Goal: Task Accomplishment & Management: Use online tool/utility

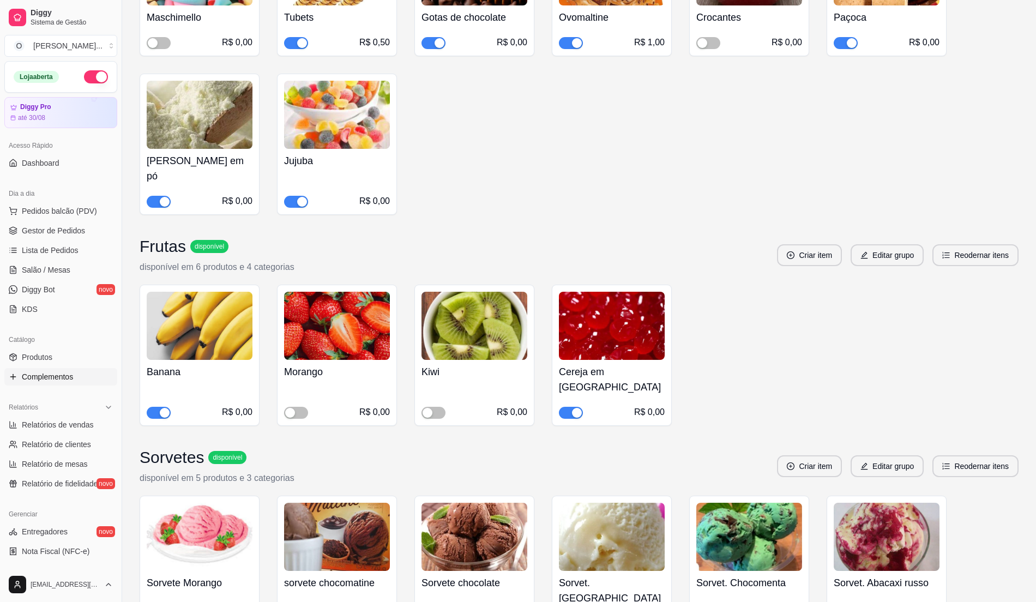
scroll to position [800, 0]
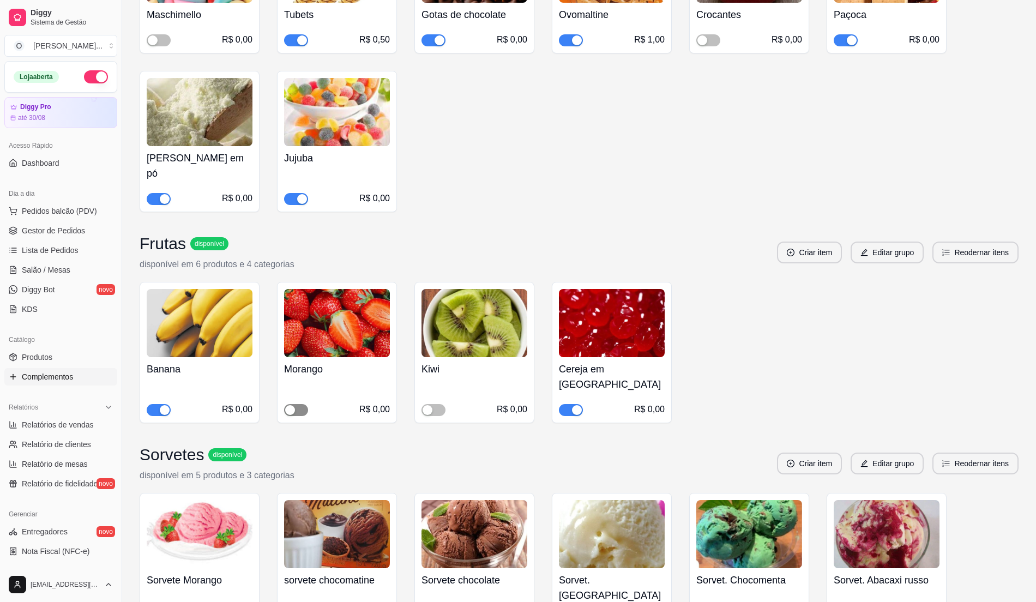
click at [289, 405] on div "button" at bounding box center [290, 410] width 10 height 10
click at [164, 405] on div "button" at bounding box center [165, 410] width 10 height 10
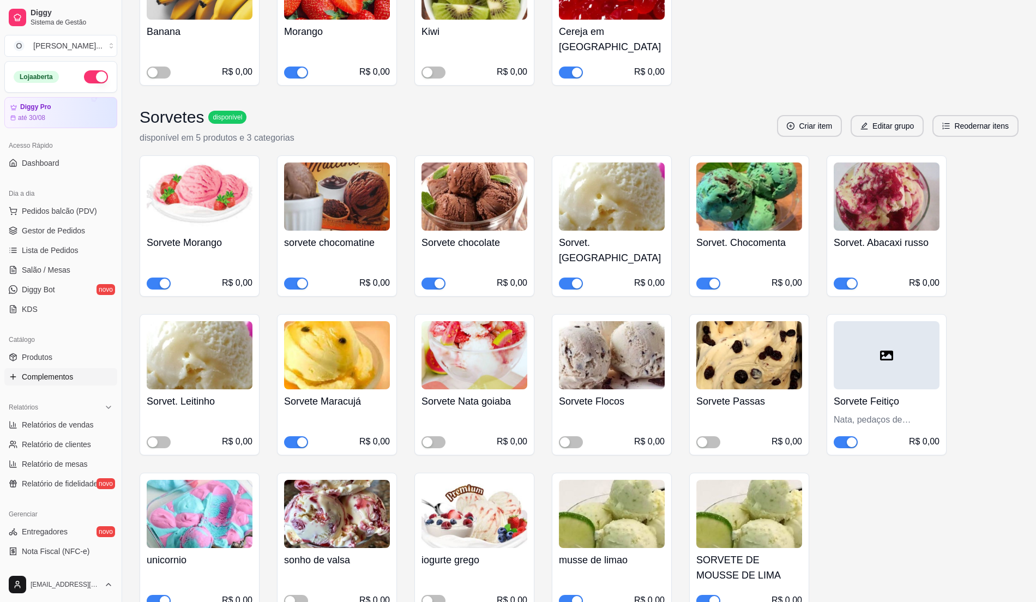
scroll to position [1163, 0]
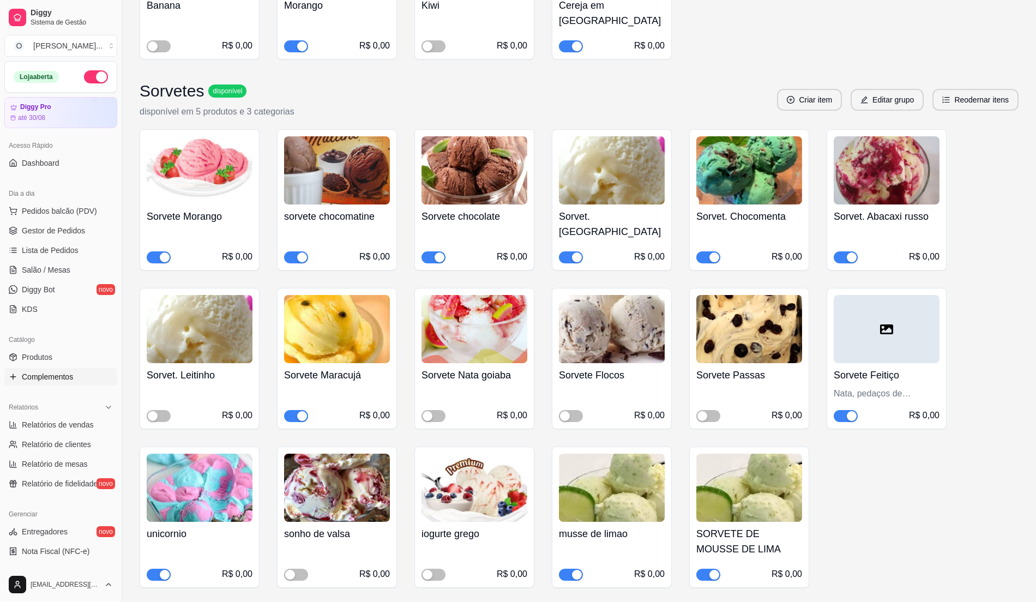
click at [707, 251] on button "button" at bounding box center [708, 257] width 24 height 12
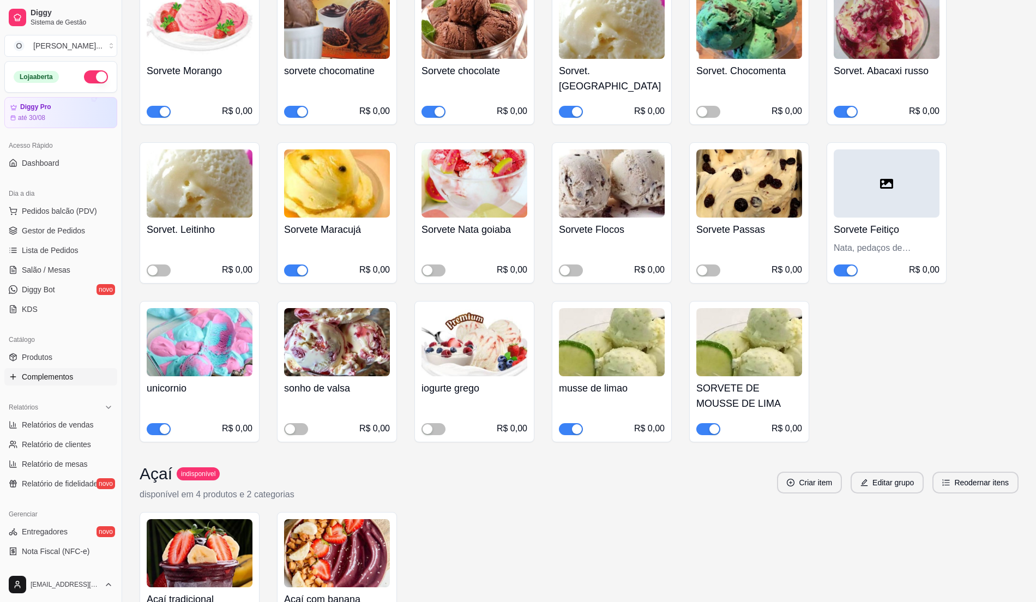
scroll to position [1354, 0]
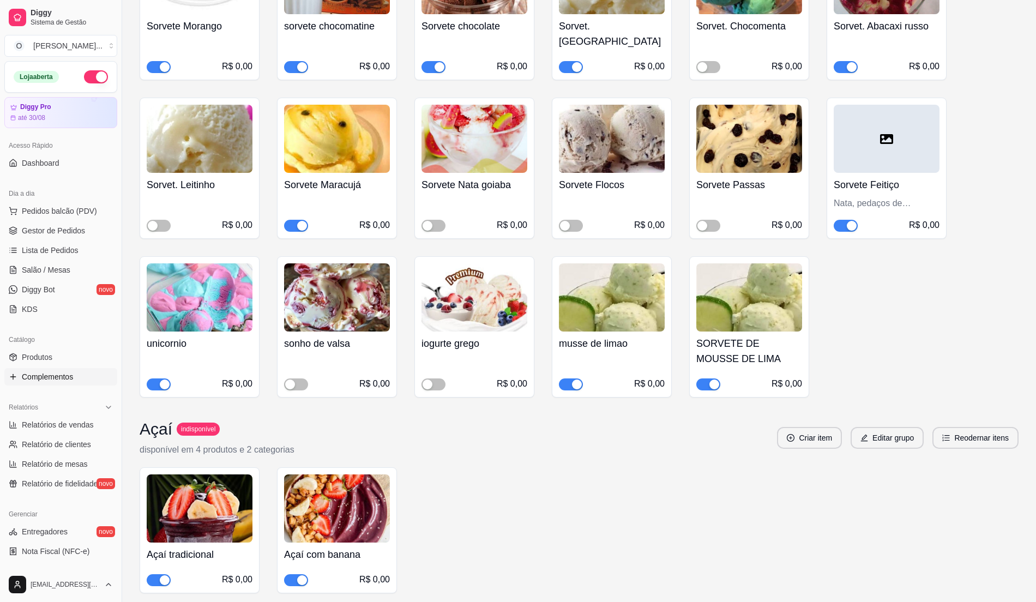
drag, startPoint x: 627, startPoint y: 265, endPoint x: 624, endPoint y: 332, distance: 67.2
click at [624, 332] on div "musse de limao R$ 0,00" at bounding box center [612, 326] width 120 height 141
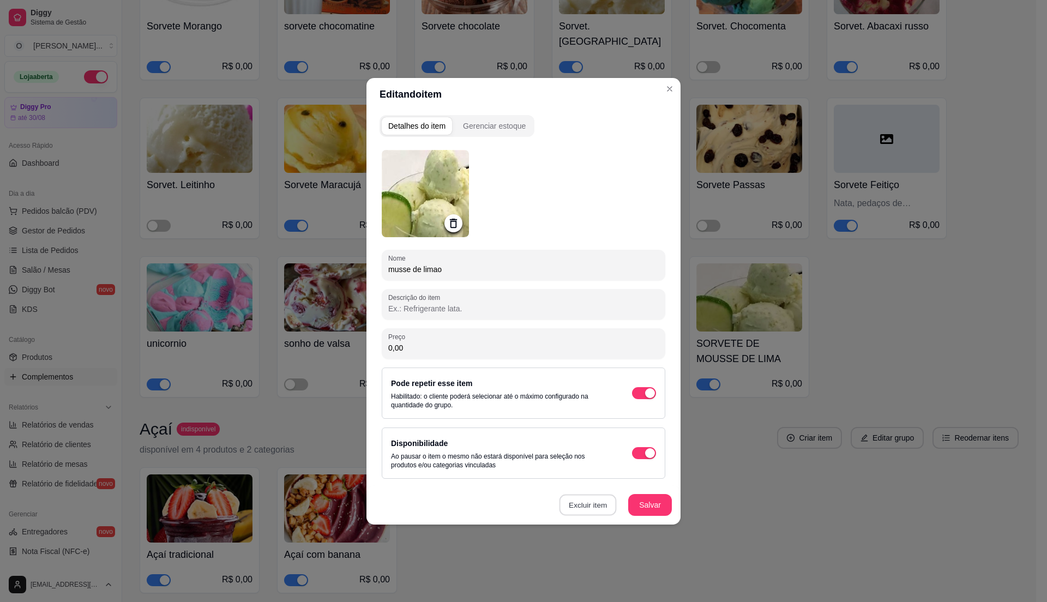
click at [583, 499] on button "Excluir item" at bounding box center [587, 504] width 57 height 21
click at [627, 481] on button "Sim" at bounding box center [633, 480] width 33 height 16
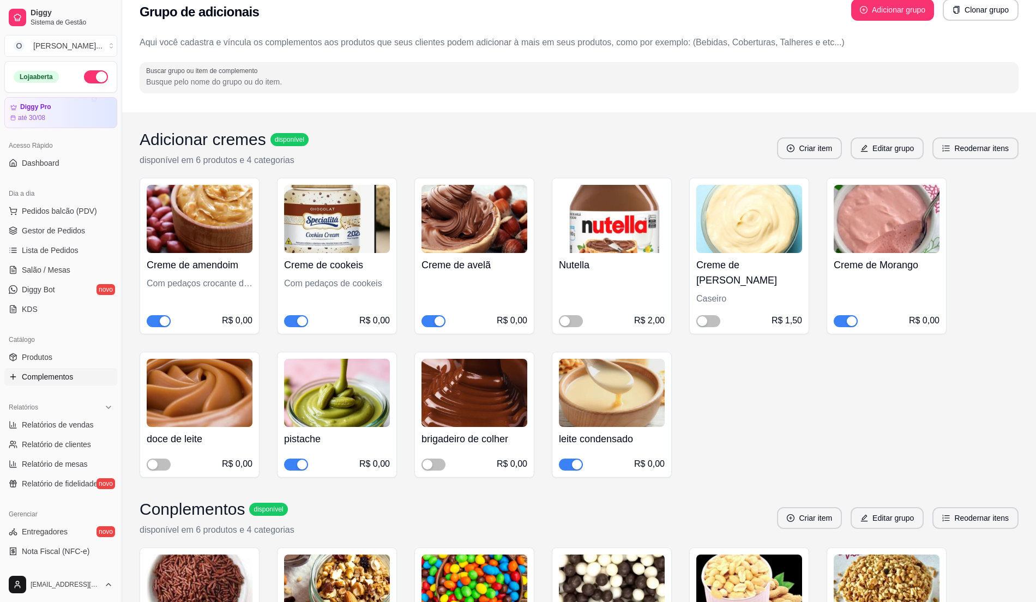
scroll to position [0, 0]
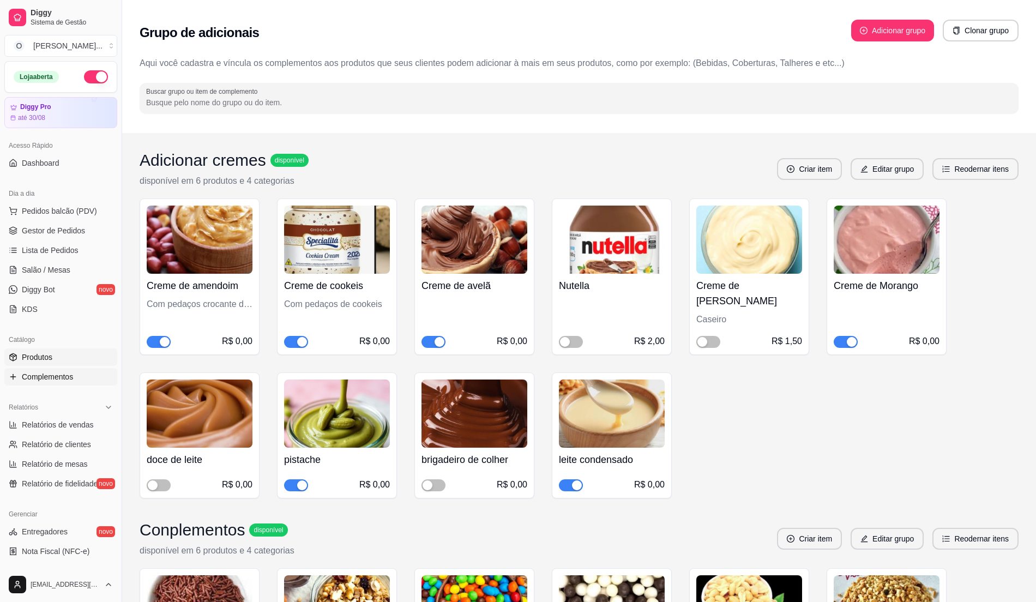
click at [79, 361] on link "Produtos" at bounding box center [60, 357] width 113 height 17
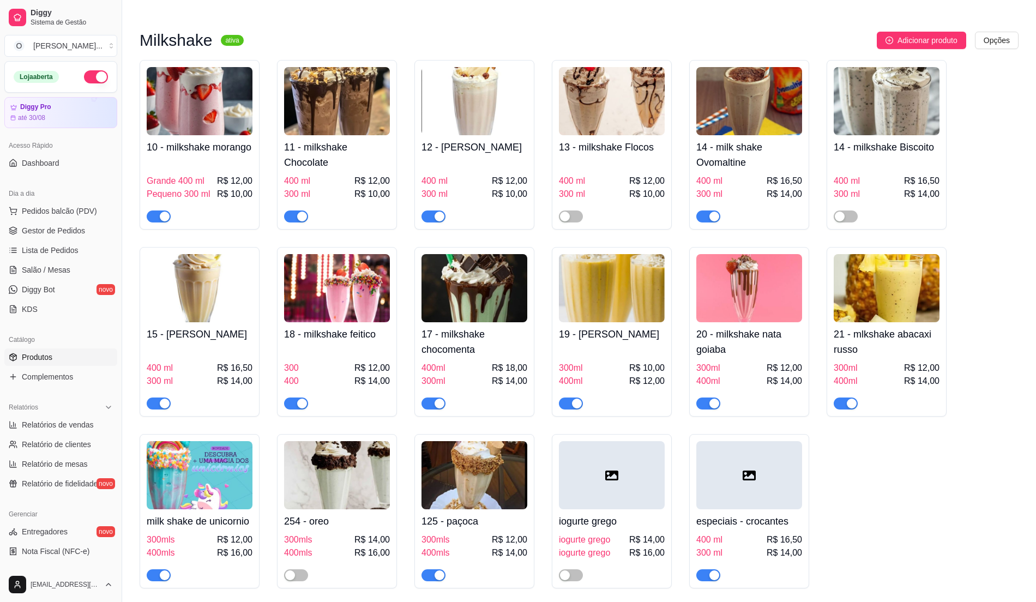
scroll to position [1163, 0]
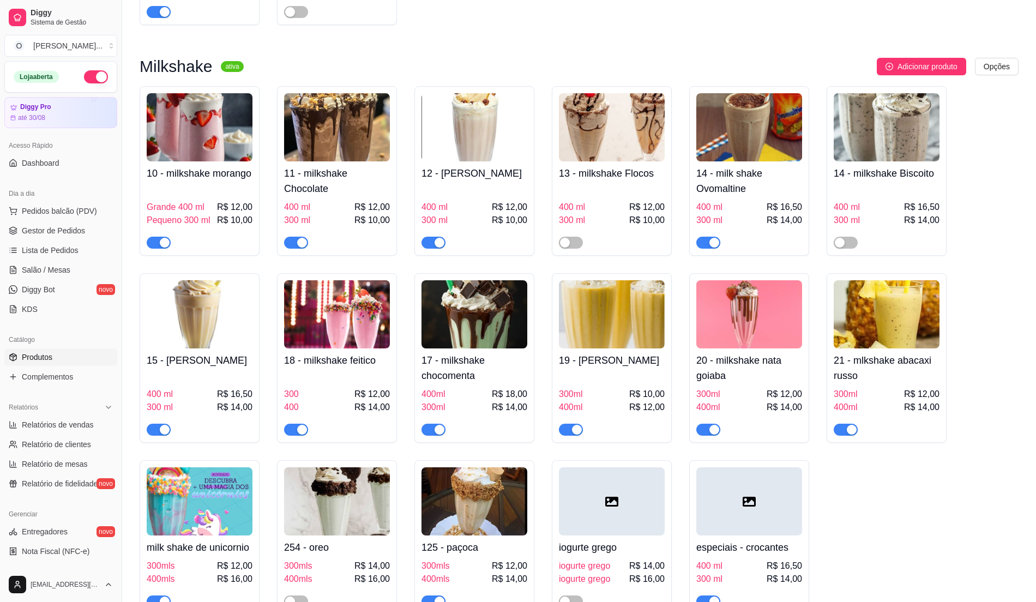
click at [435, 425] on div "button" at bounding box center [440, 430] width 10 height 10
click at [156, 424] on span "button" at bounding box center [159, 430] width 24 height 12
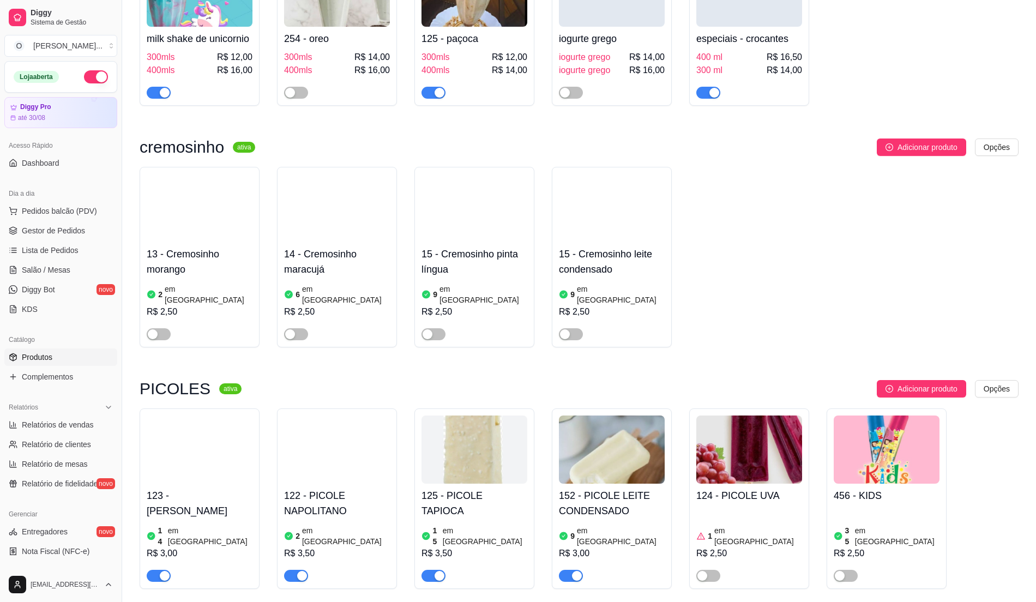
scroll to position [1964, 0]
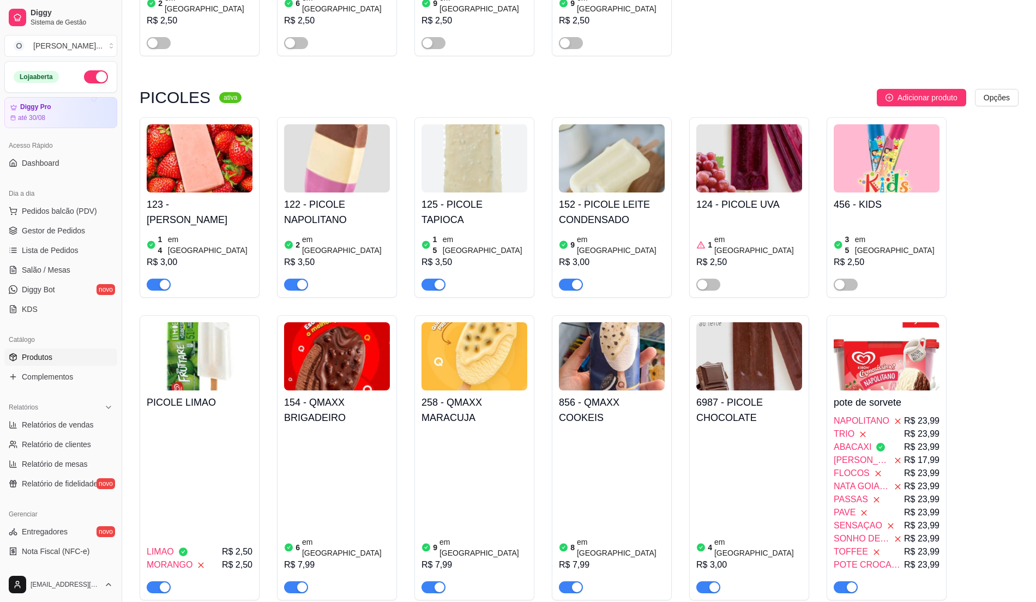
click at [608, 220] on h4 "152 - PICOLE LEITE CONDENSADO" at bounding box center [612, 212] width 106 height 31
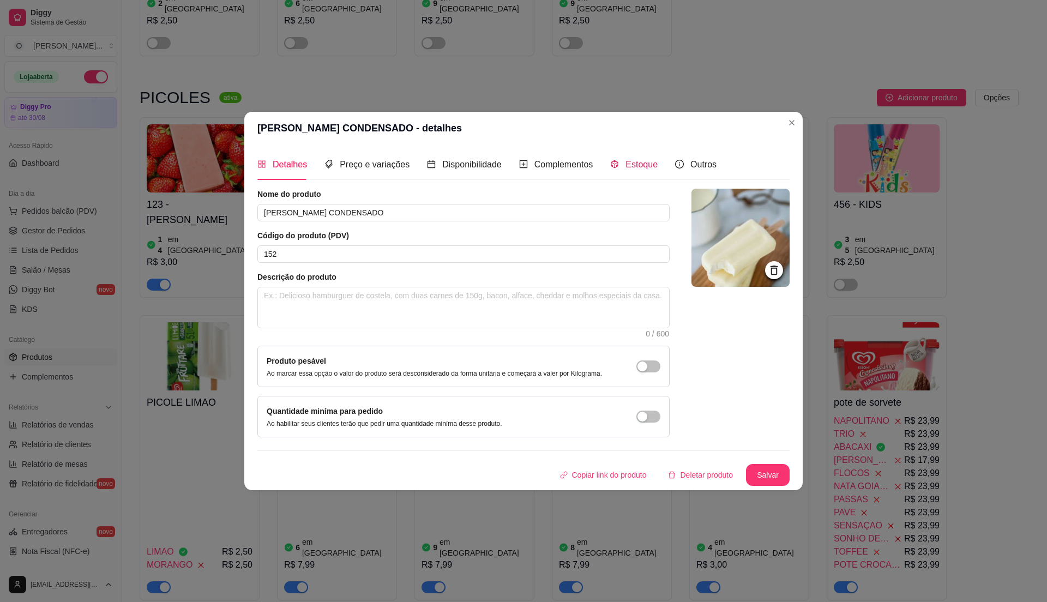
click at [626, 160] on span "Estoque" at bounding box center [642, 164] width 32 height 9
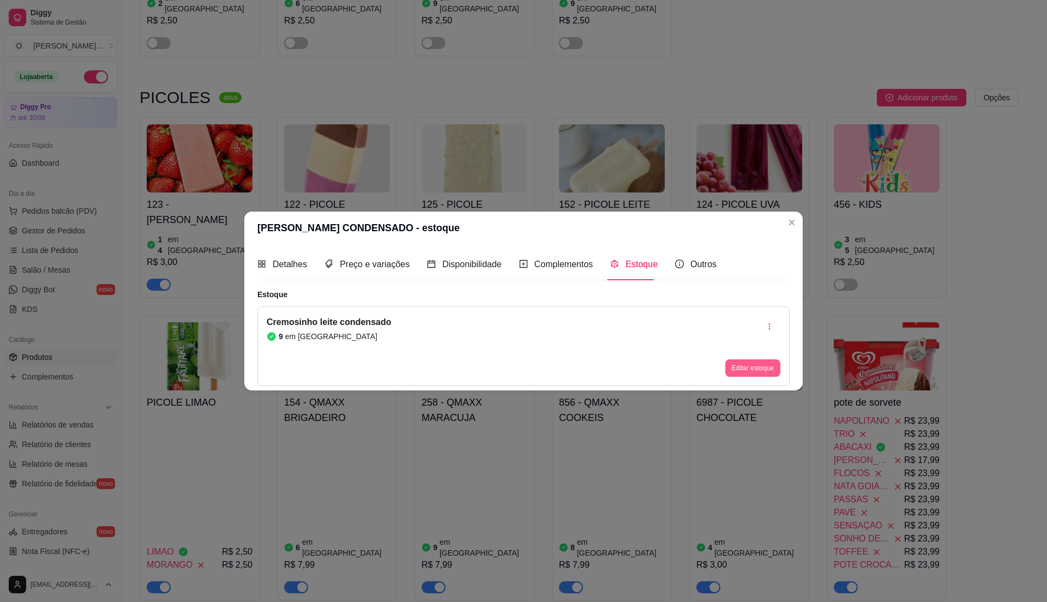
click at [750, 369] on button "Editar estoque" at bounding box center [752, 367] width 55 height 17
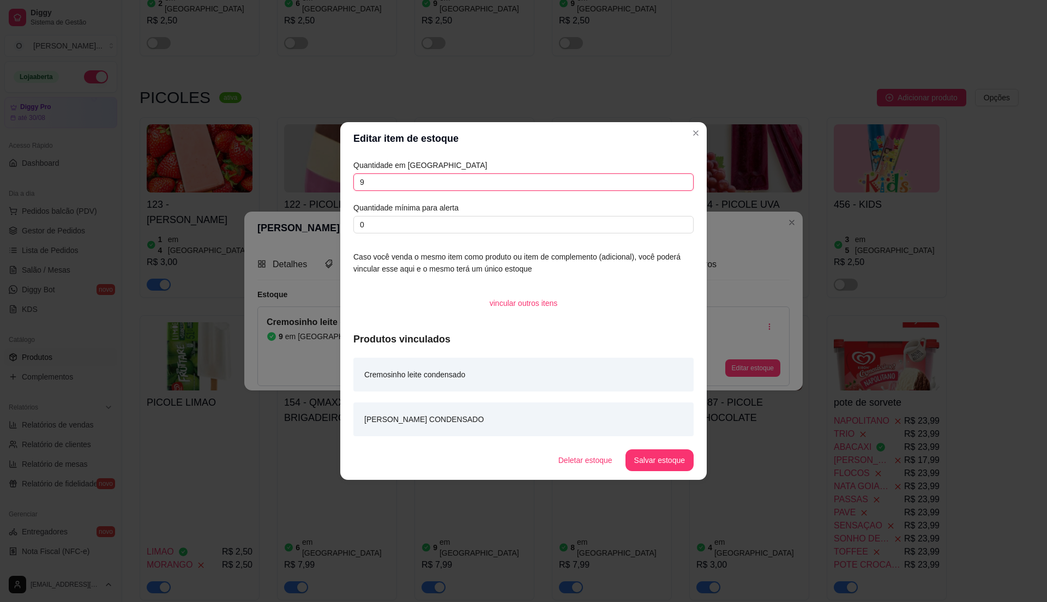
click at [497, 180] on input "9" at bounding box center [523, 181] width 340 height 17
type input "26"
click at [675, 460] on button "Salvar estoque" at bounding box center [659, 460] width 67 height 21
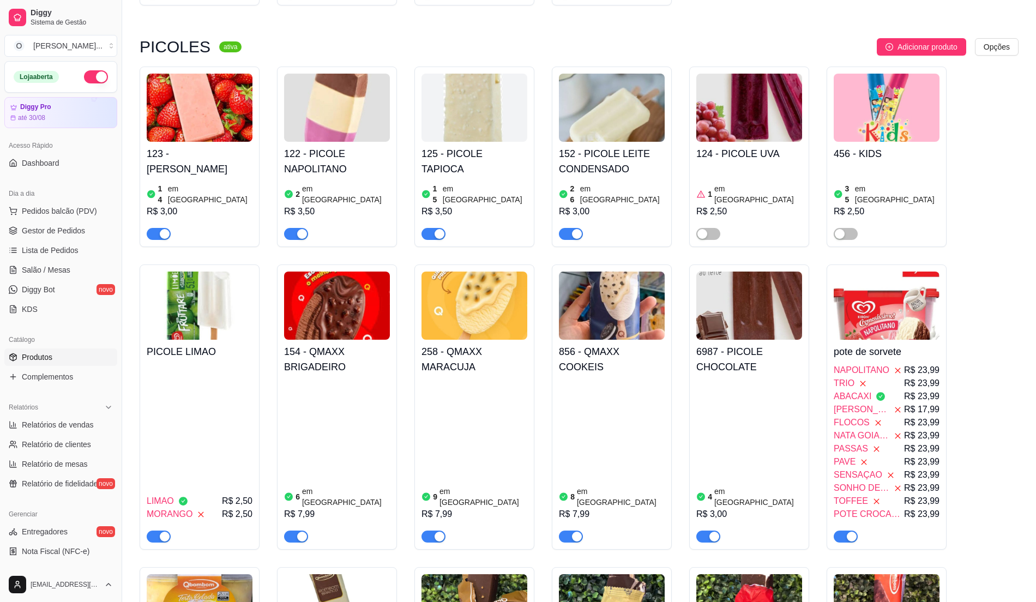
scroll to position [2036, 0]
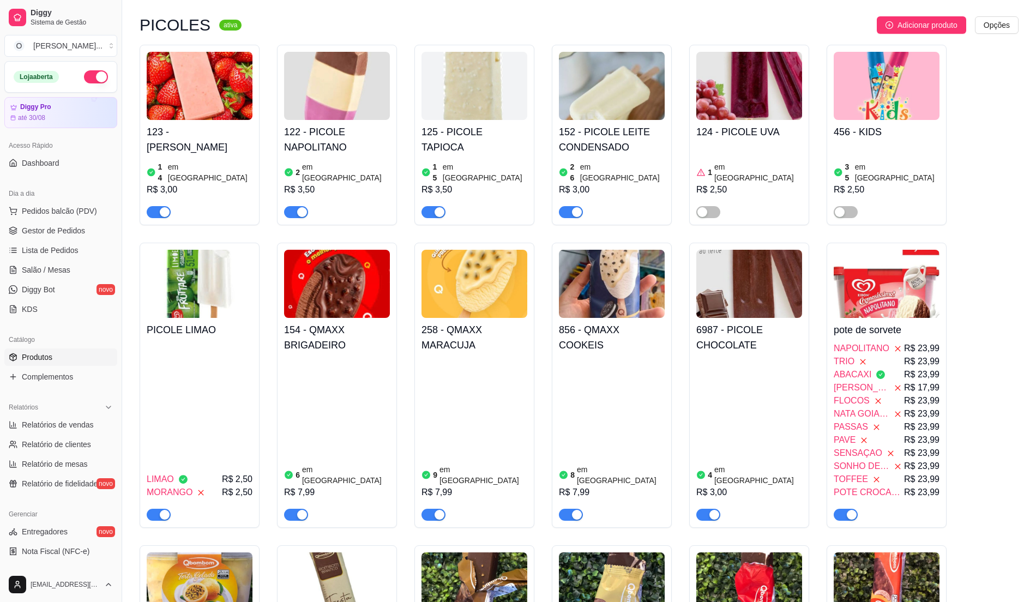
click at [356, 341] on div "154 - QMAXX BRIGADEIRO 6 em estoque R$ 7,99" at bounding box center [337, 419] width 106 height 203
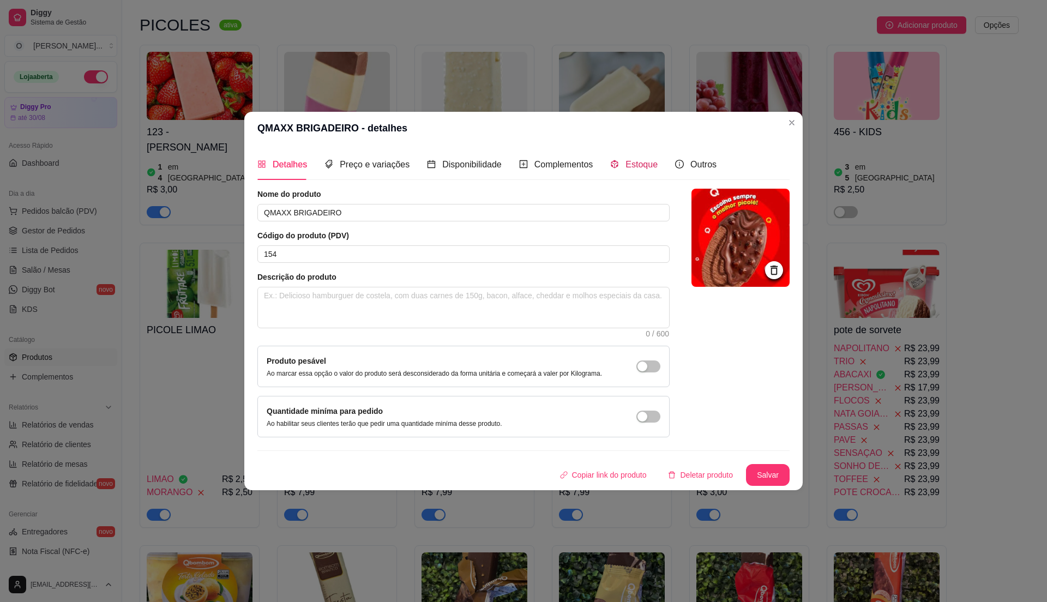
click at [629, 161] on span "Estoque" at bounding box center [642, 164] width 32 height 9
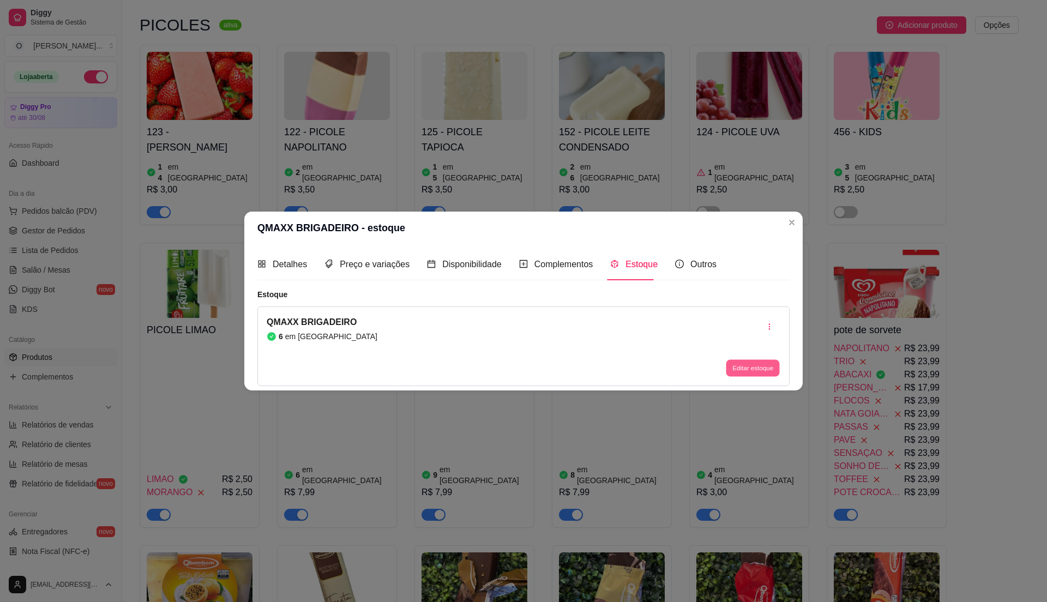
click at [746, 361] on button "Editar estoque" at bounding box center [752, 367] width 53 height 17
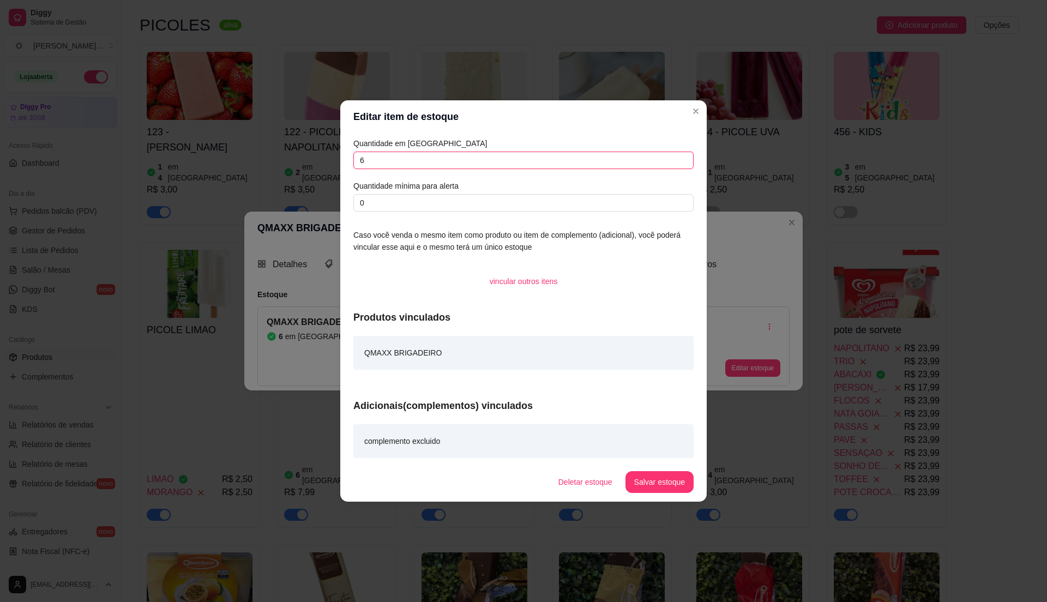
click at [397, 162] on input "6" at bounding box center [523, 160] width 340 height 17
type input "20"
click at [646, 485] on button "Salvar estoque" at bounding box center [659, 482] width 67 height 21
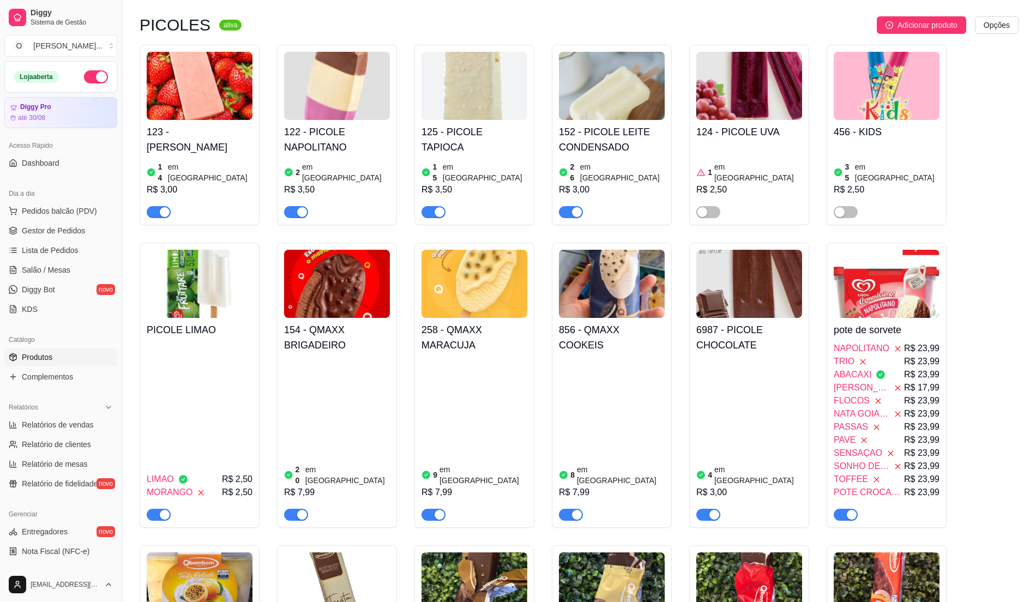
click at [596, 374] on div "8 em estoque R$ 7,99" at bounding box center [612, 439] width 106 height 164
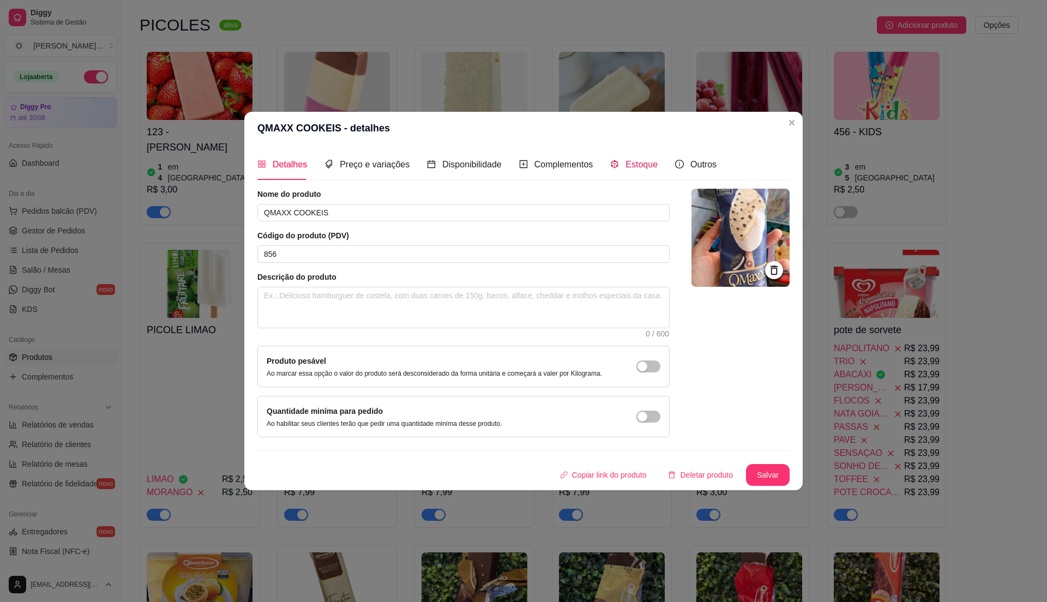
click at [636, 160] on span "Estoque" at bounding box center [642, 164] width 32 height 9
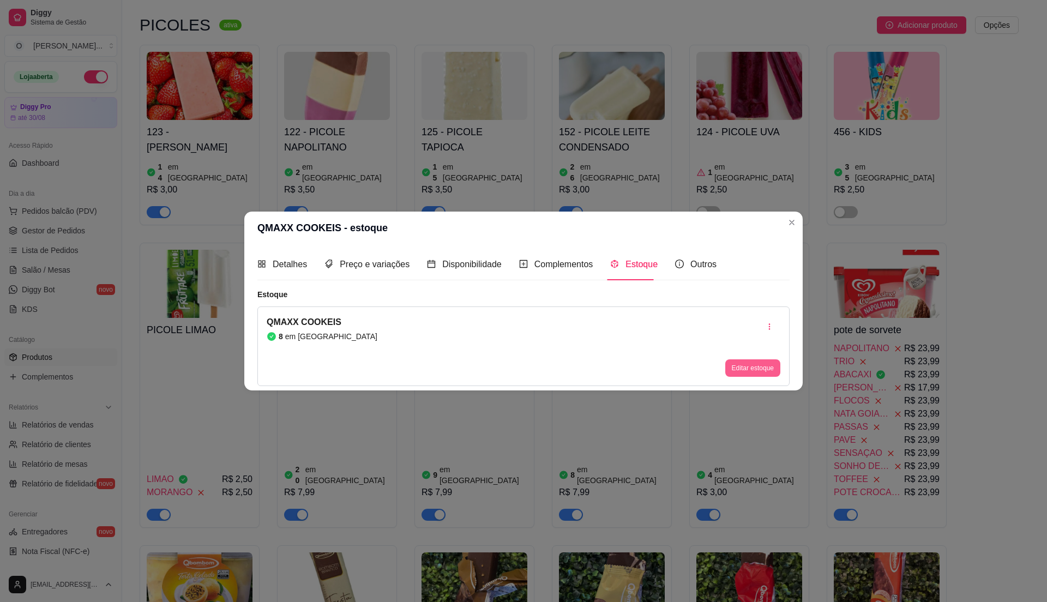
click at [736, 365] on button "Editar estoque" at bounding box center [752, 367] width 55 height 17
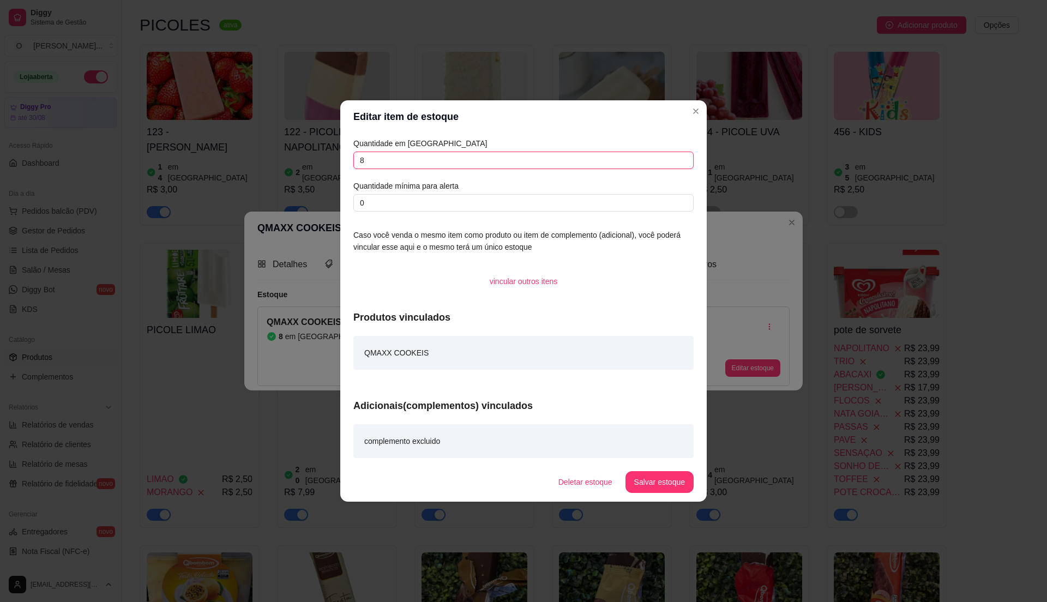
click at [482, 155] on input "8" at bounding box center [523, 160] width 340 height 17
type input "20"
click at [681, 482] on button "Salvar estoque" at bounding box center [659, 482] width 67 height 21
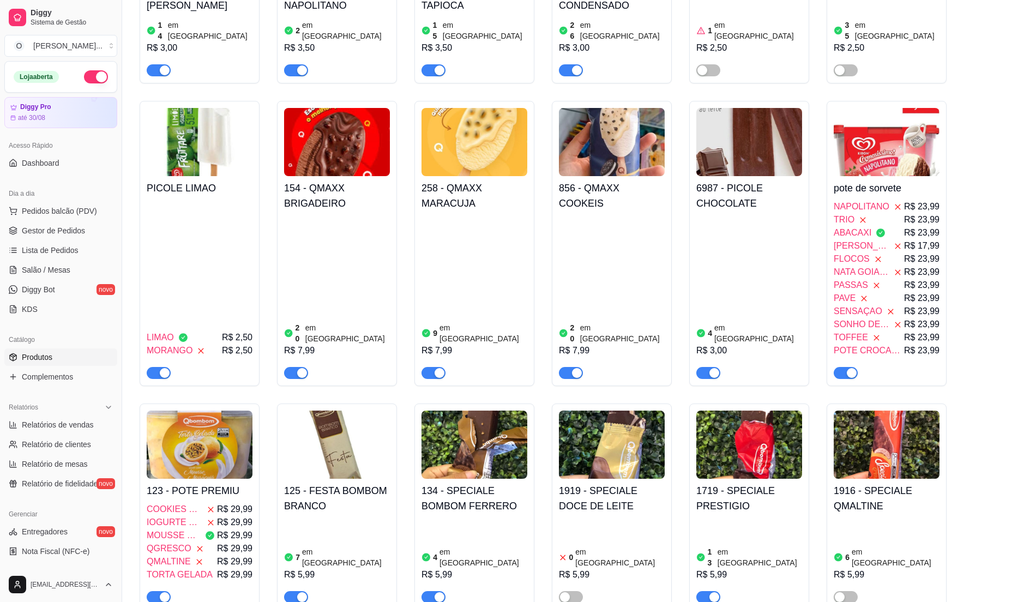
scroll to position [2182, 0]
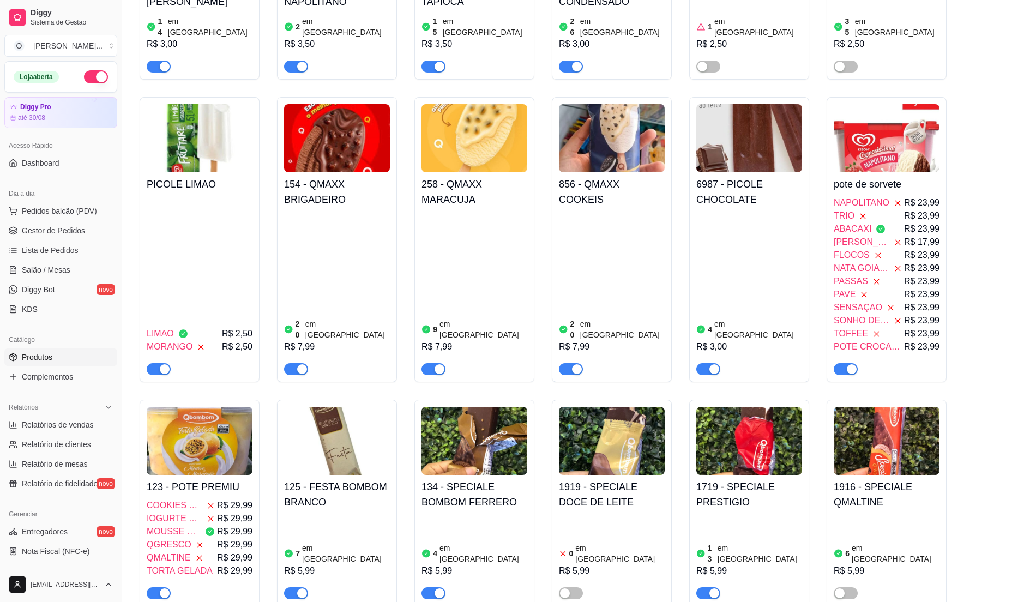
click at [476, 289] on div "9 em estoque R$ 7,99" at bounding box center [475, 294] width 106 height 164
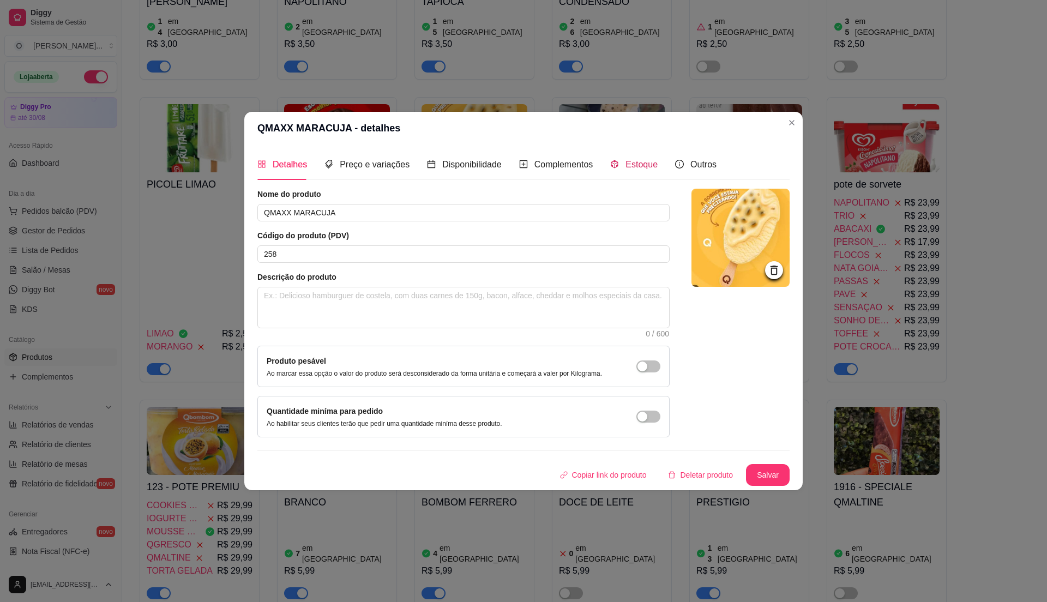
click at [629, 166] on span "Estoque" at bounding box center [642, 164] width 32 height 9
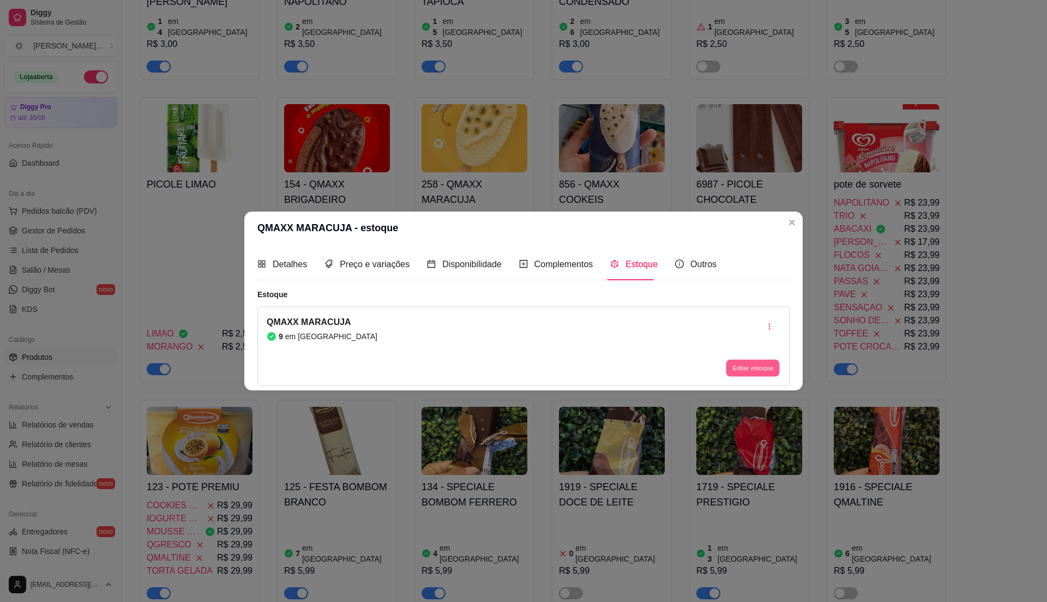
click at [744, 368] on button "Editar estoque" at bounding box center [752, 367] width 53 height 17
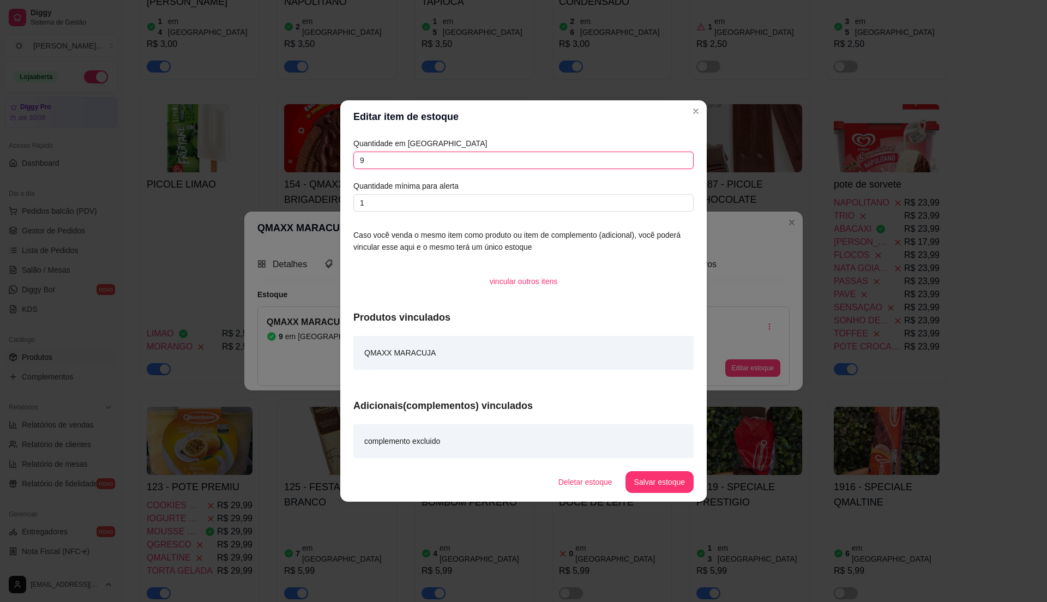
click at [428, 164] on input "9" at bounding box center [523, 160] width 340 height 17
type input "20"
click at [688, 482] on button "Salvar estoque" at bounding box center [659, 482] width 67 height 21
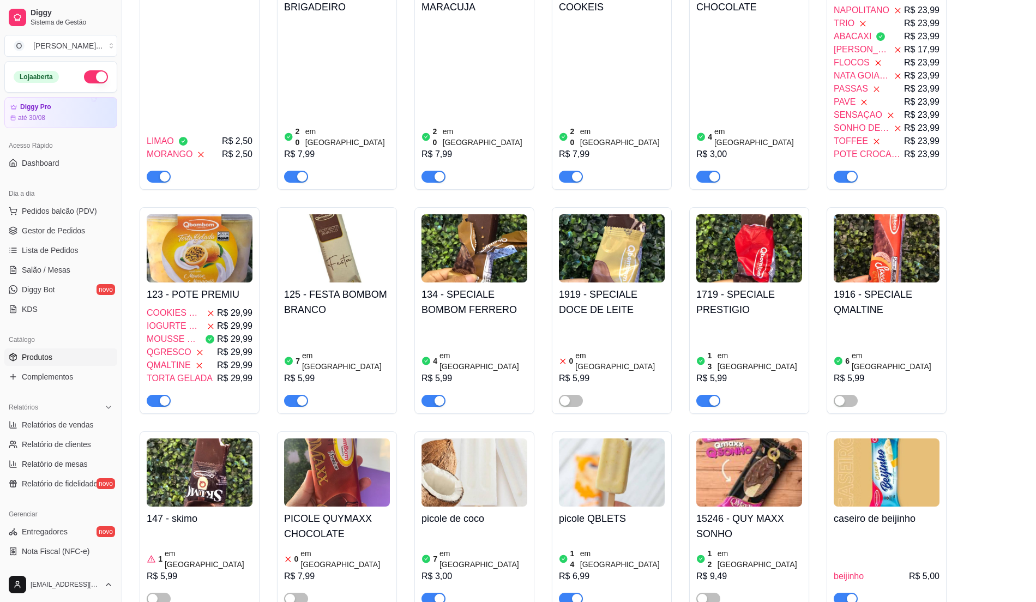
scroll to position [2400, 0]
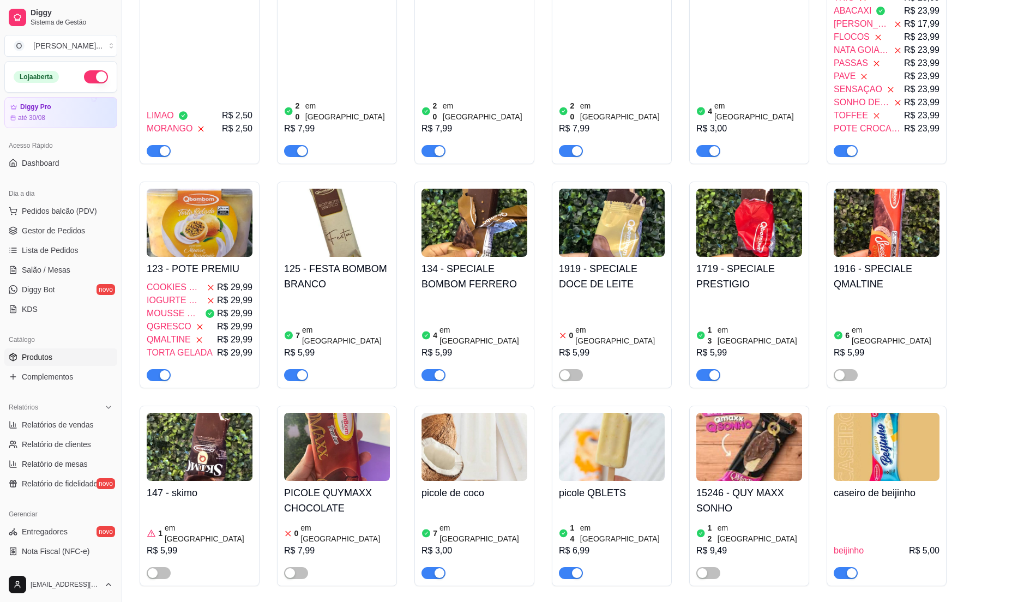
click at [496, 297] on div "4 em estoque R$ 5,99" at bounding box center [475, 338] width 106 height 85
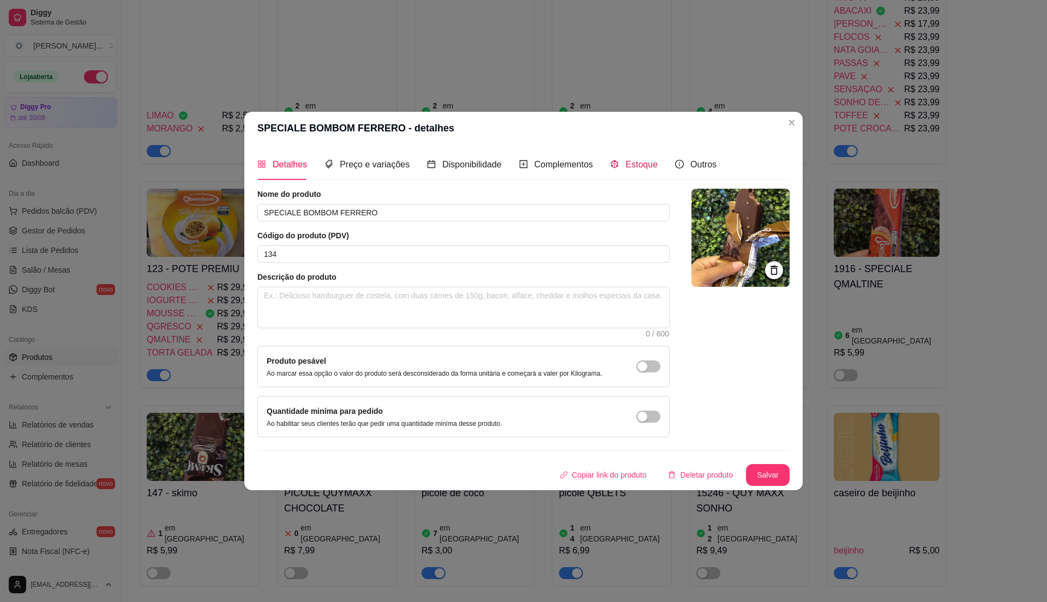
click at [647, 170] on div "Estoque" at bounding box center [633, 165] width 47 height 14
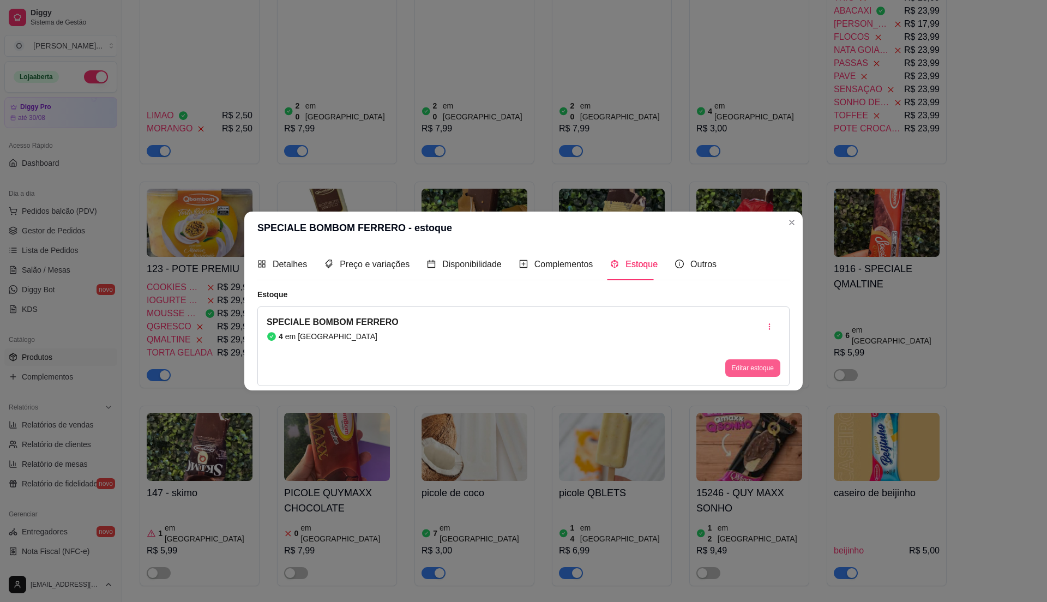
click at [746, 374] on button "Editar estoque" at bounding box center [752, 367] width 55 height 17
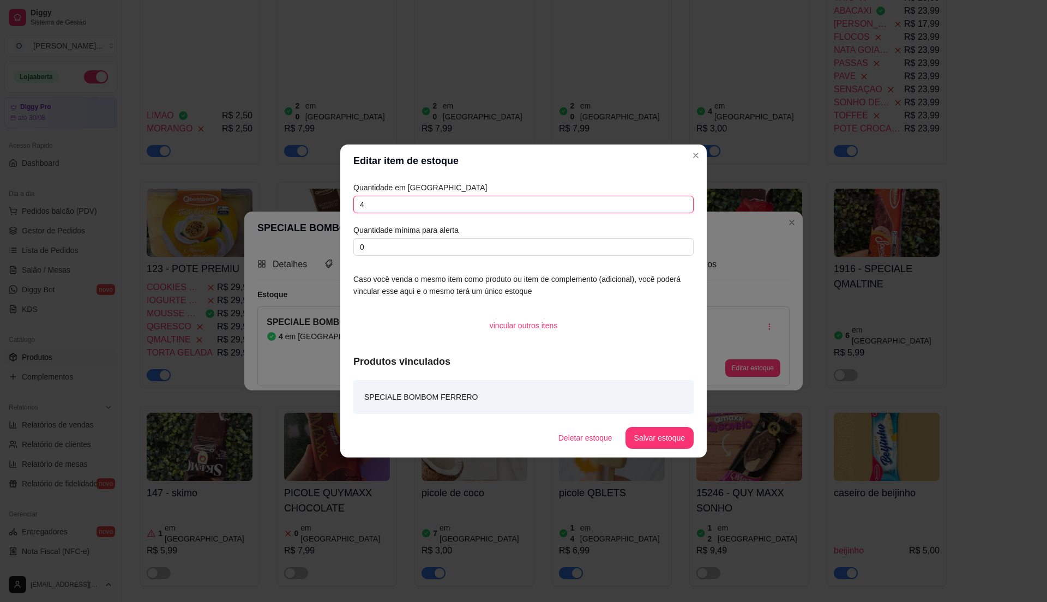
click at [472, 196] on input "4" at bounding box center [523, 204] width 340 height 17
type input "20"
click at [674, 432] on button "Salvar estoque" at bounding box center [659, 438] width 67 height 21
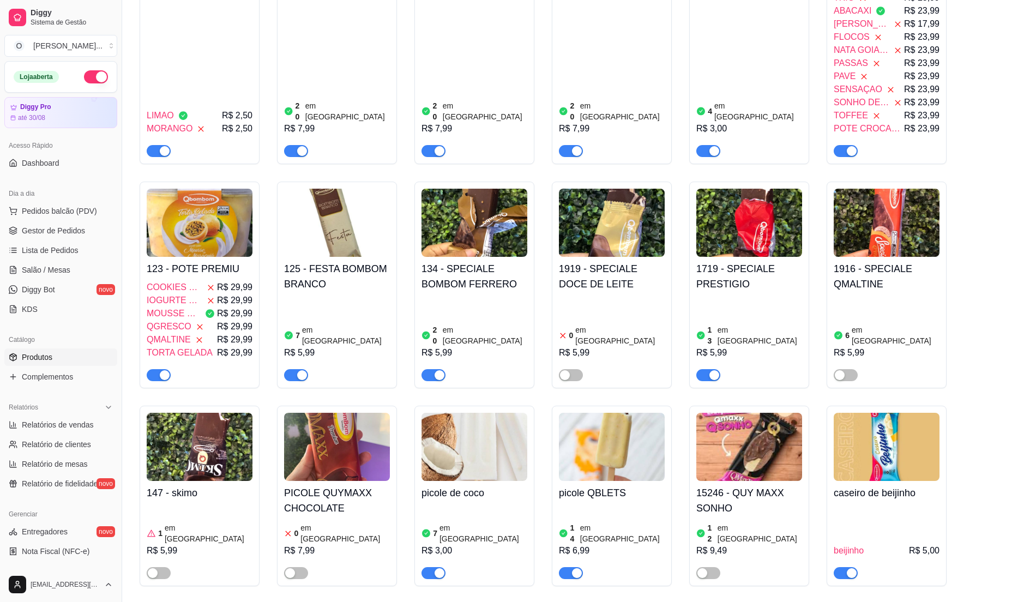
click at [330, 313] on div "7 em estoque R$ 5,99" at bounding box center [337, 338] width 106 height 85
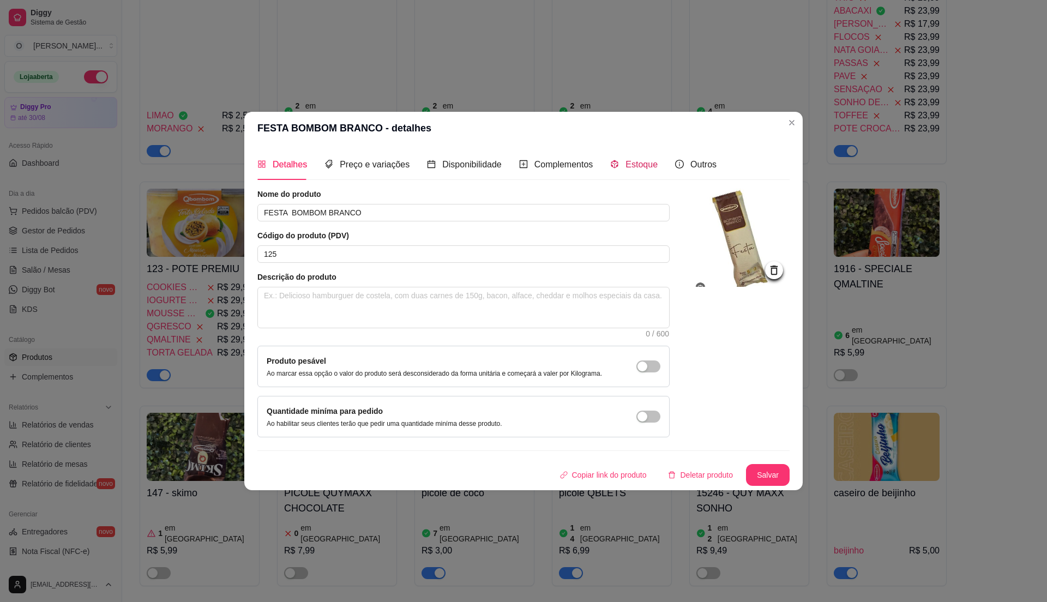
click at [615, 160] on span at bounding box center [614, 164] width 9 height 9
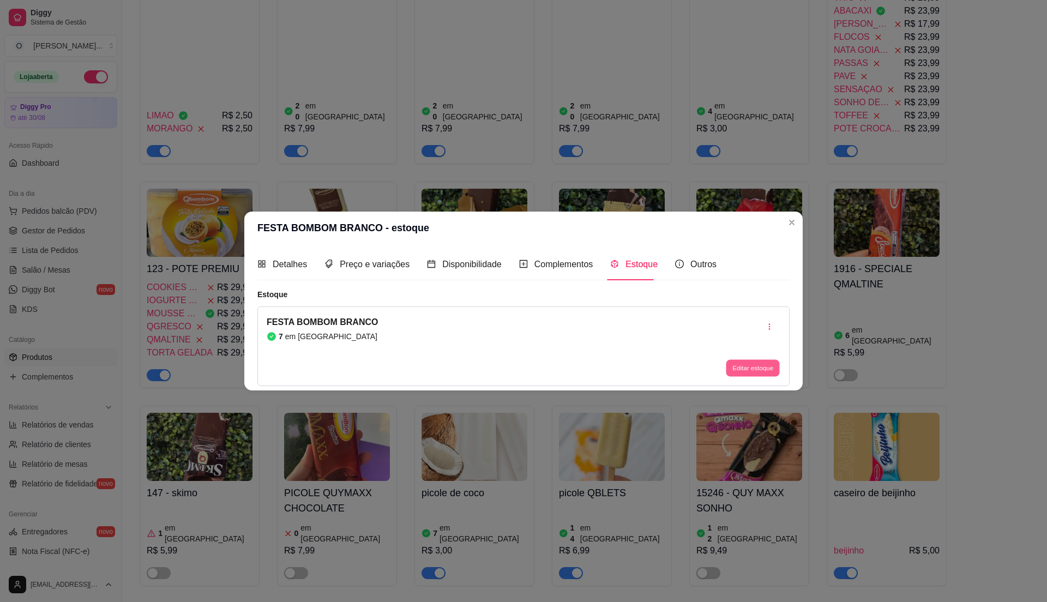
click at [743, 368] on button "Editar estoque" at bounding box center [752, 367] width 53 height 17
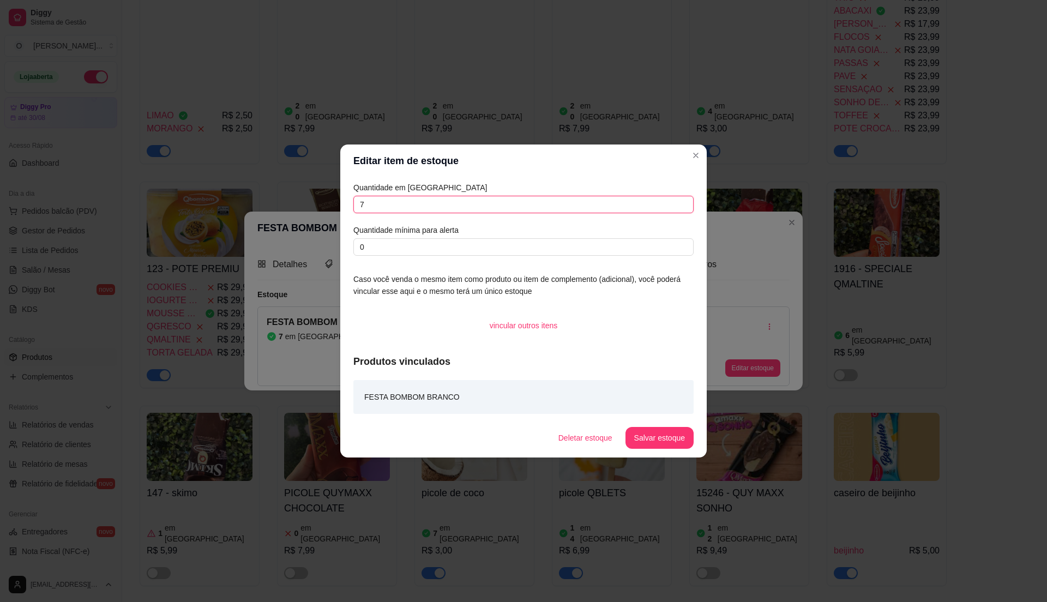
click at [425, 206] on input "7" at bounding box center [523, 204] width 340 height 17
type input "20"
click at [650, 440] on button "Salvar estoque" at bounding box center [659, 438] width 67 height 21
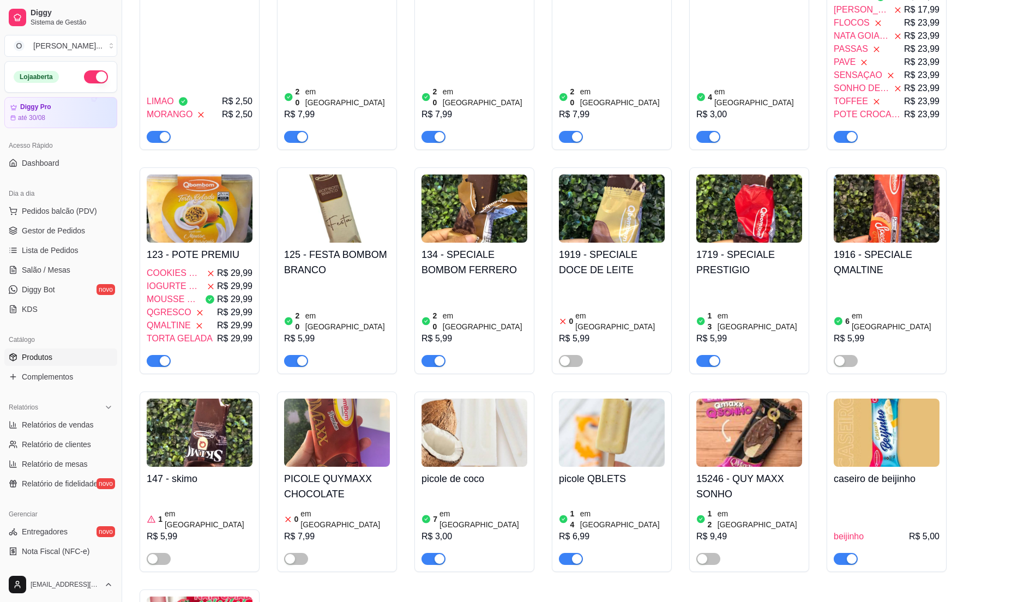
scroll to position [2472, 0]
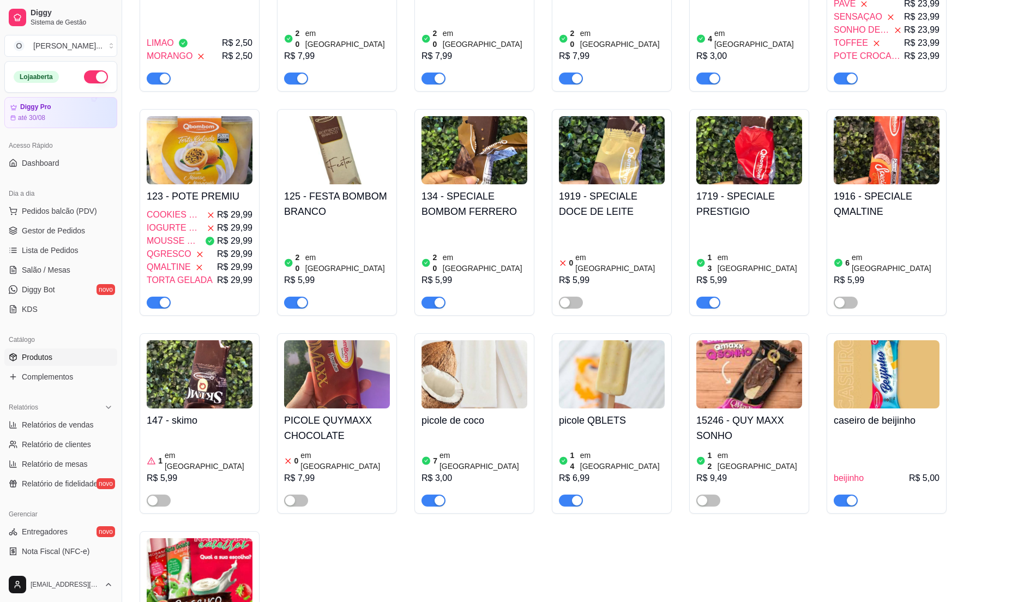
click at [762, 224] on div "13 em estoque R$ 5,99" at bounding box center [749, 266] width 106 height 85
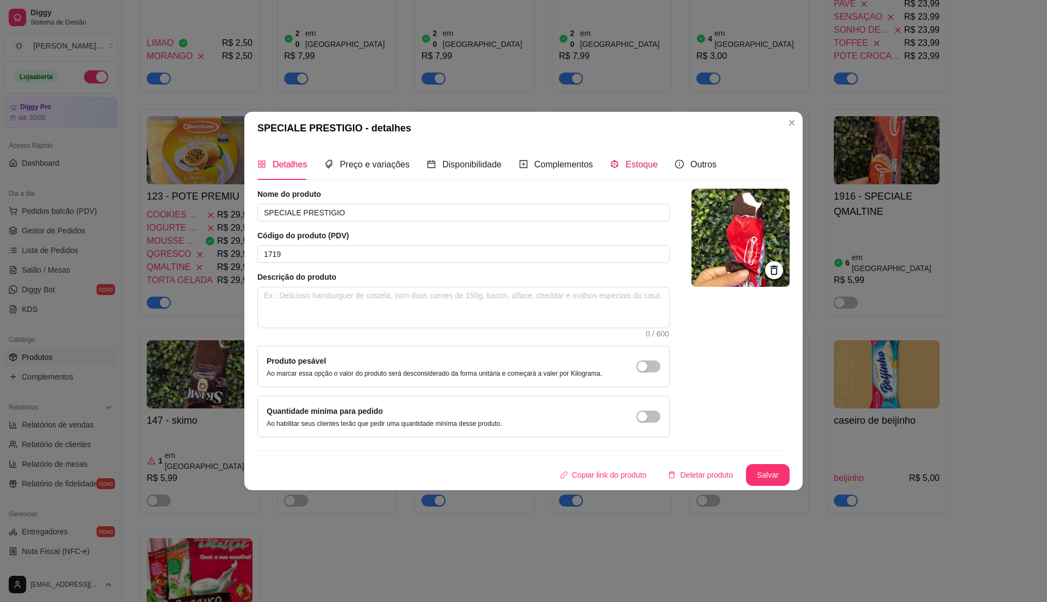
click at [638, 170] on div "Estoque" at bounding box center [633, 165] width 47 height 14
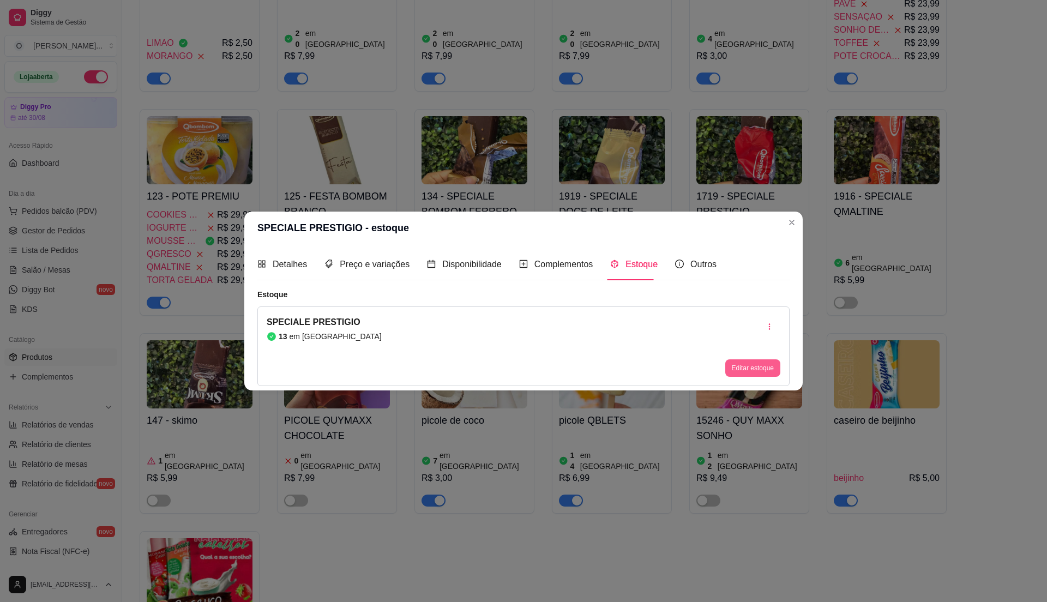
click at [748, 368] on button "Editar estoque" at bounding box center [752, 367] width 55 height 17
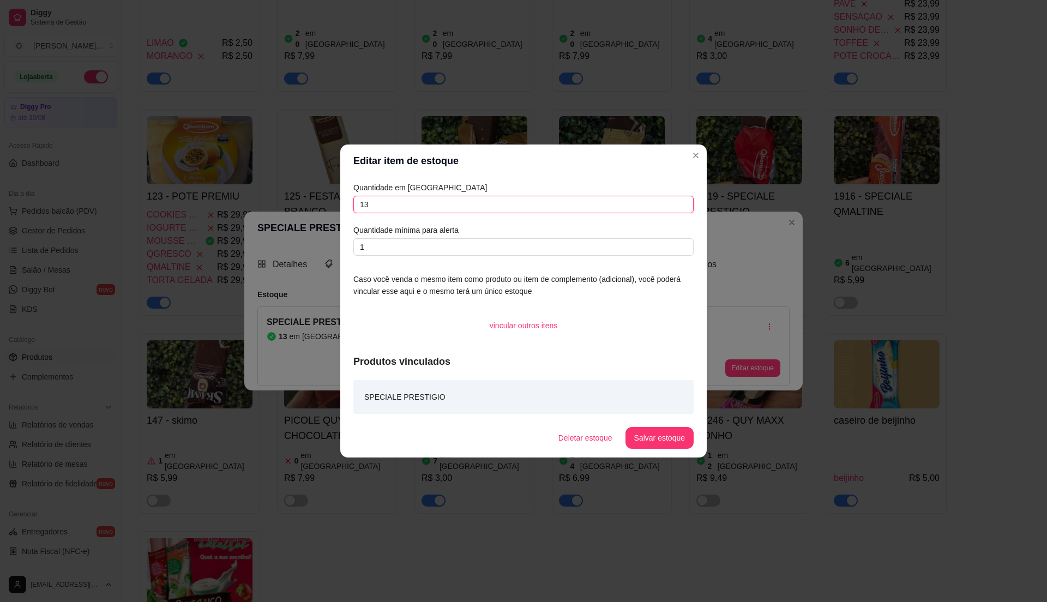
click at [426, 202] on input "13" at bounding box center [523, 204] width 340 height 17
type input "1"
click at [371, 248] on input "1" at bounding box center [523, 246] width 340 height 17
type input "0"
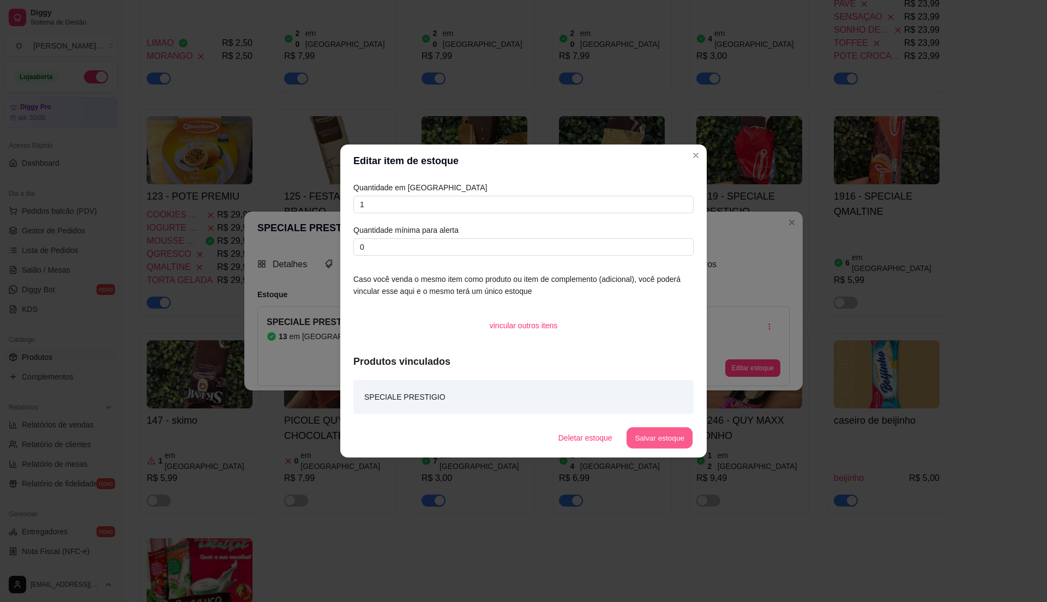
click at [662, 434] on button "Salvar estoque" at bounding box center [659, 438] width 67 height 21
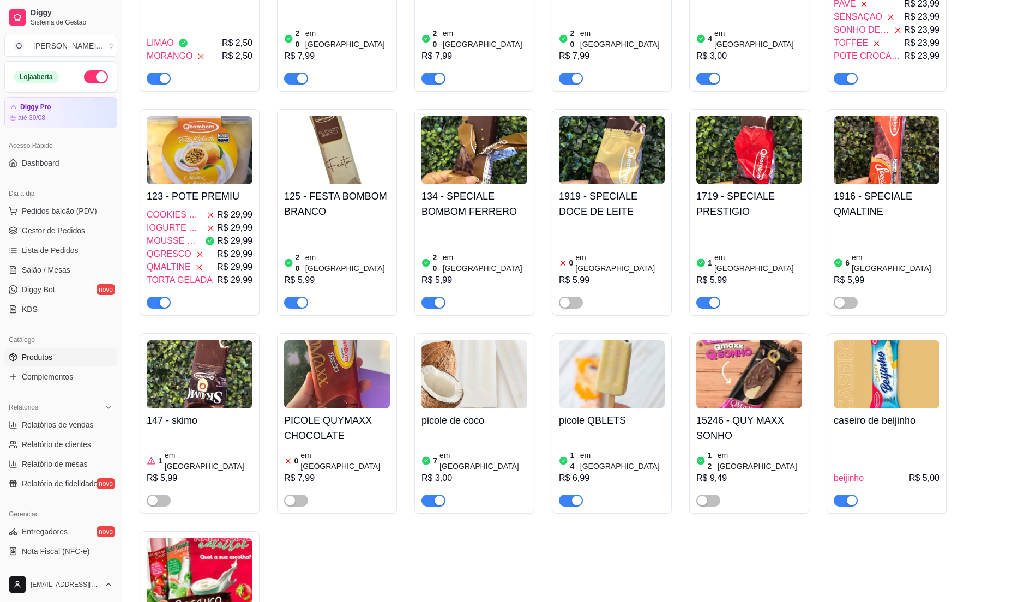
click at [638, 433] on div "14 em estoque R$ 6,99" at bounding box center [612, 470] width 106 height 74
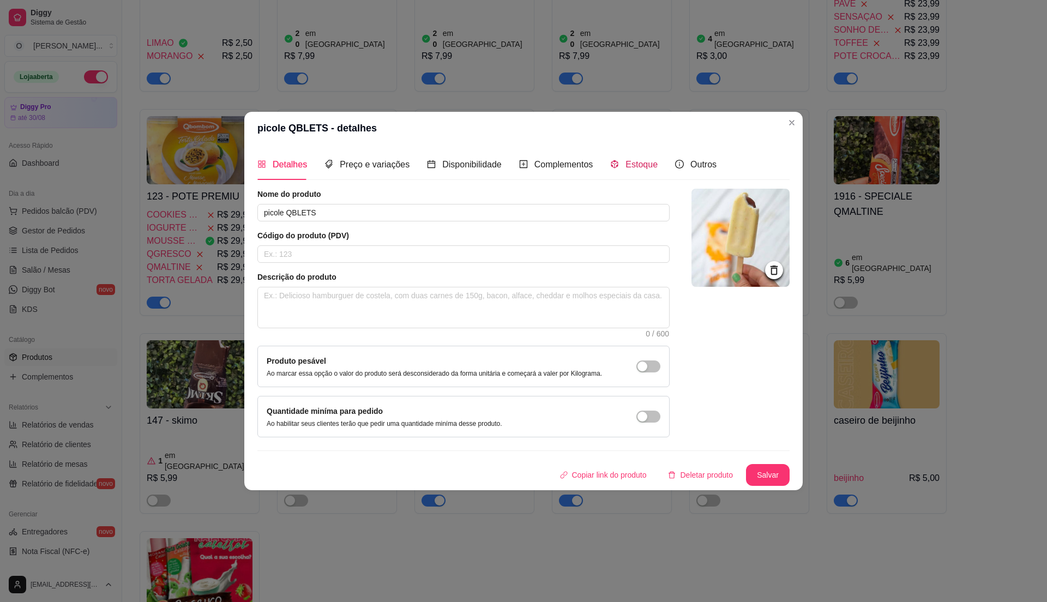
click at [627, 163] on span "Estoque" at bounding box center [642, 164] width 32 height 9
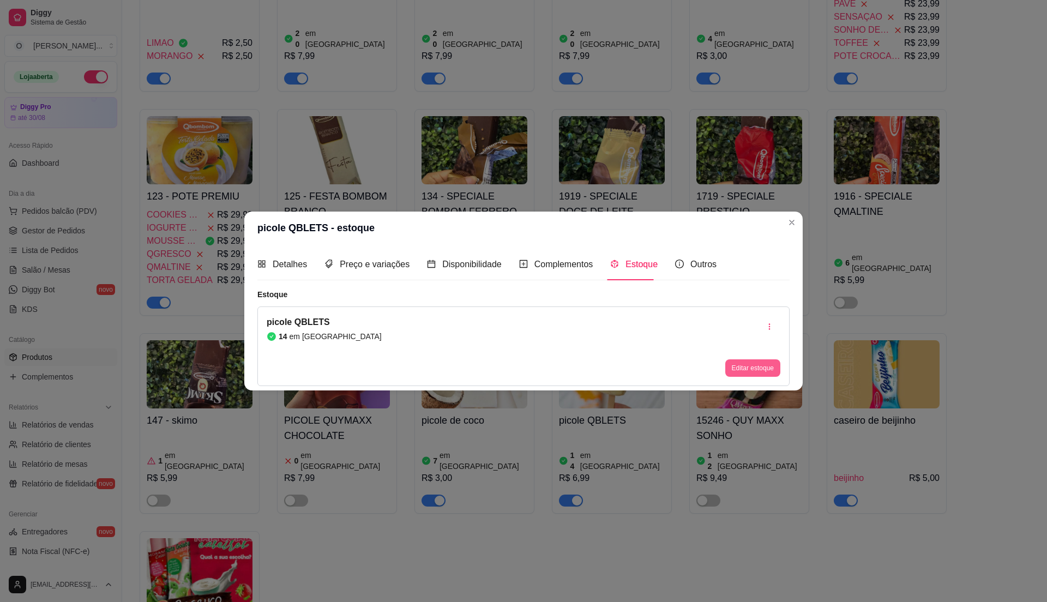
click at [747, 361] on button "Editar estoque" at bounding box center [752, 367] width 55 height 17
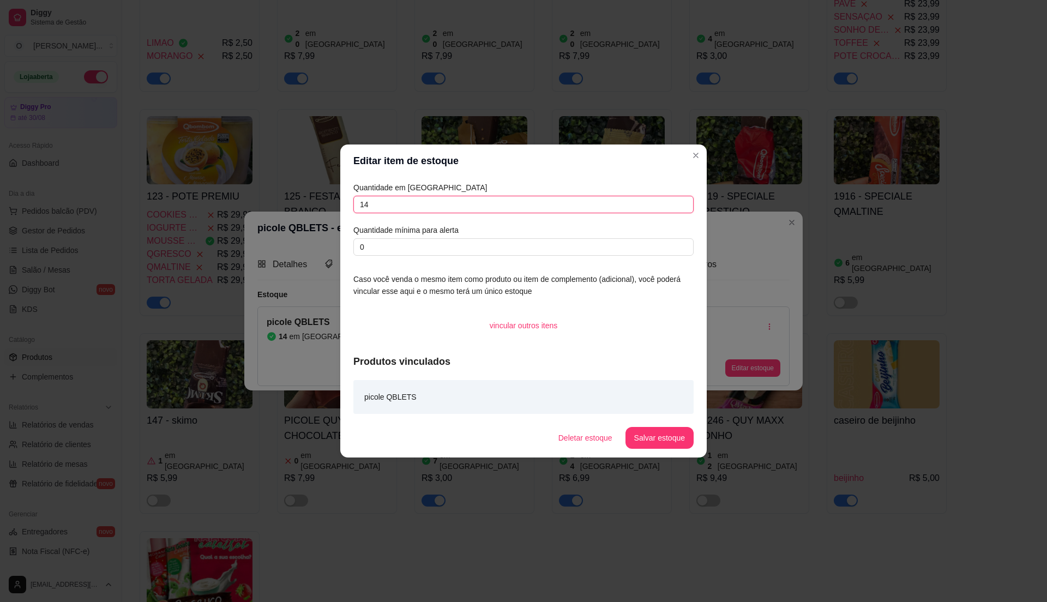
click at [425, 202] on input "14" at bounding box center [523, 204] width 340 height 17
type input "1"
type input "3"
click at [675, 442] on button "Salvar estoque" at bounding box center [659, 438] width 67 height 21
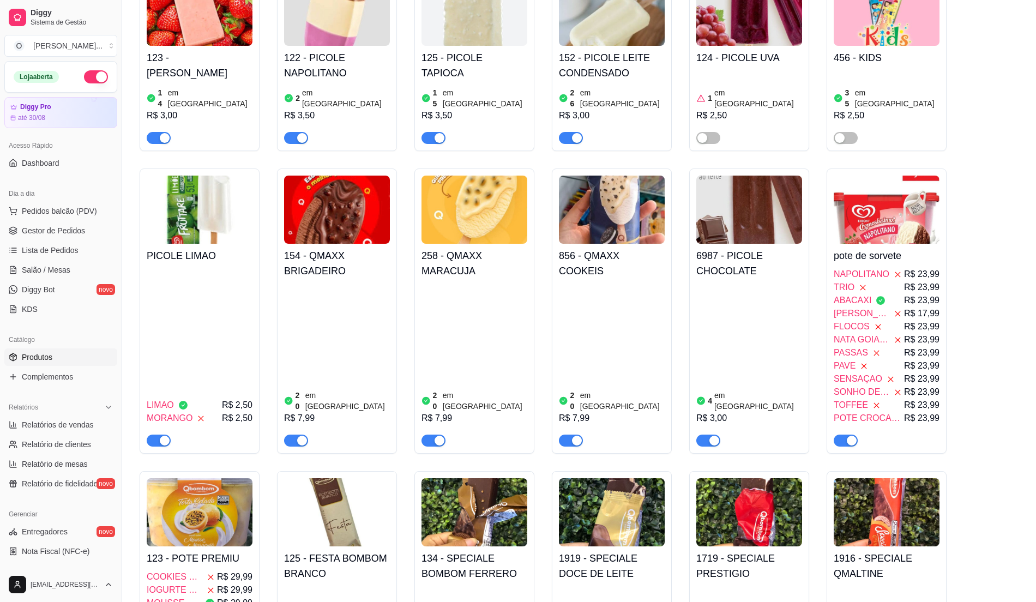
scroll to position [2109, 0]
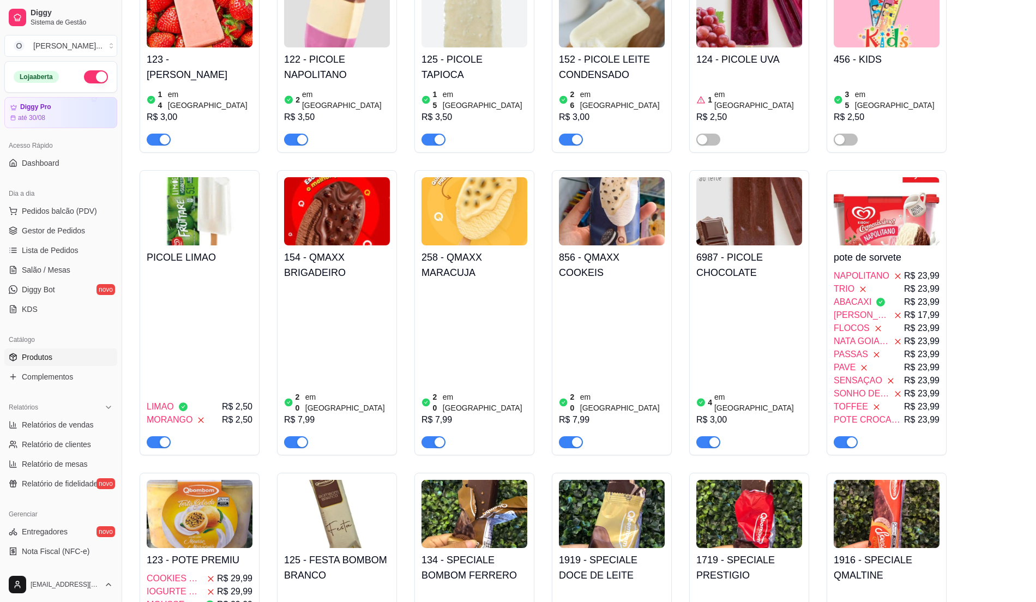
click at [741, 286] on div "4 em estoque R$ 3,00" at bounding box center [749, 367] width 106 height 164
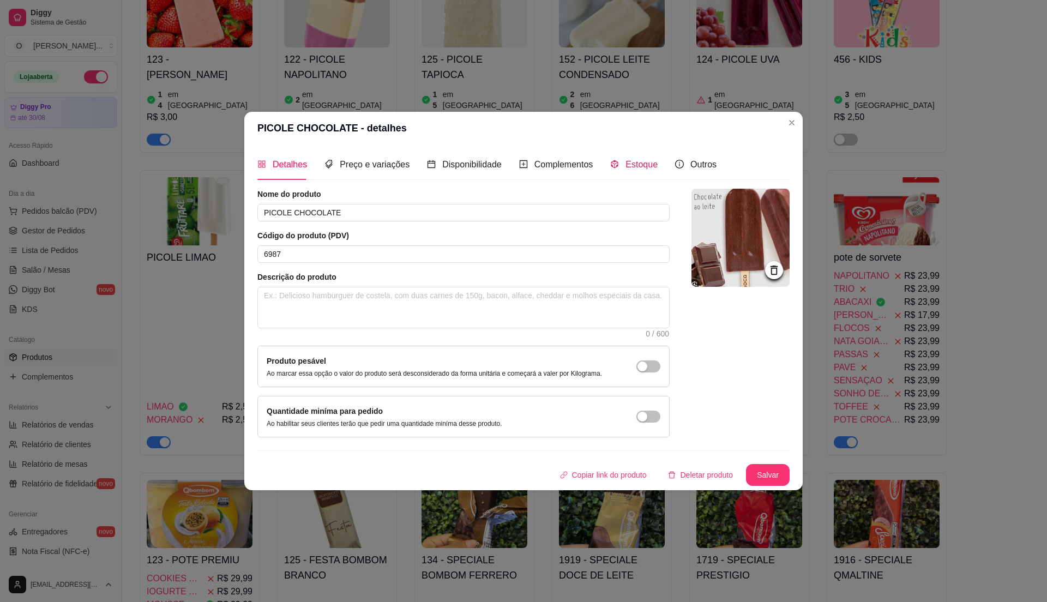
click at [634, 165] on span "Estoque" at bounding box center [642, 164] width 32 height 9
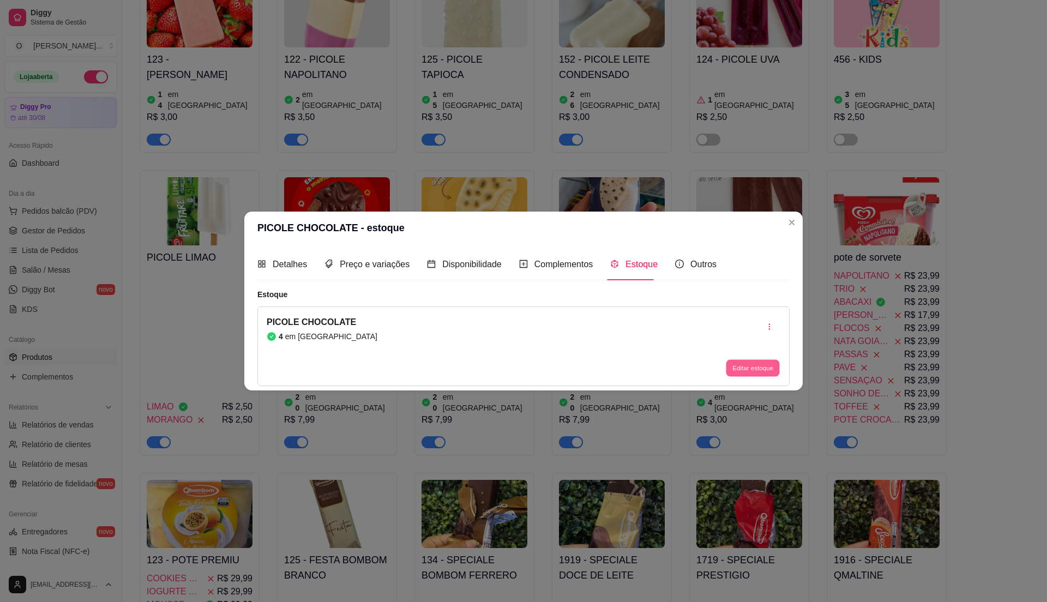
click at [758, 369] on button "Editar estoque" at bounding box center [752, 367] width 53 height 17
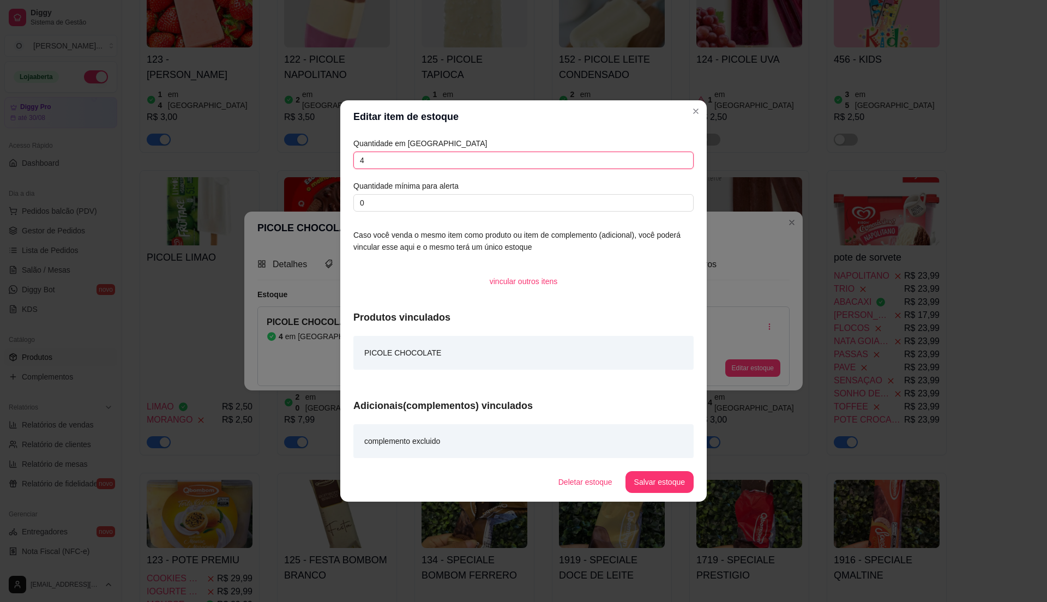
click at [393, 158] on input "4" at bounding box center [523, 160] width 340 height 17
type input "2"
type input "26"
click at [641, 478] on button "Salvar estoque" at bounding box center [659, 482] width 67 height 21
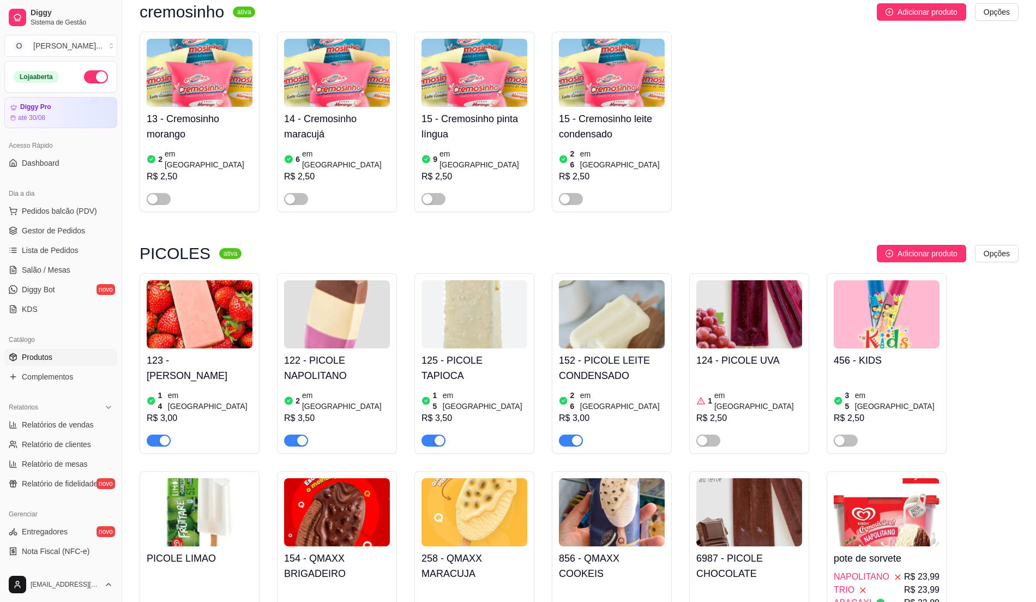
scroll to position [1964, 0]
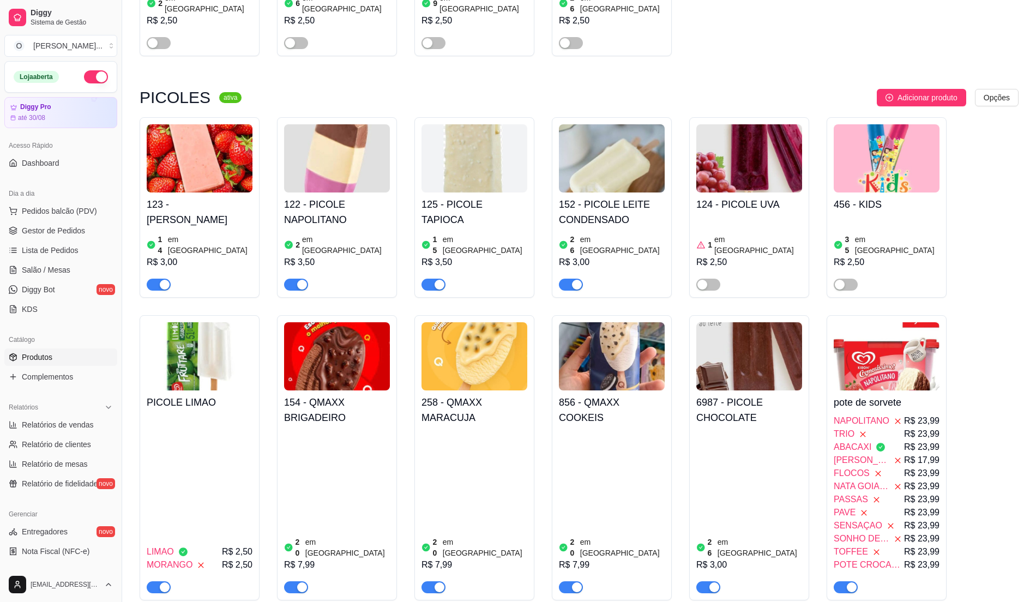
click at [908, 415] on span "R$ 23,99" at bounding box center [921, 421] width 35 height 13
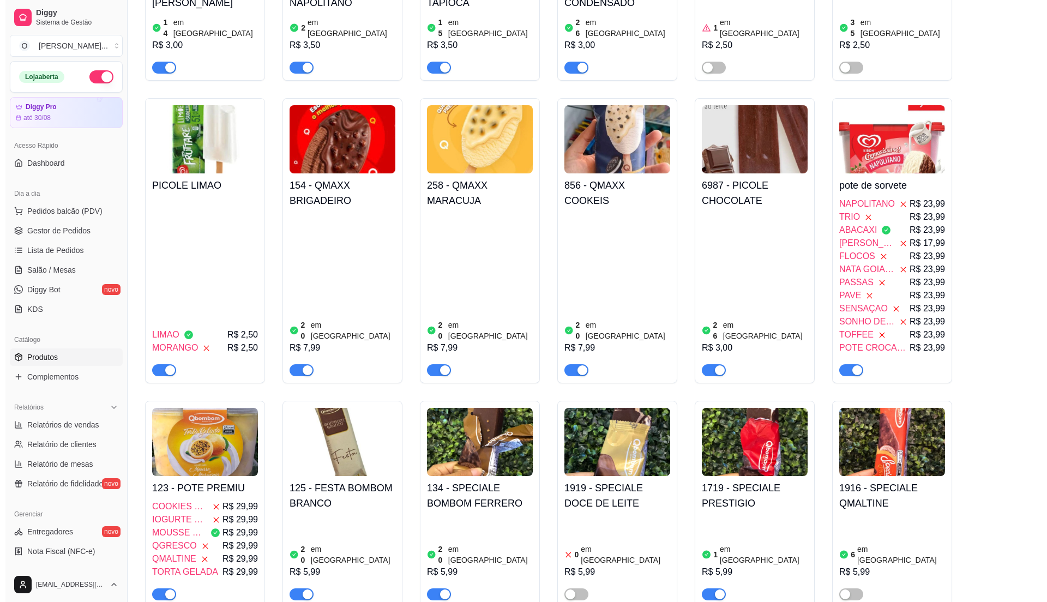
scroll to position [2182, 0]
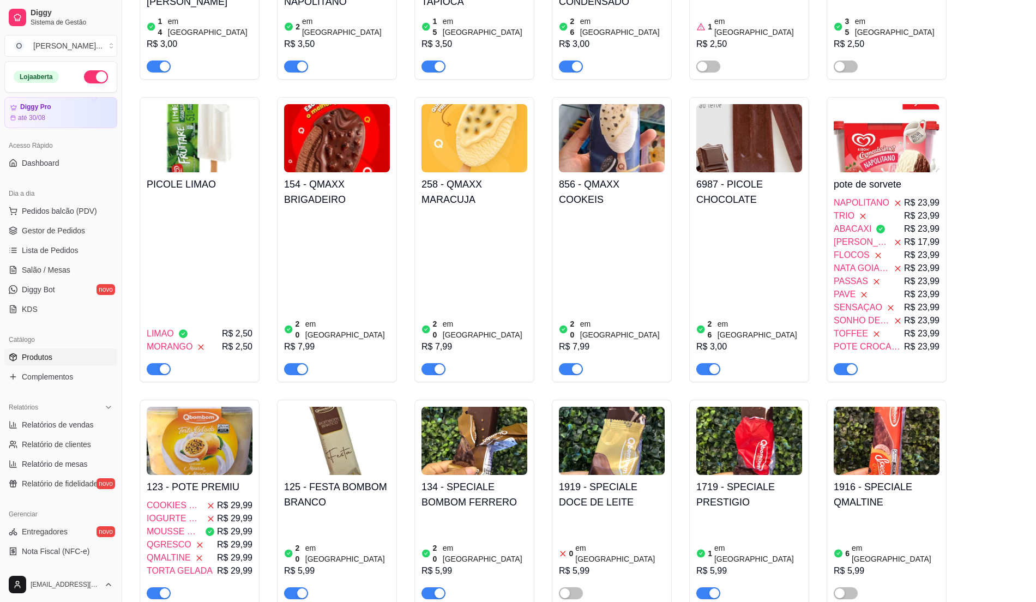
click at [177, 448] on img at bounding box center [200, 441] width 106 height 68
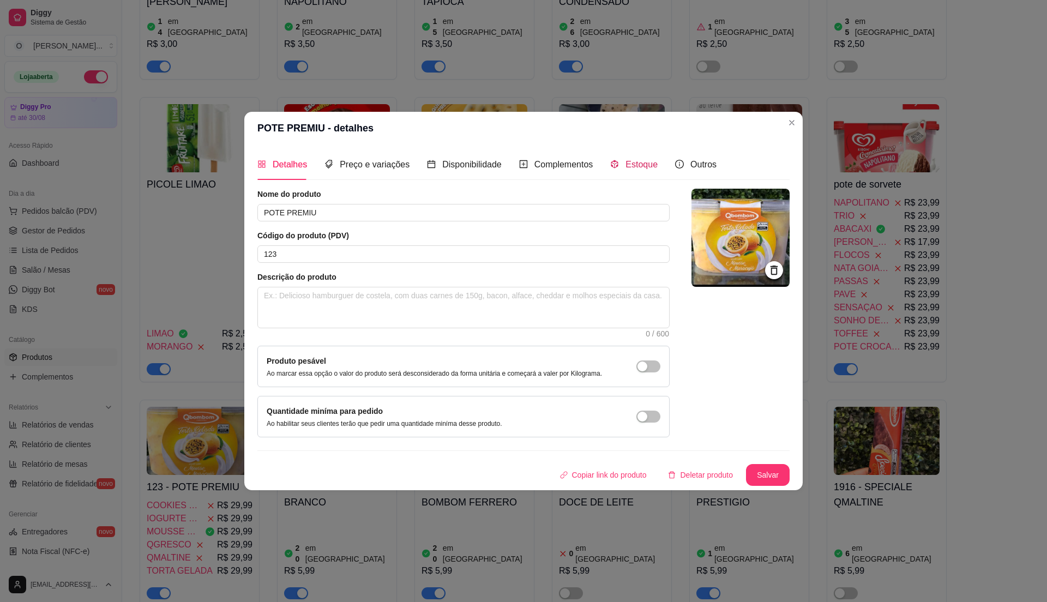
click at [638, 161] on span "Estoque" at bounding box center [642, 164] width 32 height 9
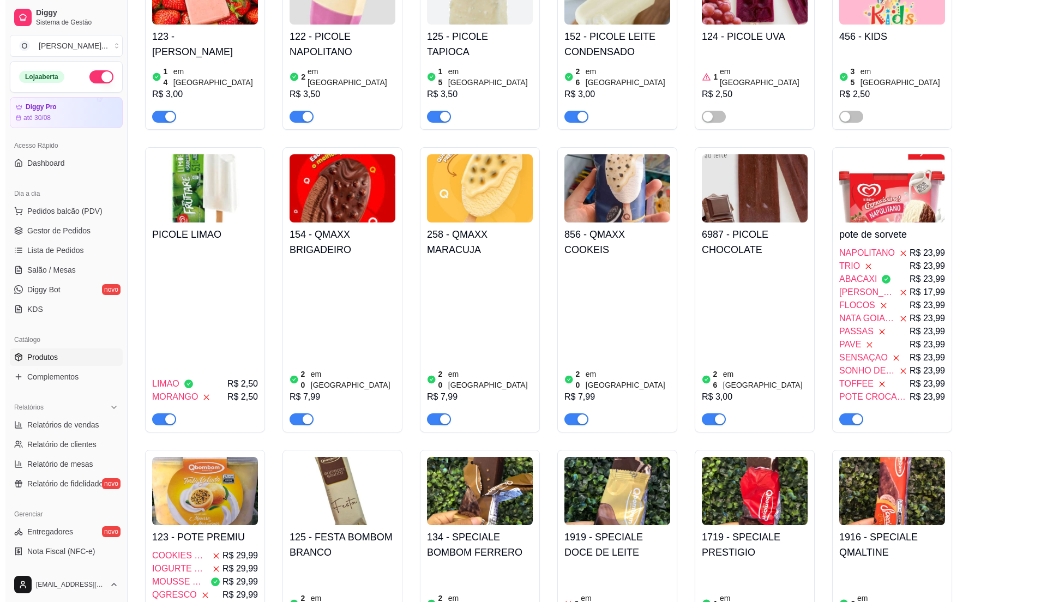
scroll to position [2109, 0]
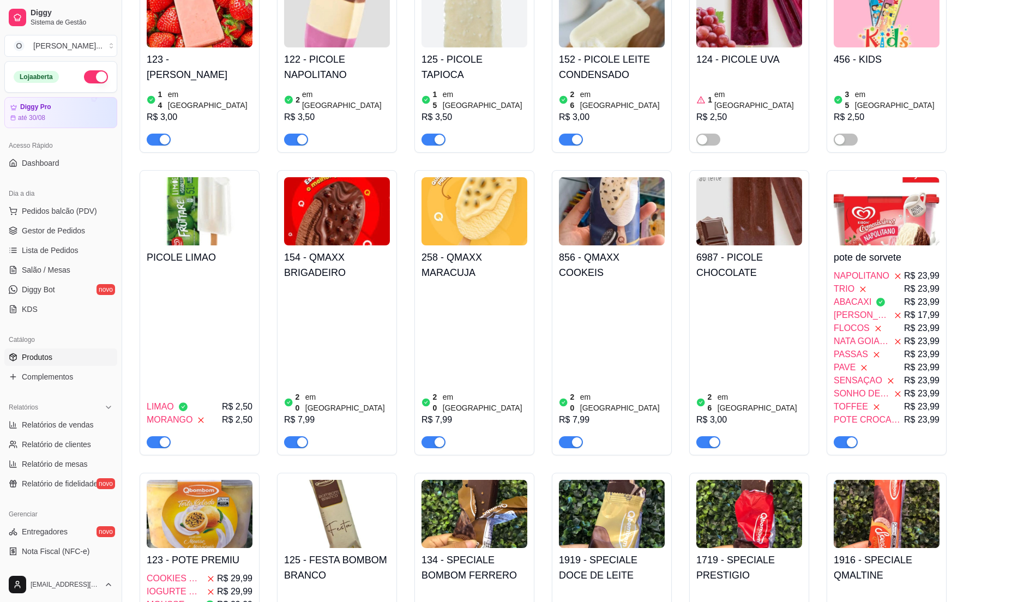
click at [201, 499] on img at bounding box center [200, 514] width 106 height 68
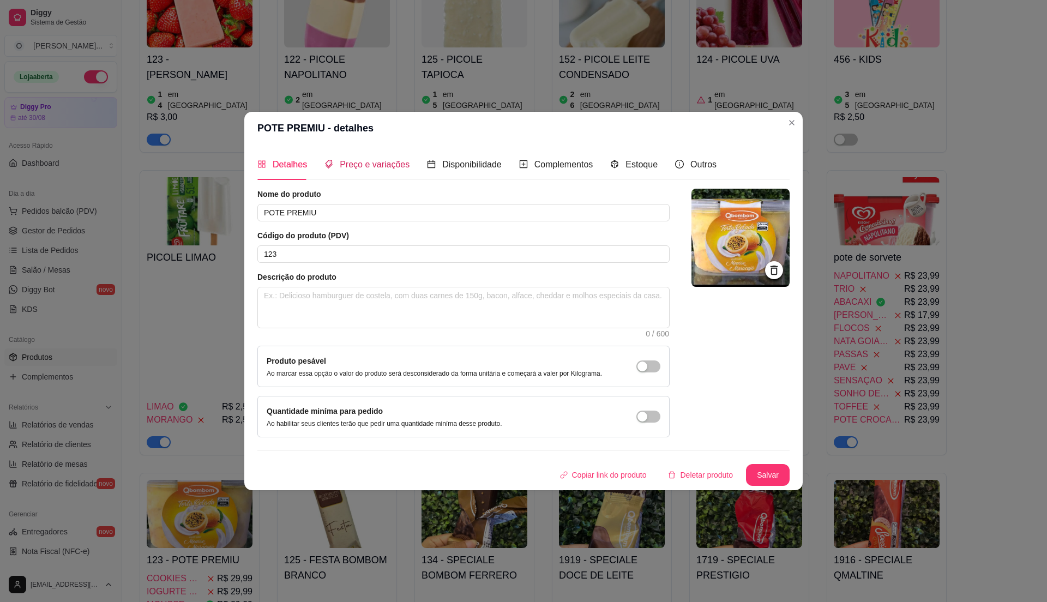
click at [367, 164] on span "Preço e variações" at bounding box center [375, 164] width 70 height 9
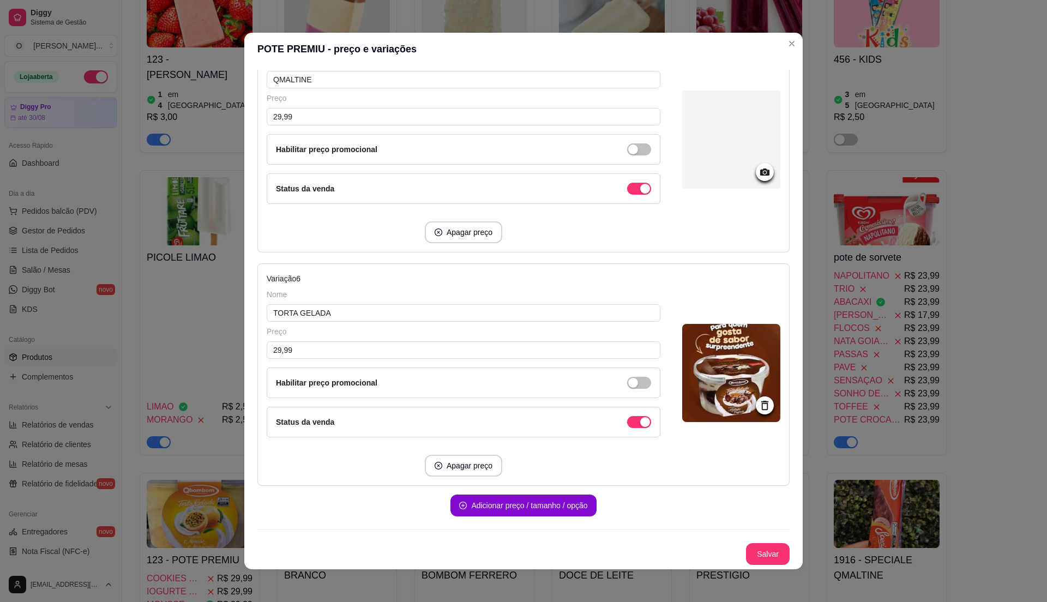
scroll to position [2, 0]
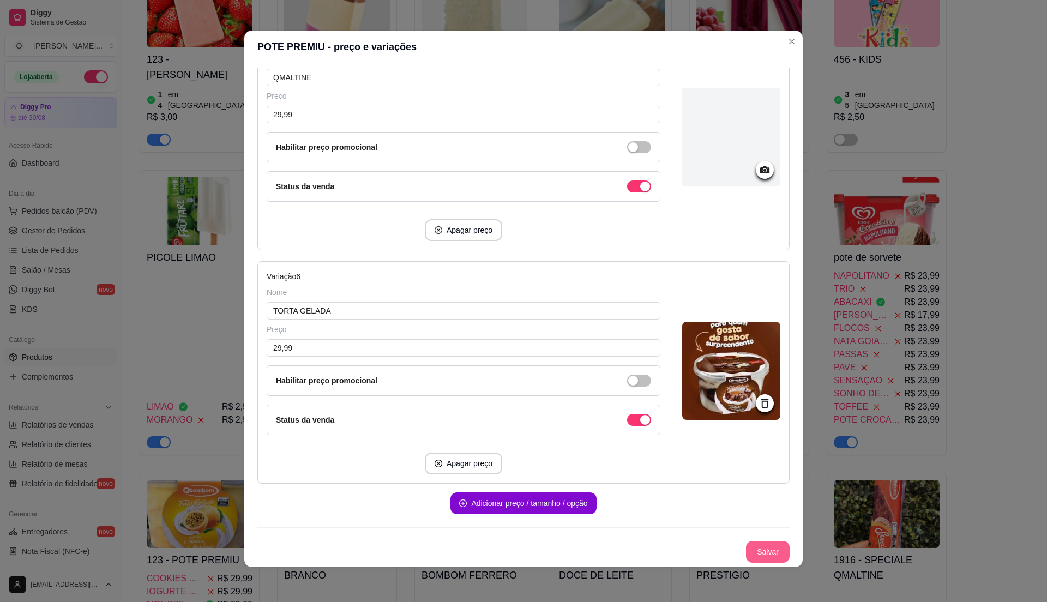
click at [746, 553] on button "Salvar" at bounding box center [768, 552] width 44 height 22
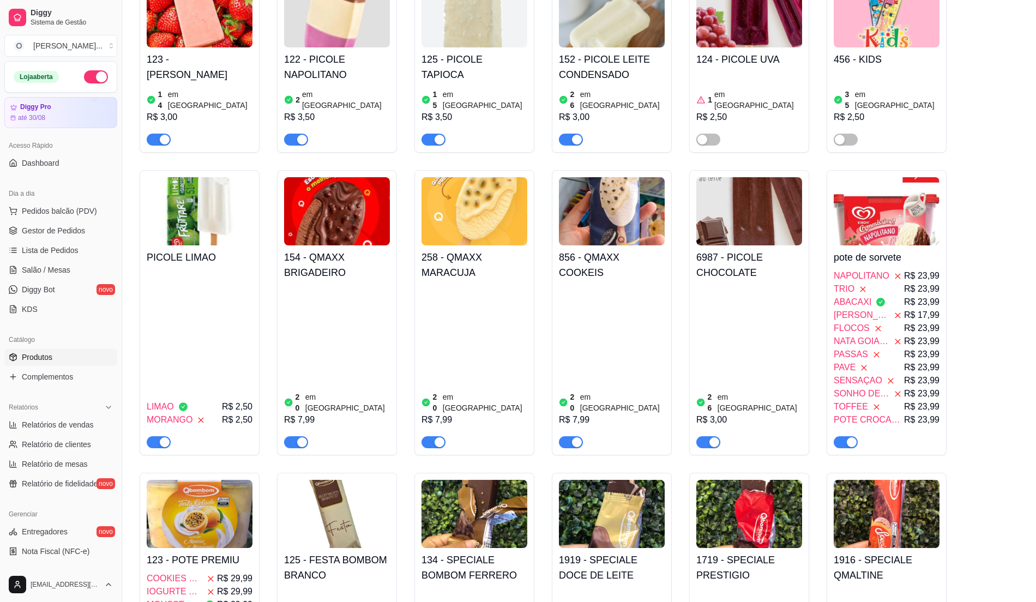
click at [212, 505] on img at bounding box center [200, 514] width 106 height 68
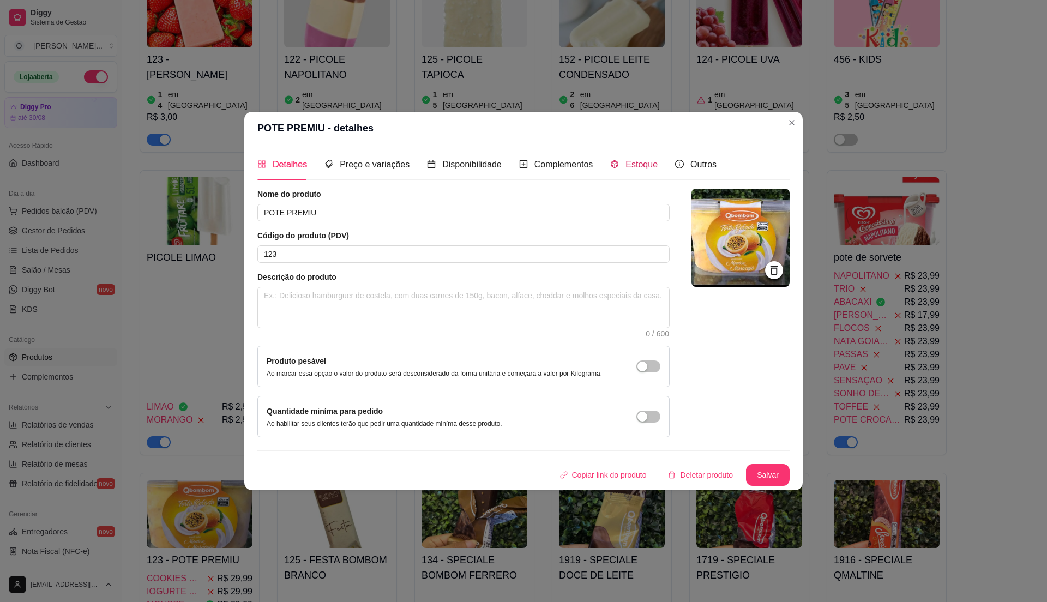
click at [644, 160] on span "Estoque" at bounding box center [642, 164] width 32 height 9
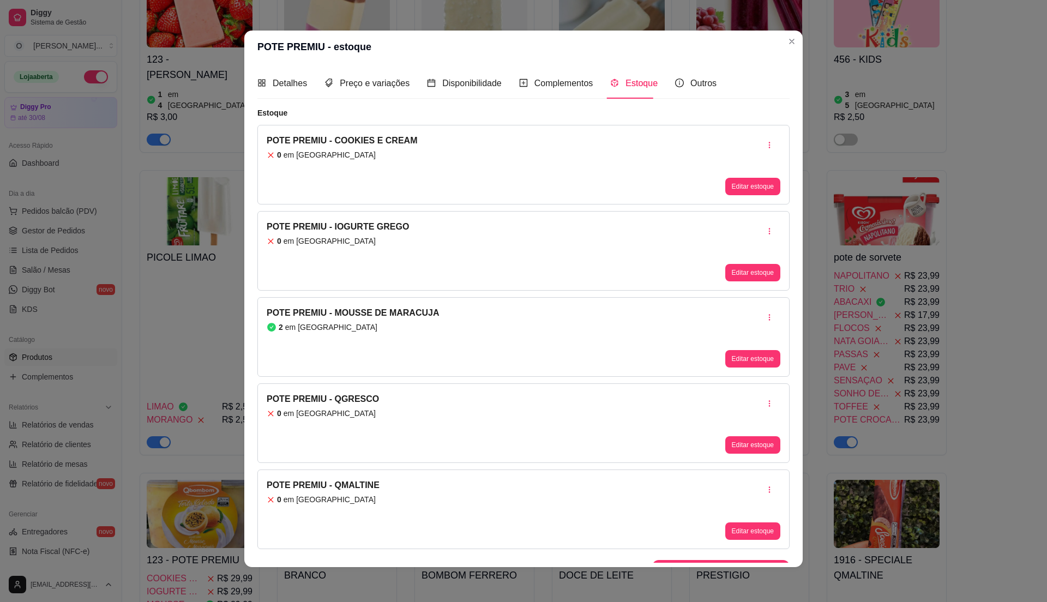
scroll to position [0, 0]
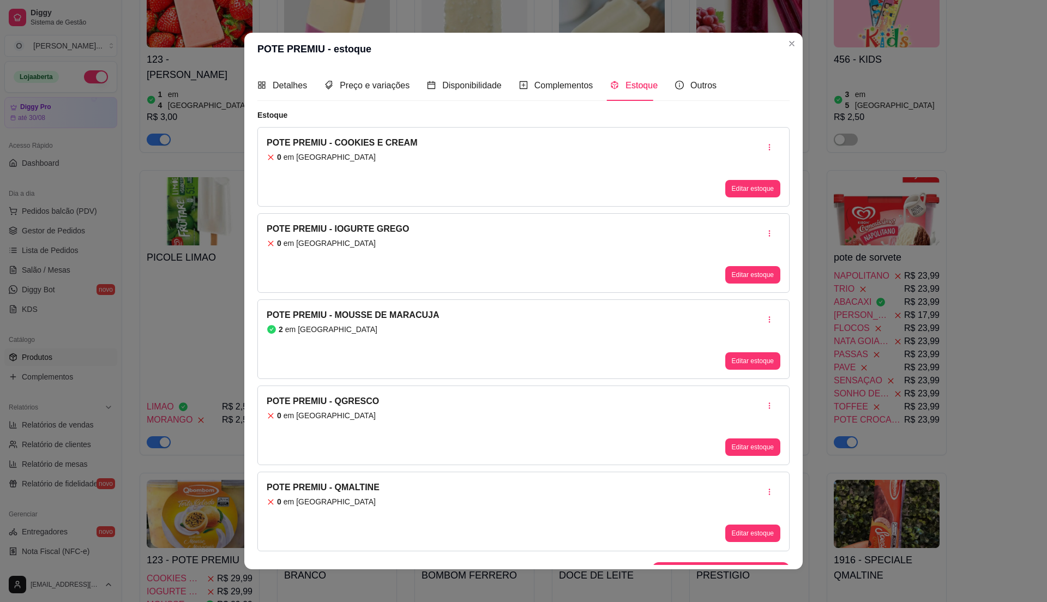
click at [457, 339] on div "POTE PREMIU - MOUSSE DE MARACUJA 2 em estoque Editar estoque" at bounding box center [523, 339] width 532 height 80
click at [726, 358] on button "Editar estoque" at bounding box center [752, 361] width 53 height 17
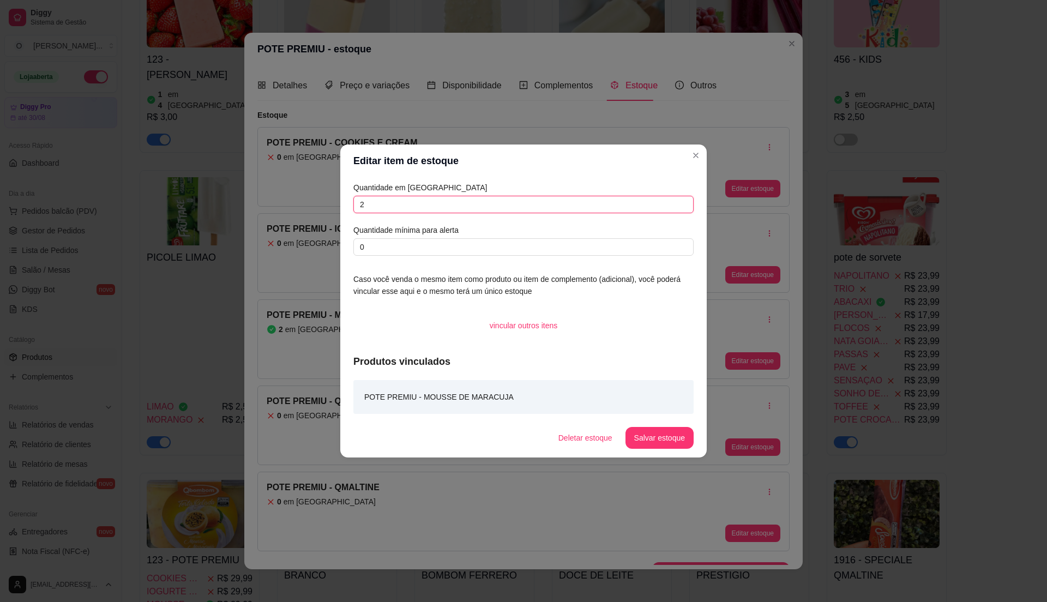
click at [415, 201] on input "2" at bounding box center [523, 204] width 340 height 17
type input "3"
click at [665, 436] on button "Salvar estoque" at bounding box center [660, 438] width 68 height 22
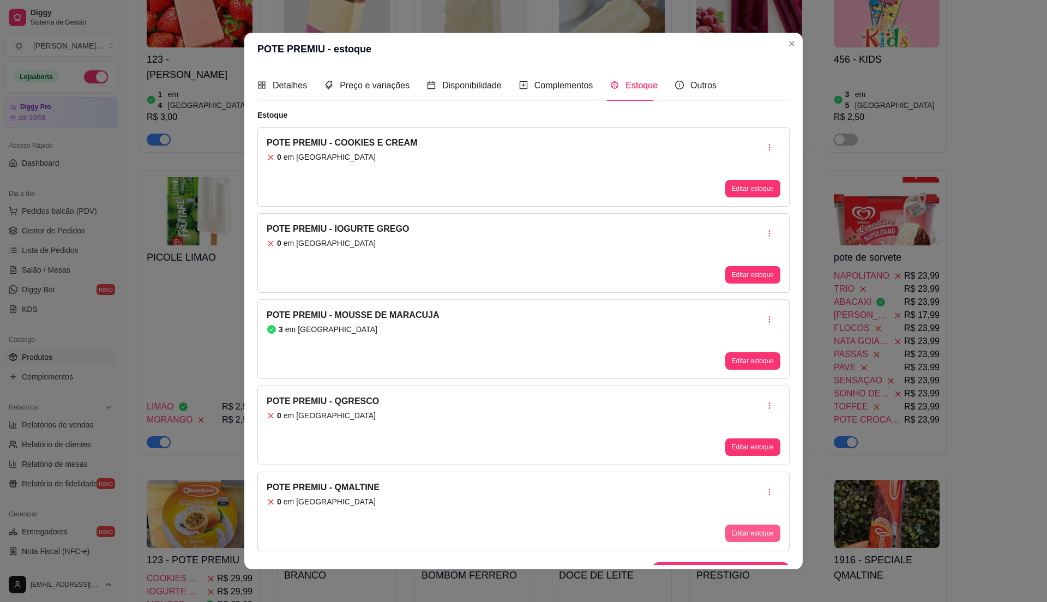
click at [738, 535] on button "Editar estoque" at bounding box center [752, 533] width 55 height 17
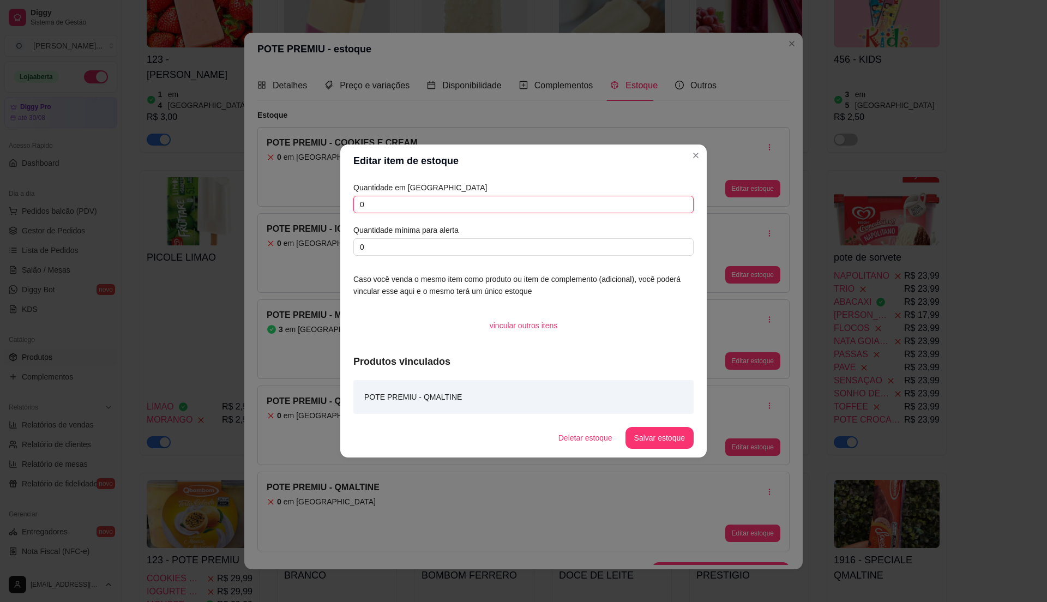
click at [382, 204] on input "0" at bounding box center [523, 204] width 340 height 17
type input "2"
click at [653, 435] on button "Salvar estoque" at bounding box center [660, 438] width 68 height 22
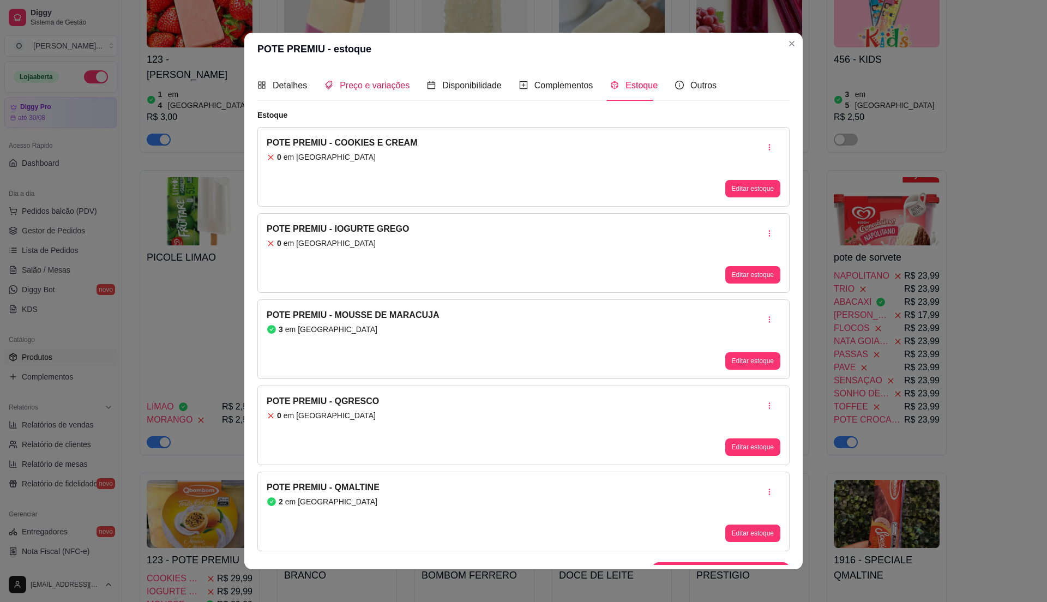
click at [367, 89] on span "Preço e variações" at bounding box center [375, 85] width 70 height 9
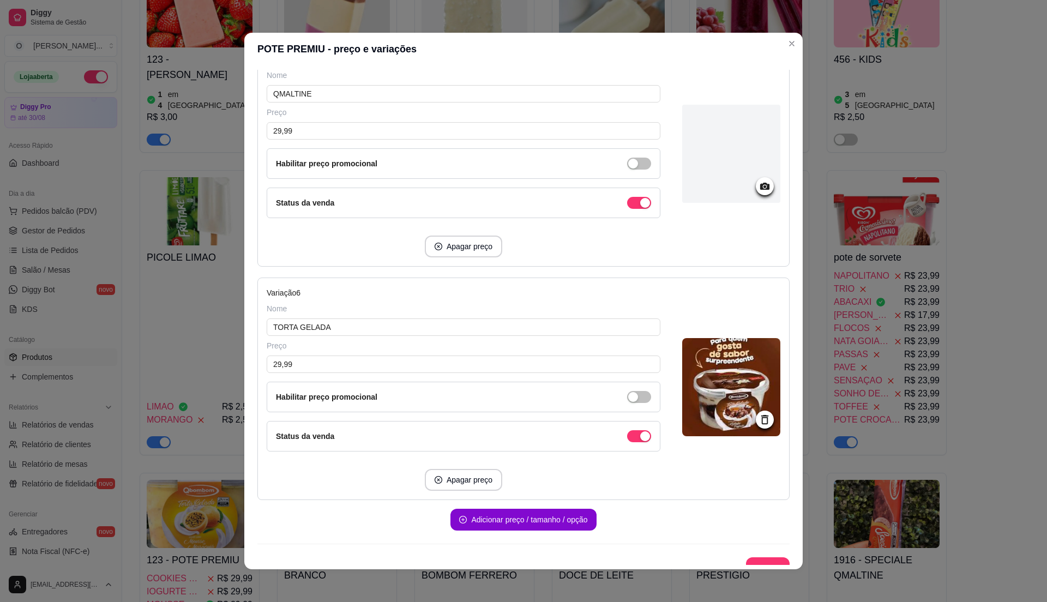
scroll to position [1107, 0]
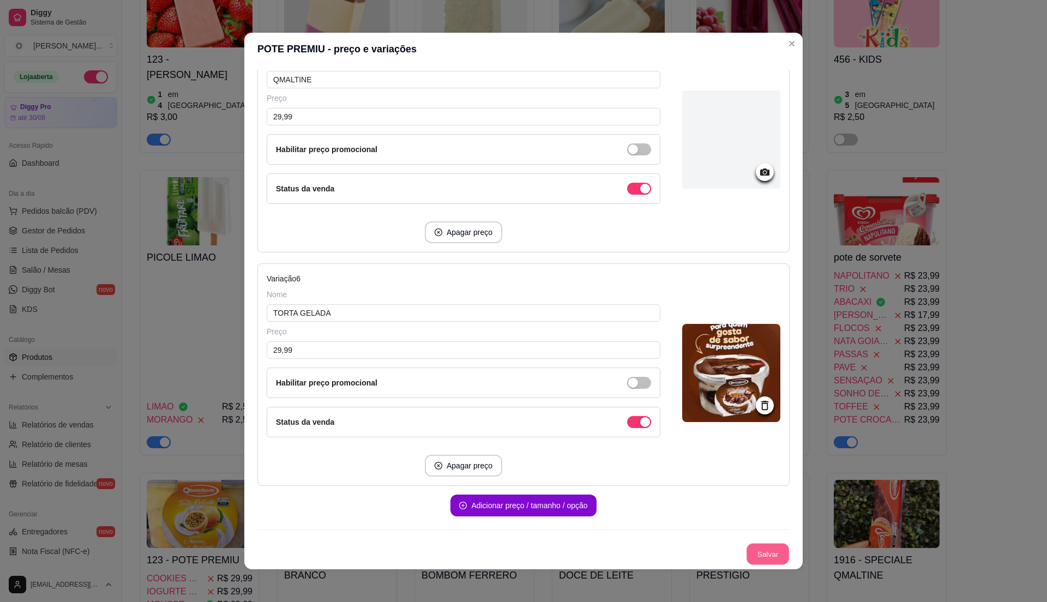
click at [751, 555] on button "Salvar" at bounding box center [768, 554] width 43 height 21
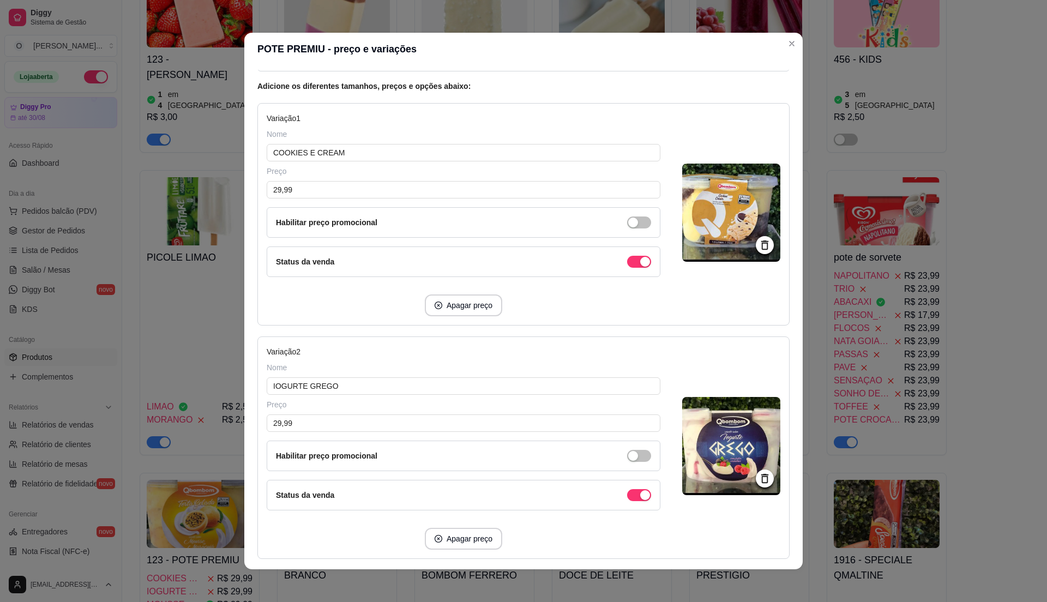
scroll to position [0, 0]
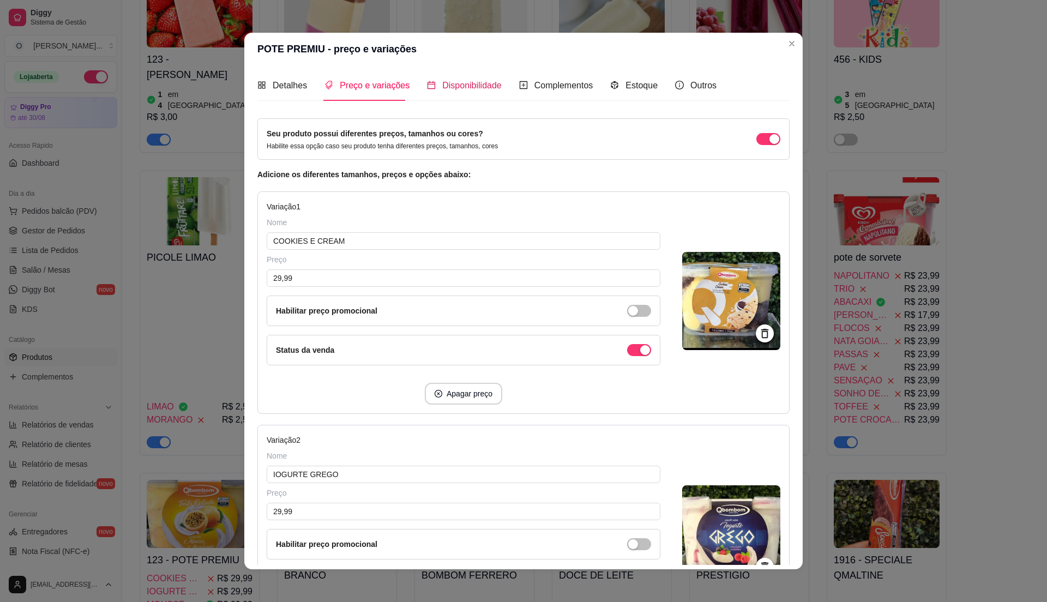
click at [444, 84] on span "Disponibilidade" at bounding box center [471, 85] width 59 height 9
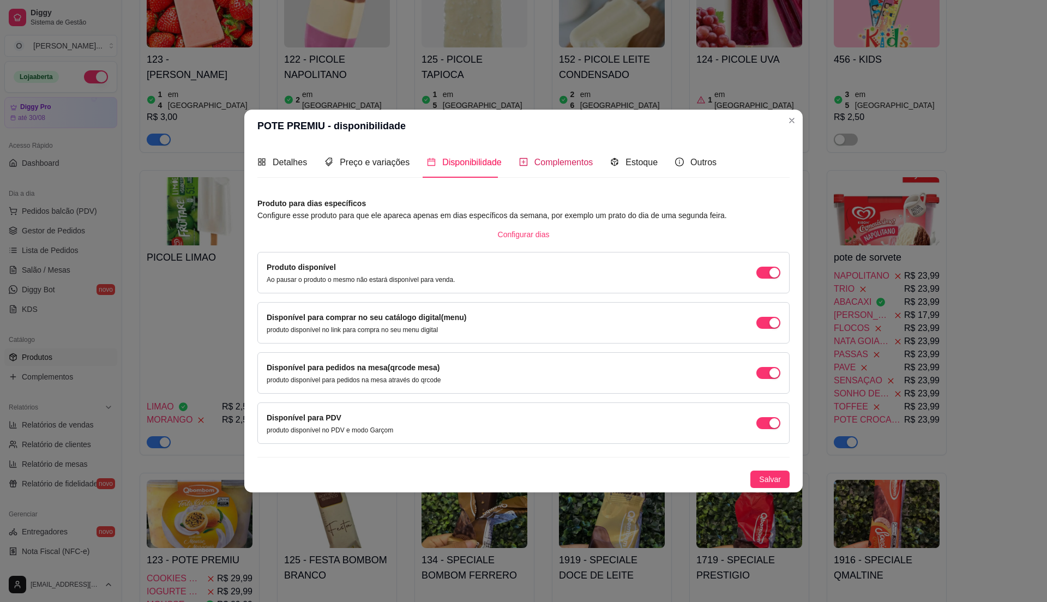
click at [543, 160] on span "Complementos" at bounding box center [564, 162] width 59 height 9
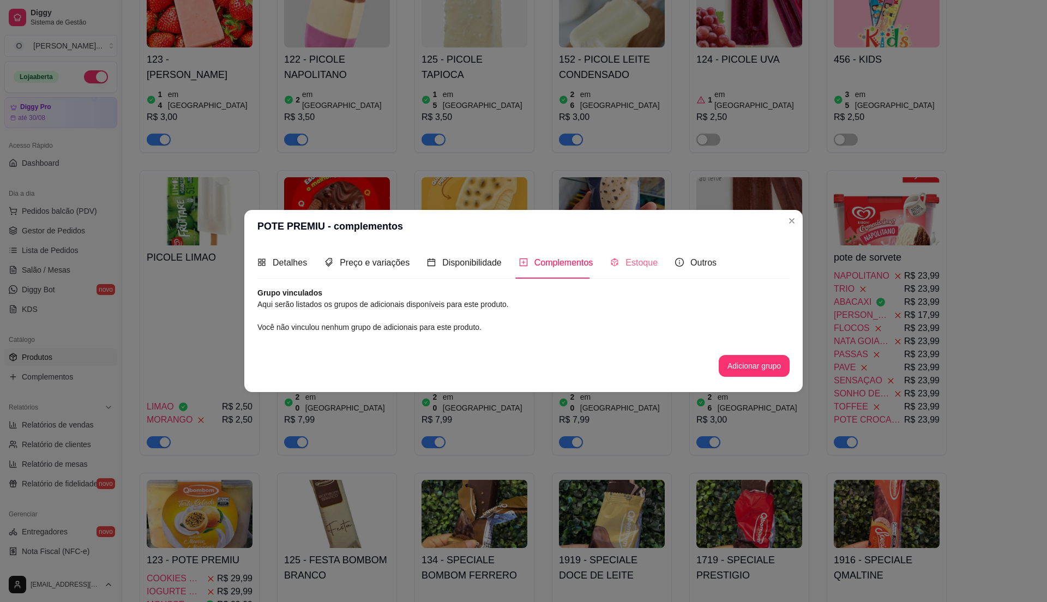
click at [642, 255] on div "Estoque" at bounding box center [633, 262] width 47 height 31
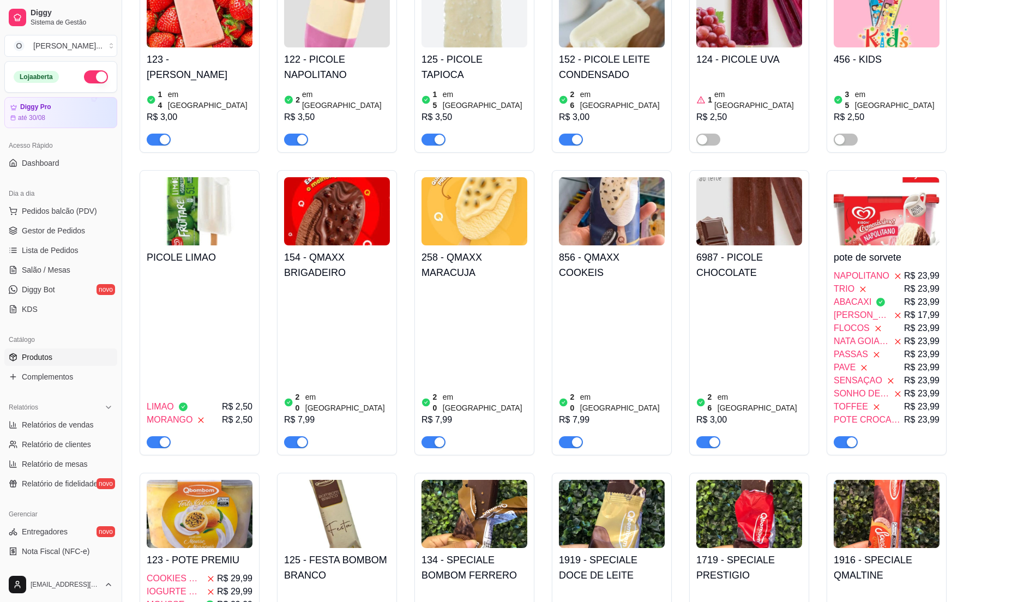
click at [902, 322] on div "FLOCOS R$ 23,99" at bounding box center [887, 328] width 106 height 13
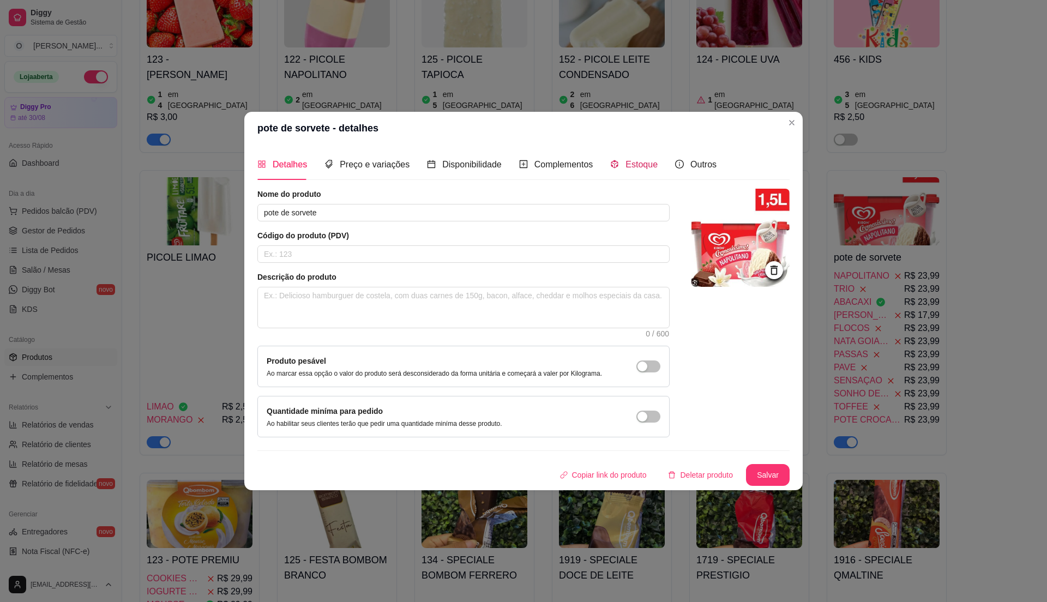
click at [637, 164] on span "Estoque" at bounding box center [642, 164] width 32 height 9
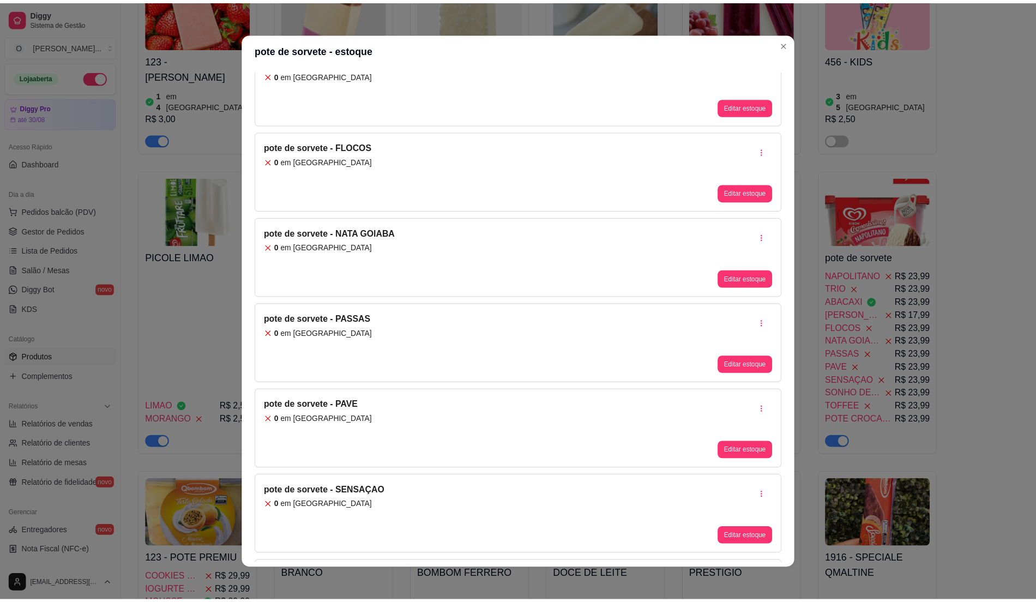
scroll to position [363, 0]
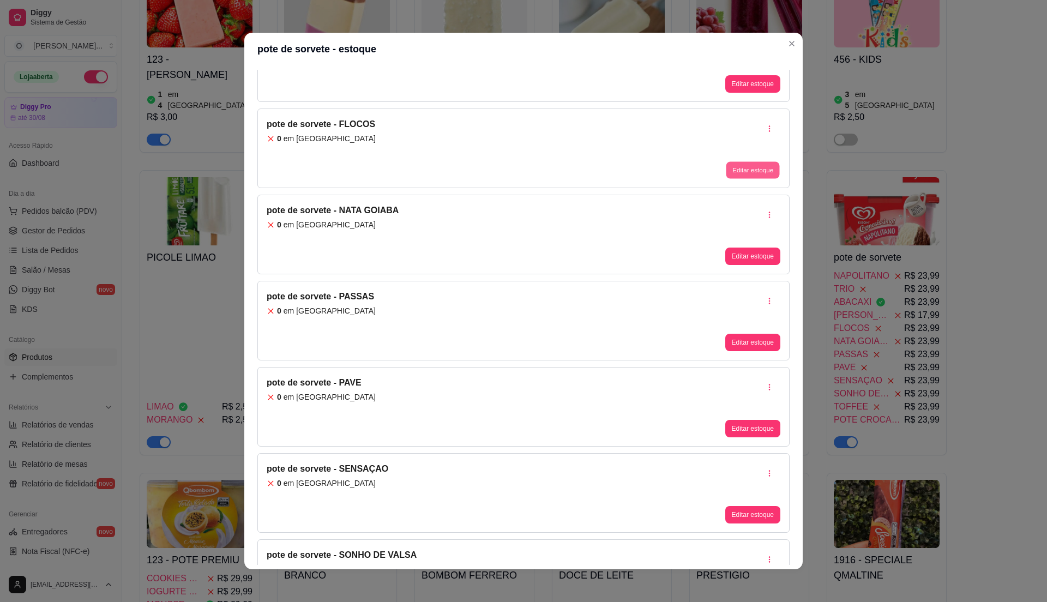
click at [744, 177] on button "Editar estoque" at bounding box center [752, 170] width 53 height 17
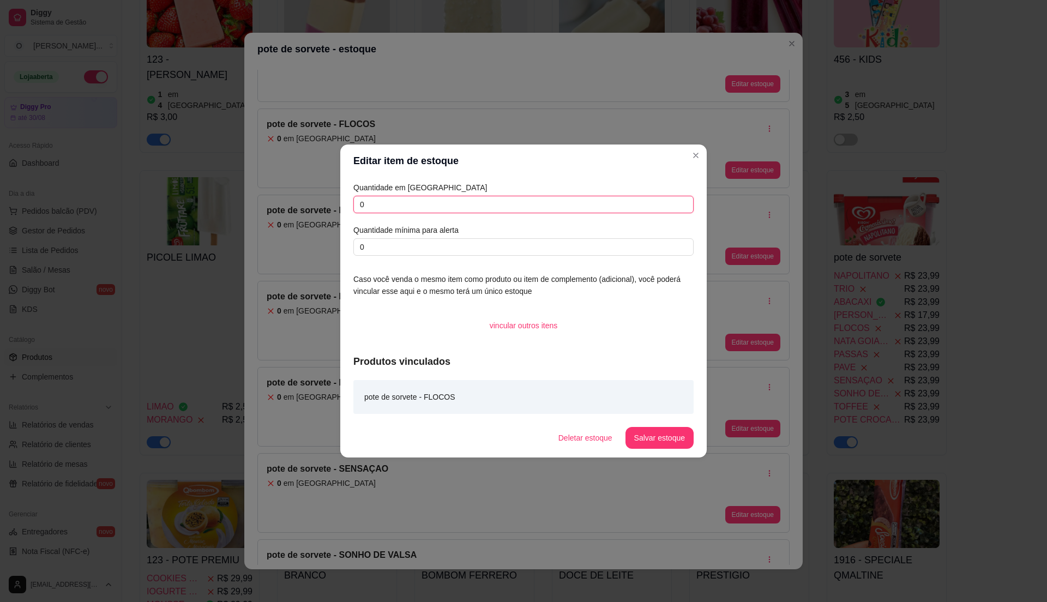
click at [569, 208] on input "0" at bounding box center [523, 204] width 340 height 17
type input "1"
click at [662, 439] on button "Salvar estoque" at bounding box center [660, 438] width 68 height 22
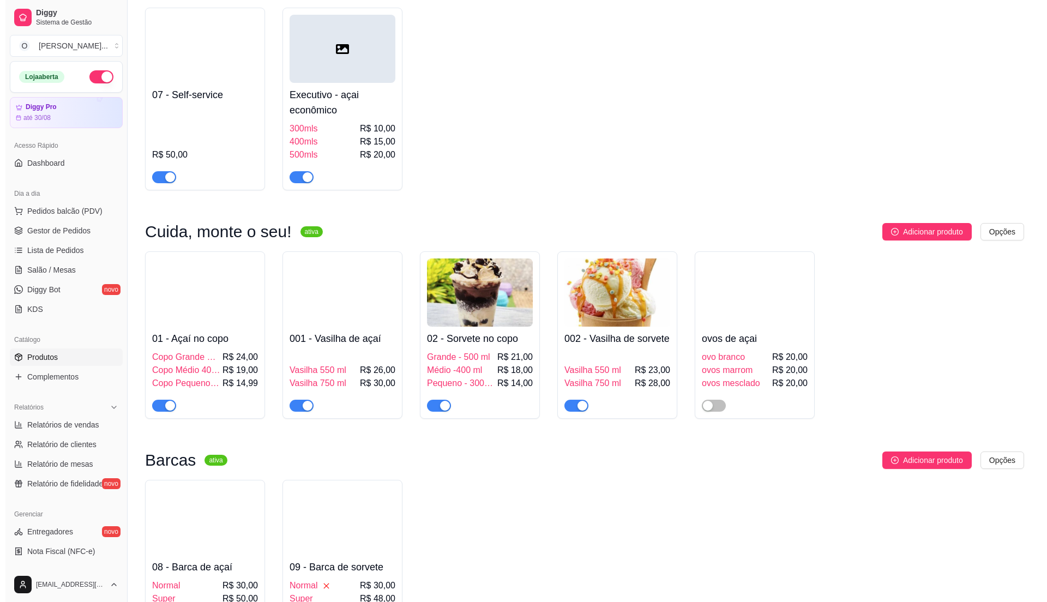
scroll to position [0, 0]
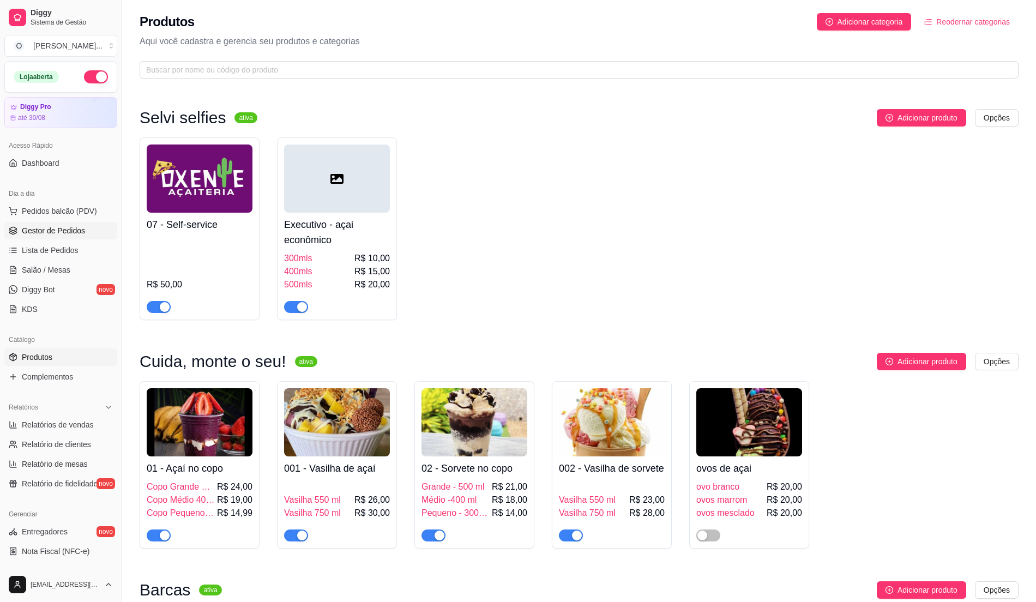
click at [51, 225] on span "Gestor de Pedidos" at bounding box center [53, 230] width 63 height 11
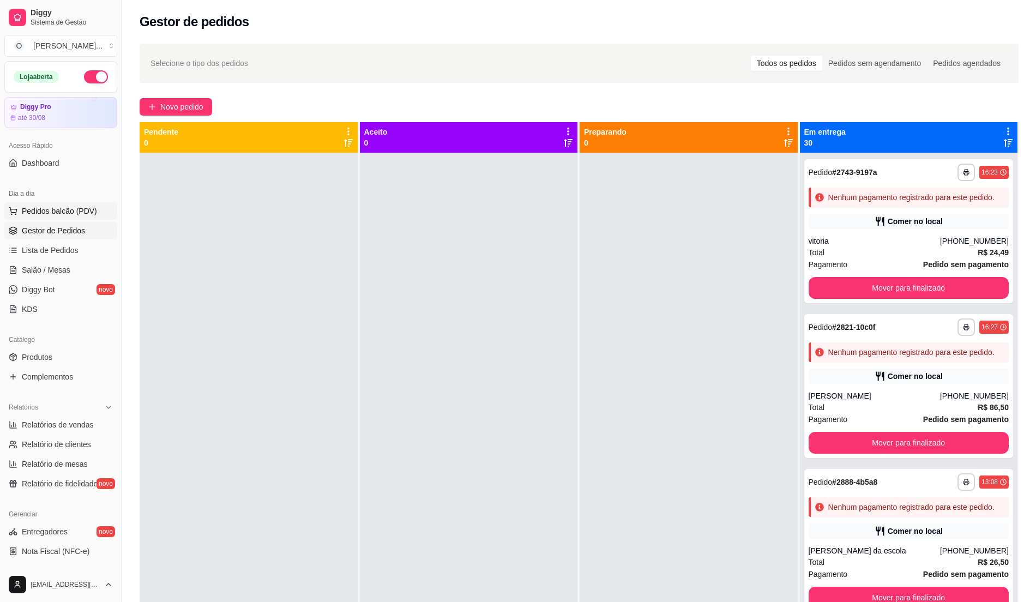
click at [71, 207] on span "Pedidos balcão (PDV)" at bounding box center [59, 211] width 75 height 11
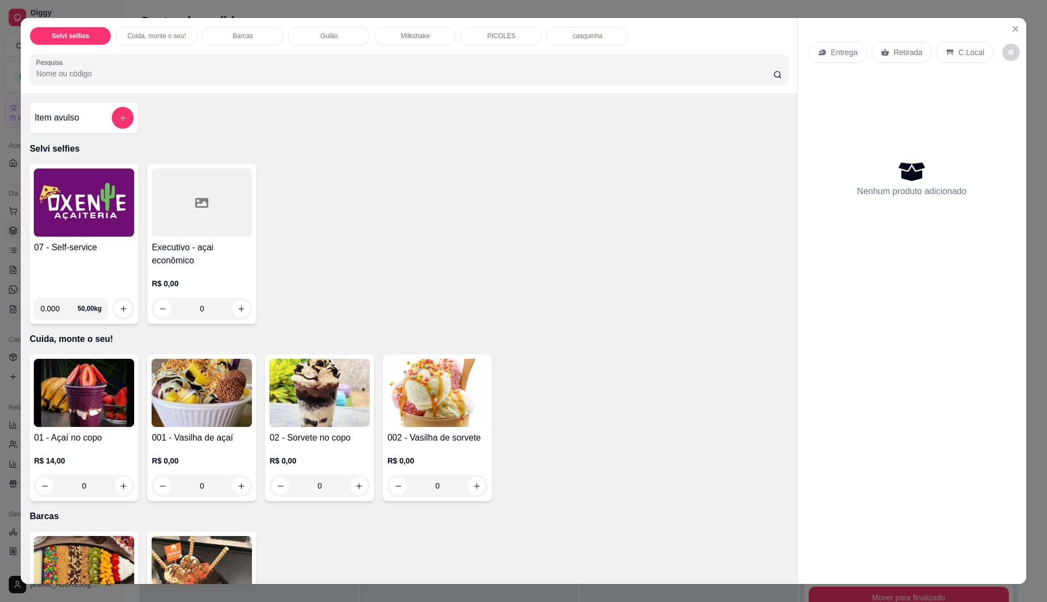
click at [101, 265] on div "07 - Self-service" at bounding box center [84, 265] width 100 height 48
click at [1018, 27] on button "Close" at bounding box center [1015, 28] width 17 height 17
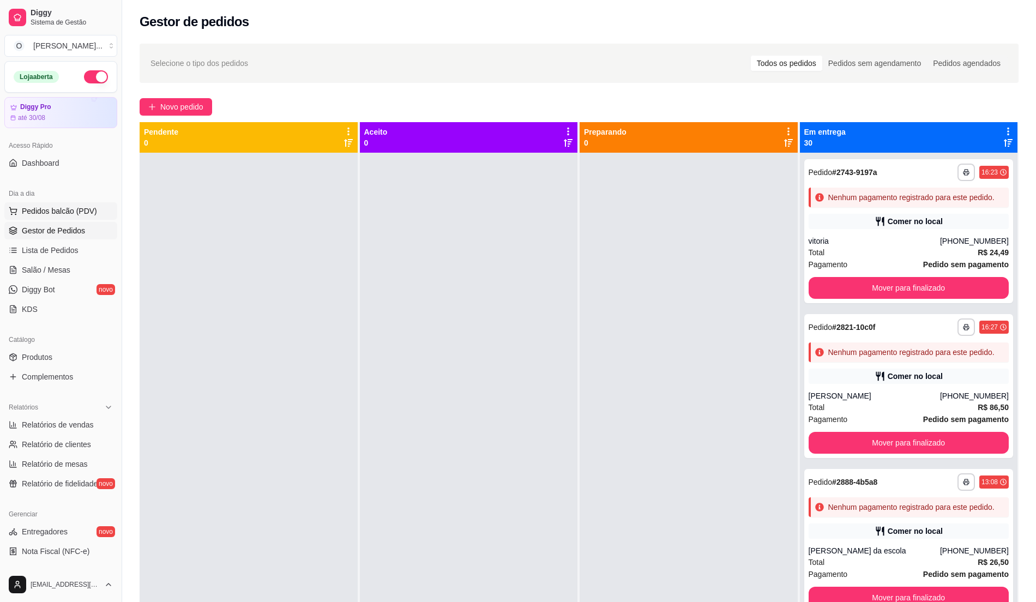
click at [63, 217] on span "Pedidos balcão (PDV)" at bounding box center [59, 211] width 75 height 11
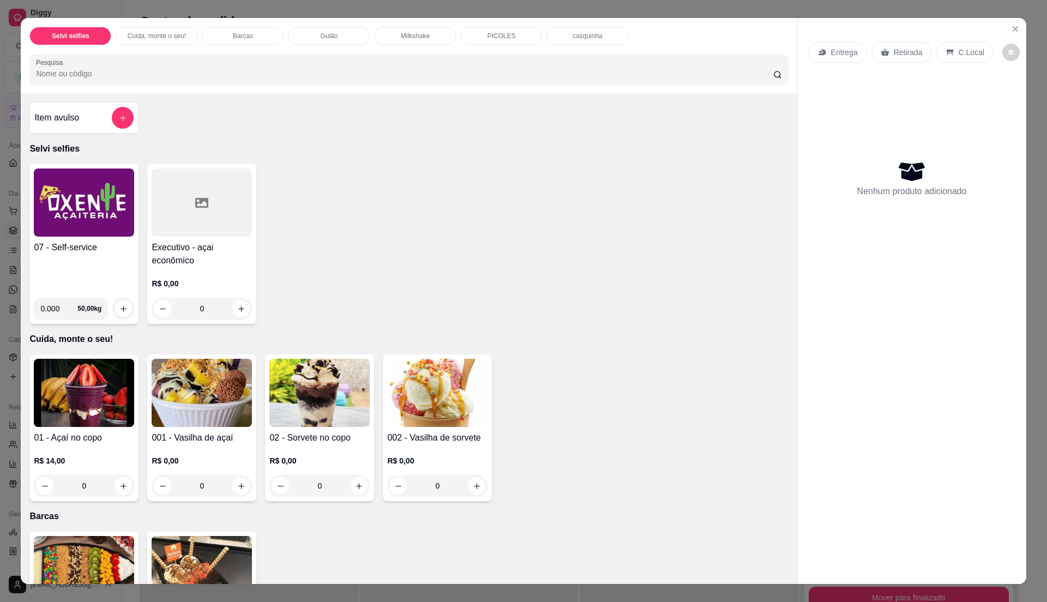
click at [77, 254] on h4 "07 - Self-service" at bounding box center [84, 247] width 100 height 13
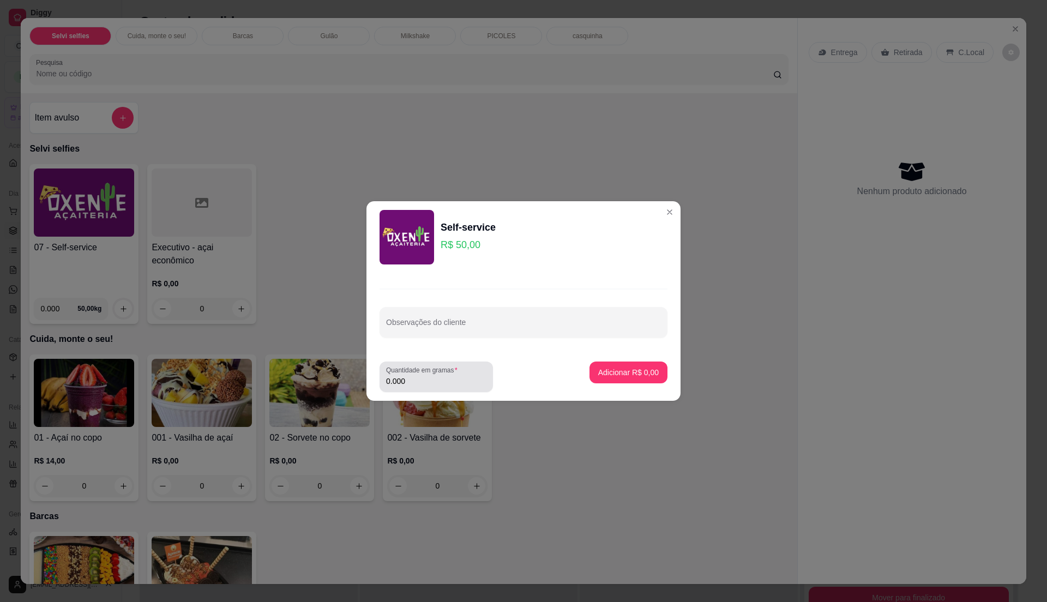
click at [443, 378] on input "0.000" at bounding box center [436, 381] width 100 height 11
type input "0.16"
click at [635, 363] on button "Adicionar R$ 8,00" at bounding box center [629, 372] width 76 height 21
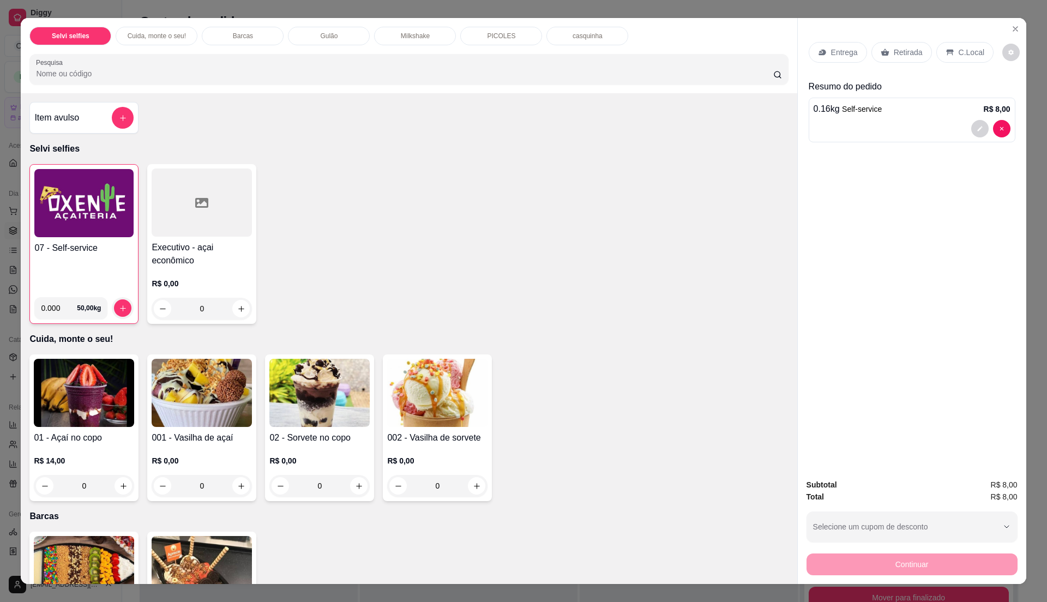
click at [93, 247] on h4 "07 - Self-service" at bounding box center [83, 248] width 99 height 13
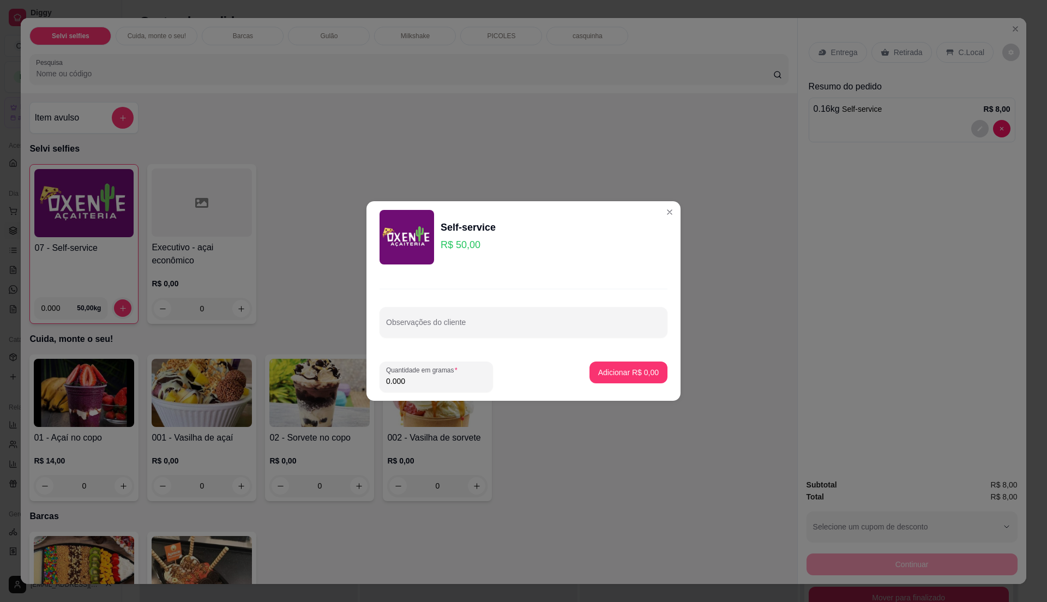
click at [424, 380] on input "0.000" at bounding box center [436, 381] width 100 height 11
click at [424, 380] on input "0" at bounding box center [436, 381] width 100 height 11
type input "0.21"
click at [641, 375] on p "Adicionar R$ 10,50" at bounding box center [626, 372] width 63 height 10
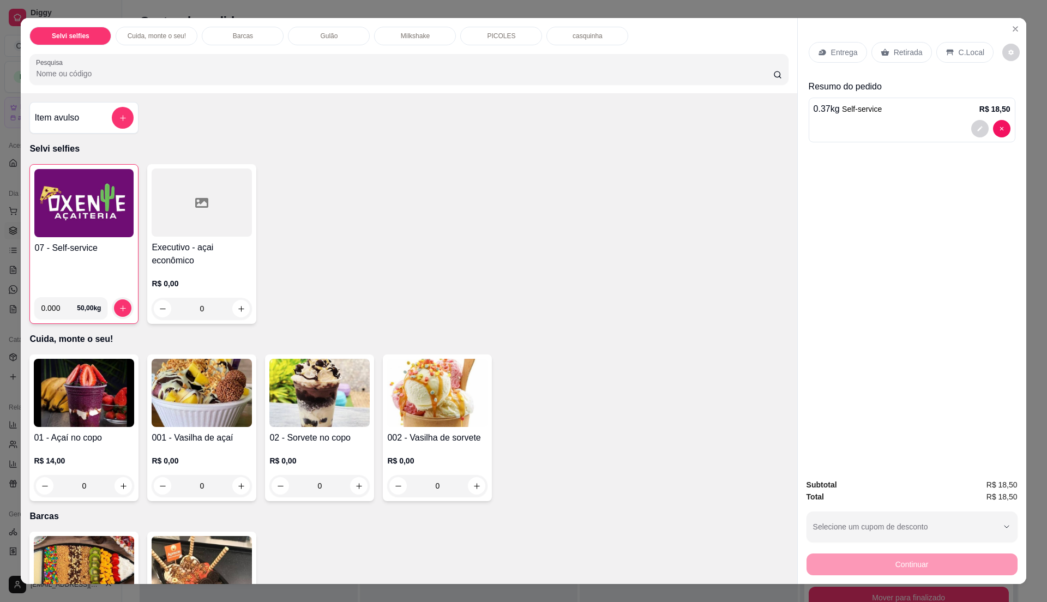
click at [950, 49] on div "C.Local" at bounding box center [964, 52] width 57 height 21
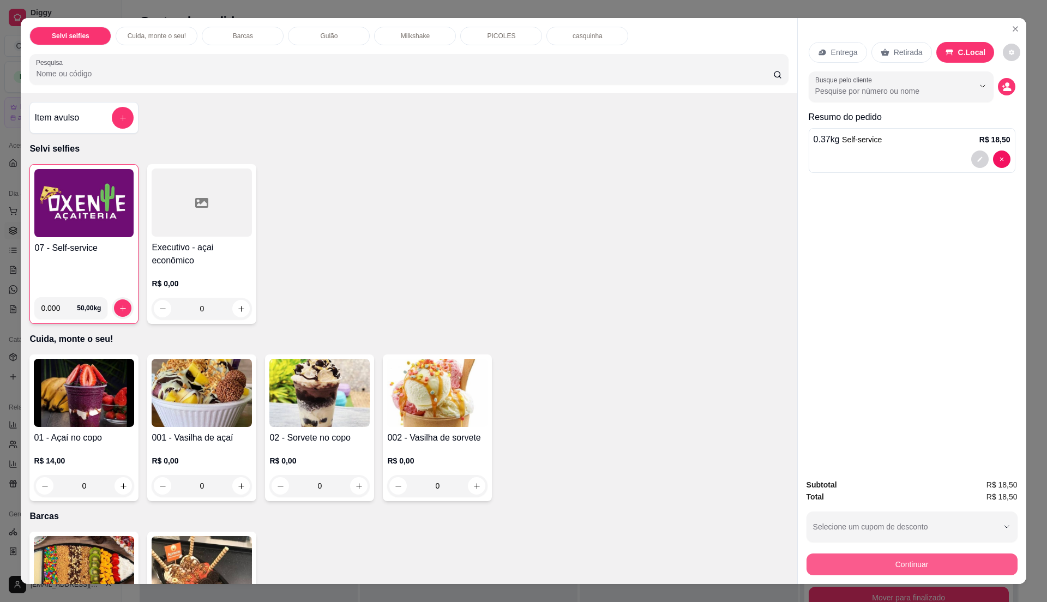
click at [928, 565] on button "Continuar" at bounding box center [912, 565] width 211 height 22
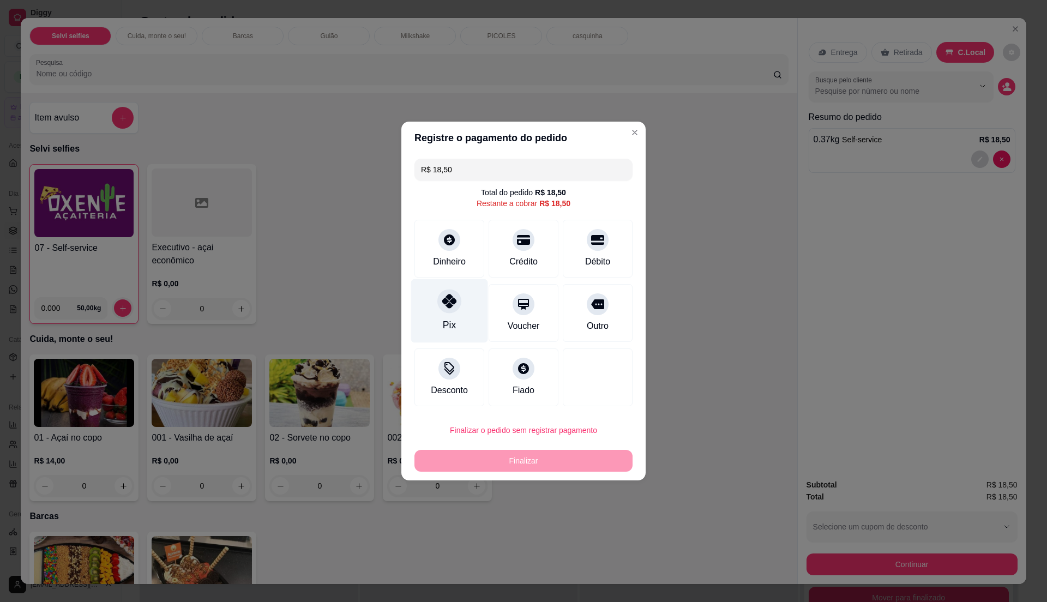
click at [478, 321] on div "Pix" at bounding box center [449, 311] width 77 height 64
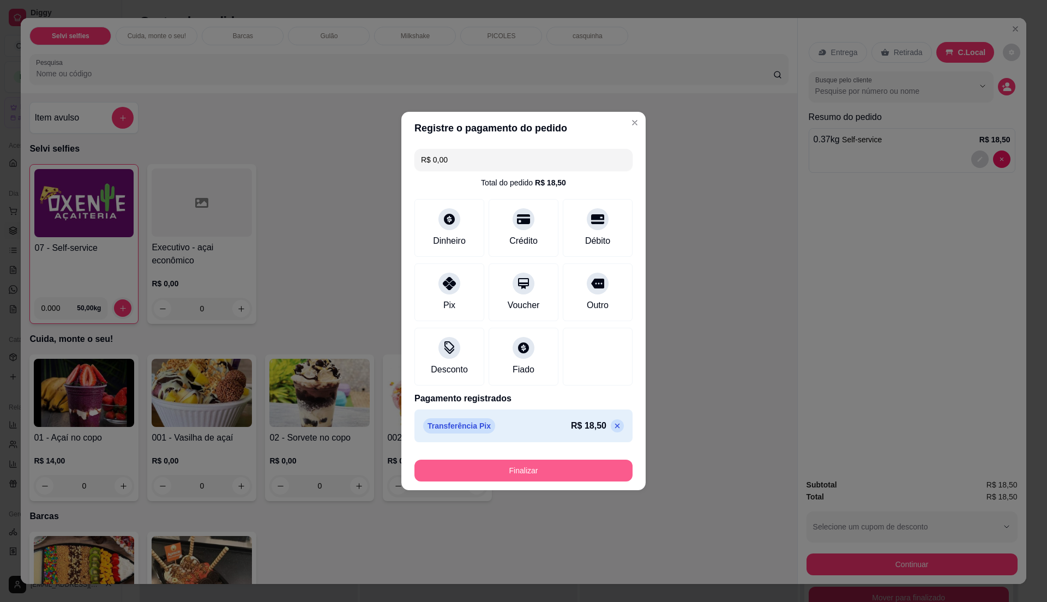
click at [516, 475] on button "Finalizar" at bounding box center [524, 471] width 218 height 22
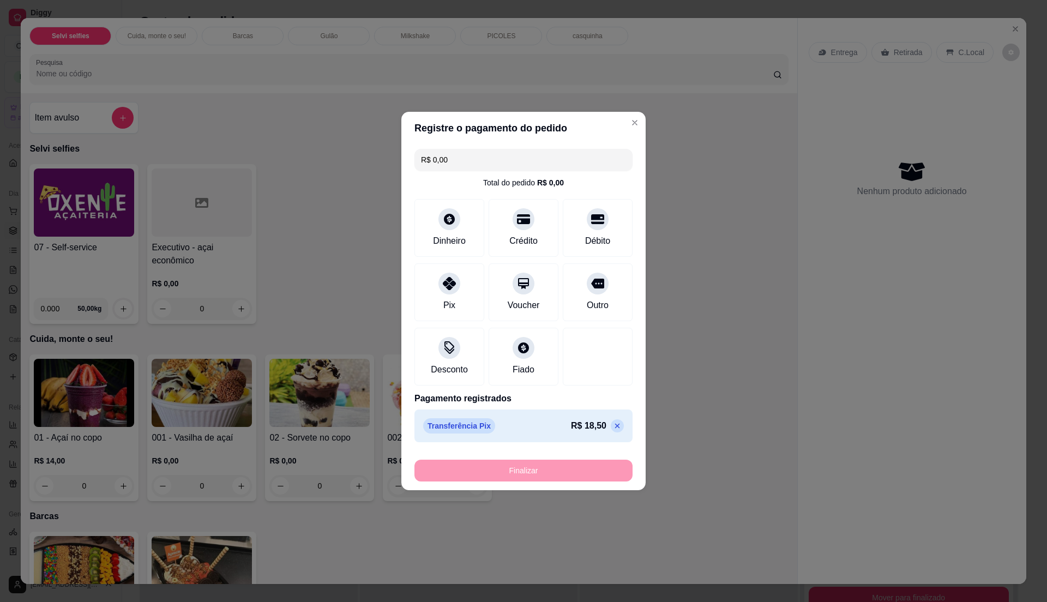
type input "-R$ 18,50"
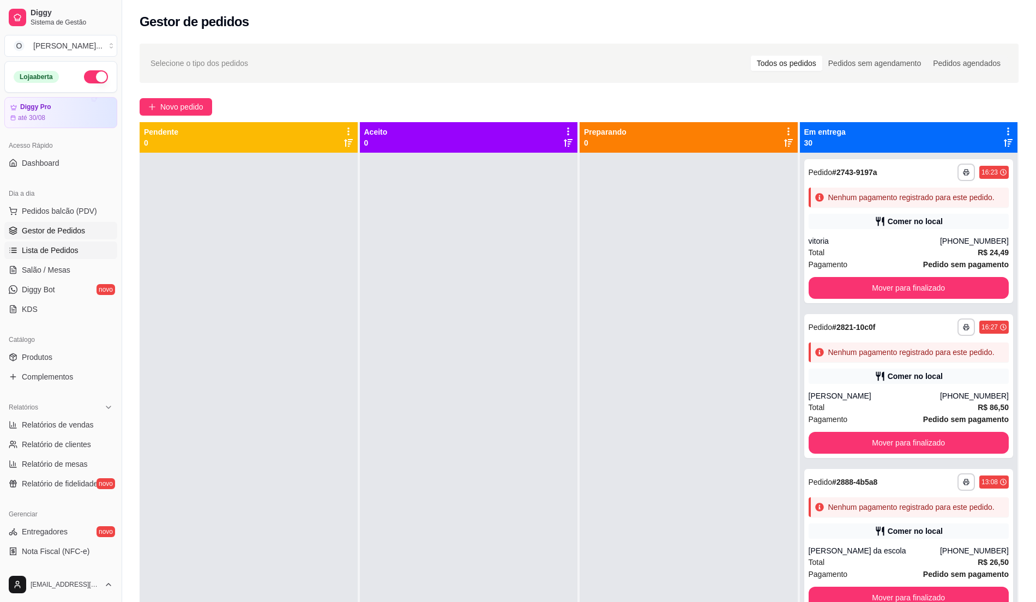
click at [33, 251] on span "Lista de Pedidos" at bounding box center [50, 250] width 57 height 11
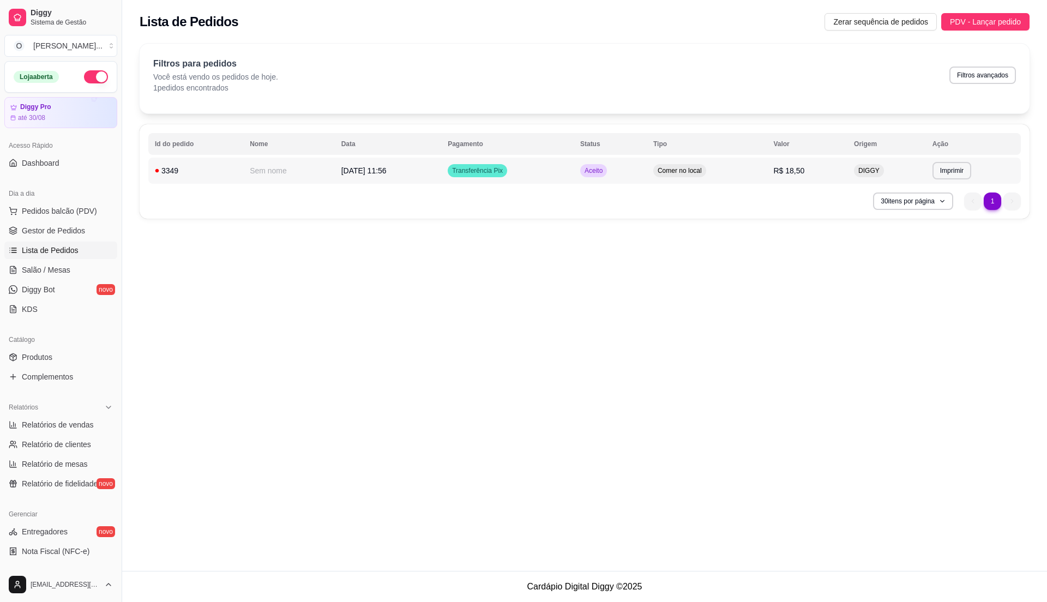
click at [553, 179] on td "Transferência Pix" at bounding box center [507, 171] width 133 height 26
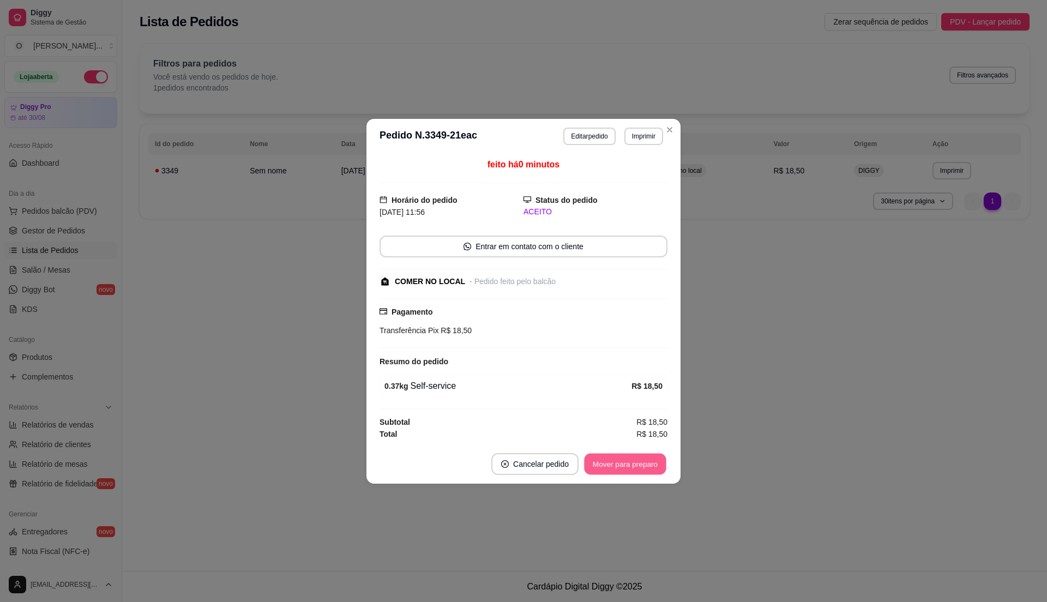
click at [643, 465] on button "Mover para preparo" at bounding box center [625, 463] width 82 height 21
click at [643, 465] on button "Mover para retirada disponível" at bounding box center [607, 464] width 121 height 22
click at [643, 465] on button "Mover para finalizado" at bounding box center [623, 463] width 88 height 21
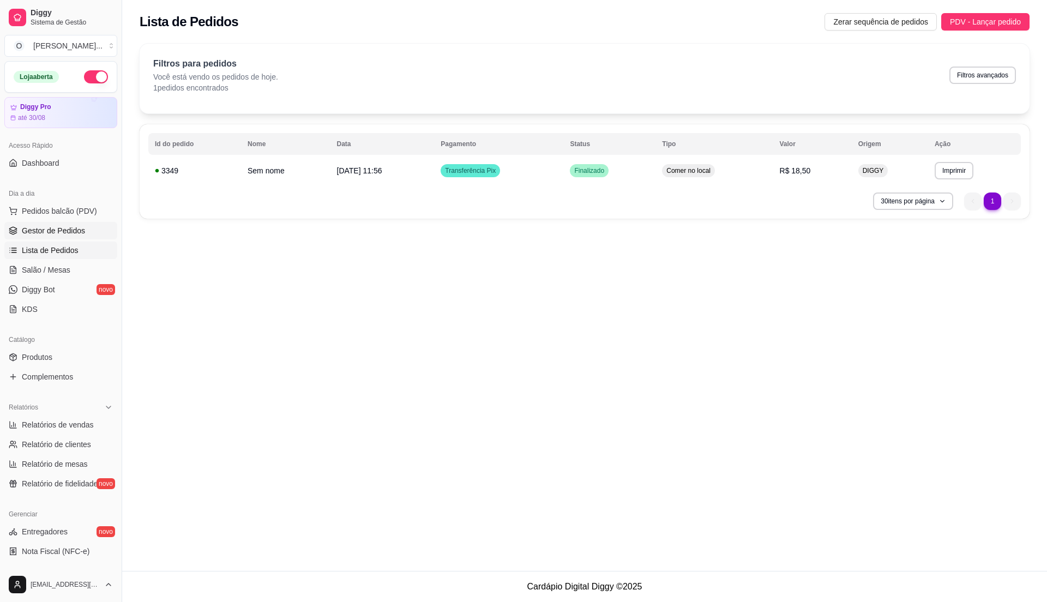
click at [79, 226] on span "Gestor de Pedidos" at bounding box center [53, 230] width 63 height 11
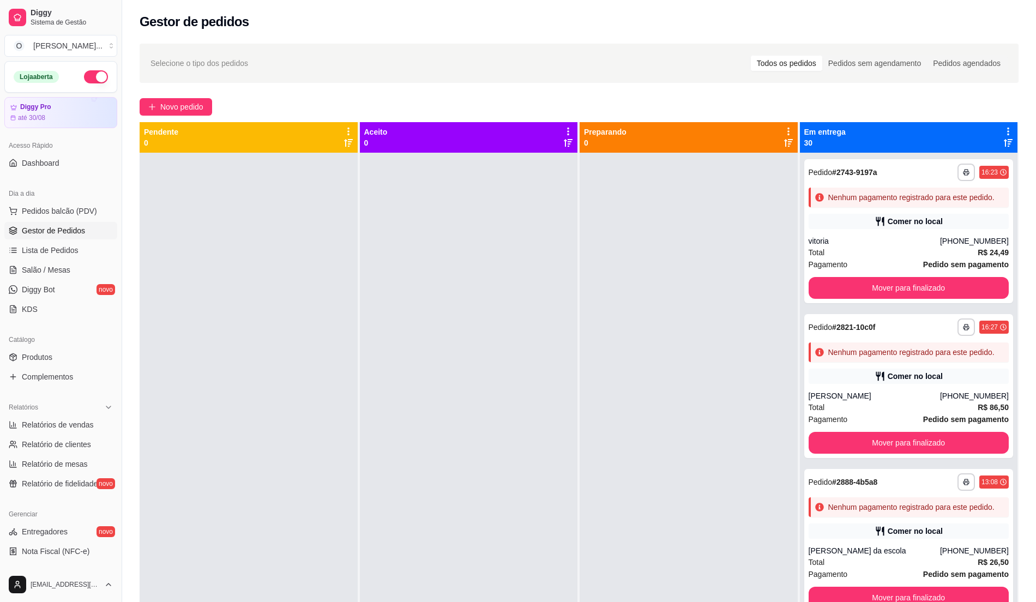
click at [60, 241] on ul "Pedidos balcão (PDV) Gestor de Pedidos Lista de Pedidos Salão / Mesas Diggy Bot…" at bounding box center [60, 260] width 113 height 116
click at [64, 248] on span "Lista de Pedidos" at bounding box center [50, 250] width 57 height 11
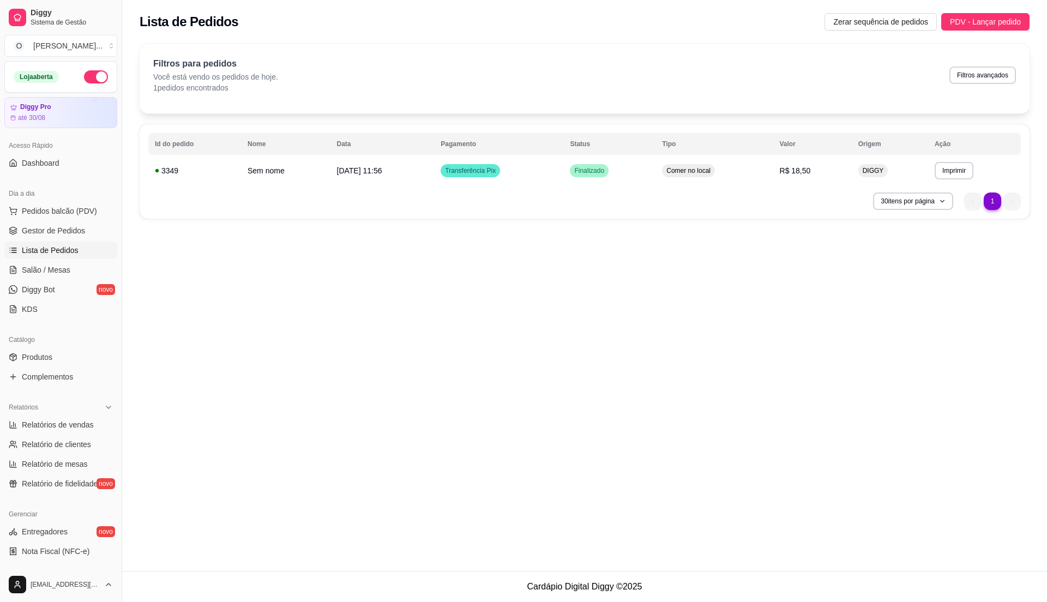
click at [64, 248] on span "Lista de Pedidos" at bounding box center [50, 250] width 57 height 11
click at [68, 231] on span "Gestor de Pedidos" at bounding box center [53, 230] width 63 height 11
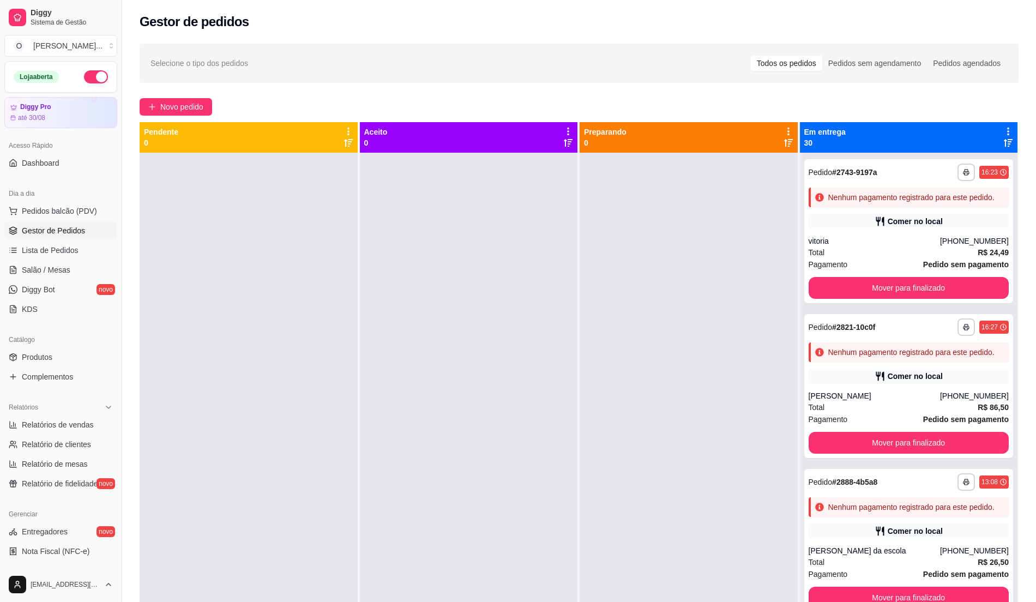
drag, startPoint x: 375, startPoint y: 284, endPoint x: 361, endPoint y: 273, distance: 17.9
click at [371, 280] on div at bounding box center [469, 454] width 218 height 602
click at [83, 211] on span "Pedidos balcão (PDV)" at bounding box center [59, 211] width 75 height 11
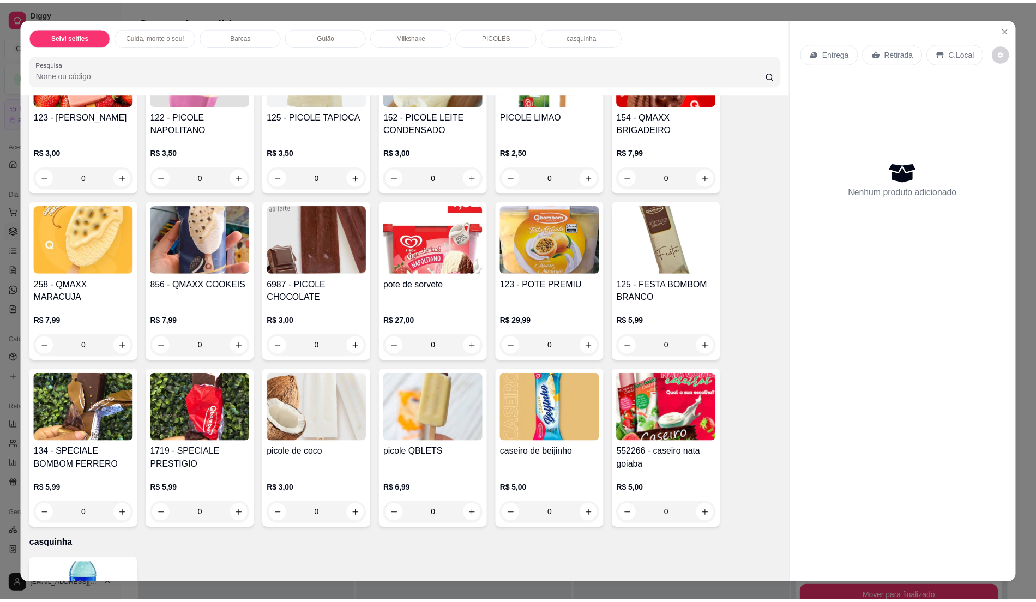
scroll to position [1236, 0]
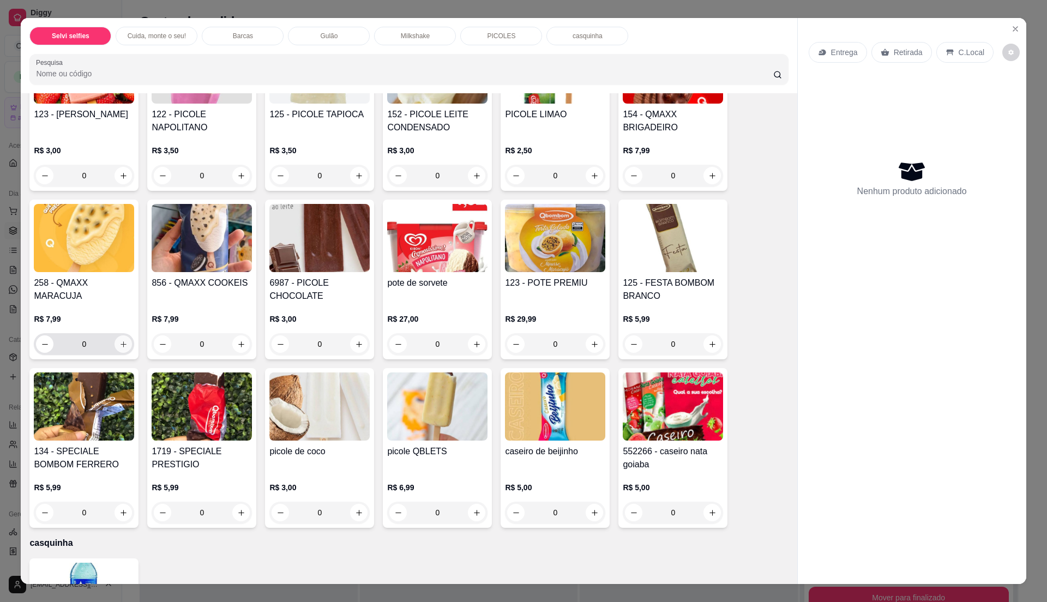
click at [115, 341] on button "increase-product-quantity" at bounding box center [123, 343] width 17 height 17
type input "1"
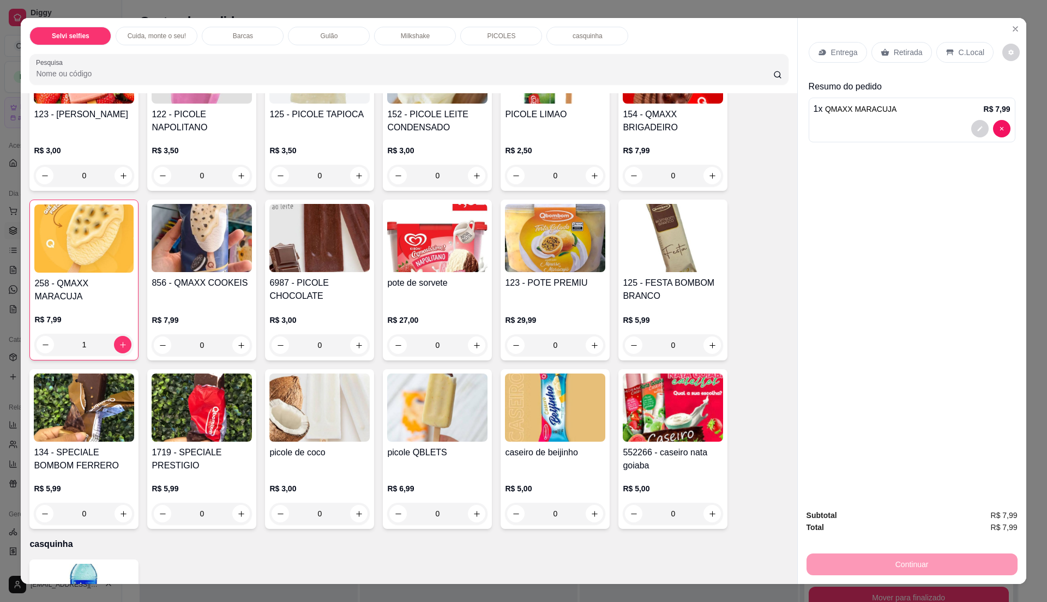
click at [959, 55] on p "C.Local" at bounding box center [972, 52] width 26 height 11
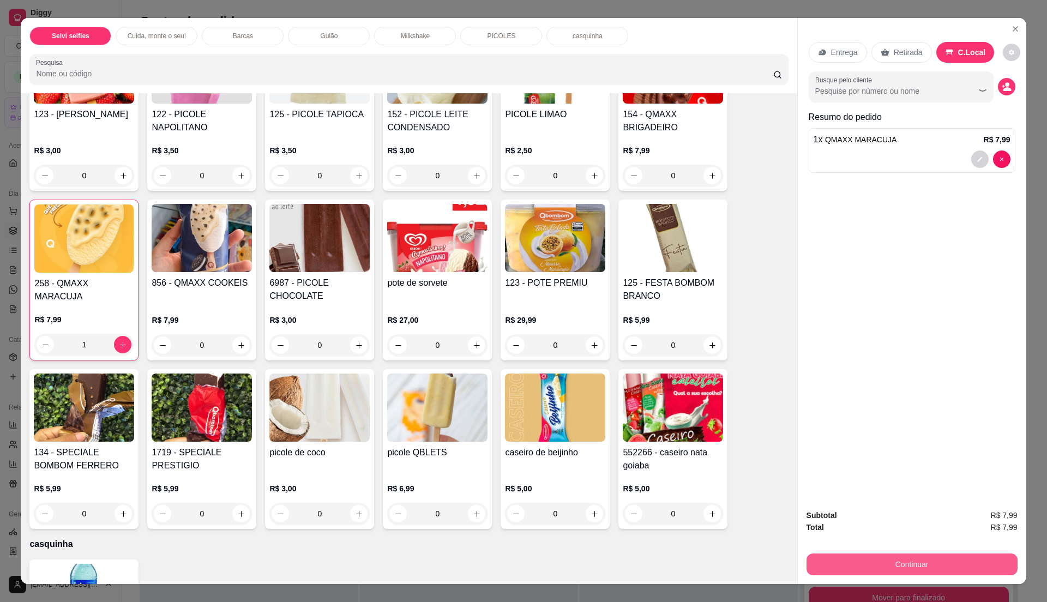
click at [940, 556] on button "Continuar" at bounding box center [912, 565] width 211 height 22
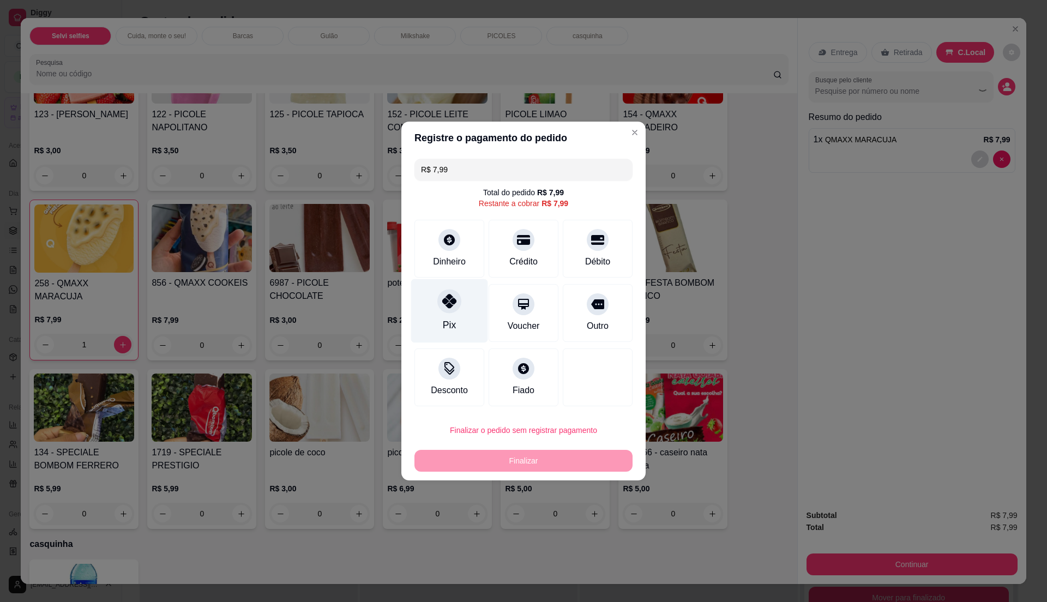
click at [446, 311] on div at bounding box center [449, 301] width 24 height 24
type input "R$ 0,00"
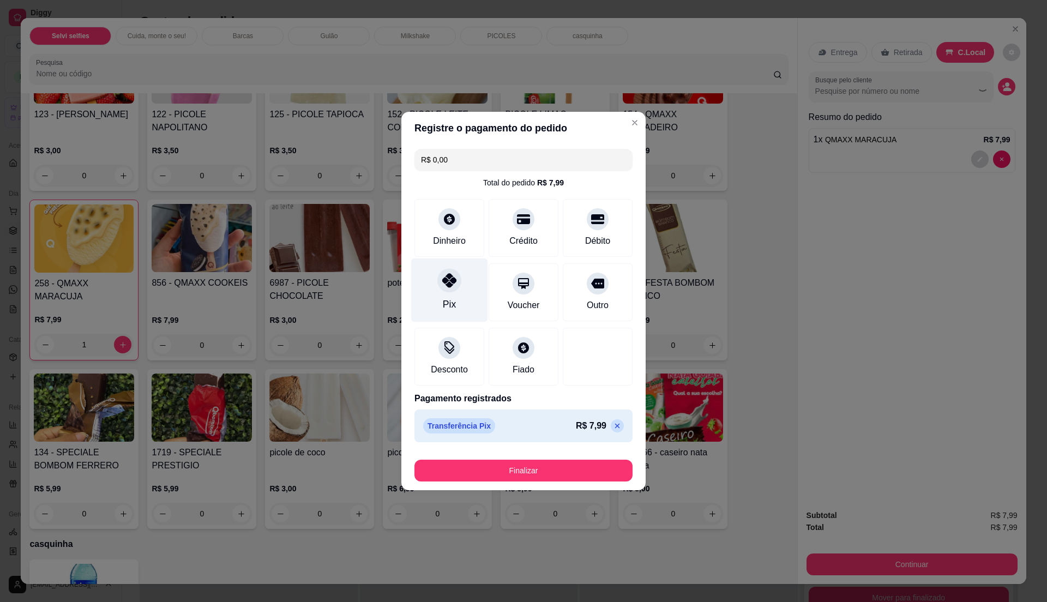
click at [452, 297] on div "Pix" at bounding box center [449, 304] width 13 height 14
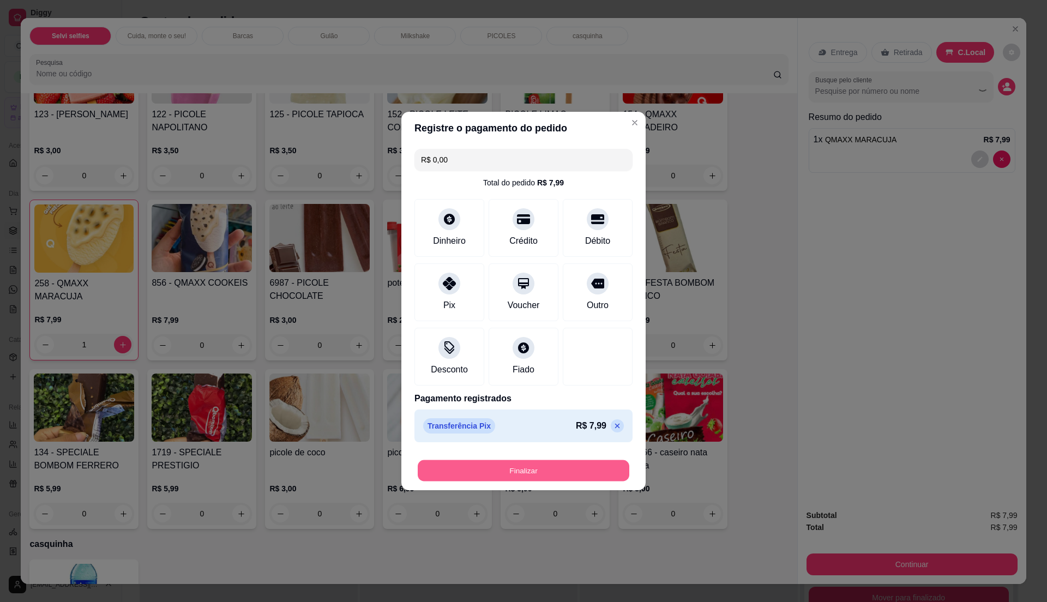
click at [553, 476] on button "Finalizar" at bounding box center [524, 470] width 212 height 21
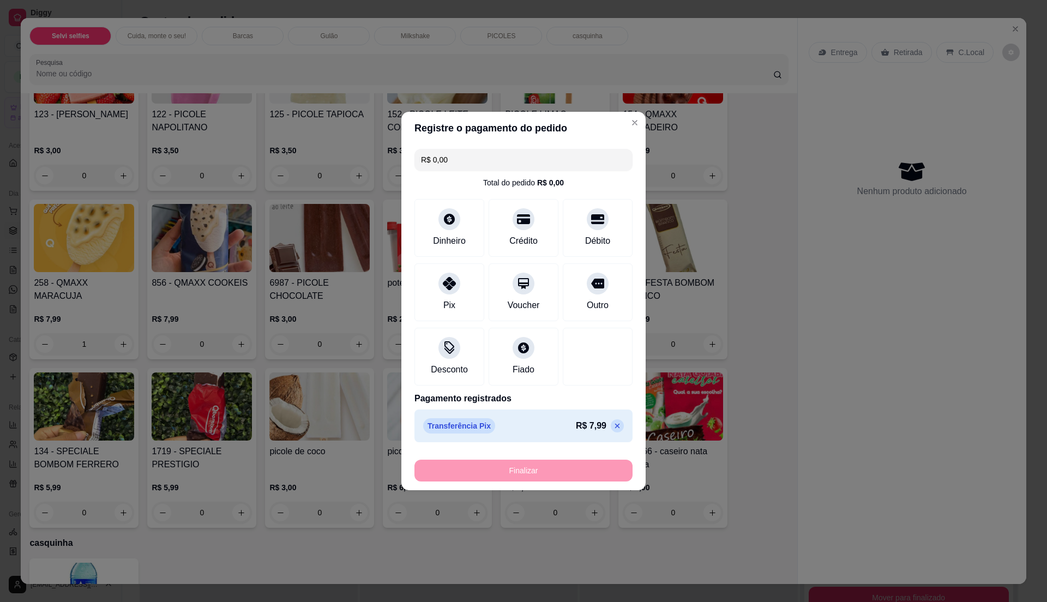
type input "0"
type input "-R$ 7,99"
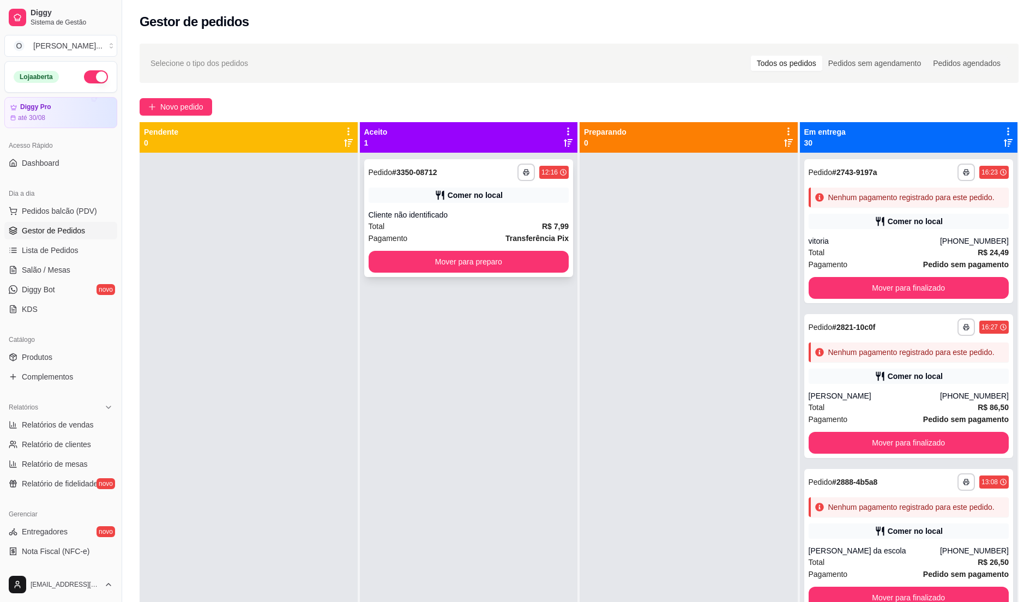
click at [494, 234] on div "Pagamento Transferência Pix" at bounding box center [469, 238] width 201 height 12
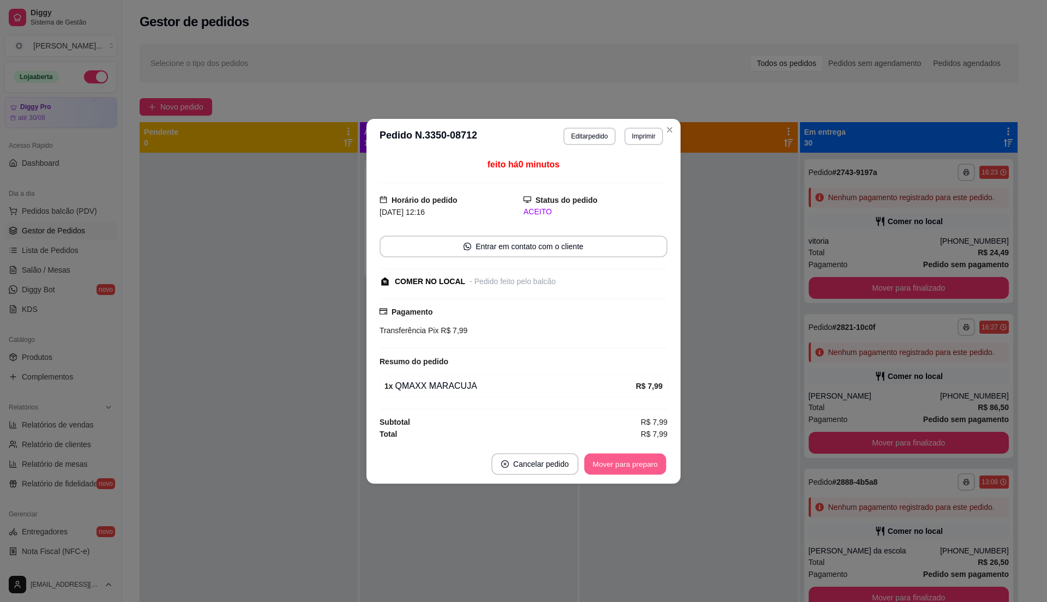
click at [607, 470] on button "Mover para preparo" at bounding box center [625, 463] width 82 height 21
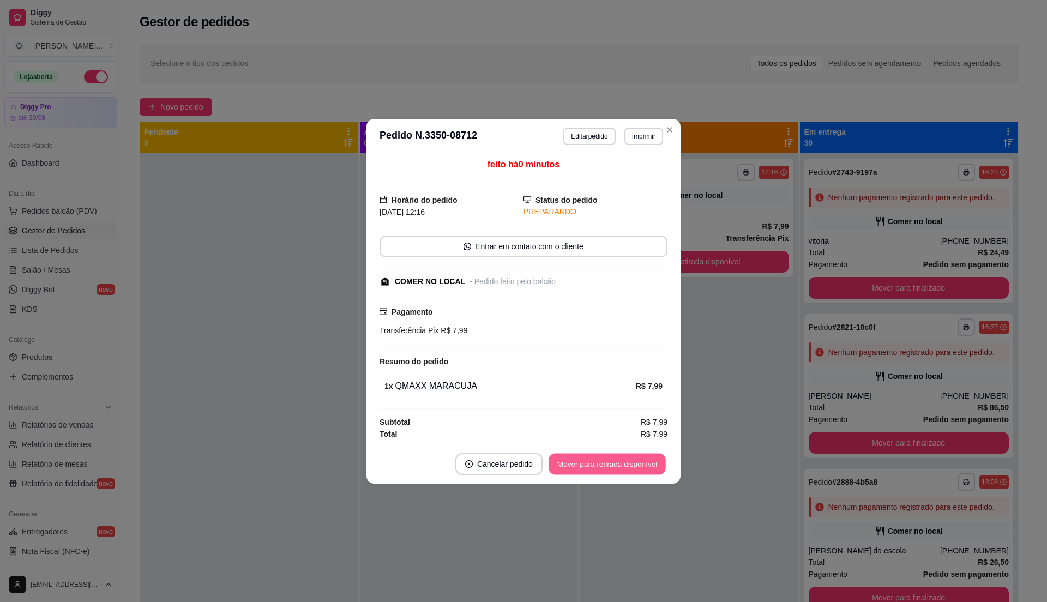
click at [607, 470] on button "Mover para retirada disponível" at bounding box center [607, 463] width 117 height 21
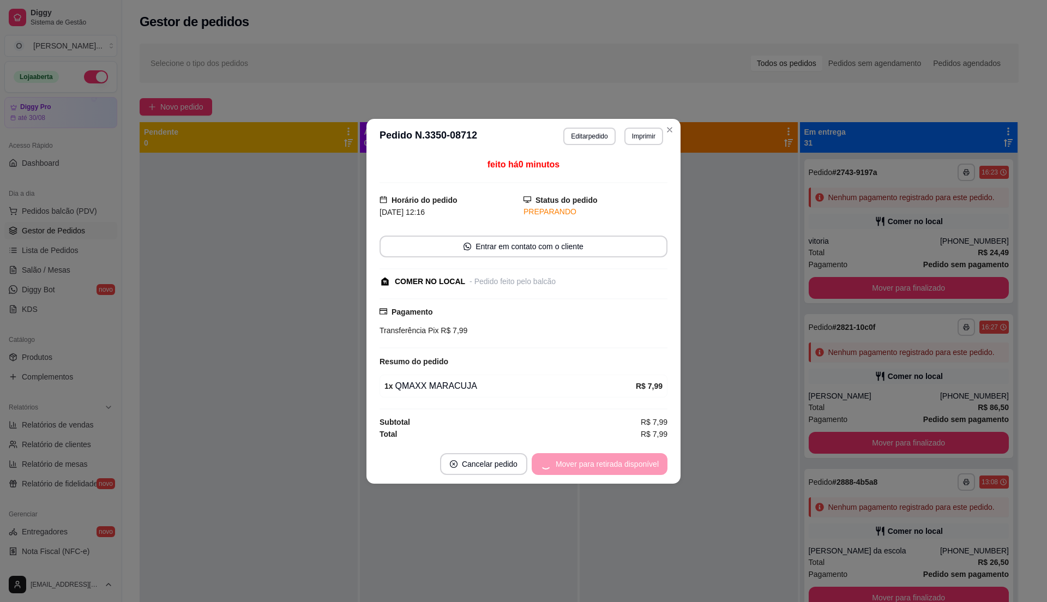
click at [607, 470] on div "Mover para retirada disponível" at bounding box center [600, 464] width 136 height 22
click at [607, 470] on button "Mover para finalizado" at bounding box center [623, 463] width 88 height 21
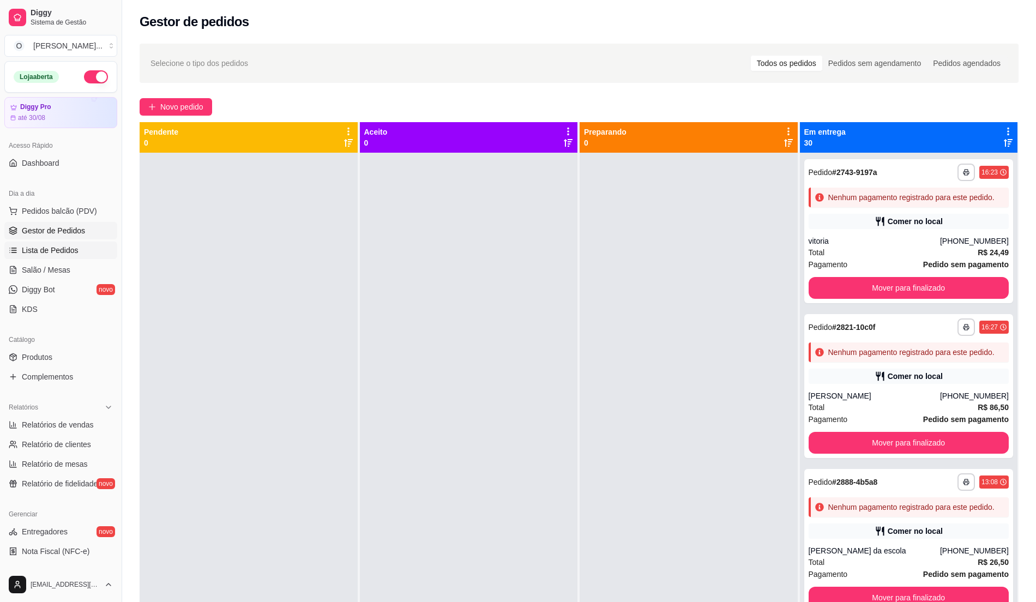
click at [60, 247] on span "Lista de Pedidos" at bounding box center [50, 250] width 57 height 11
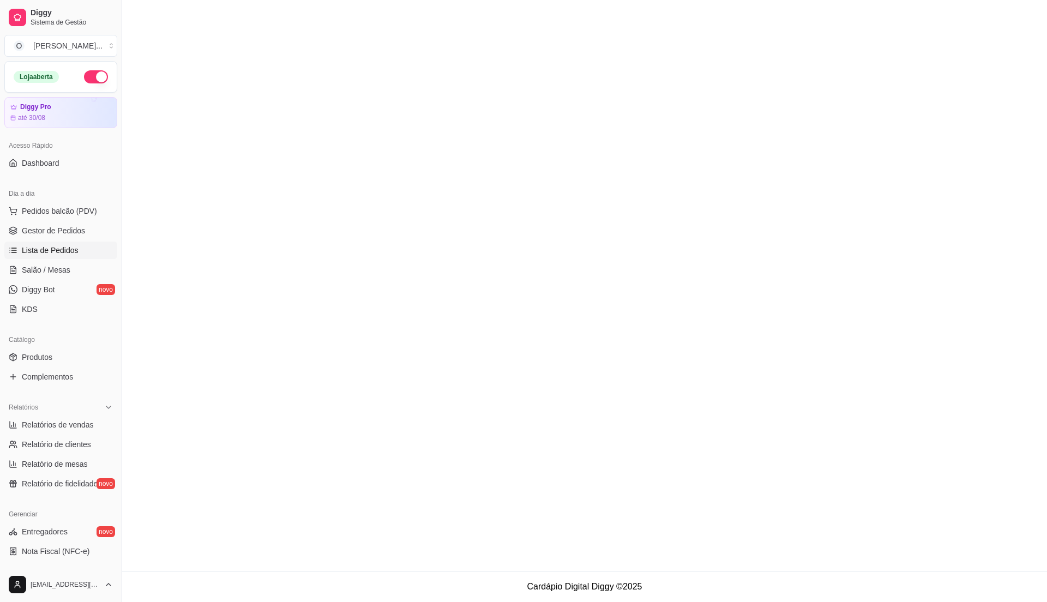
click at [62, 245] on span "Lista de Pedidos" at bounding box center [50, 250] width 57 height 11
click at [75, 236] on span "Gestor de Pedidos" at bounding box center [53, 230] width 63 height 11
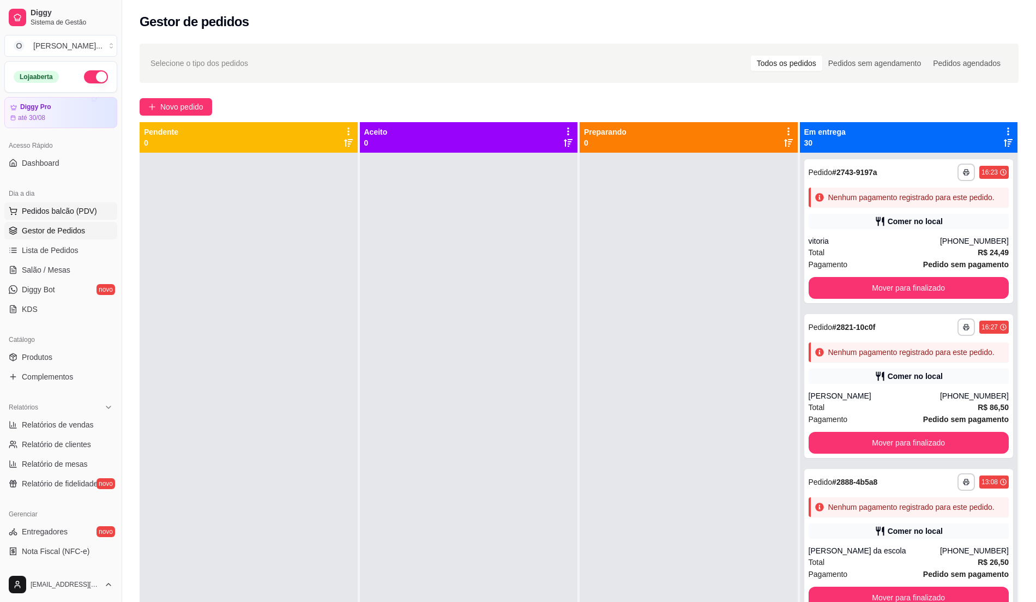
click at [65, 213] on span "Pedidos balcão (PDV)" at bounding box center [59, 211] width 75 height 11
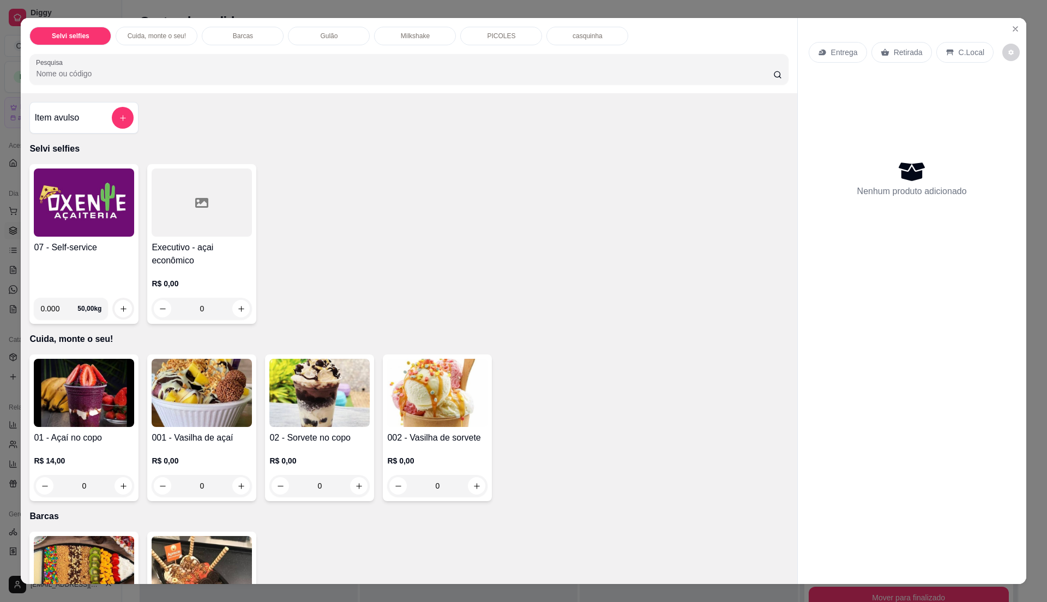
click at [103, 262] on div "07 - Self-service" at bounding box center [84, 265] width 100 height 48
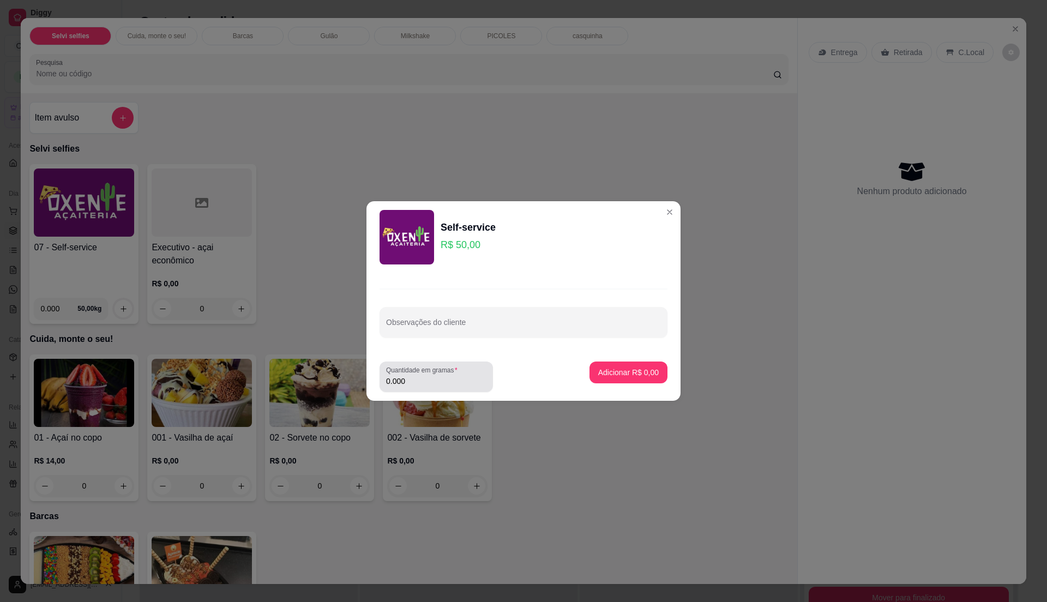
click at [443, 388] on div "Quantidade em gramas 0.000" at bounding box center [436, 377] width 113 height 31
click at [444, 386] on input "0.000" at bounding box center [436, 381] width 100 height 11
type input "0.23"
click at [607, 365] on button "Adicionar R$ 11,50" at bounding box center [626, 373] width 82 height 22
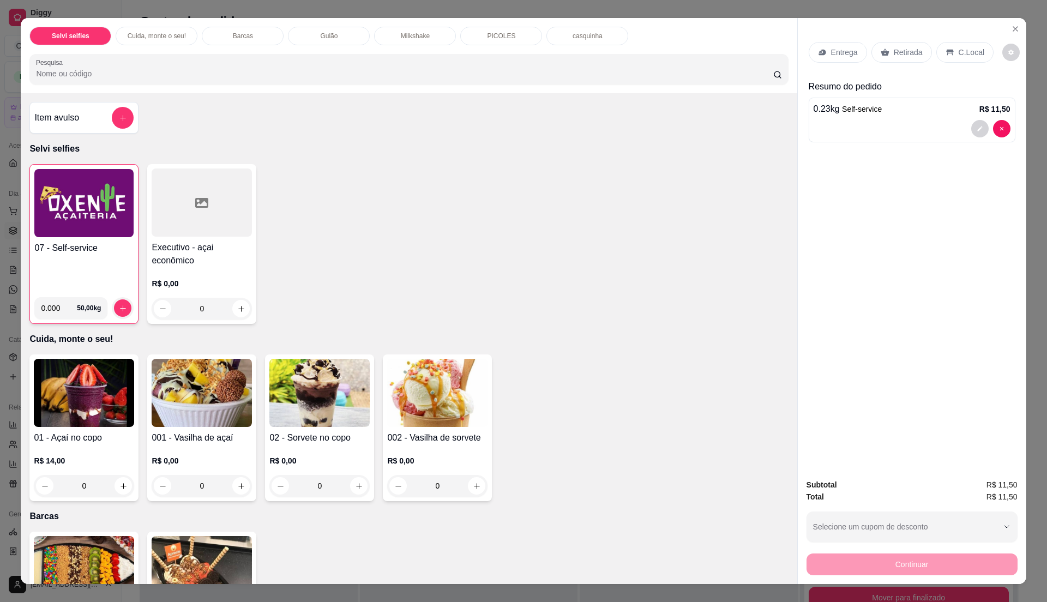
click at [961, 53] on p "C.Local" at bounding box center [972, 52] width 26 height 11
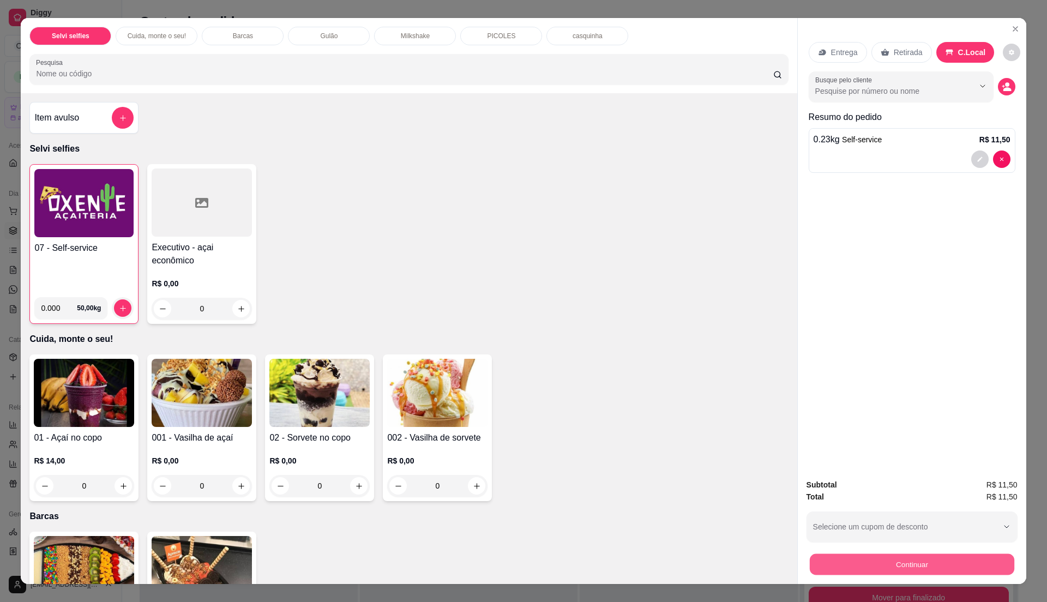
click at [923, 557] on button "Continuar" at bounding box center [911, 564] width 205 height 21
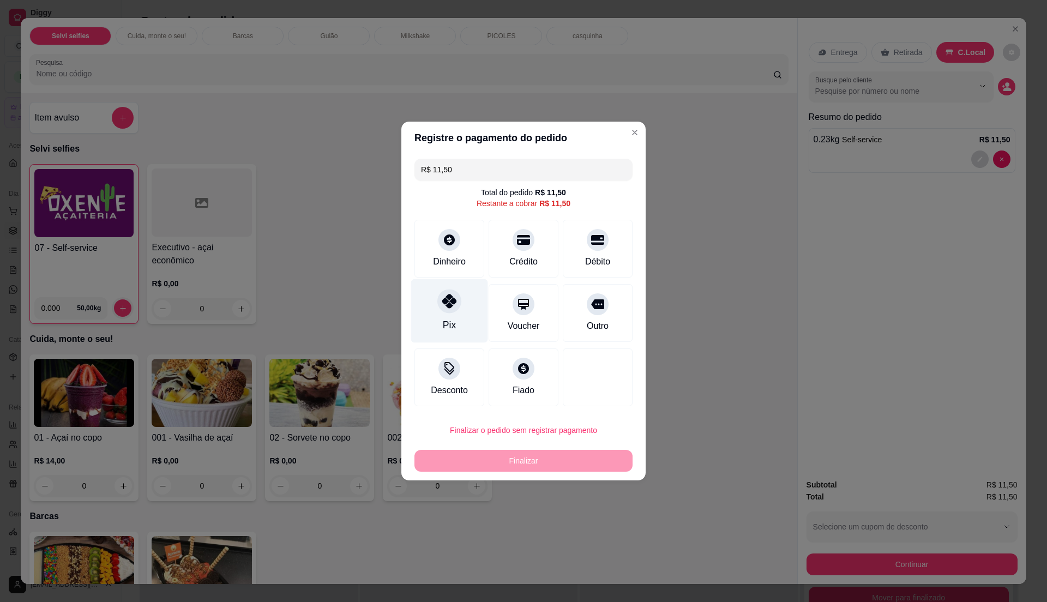
click at [465, 325] on div "Pix" at bounding box center [449, 311] width 77 height 64
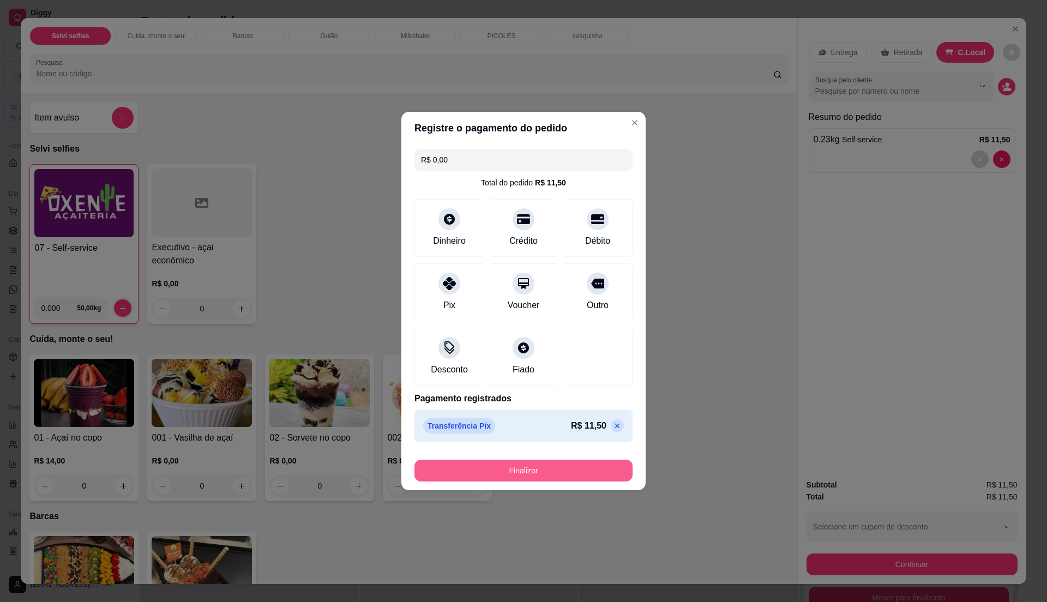
click at [535, 472] on button "Finalizar" at bounding box center [524, 471] width 218 height 22
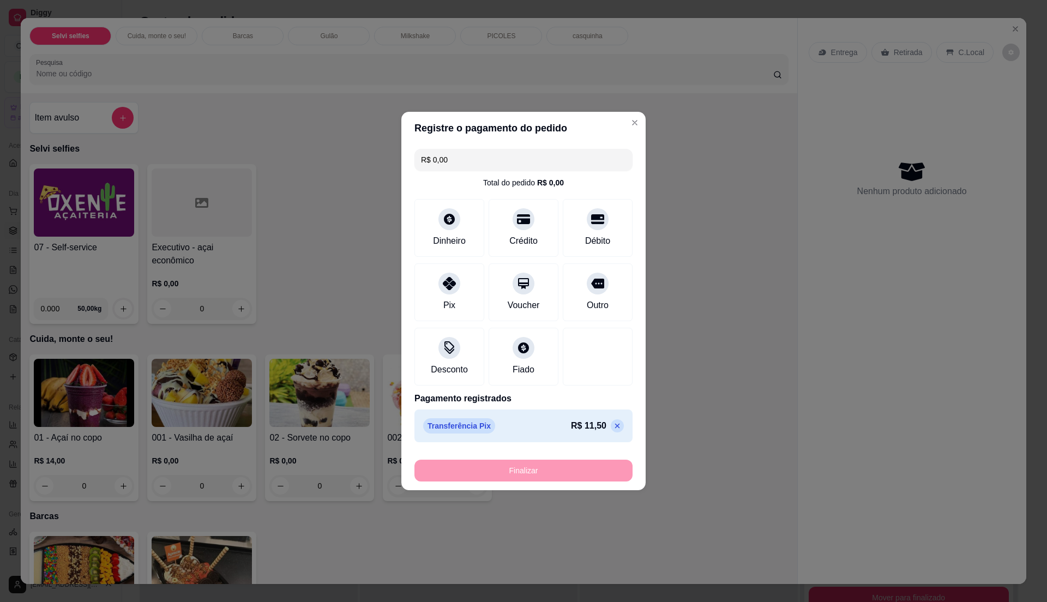
type input "-R$ 11,50"
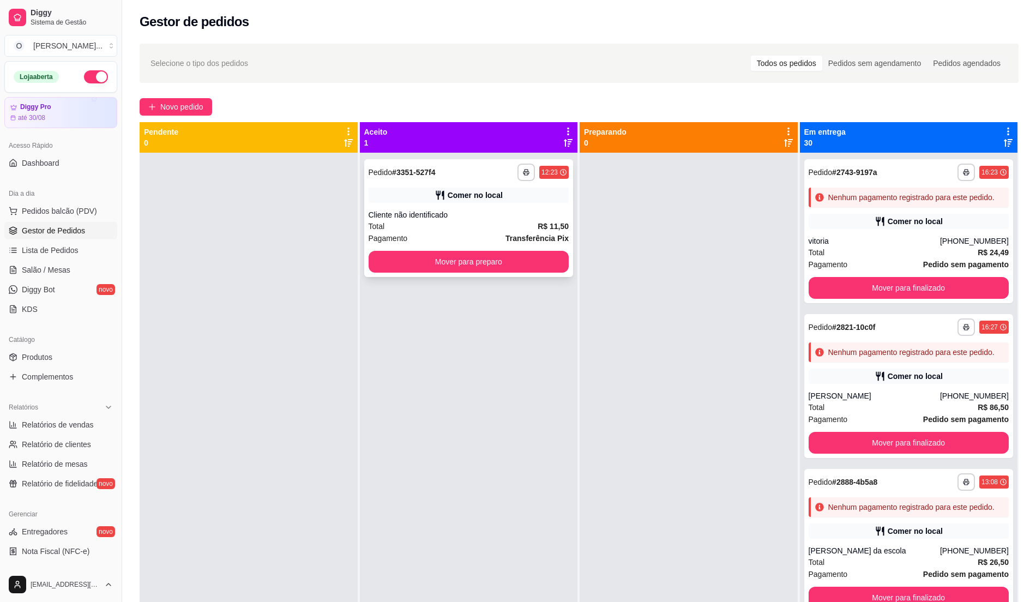
click at [497, 212] on div "Cliente não identificado" at bounding box center [469, 214] width 201 height 11
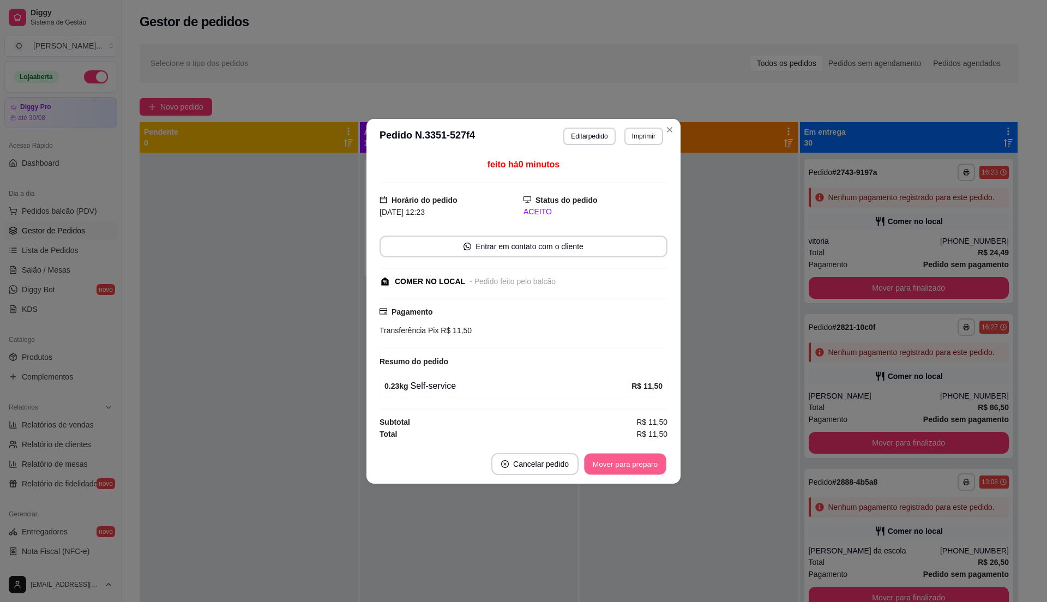
click at [635, 457] on button "Mover para preparo" at bounding box center [625, 463] width 82 height 21
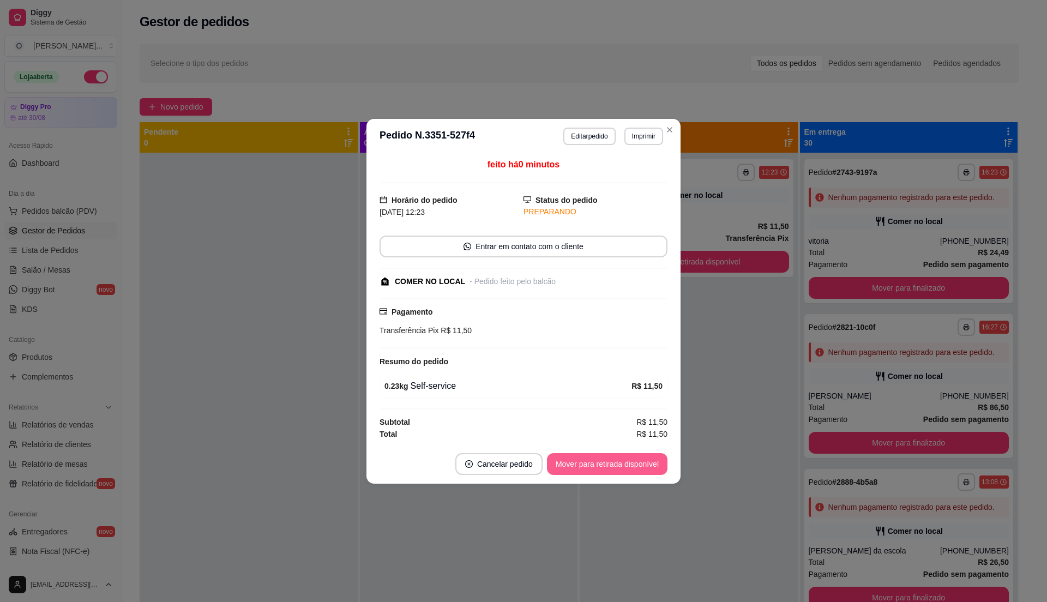
click at [635, 457] on button "Mover para retirada disponível" at bounding box center [607, 464] width 121 height 22
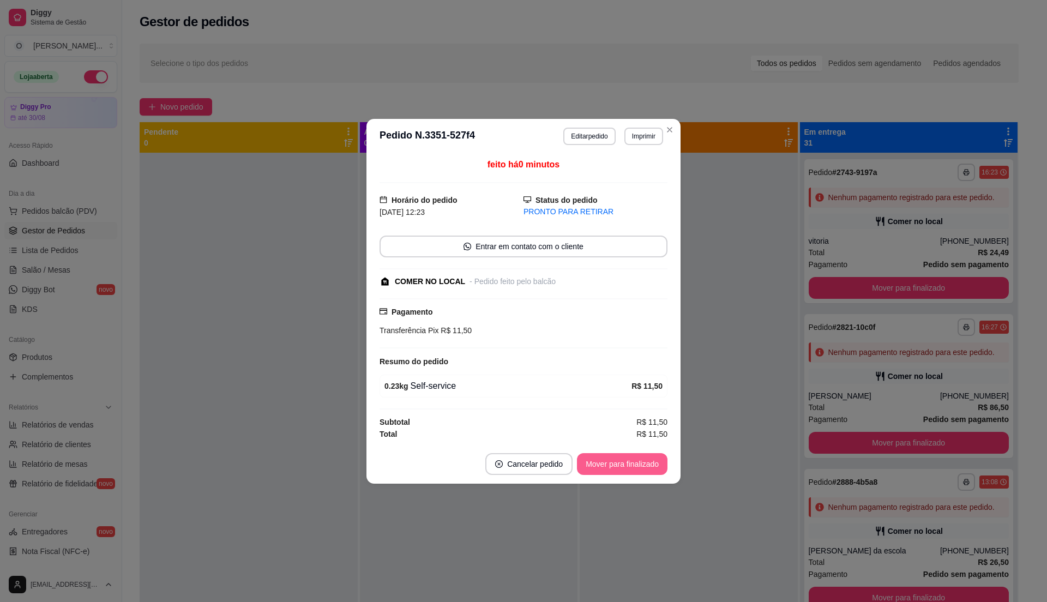
click at [627, 469] on button "Mover para finalizado" at bounding box center [622, 464] width 91 height 22
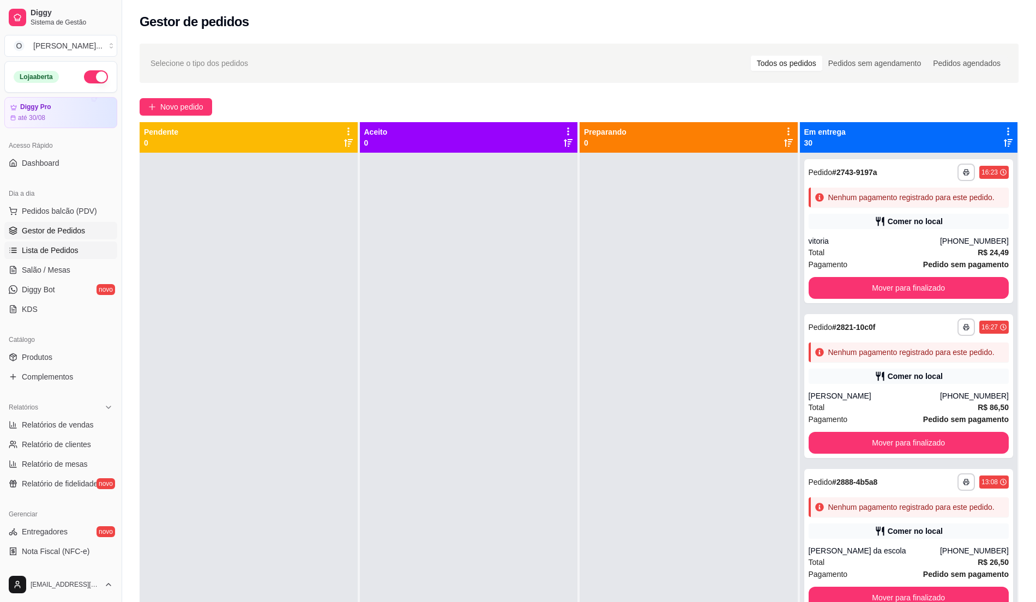
click at [66, 251] on span "Lista de Pedidos" at bounding box center [50, 250] width 57 height 11
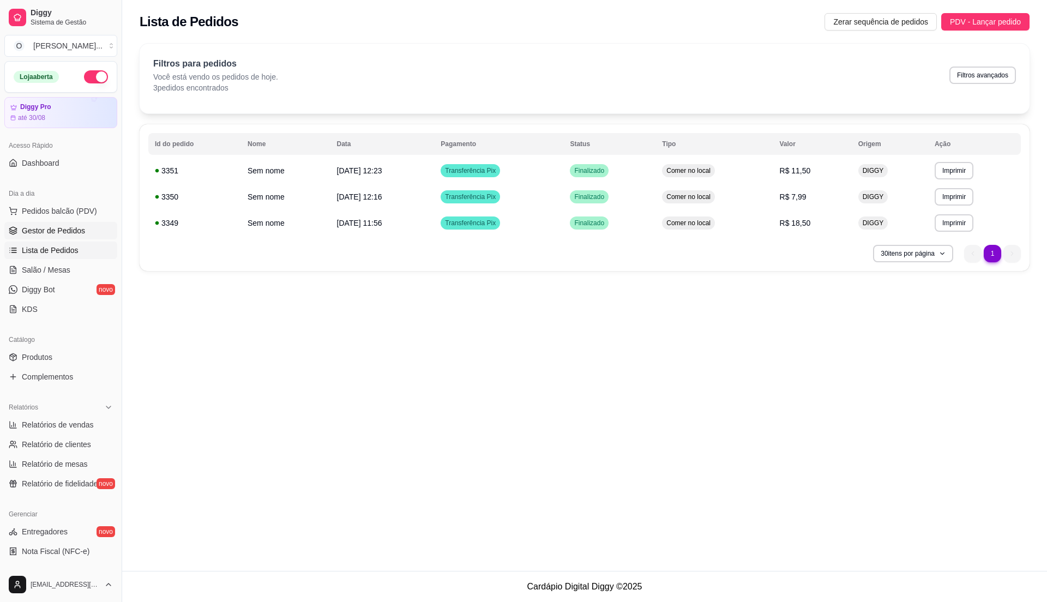
click at [81, 238] on link "Gestor de Pedidos" at bounding box center [60, 230] width 113 height 17
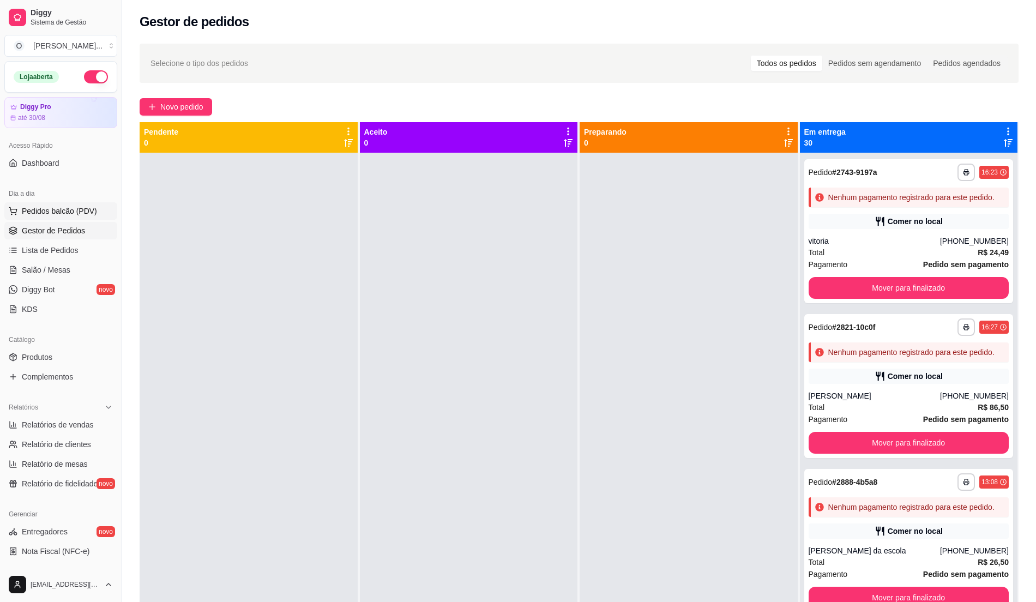
click at [44, 214] on span "Pedidos balcão (PDV)" at bounding box center [59, 211] width 75 height 11
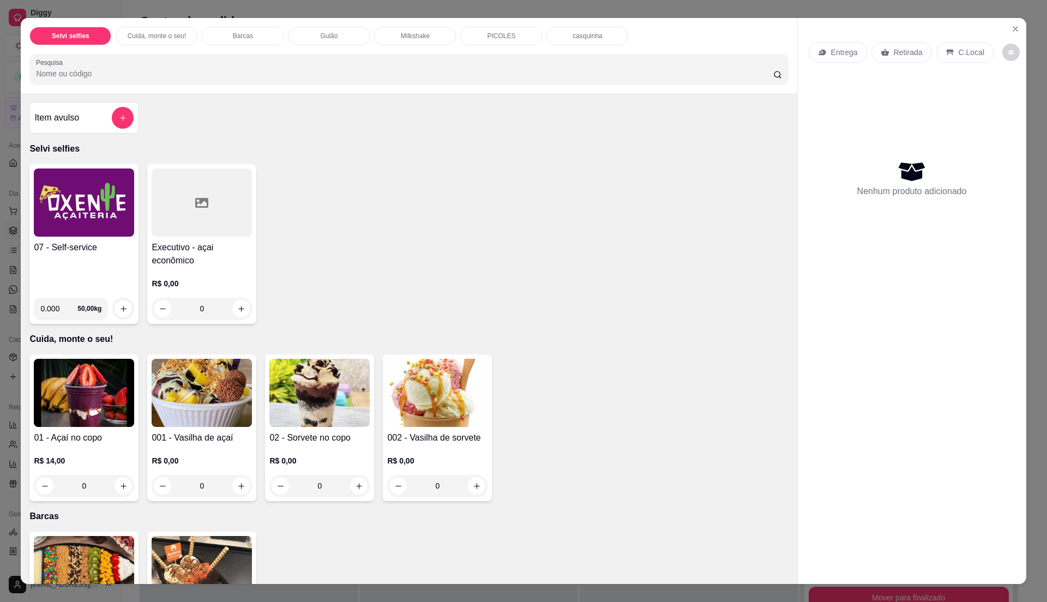
click at [84, 256] on div "07 - Self-service" at bounding box center [84, 265] width 100 height 48
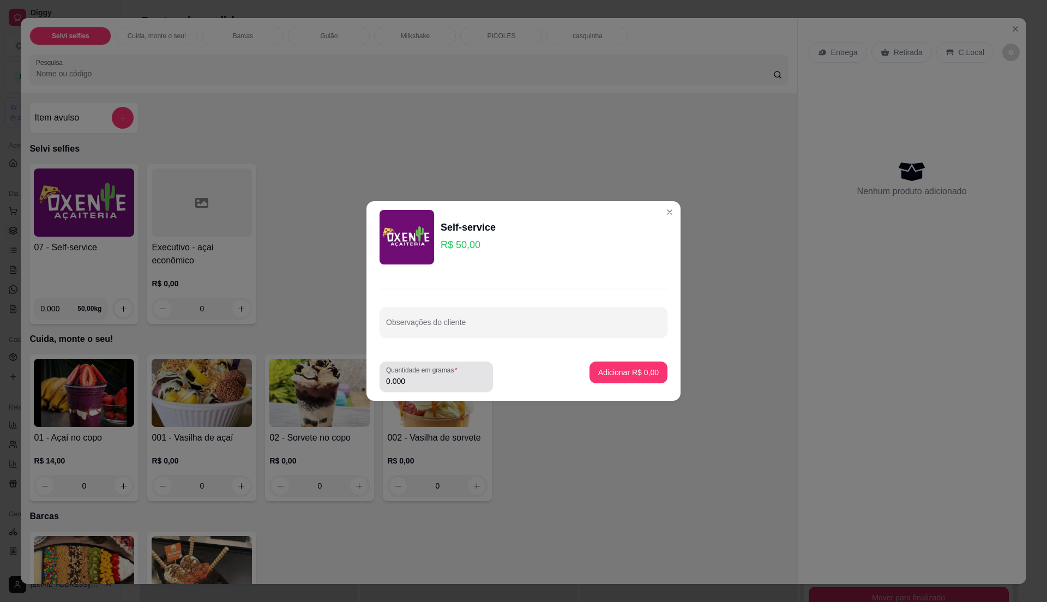
click at [454, 374] on label "Quantidade em gramas" at bounding box center [423, 369] width 75 height 9
click at [454, 376] on input "0.000" at bounding box center [436, 381] width 100 height 11
click at [454, 374] on label "Quantidade em gramas" at bounding box center [423, 369] width 75 height 9
click at [454, 376] on input "0" at bounding box center [436, 381] width 100 height 11
type input "0.415"
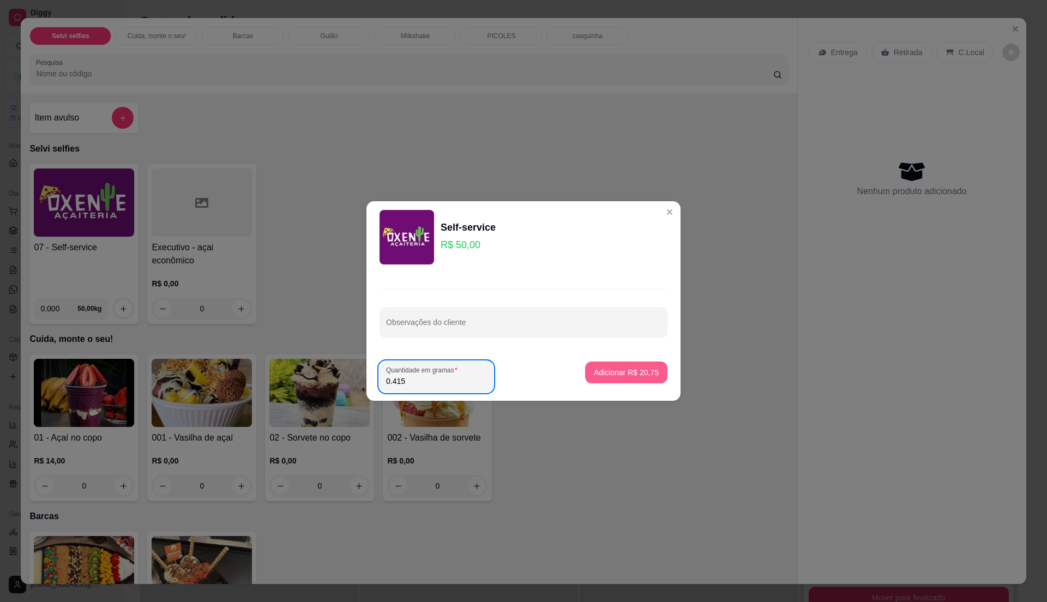
click at [639, 370] on p "Adicionar R$ 20,75" at bounding box center [626, 372] width 65 height 11
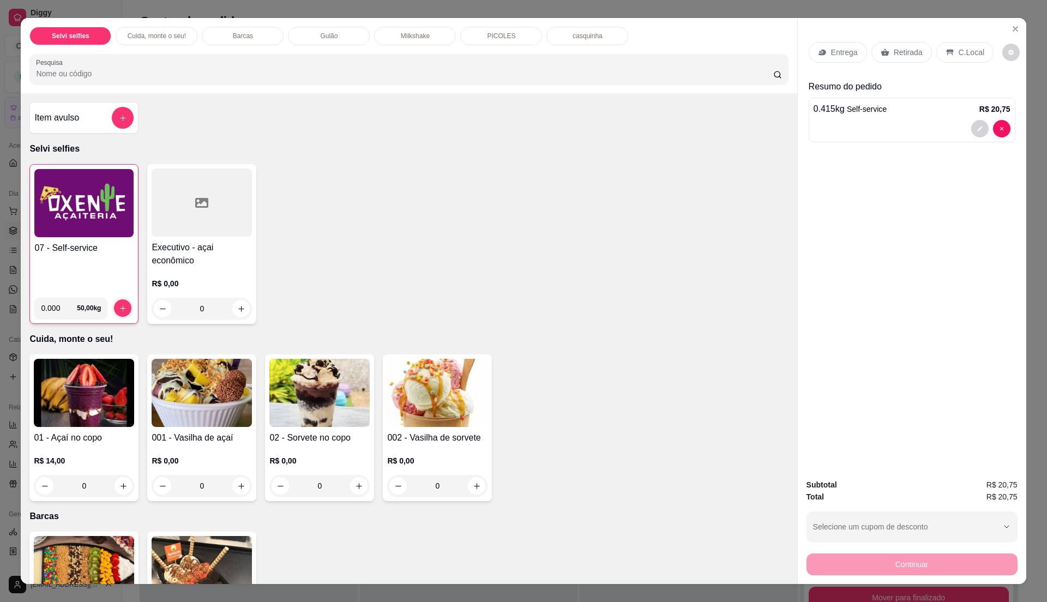
click at [969, 47] on p "C.Local" at bounding box center [972, 52] width 26 height 11
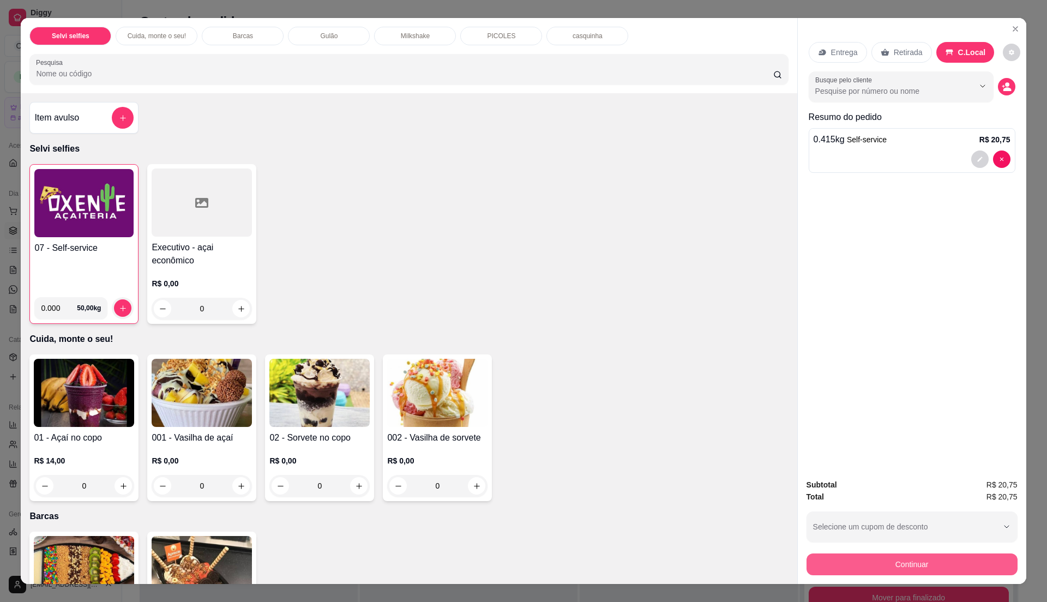
click at [980, 557] on button "Continuar" at bounding box center [912, 565] width 211 height 22
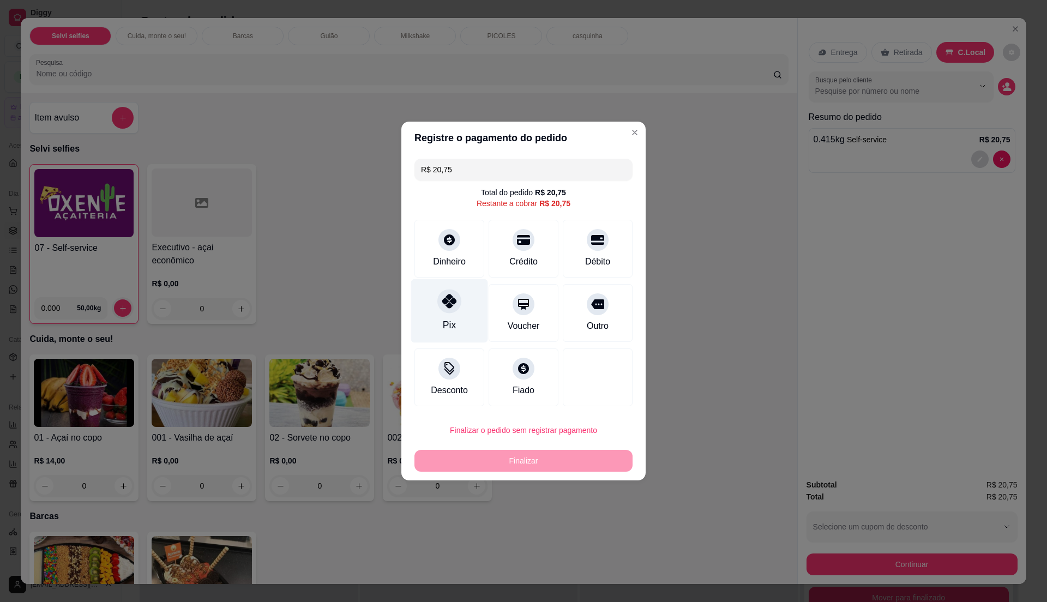
click at [457, 331] on div "Pix" at bounding box center [449, 311] width 77 height 64
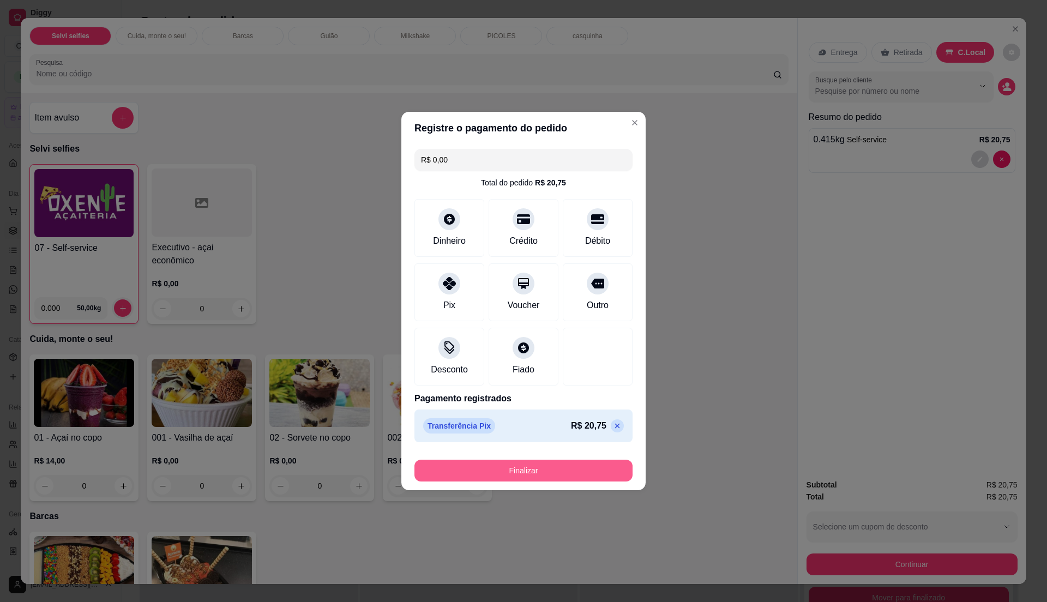
click at [551, 471] on button "Finalizar" at bounding box center [524, 471] width 218 height 22
type input "-R$ 20,75"
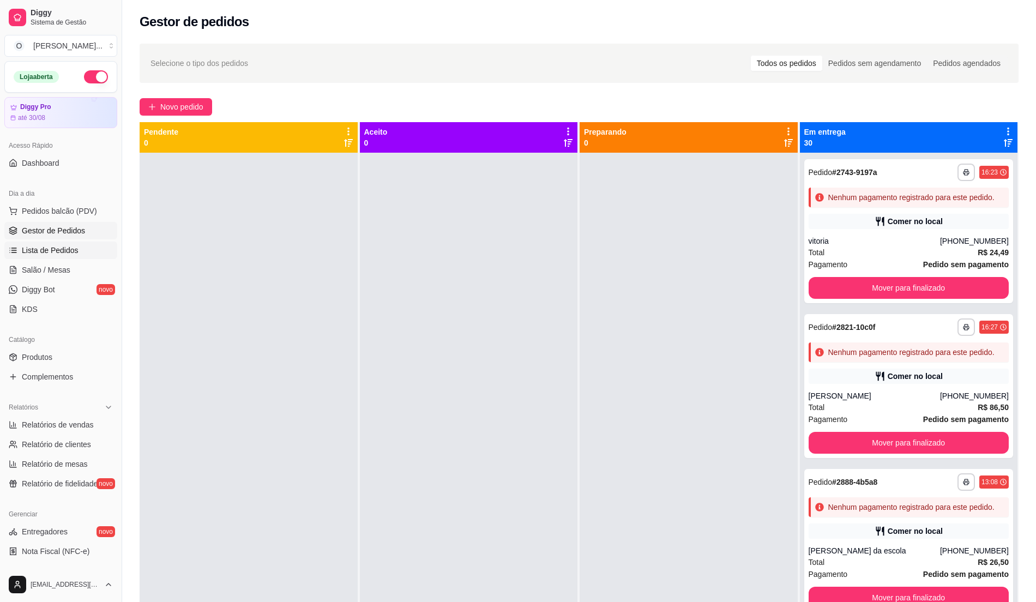
click at [52, 249] on span "Lista de Pedidos" at bounding box center [50, 250] width 57 height 11
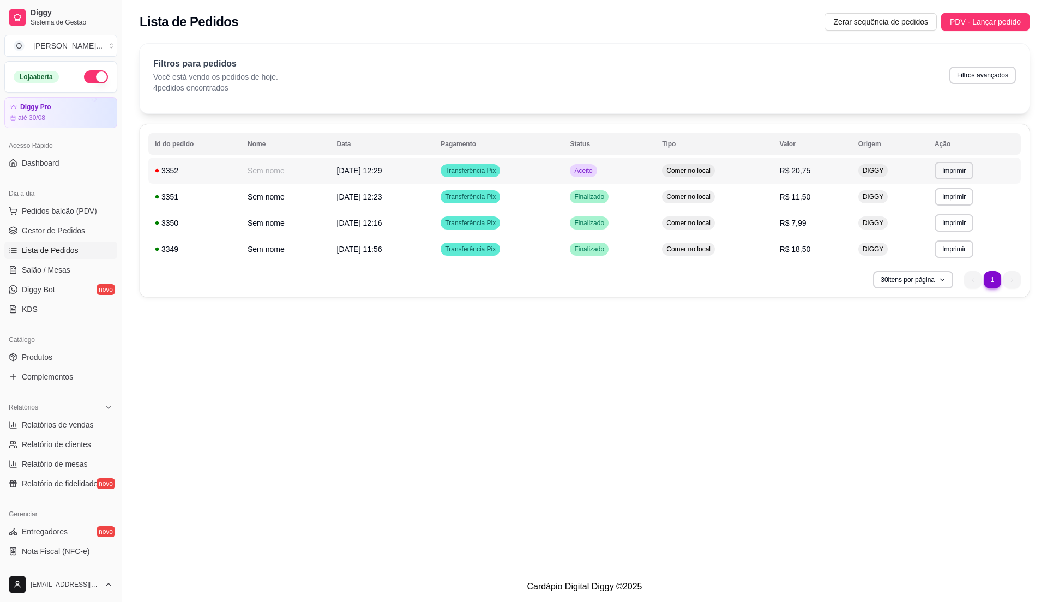
click at [581, 179] on td "Aceito" at bounding box center [609, 171] width 92 height 26
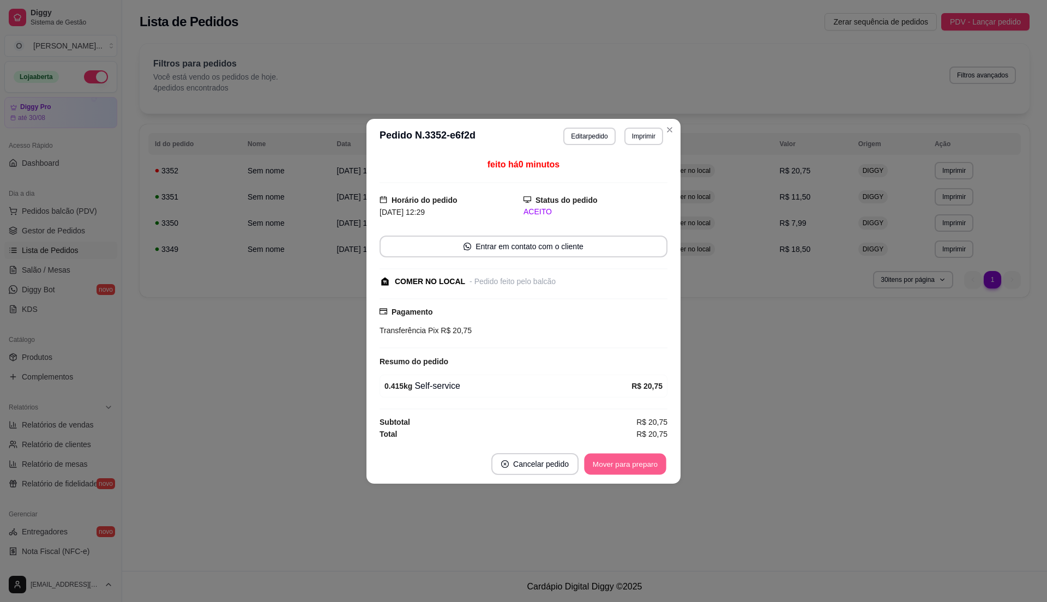
click at [621, 466] on button "Mover para preparo" at bounding box center [625, 463] width 82 height 21
click at [621, 466] on button "Mover para retirada disponível" at bounding box center [607, 464] width 121 height 22
click at [614, 468] on button "Mover para finalizado" at bounding box center [623, 463] width 88 height 21
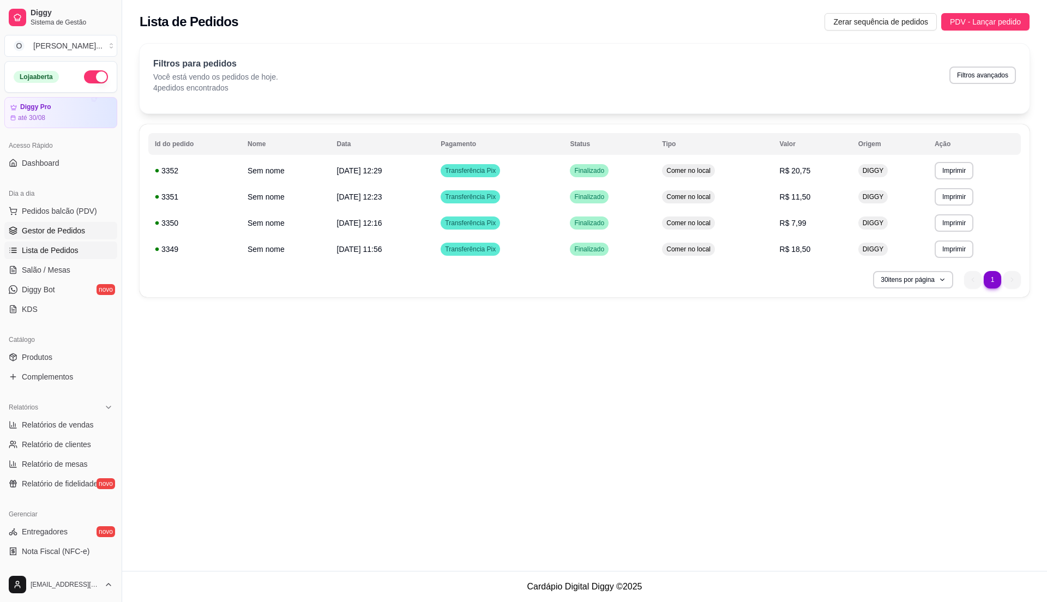
click at [76, 232] on span "Gestor de Pedidos" at bounding box center [53, 230] width 63 height 11
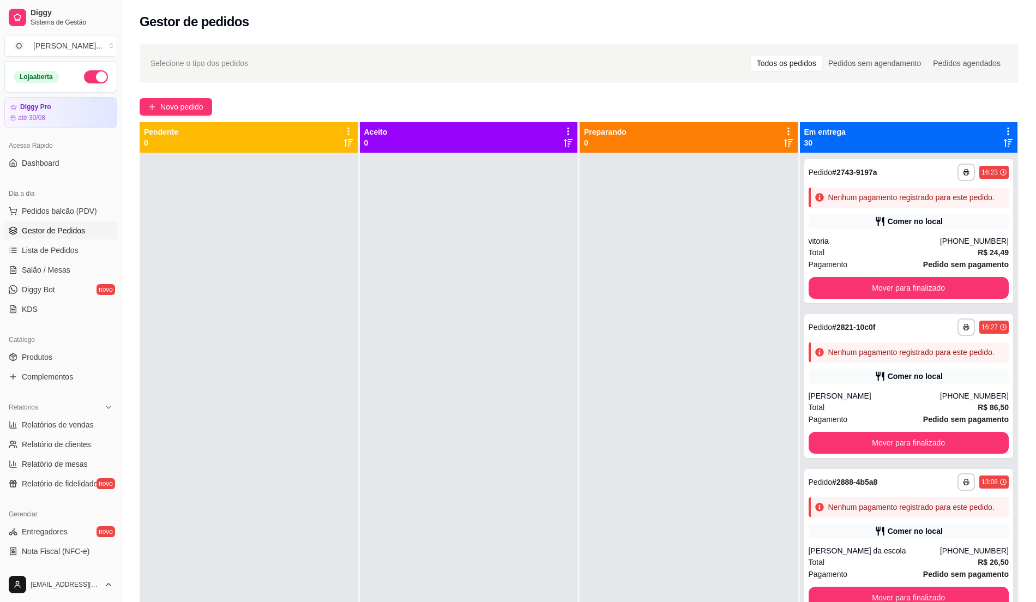
click at [82, 232] on span "Gestor de Pedidos" at bounding box center [53, 230] width 63 height 11
click at [49, 212] on span "Pedidos balcão (PDV)" at bounding box center [59, 211] width 75 height 11
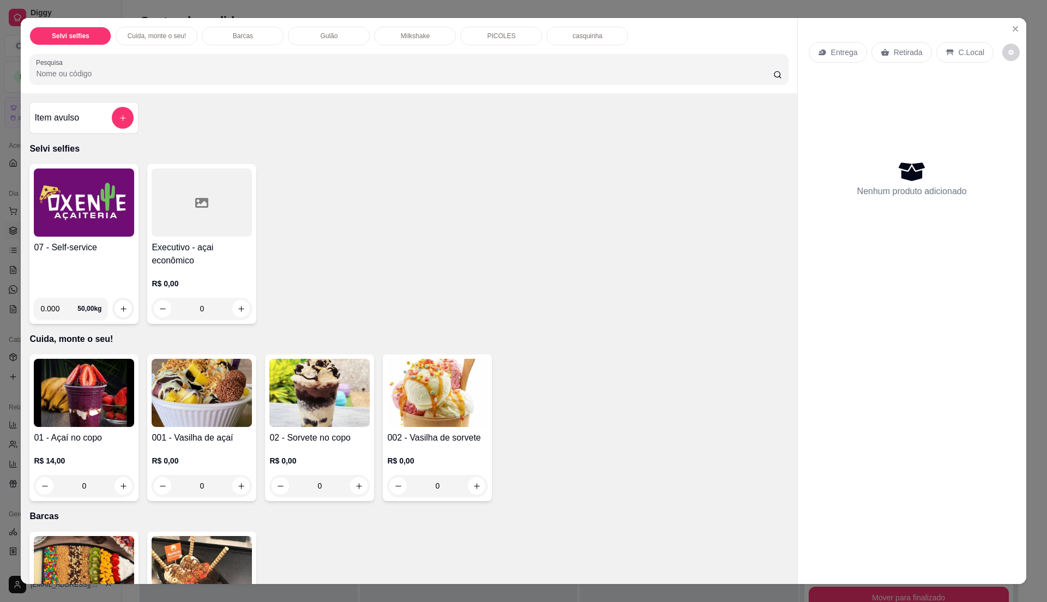
click at [96, 241] on div "07 - Self-service 0.000 50,00 kg" at bounding box center [83, 244] width 109 height 160
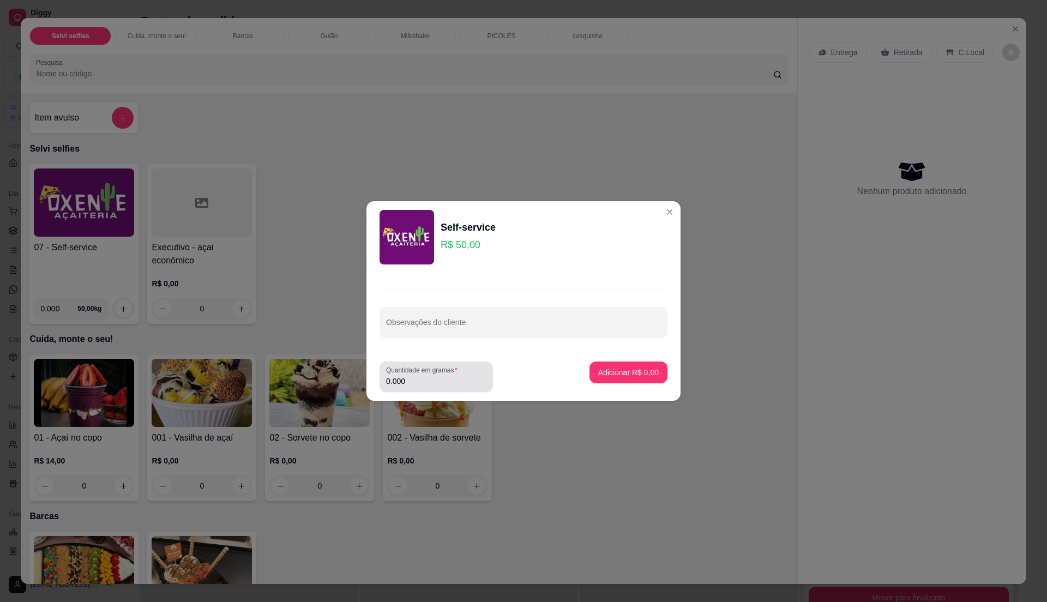
click at [418, 375] on div "0.000" at bounding box center [436, 377] width 100 height 22
click at [419, 375] on div "0.000" at bounding box center [436, 377] width 100 height 22
click at [430, 385] on input "0.000" at bounding box center [436, 381] width 100 height 11
type input "0.25"
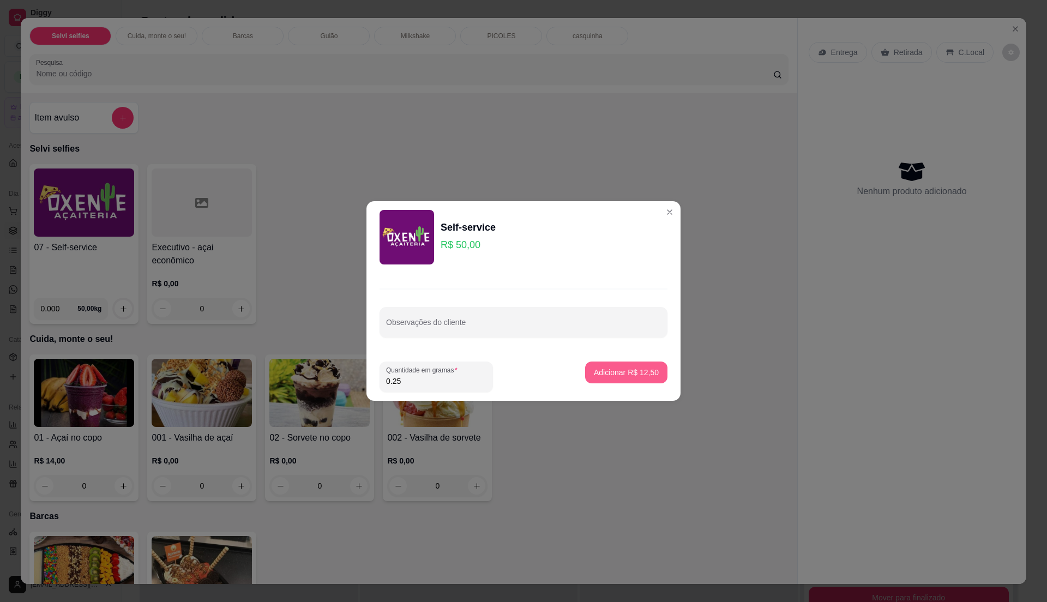
click at [611, 374] on p "Adicionar R$ 12,50" at bounding box center [626, 372] width 65 height 11
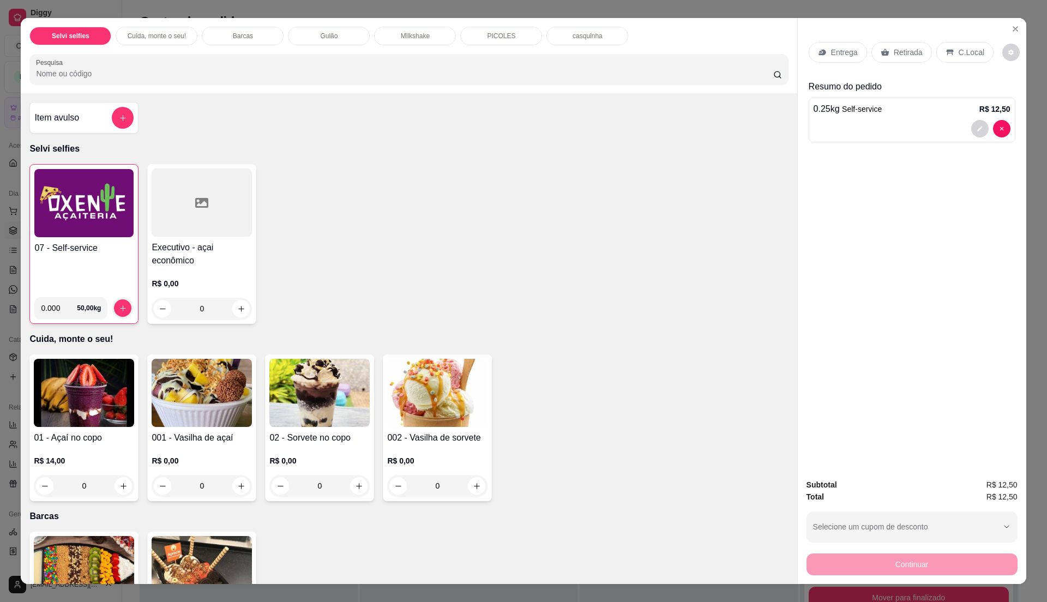
click at [962, 58] on div "C.Local" at bounding box center [964, 52] width 57 height 21
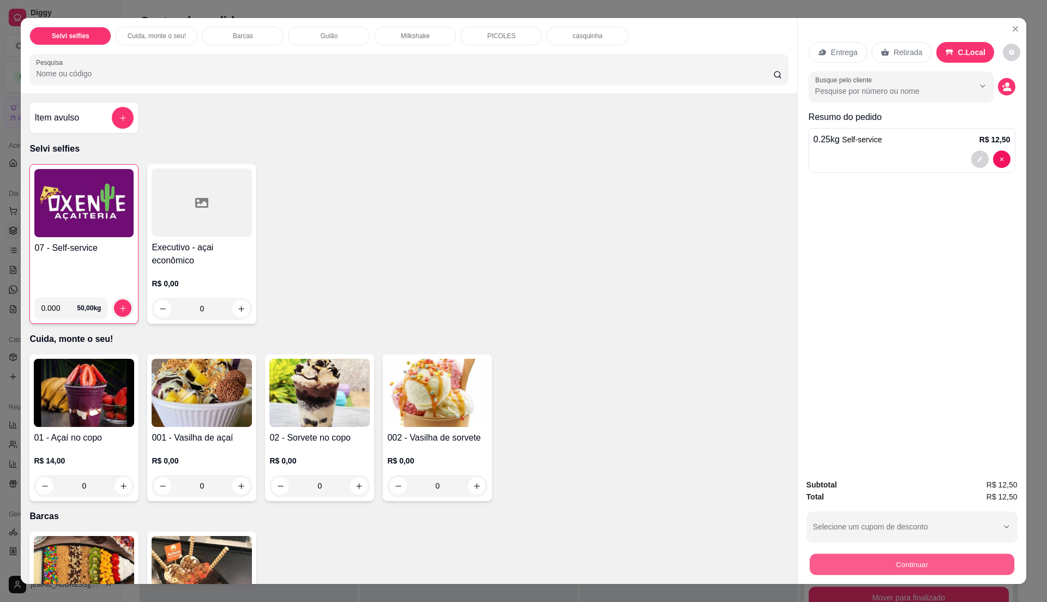
click at [906, 555] on button "Continuar" at bounding box center [911, 564] width 205 height 21
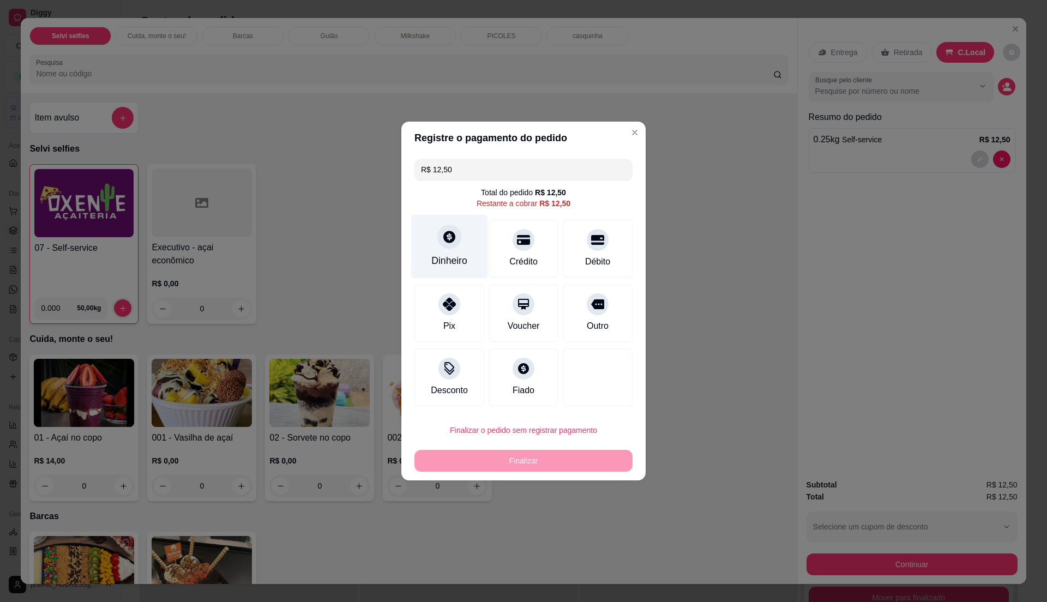
click at [463, 272] on div "Dinheiro" at bounding box center [449, 247] width 77 height 64
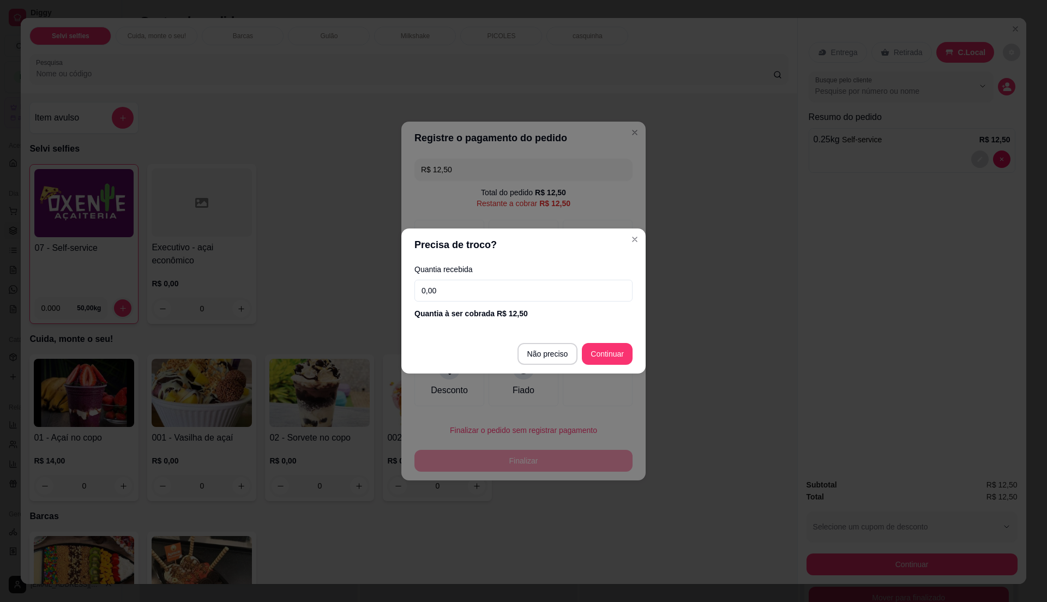
click at [452, 296] on input "0,00" at bounding box center [524, 291] width 218 height 22
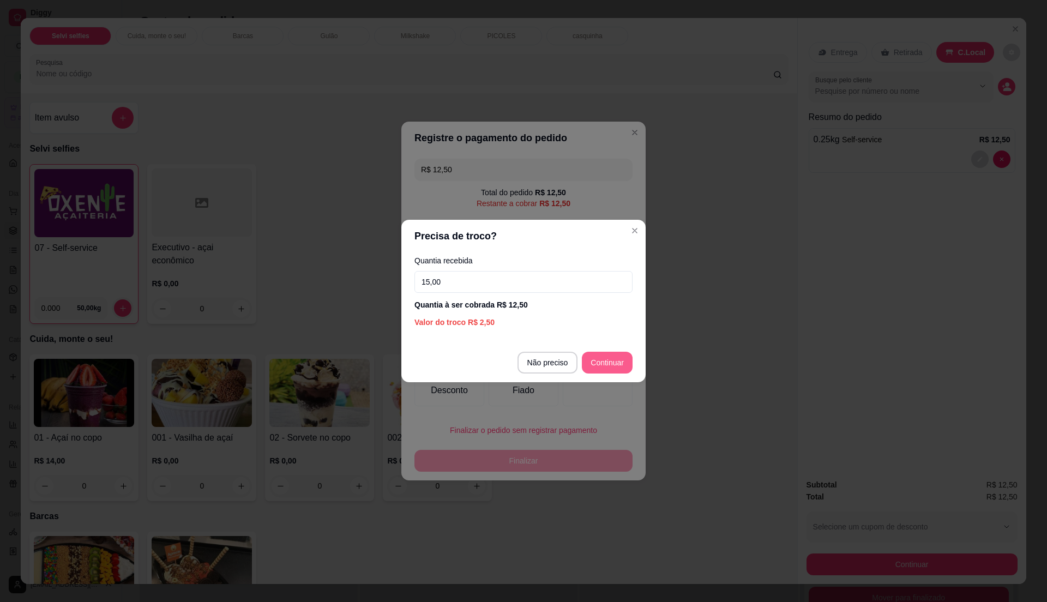
type input "15,00"
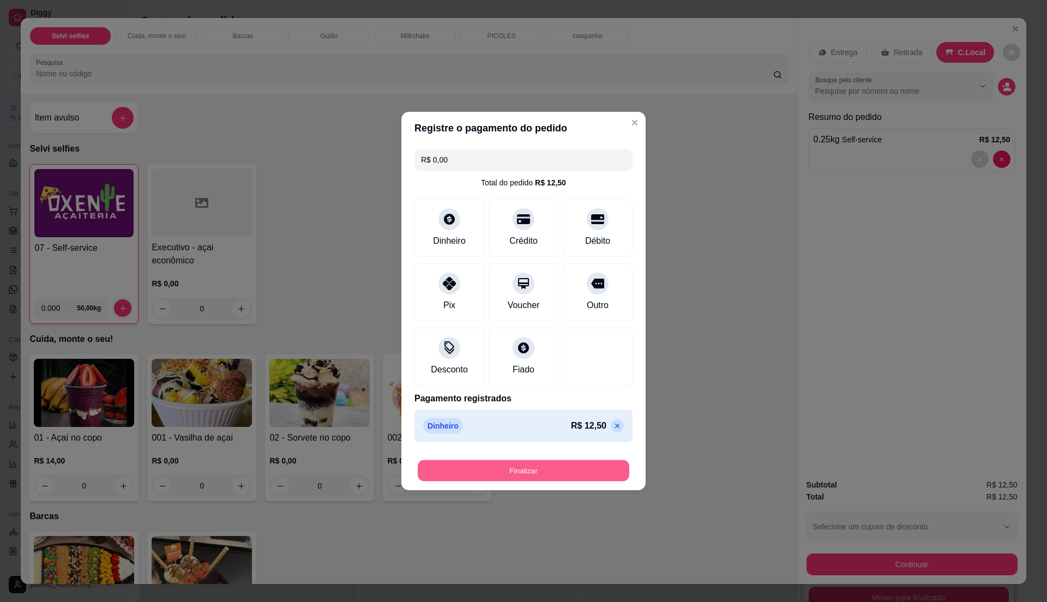
click at [594, 470] on button "Finalizar" at bounding box center [524, 470] width 212 height 21
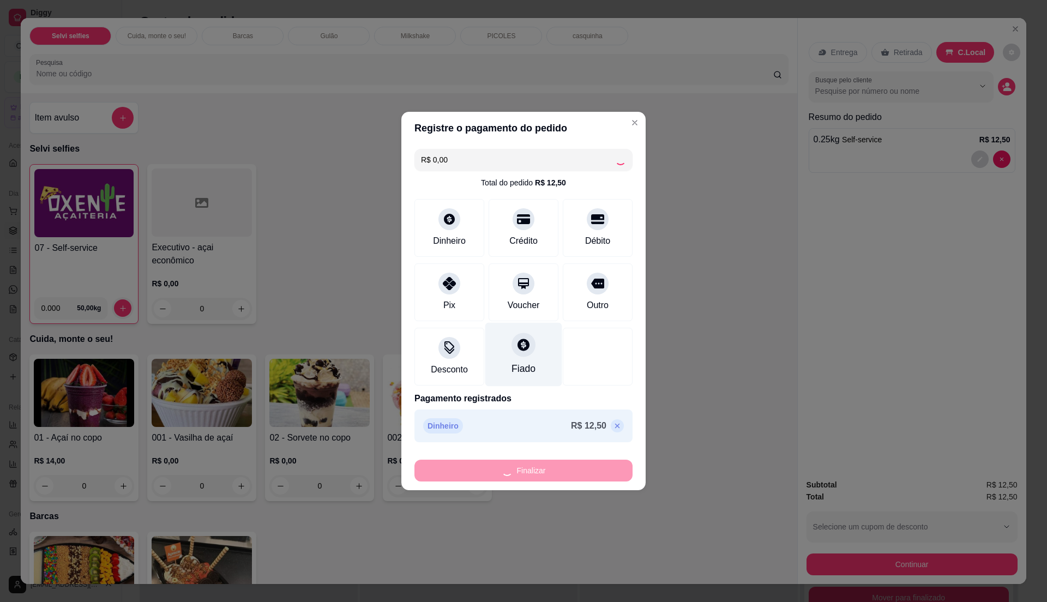
type input "-R$ 12,50"
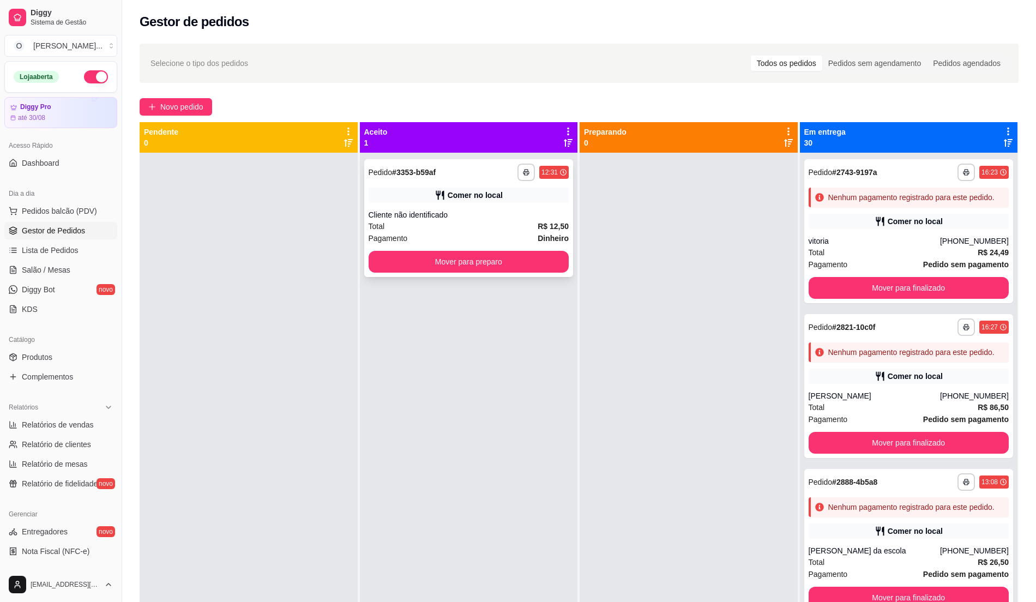
click at [473, 217] on div "Cliente não identificado" at bounding box center [469, 214] width 201 height 11
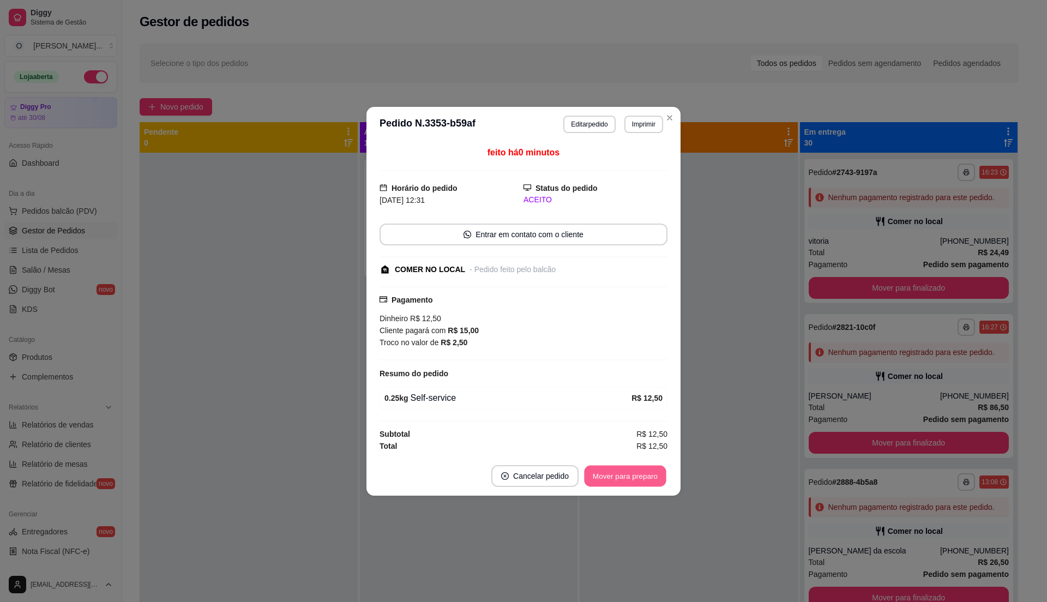
click at [599, 483] on button "Mover para preparo" at bounding box center [625, 475] width 82 height 21
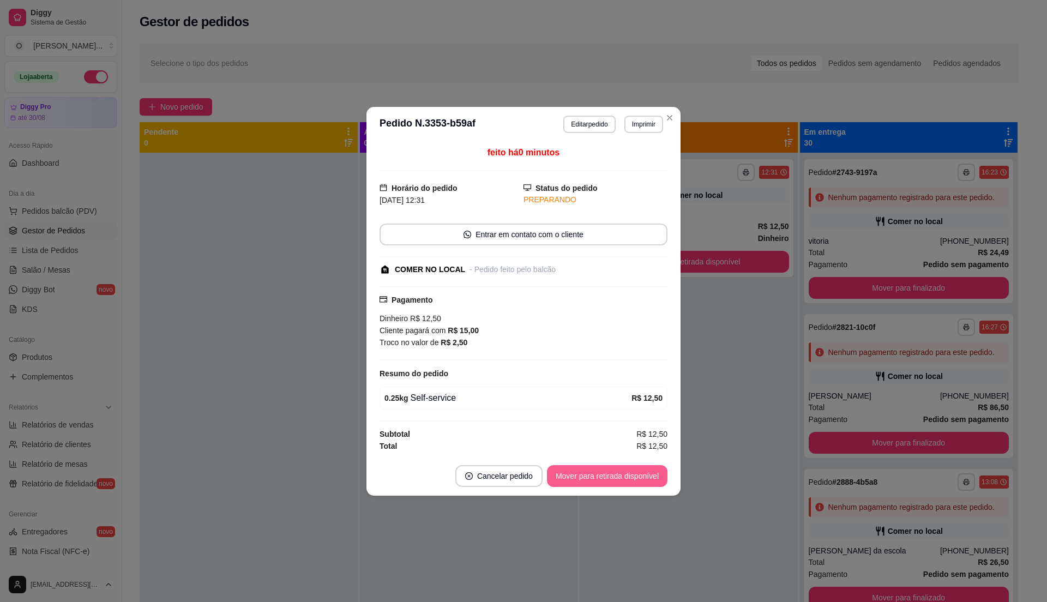
click at [599, 483] on button "Mover para retirada disponível" at bounding box center [607, 476] width 121 height 22
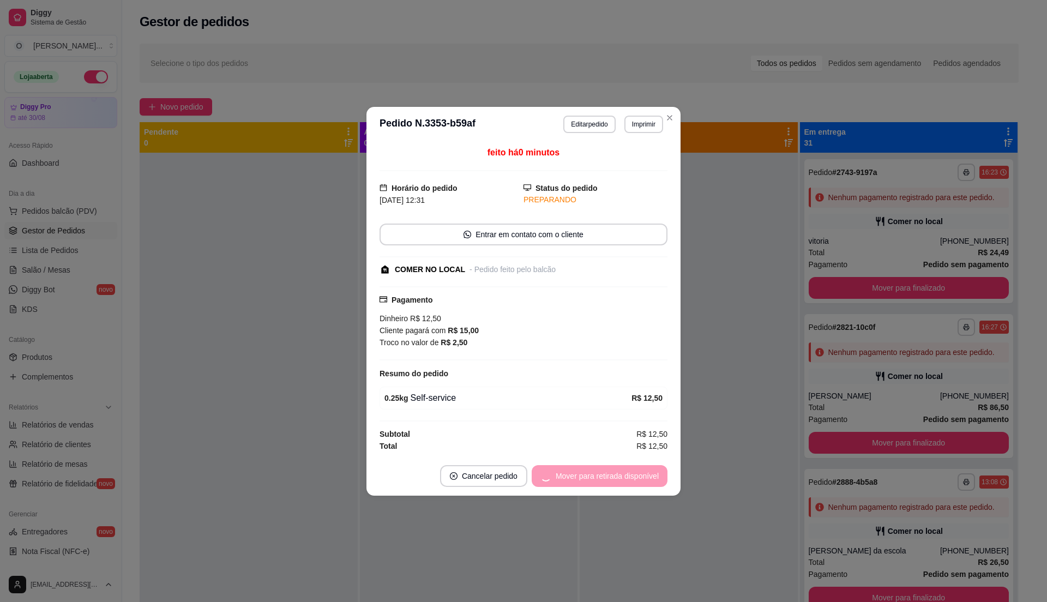
click at [599, 483] on div "Mover para retirada disponível" at bounding box center [600, 476] width 136 height 22
click at [599, 483] on button "Mover para finalizado" at bounding box center [623, 475] width 88 height 21
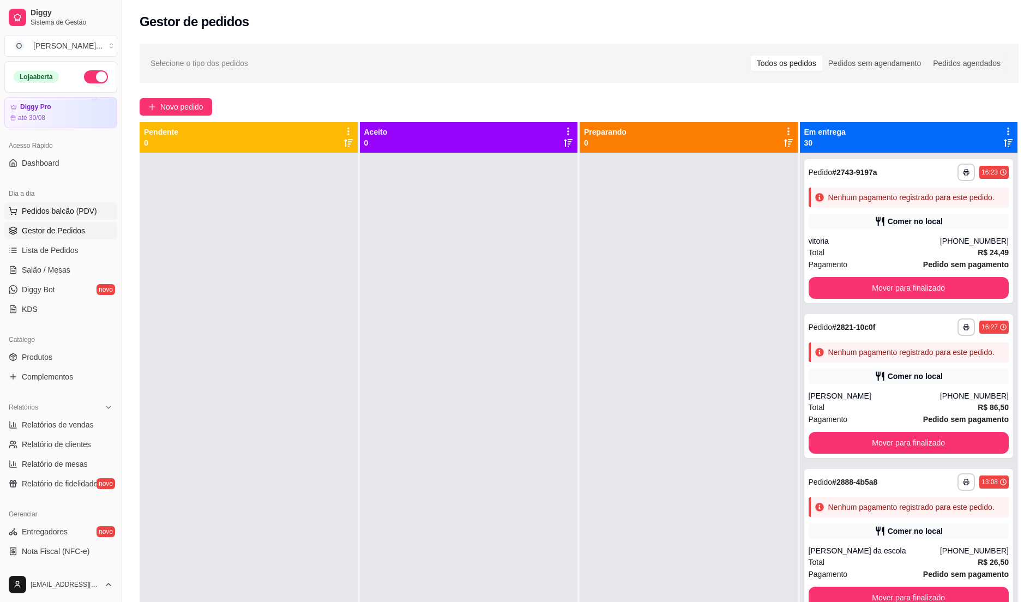
click at [92, 209] on span "Pedidos balcão (PDV)" at bounding box center [59, 211] width 75 height 11
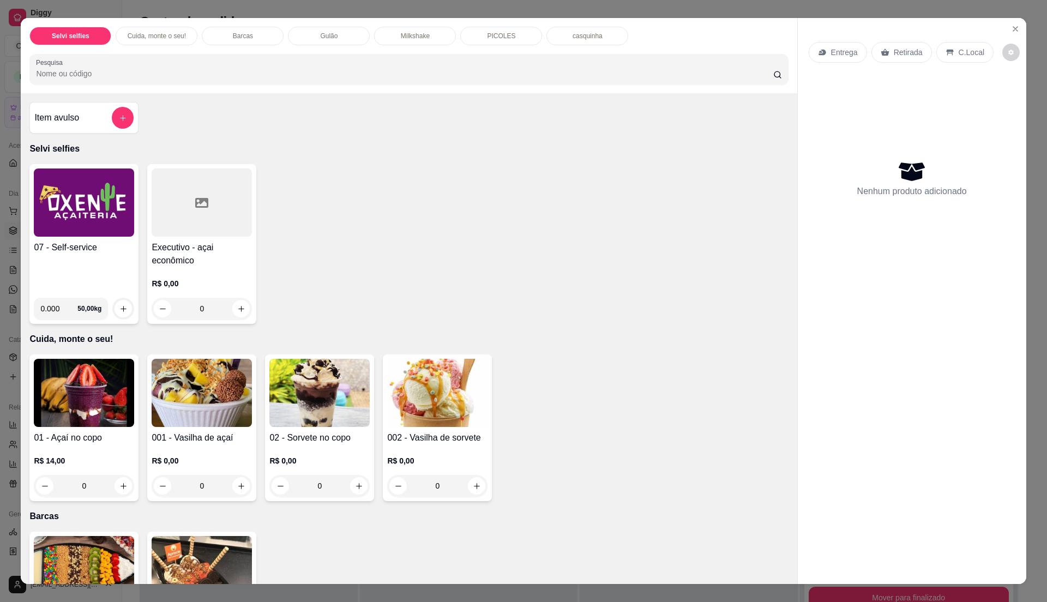
click at [57, 243] on h4 "07 - Self-service" at bounding box center [84, 247] width 100 height 13
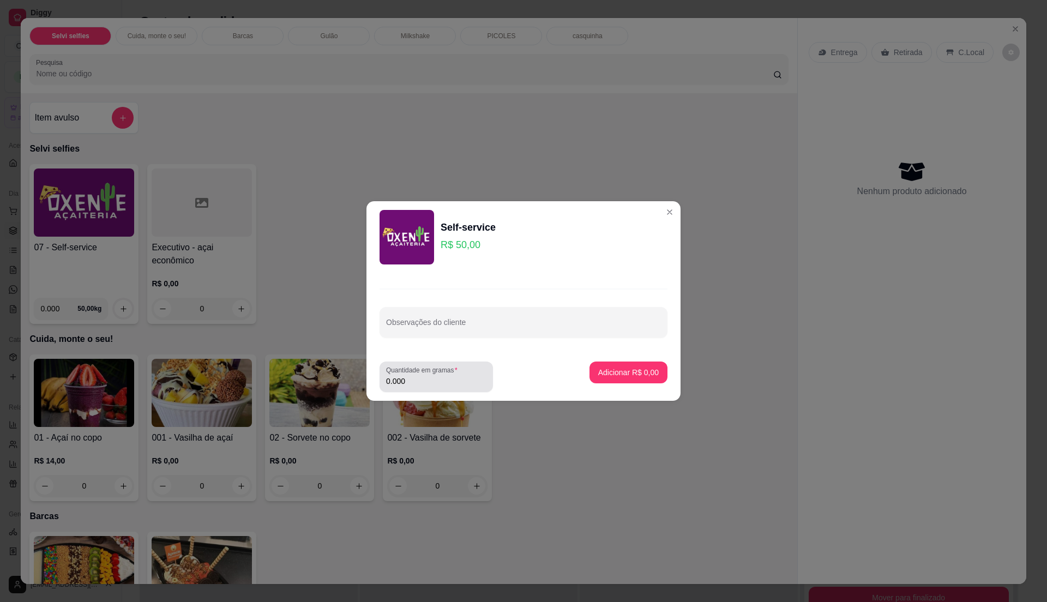
click at [435, 382] on input "0.000" at bounding box center [436, 381] width 100 height 11
type input "0.1"
click at [628, 374] on p "Adicionar R$ 5,00" at bounding box center [628, 372] width 59 height 10
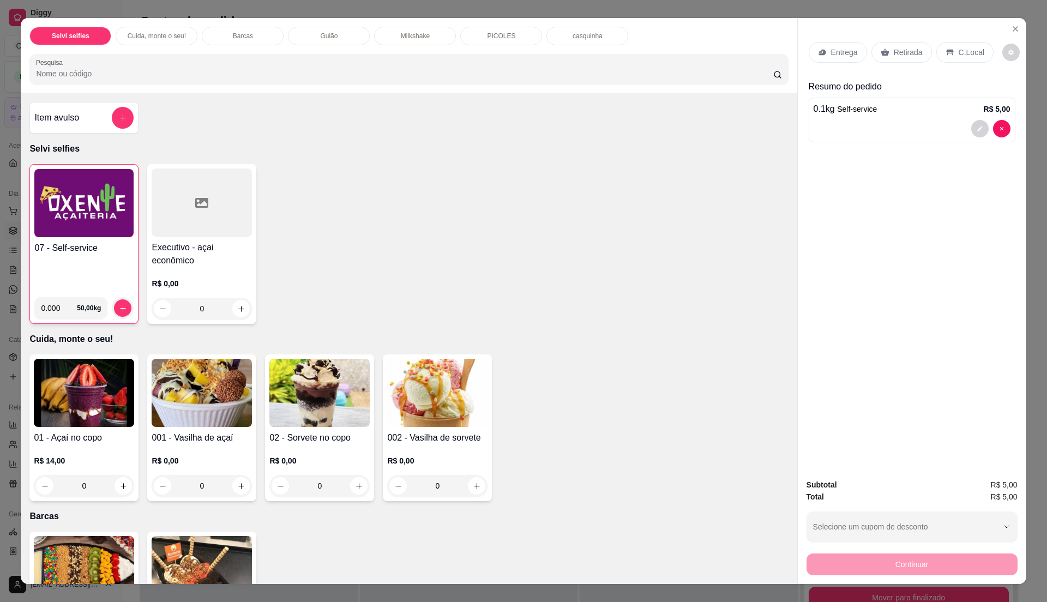
click at [963, 53] on p "C.Local" at bounding box center [972, 52] width 26 height 11
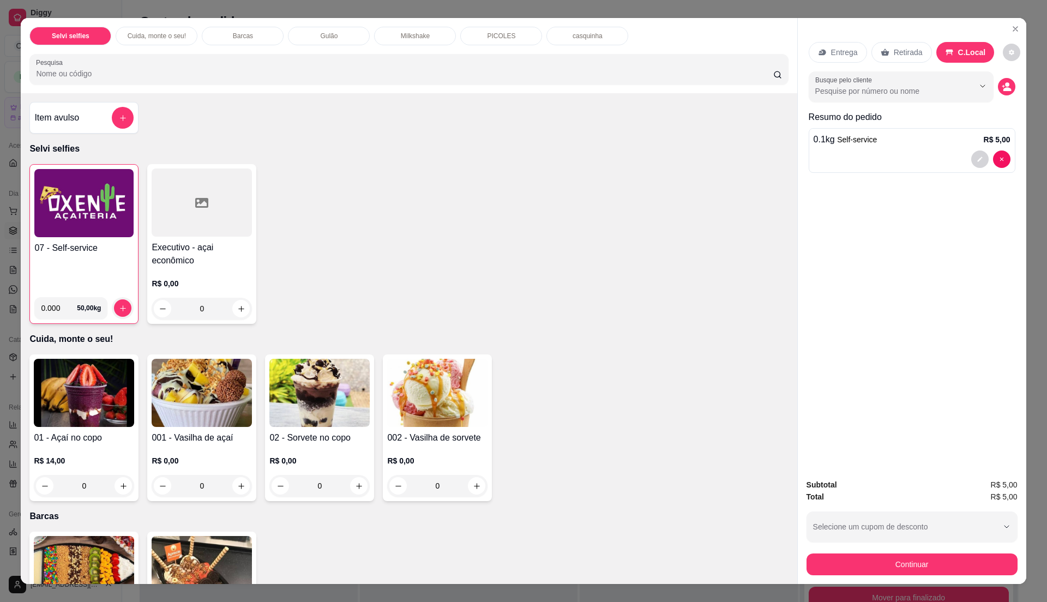
drag, startPoint x: 906, startPoint y: 551, endPoint x: 903, endPoint y: 564, distance: 13.4
click at [904, 560] on div "Continuar" at bounding box center [912, 563] width 211 height 25
click at [882, 559] on button "Continuar" at bounding box center [912, 565] width 211 height 22
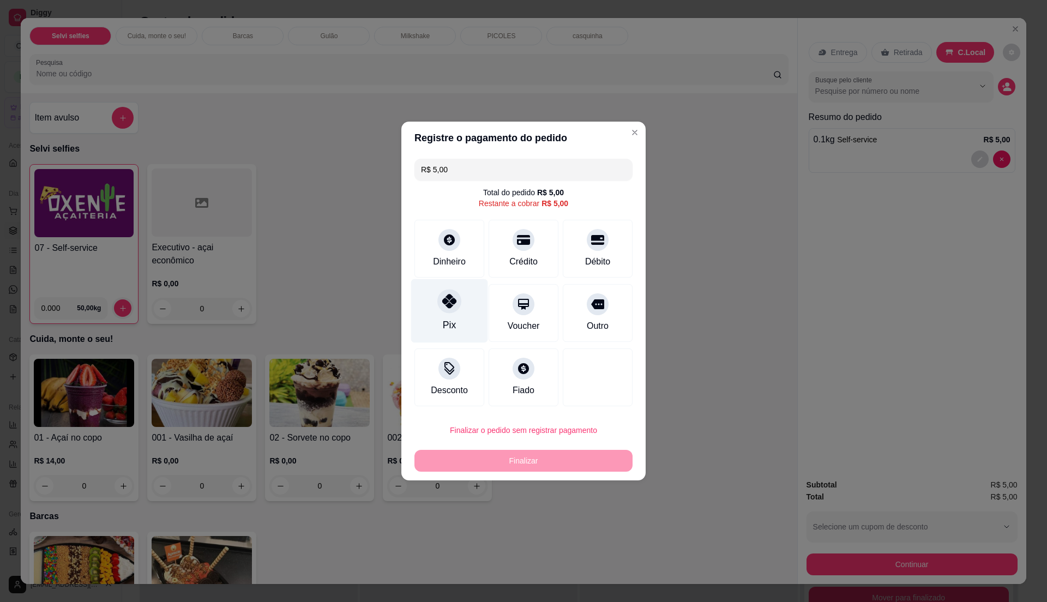
click at [452, 332] on div "Pix" at bounding box center [449, 325] width 13 height 14
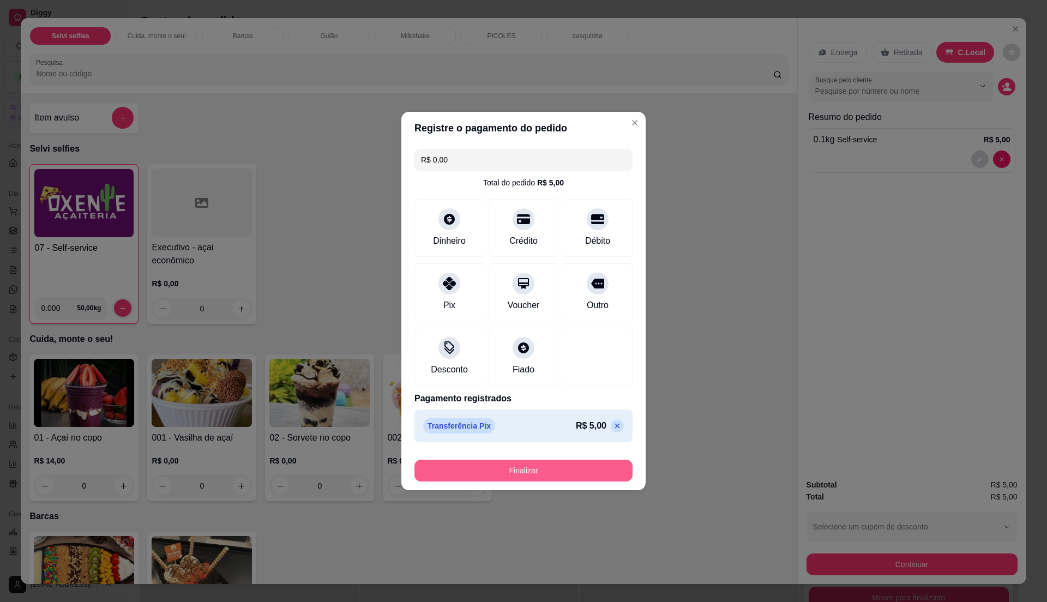
click at [511, 467] on button "Finalizar" at bounding box center [524, 471] width 218 height 22
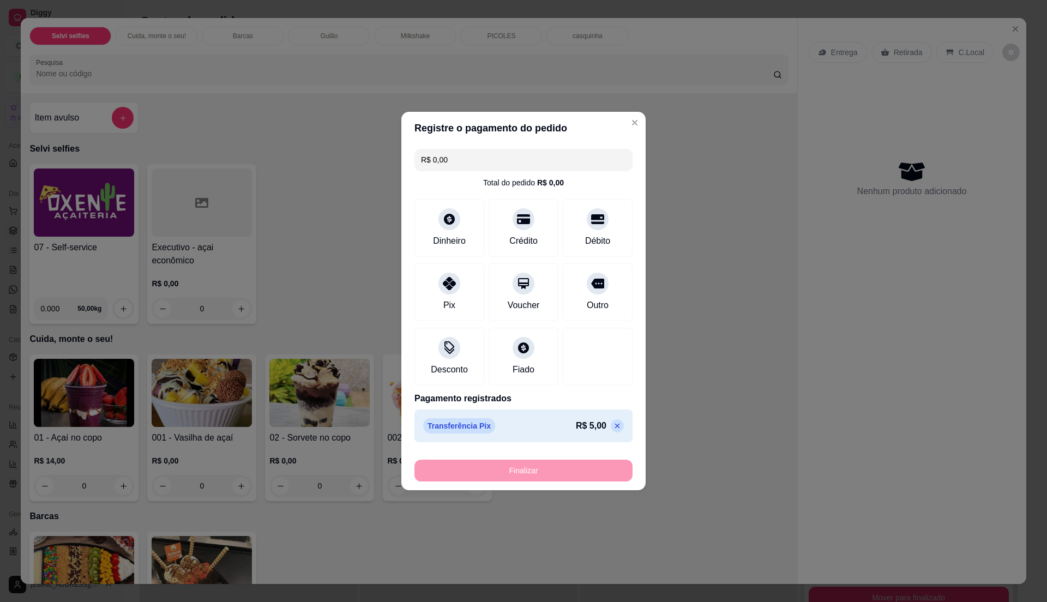
type input "-R$ 5,00"
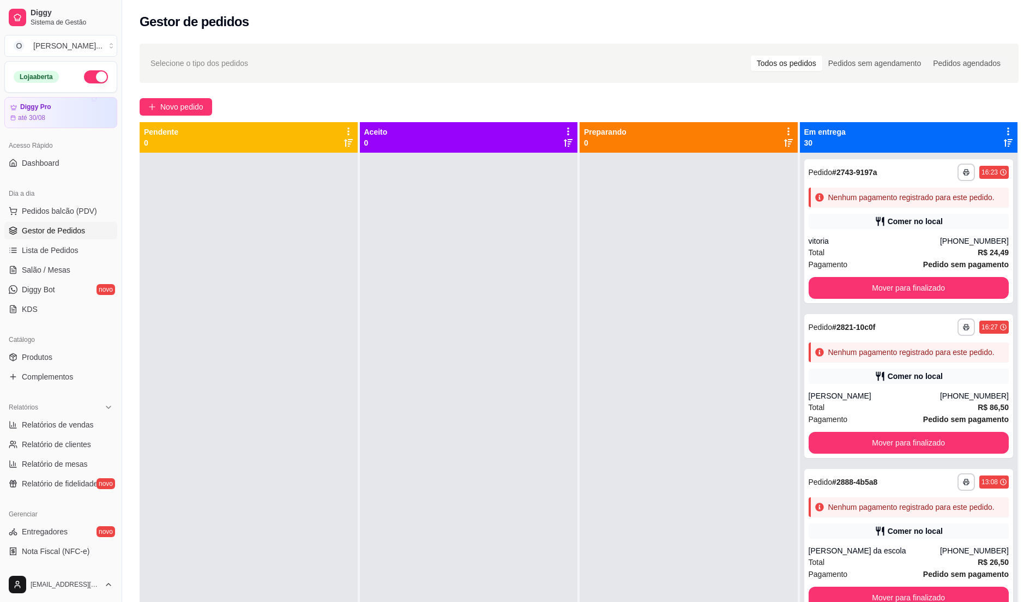
click at [74, 237] on link "Gestor de Pedidos" at bounding box center [60, 230] width 113 height 17
click at [79, 243] on link "Lista de Pedidos" at bounding box center [60, 250] width 113 height 17
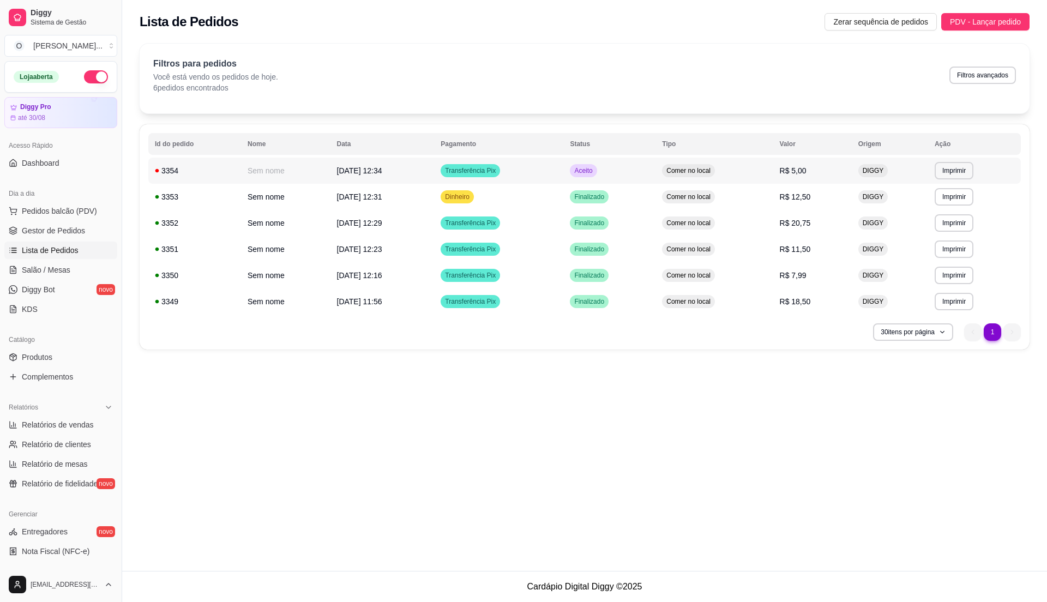
click at [550, 166] on td "Transferência Pix" at bounding box center [498, 171] width 129 height 26
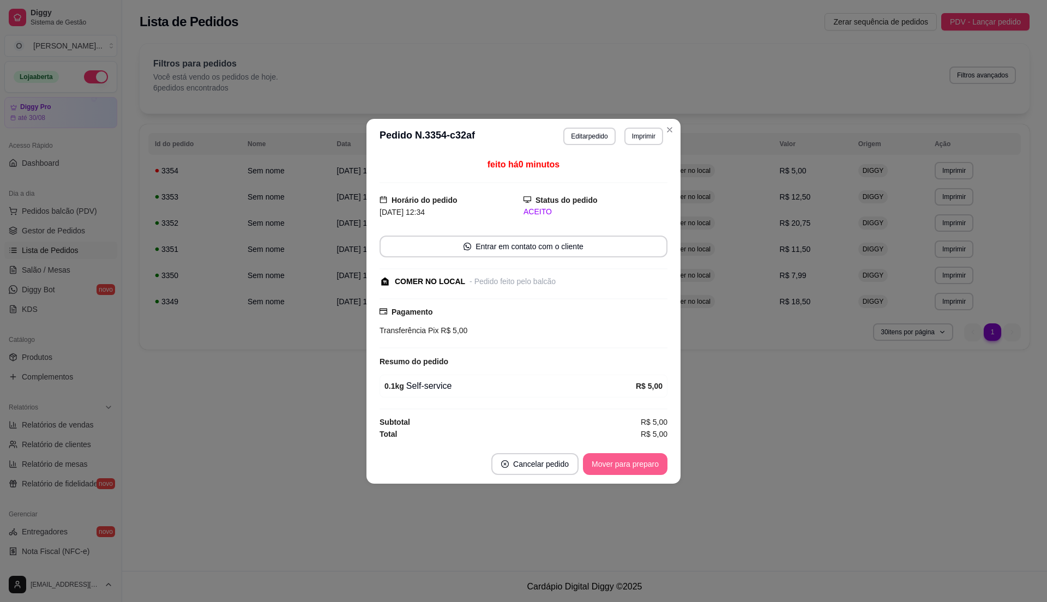
click at [616, 459] on button "Mover para preparo" at bounding box center [625, 464] width 85 height 22
click at [604, 470] on button "Mover para retirada disponível" at bounding box center [607, 463] width 117 height 21
click at [604, 470] on button "Mover para finalizado" at bounding box center [623, 463] width 88 height 21
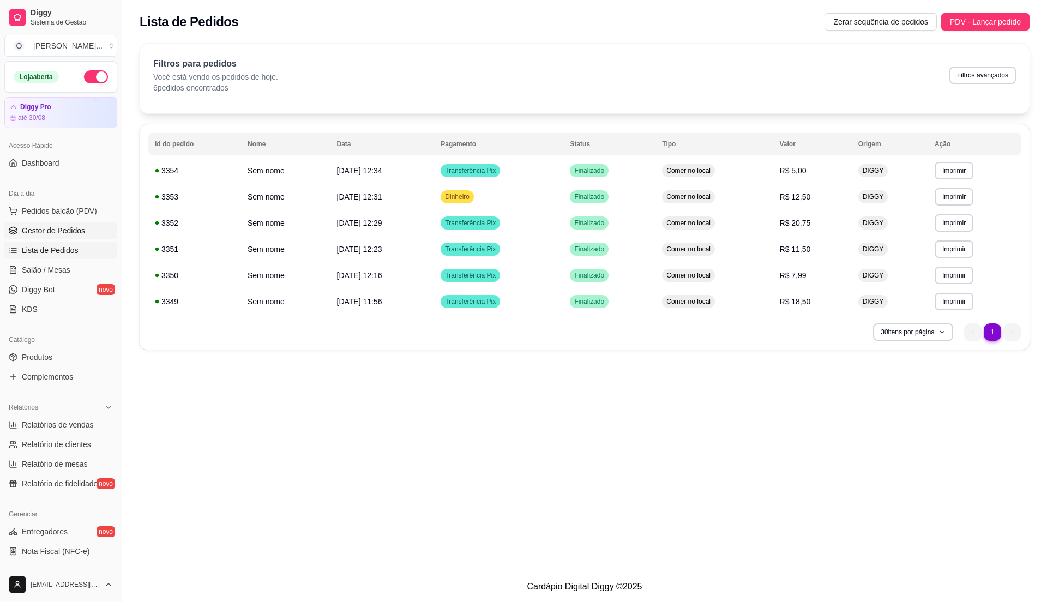
click at [84, 237] on link "Gestor de Pedidos" at bounding box center [60, 230] width 113 height 17
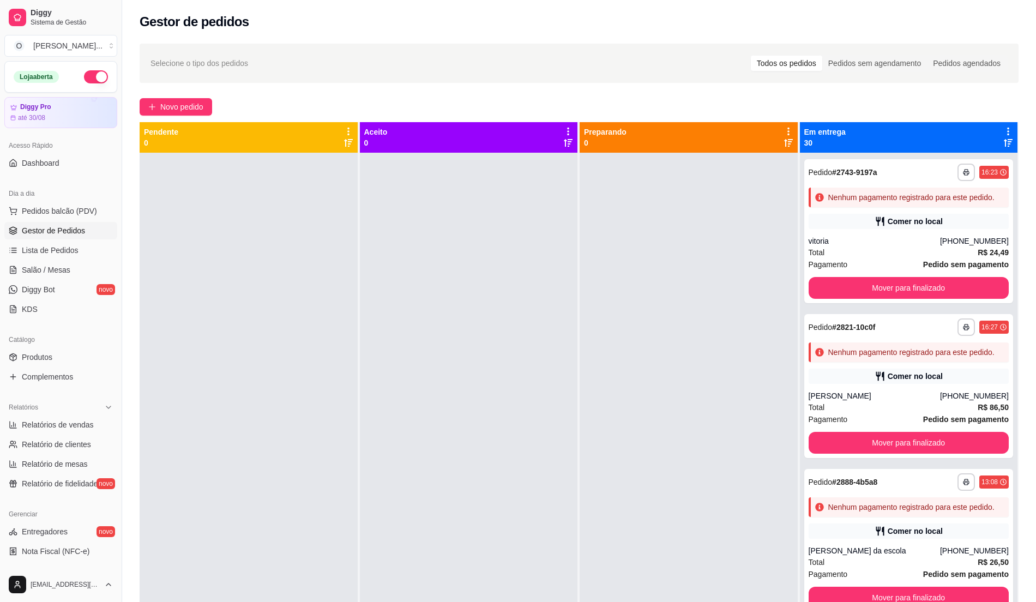
click at [509, 404] on div at bounding box center [469, 454] width 218 height 602
click at [146, 228] on div at bounding box center [249, 454] width 218 height 602
click at [68, 245] on span "Lista de Pedidos" at bounding box center [50, 250] width 57 height 11
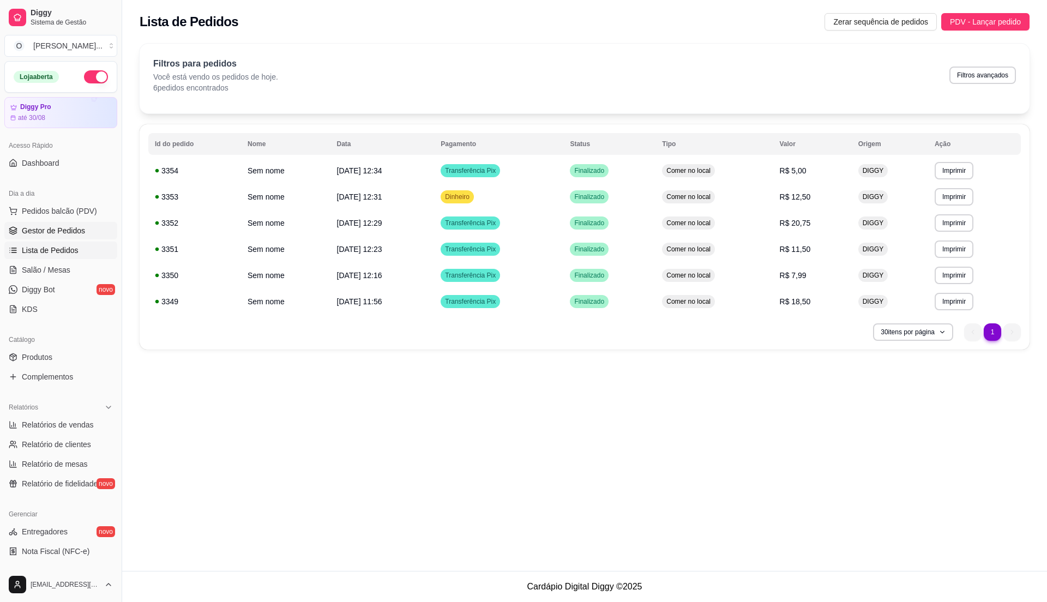
click at [57, 231] on span "Gestor de Pedidos" at bounding box center [53, 230] width 63 height 11
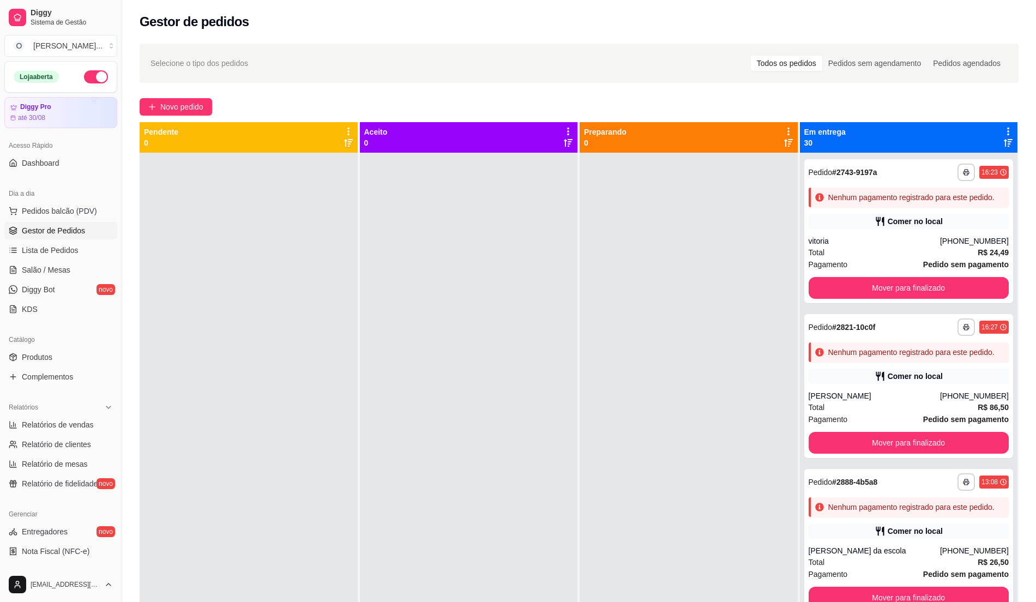
click at [283, 245] on div at bounding box center [249, 454] width 218 height 602
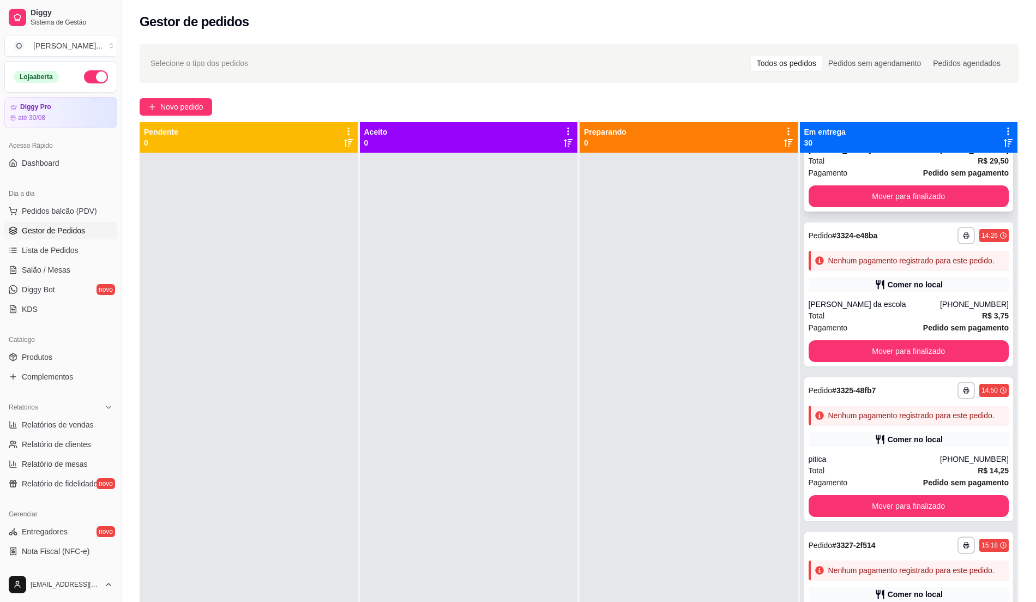
scroll to position [3781, 0]
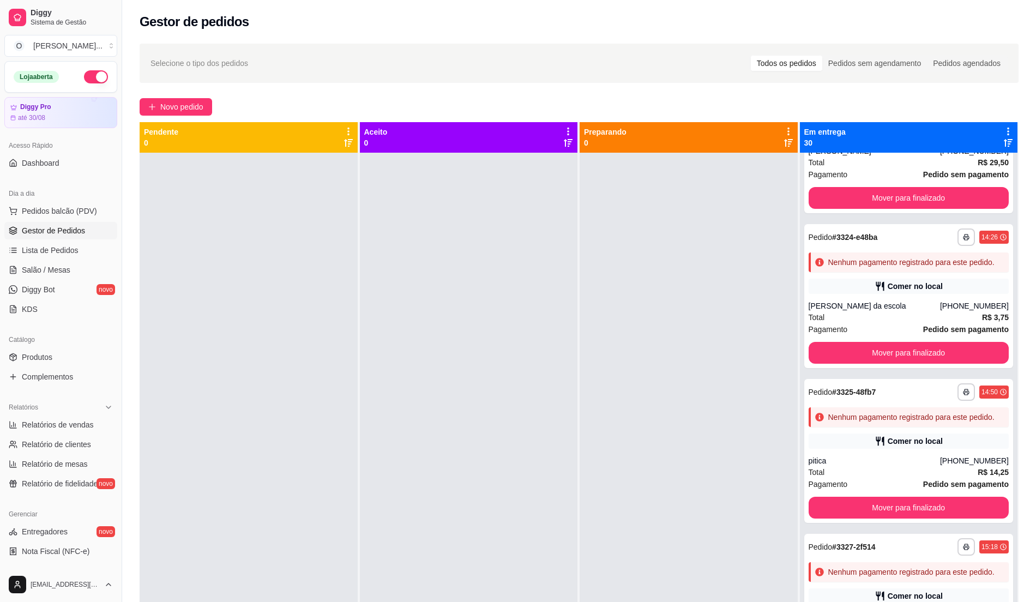
click at [896, 14] on div "Total R$ 30,00" at bounding box center [909, 8] width 201 height 12
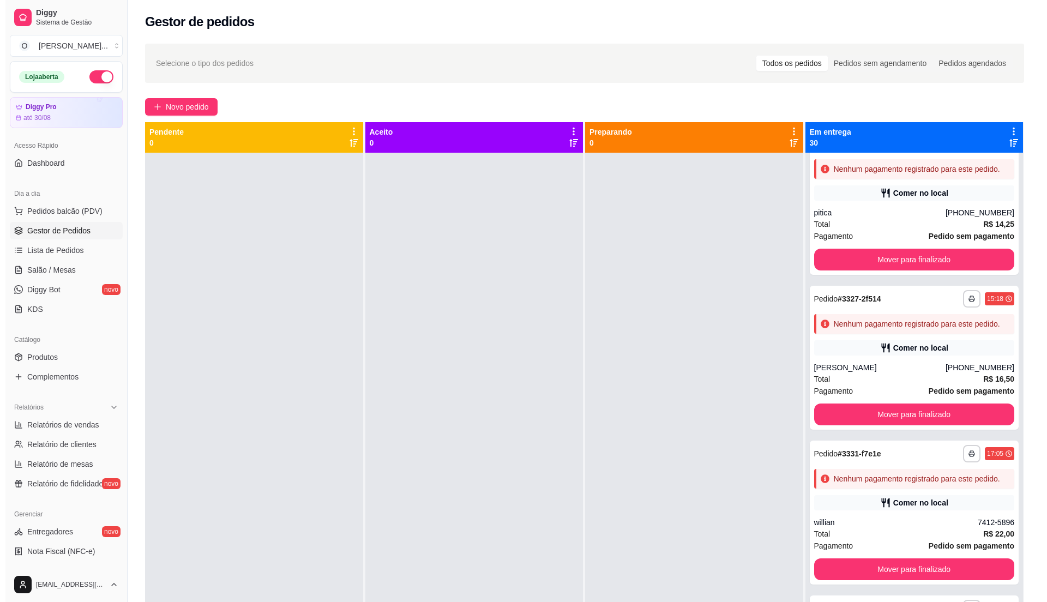
scroll to position [4346, 0]
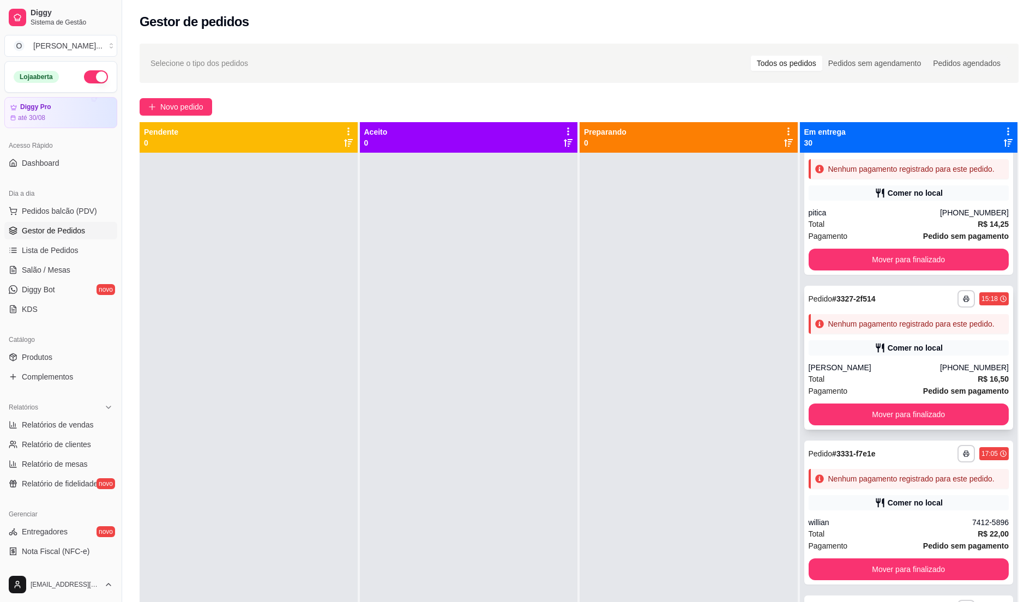
click at [917, 362] on div "[PERSON_NAME]" at bounding box center [874, 367] width 131 height 11
click at [82, 230] on span "Gestor de Pedidos" at bounding box center [53, 230] width 63 height 11
click at [866, 339] on div "**********" at bounding box center [908, 358] width 209 height 144
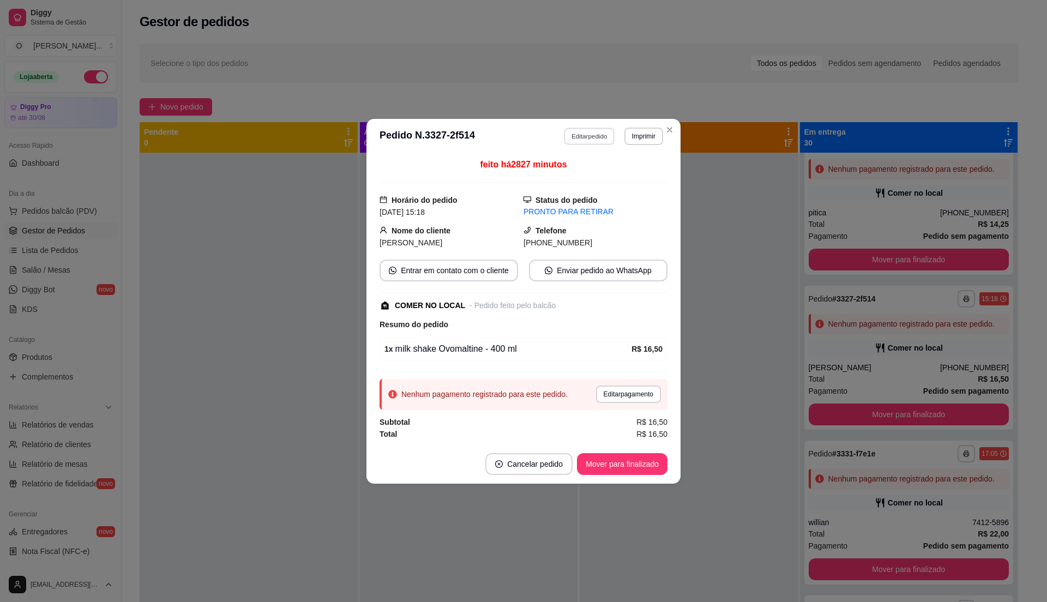
click at [576, 133] on button "Editar pedido" at bounding box center [590, 136] width 51 height 17
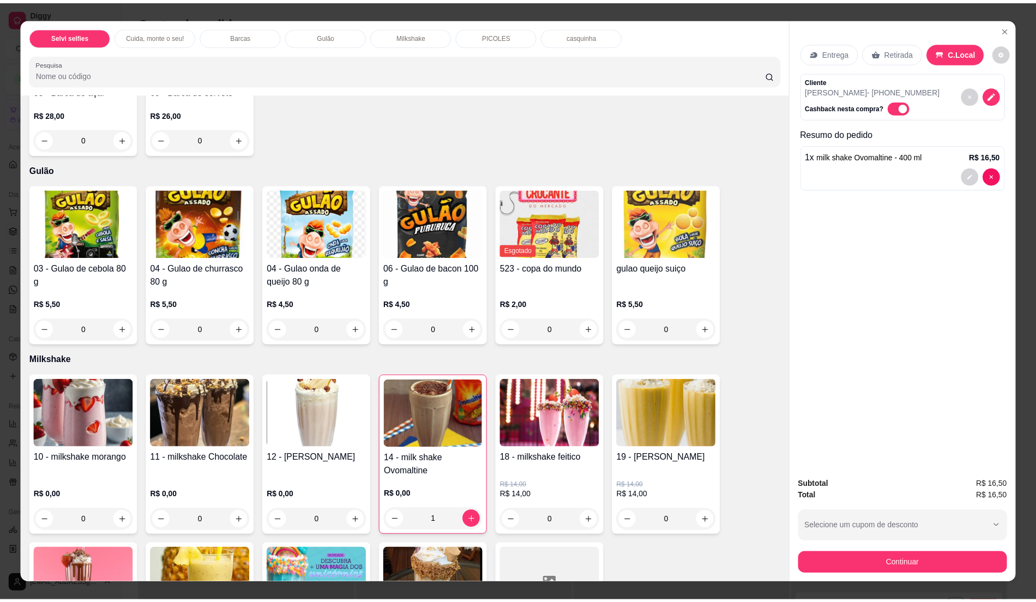
scroll to position [800, 0]
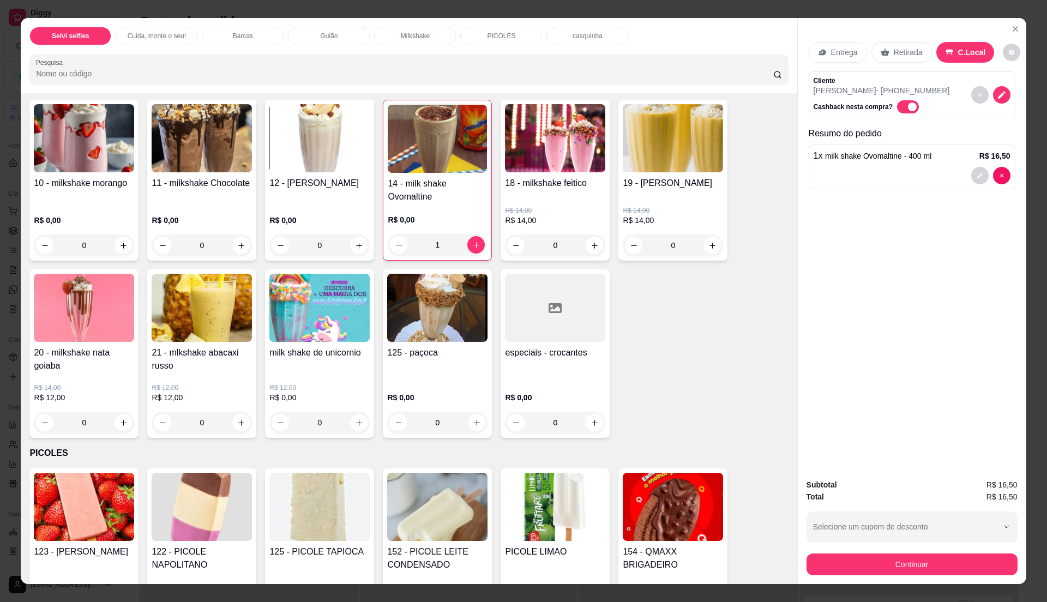
click at [201, 178] on h4 "11 - milkshake Chocolate" at bounding box center [202, 183] width 100 height 13
click at [428, 178] on h4 "14 - milk shake Ovomaltine" at bounding box center [437, 190] width 99 height 26
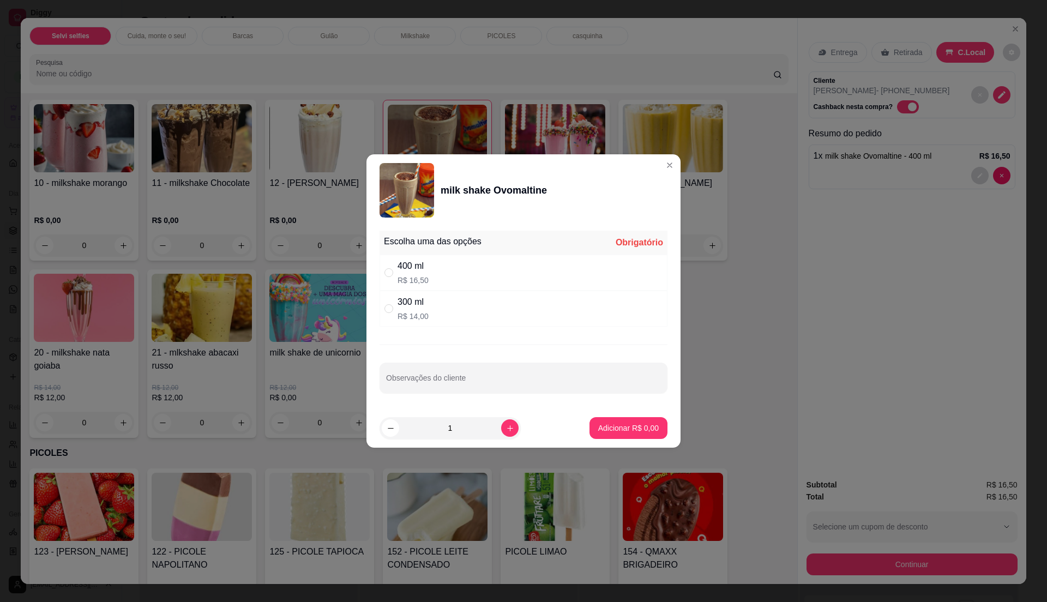
click at [421, 278] on p "R$ 16,50" at bounding box center [413, 280] width 31 height 11
radio input "true"
click at [605, 426] on p "Adicionar R$ 16,50" at bounding box center [626, 428] width 63 height 10
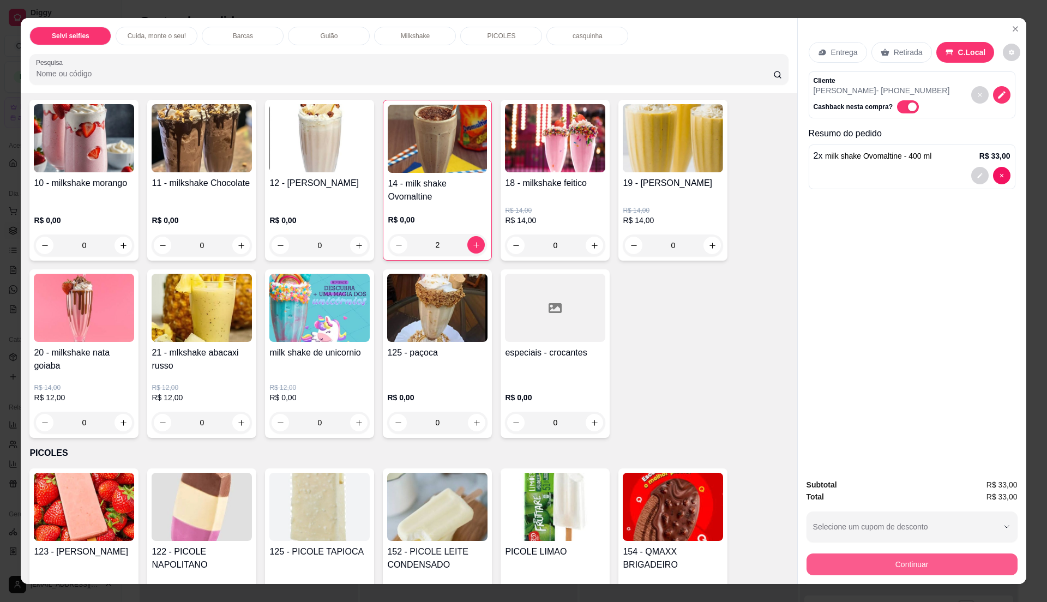
click at [888, 564] on button "Continuar" at bounding box center [912, 565] width 211 height 22
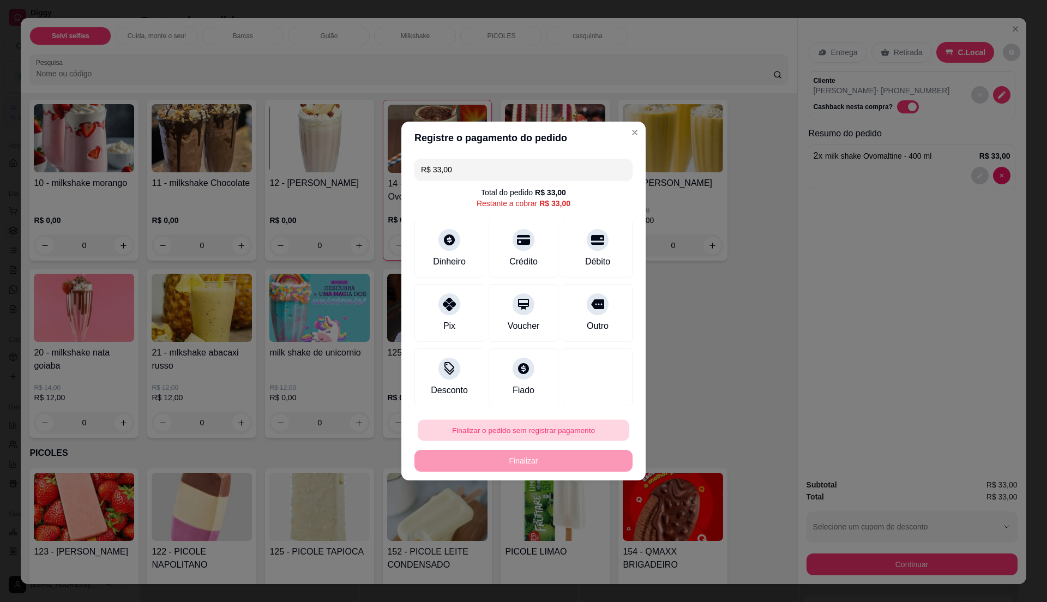
click at [550, 428] on button "Finalizar o pedido sem registrar pagamento" at bounding box center [524, 430] width 212 height 21
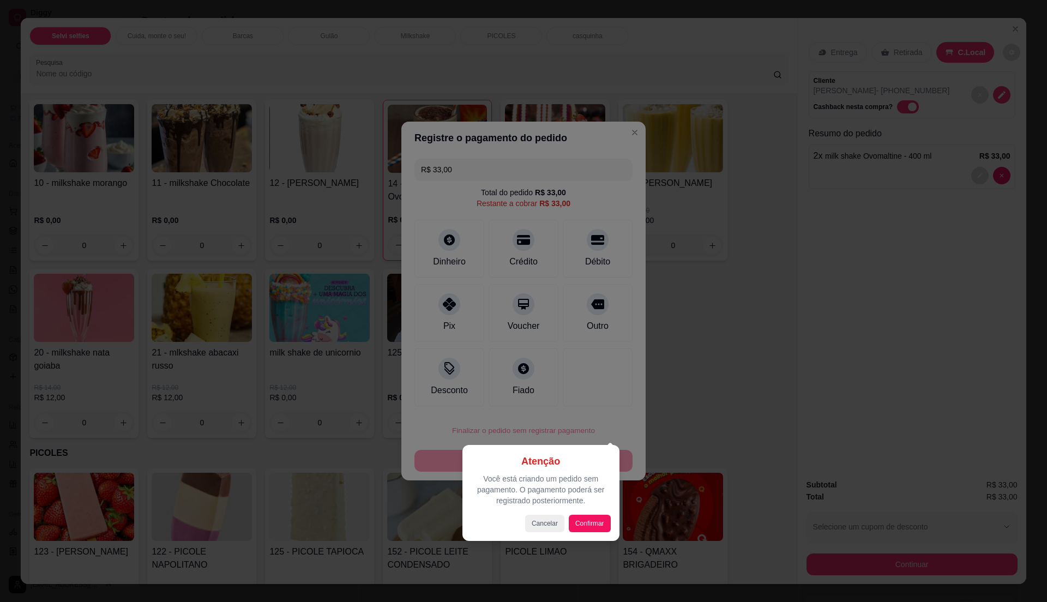
click at [683, 409] on div at bounding box center [523, 301] width 1047 height 602
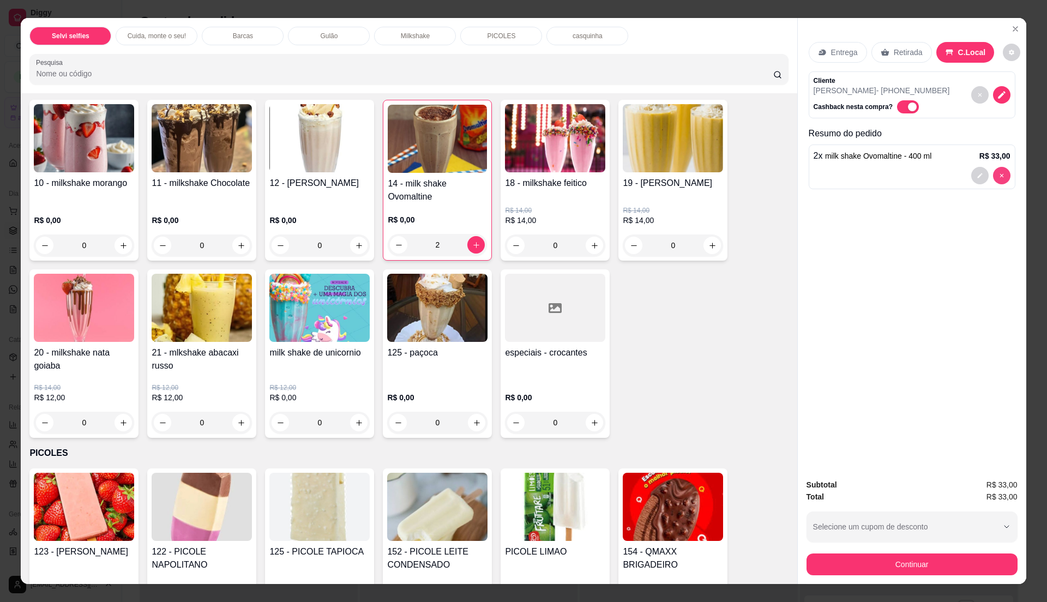
type input "0"
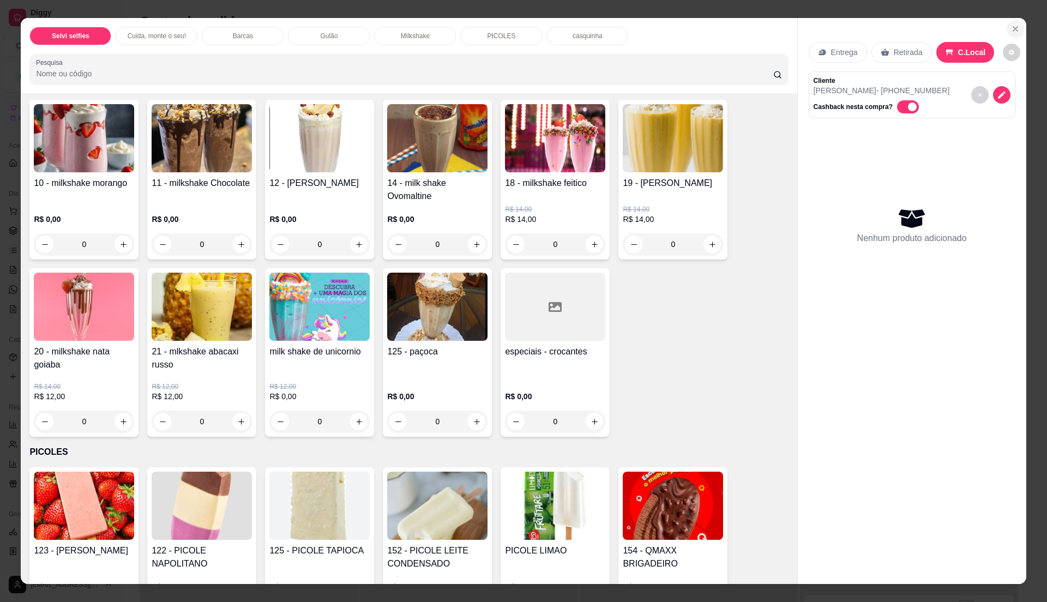
click at [1013, 31] on icon "Close" at bounding box center [1015, 29] width 9 height 9
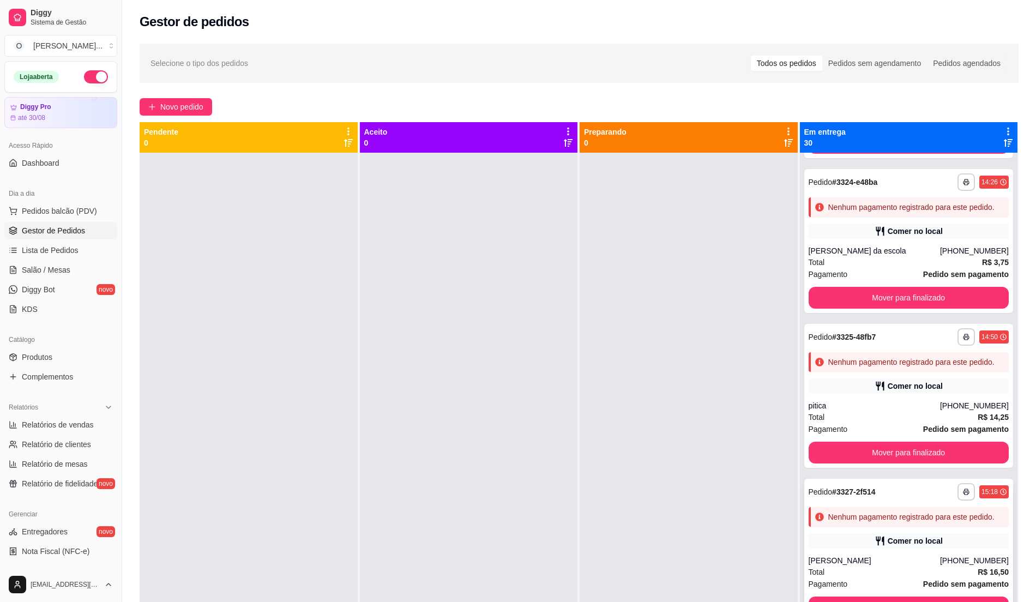
scroll to position [3691, 0]
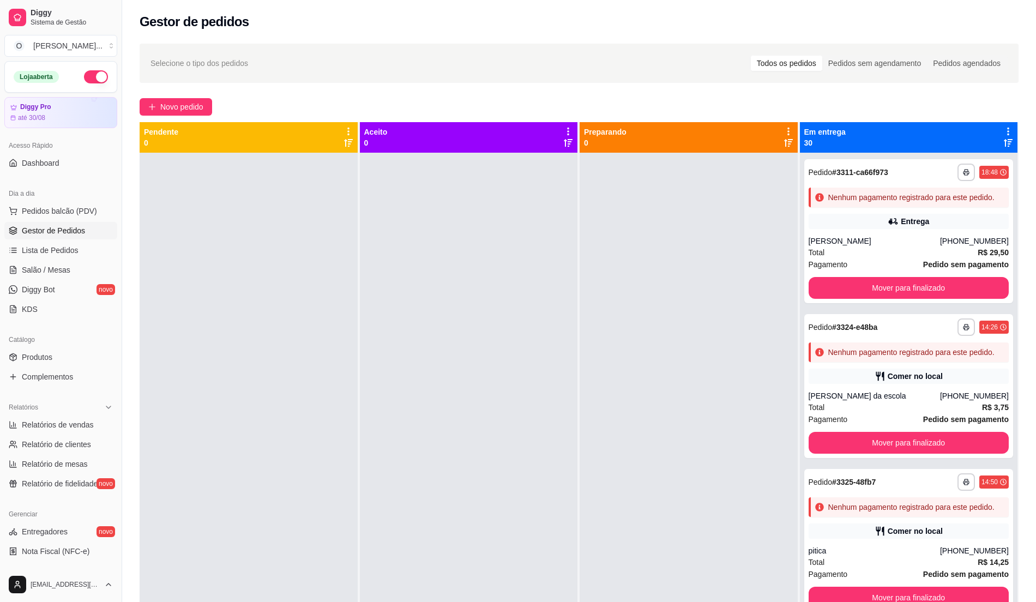
click at [911, 72] on div "Comer no local" at bounding box center [915, 66] width 55 height 11
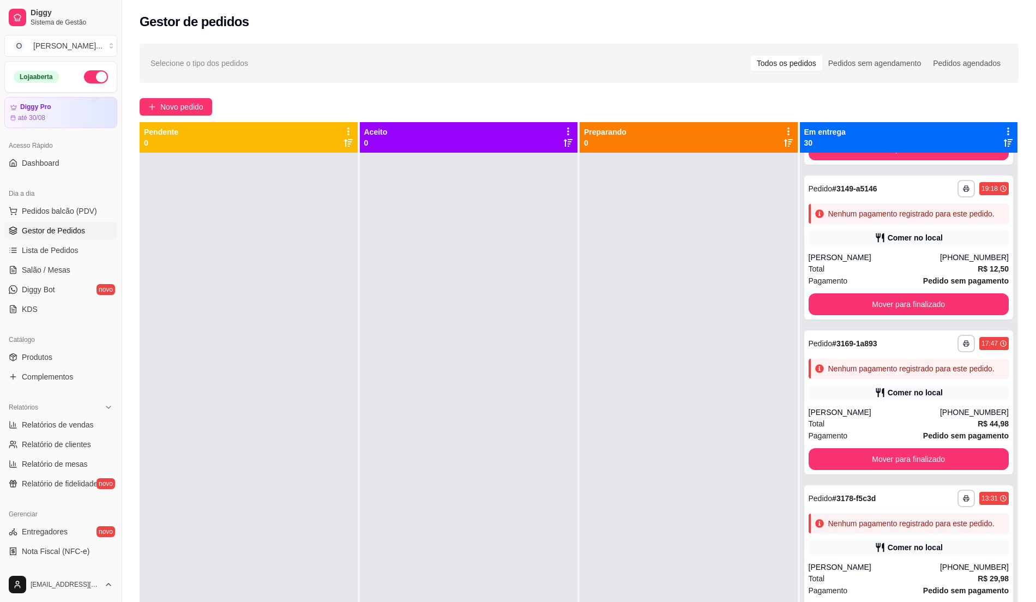
scroll to position [1510, 0]
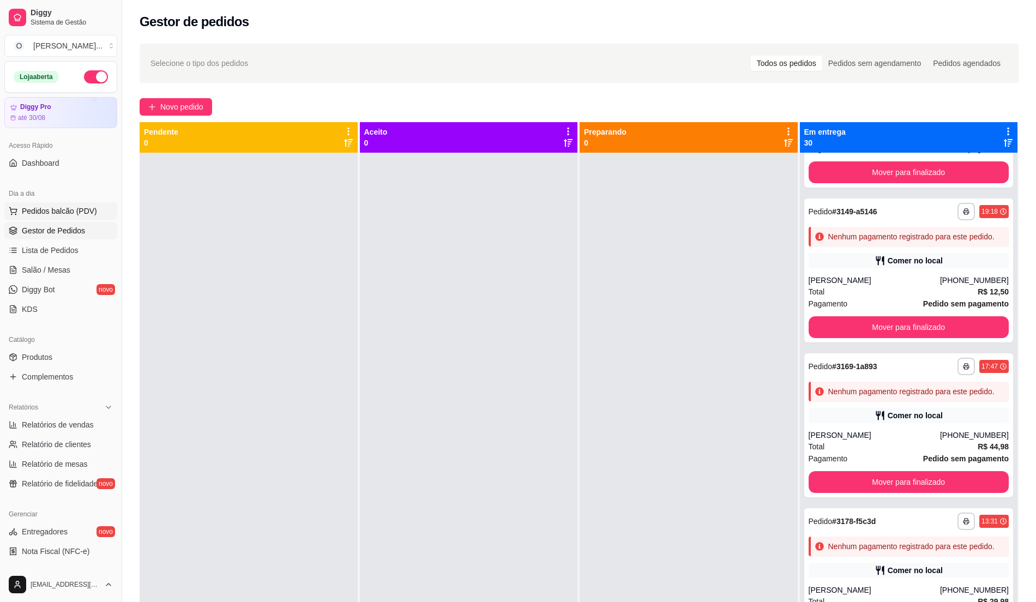
click at [79, 209] on span "Pedidos balcão (PDV)" at bounding box center [59, 211] width 75 height 11
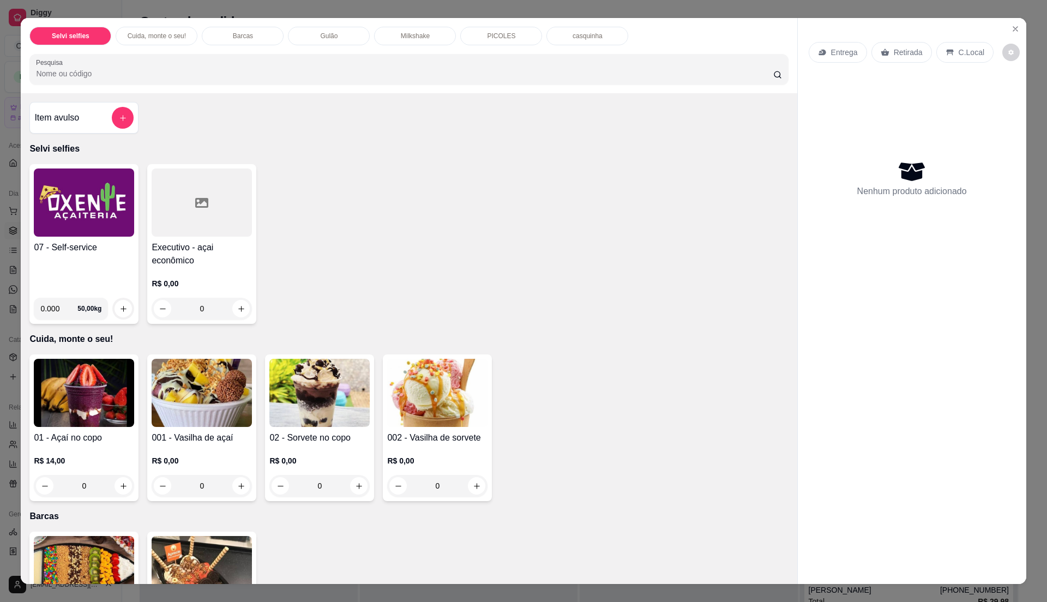
click at [88, 273] on div "07 - Self-service" at bounding box center [84, 265] width 100 height 48
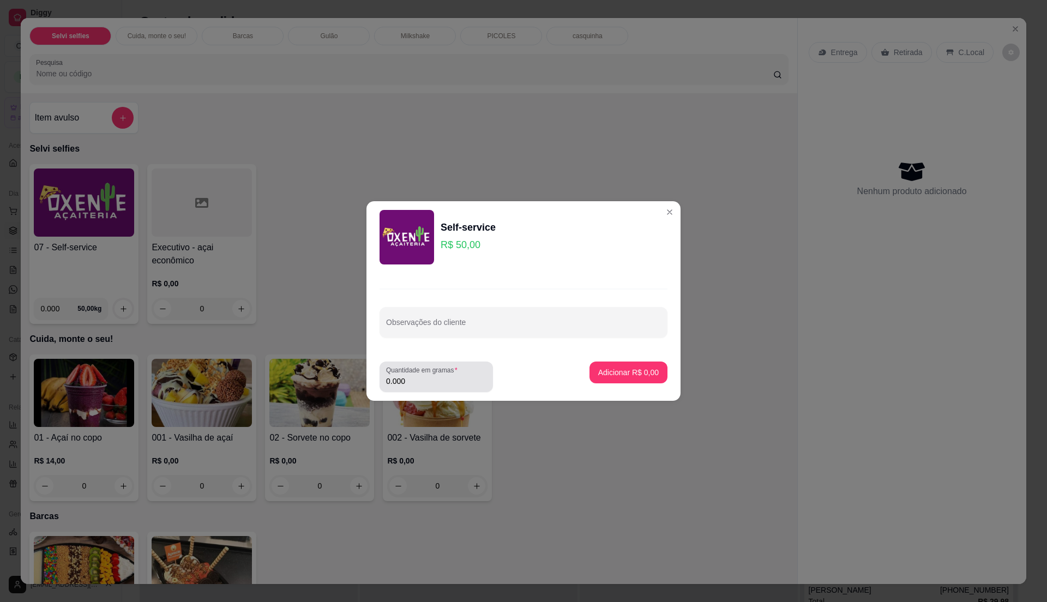
click at [430, 382] on input "0.000" at bounding box center [436, 381] width 100 height 11
type input "0.29"
click at [639, 376] on p "Adicionar R$ 14,50" at bounding box center [626, 372] width 63 height 10
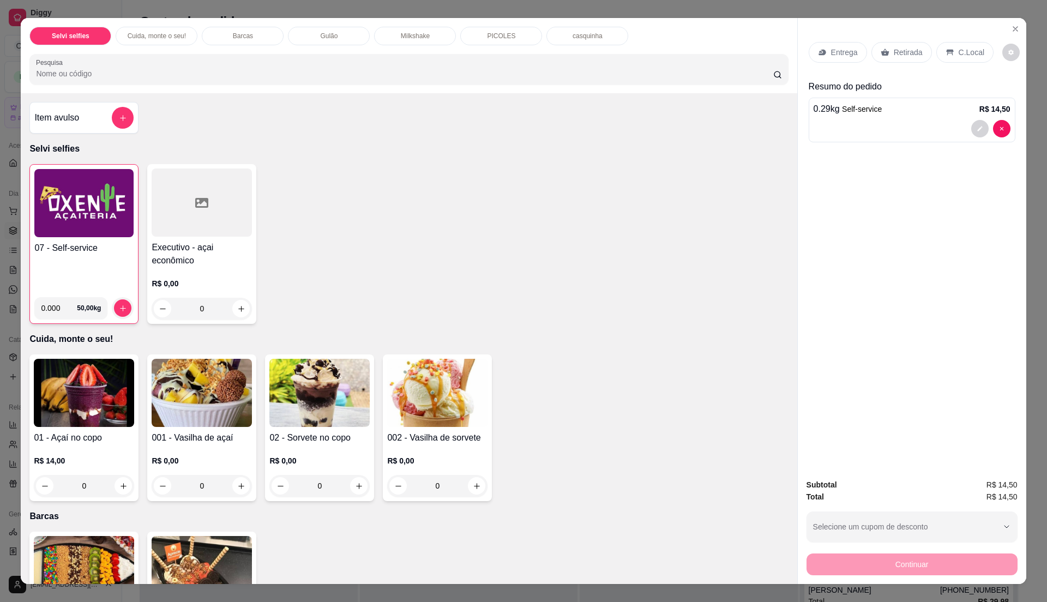
click at [948, 55] on div "C.Local" at bounding box center [964, 52] width 57 height 21
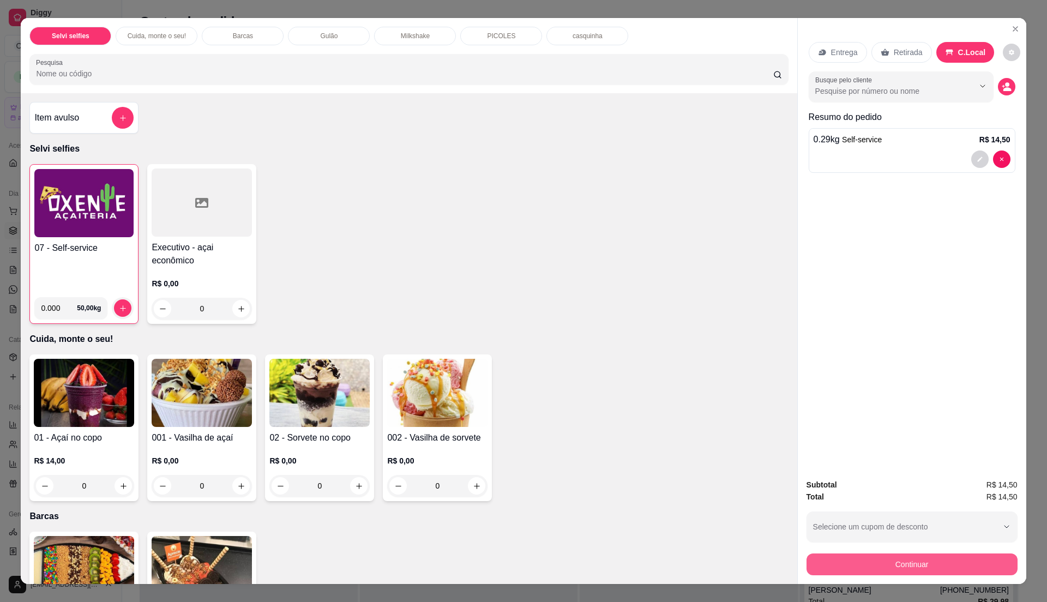
click at [857, 560] on button "Continuar" at bounding box center [912, 565] width 211 height 22
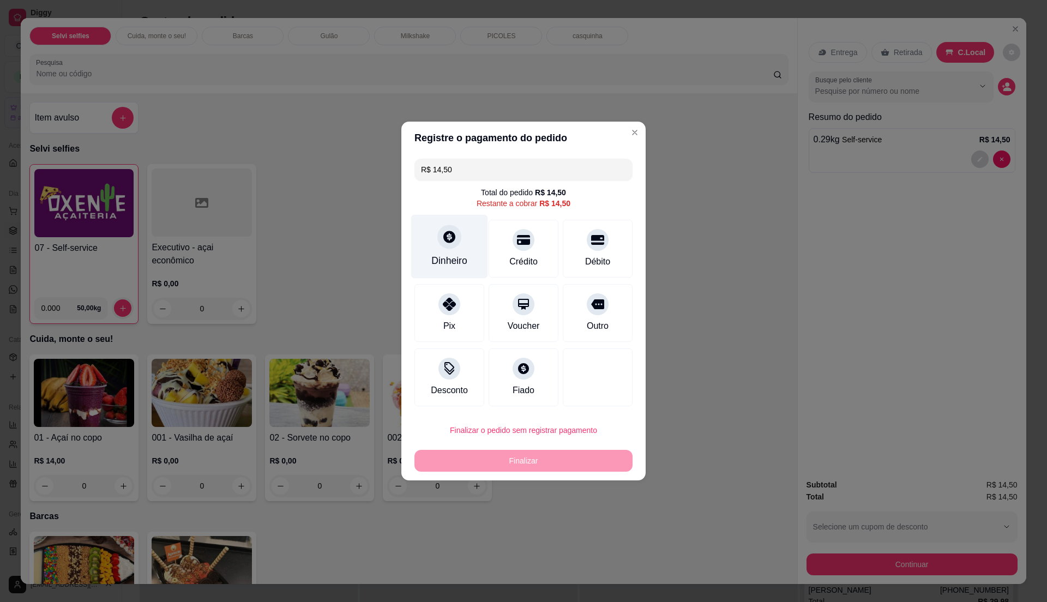
click at [454, 265] on div "Dinheiro" at bounding box center [449, 261] width 36 height 14
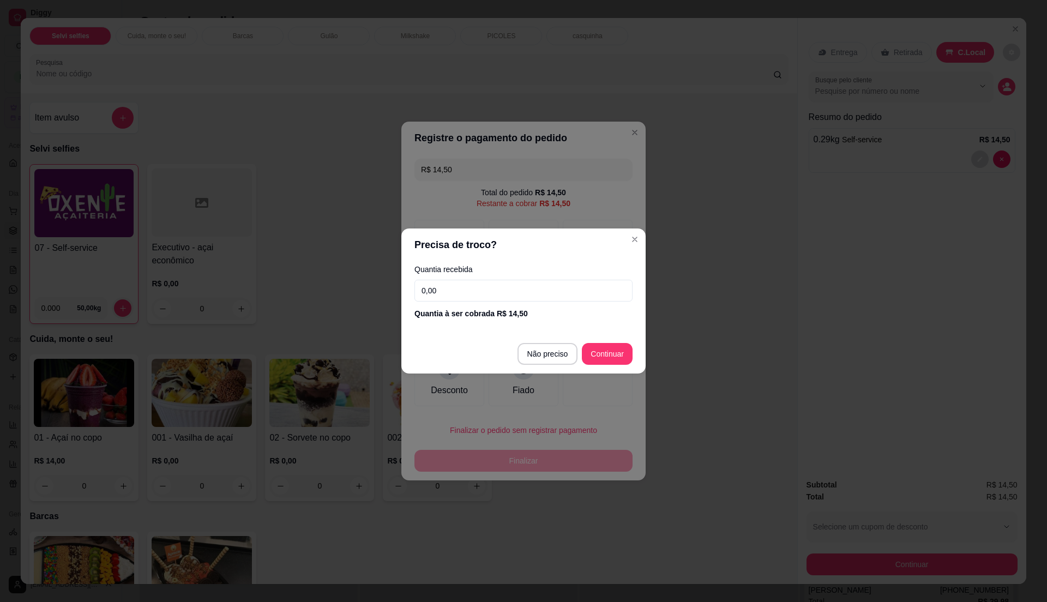
click at [461, 291] on input "0,00" at bounding box center [524, 291] width 218 height 22
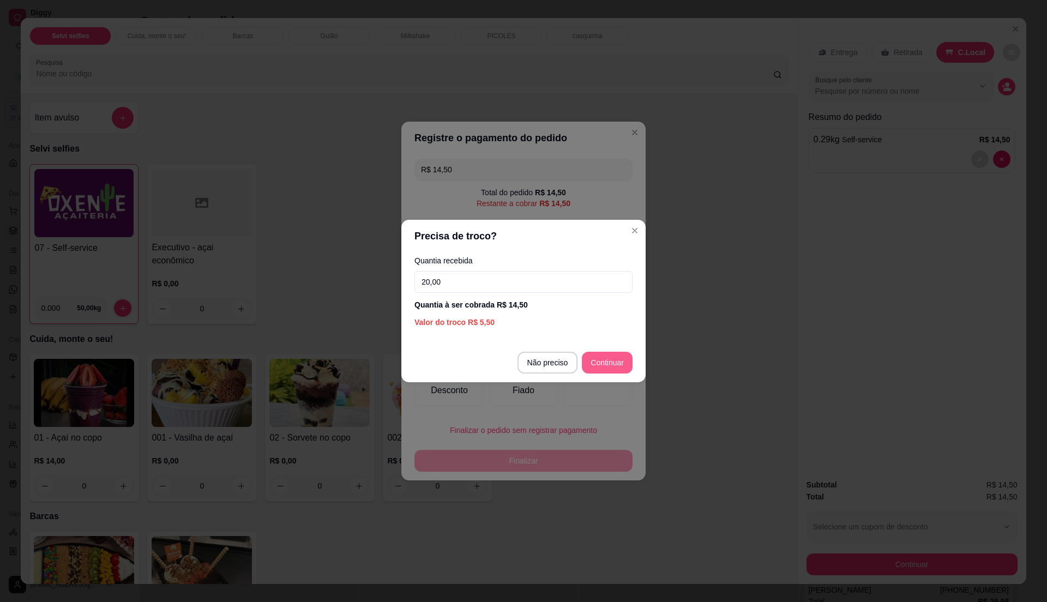
type input "20,00"
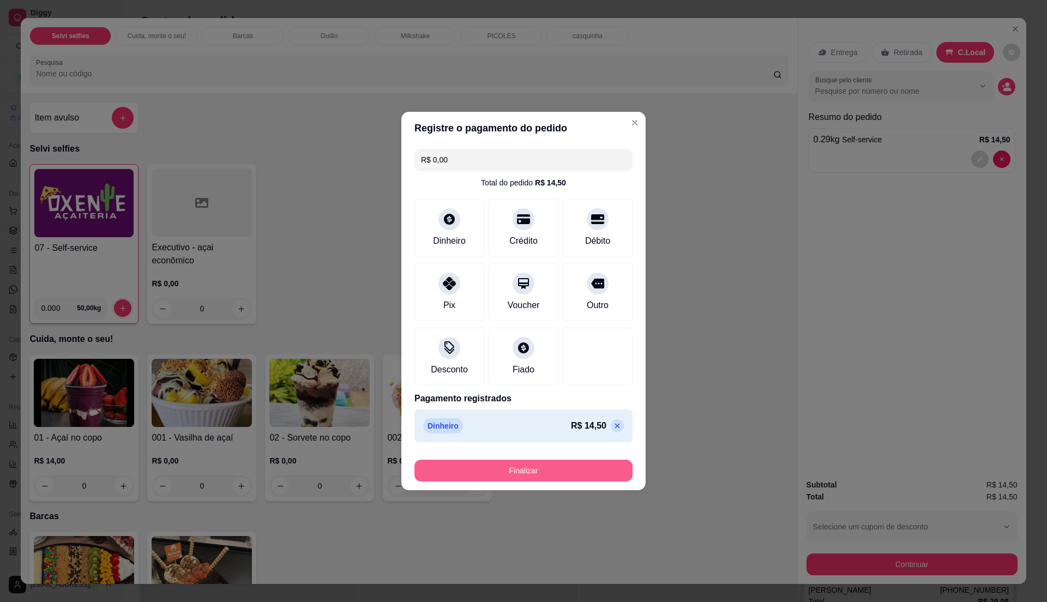
click at [550, 470] on button "Finalizar" at bounding box center [524, 471] width 218 height 22
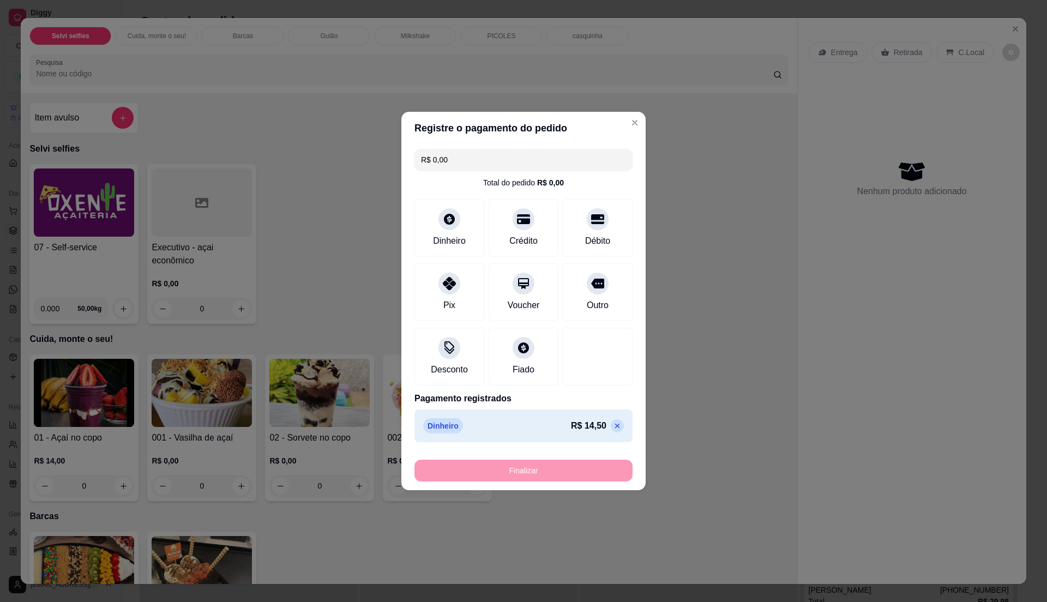
type input "-R$ 14,50"
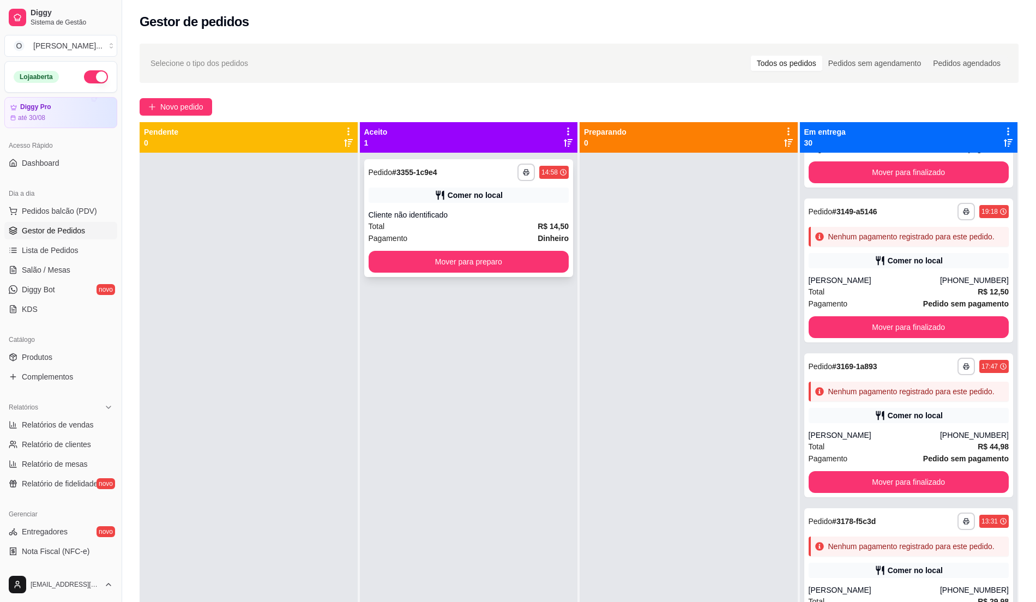
click at [514, 196] on div "Comer no local" at bounding box center [469, 195] width 201 height 15
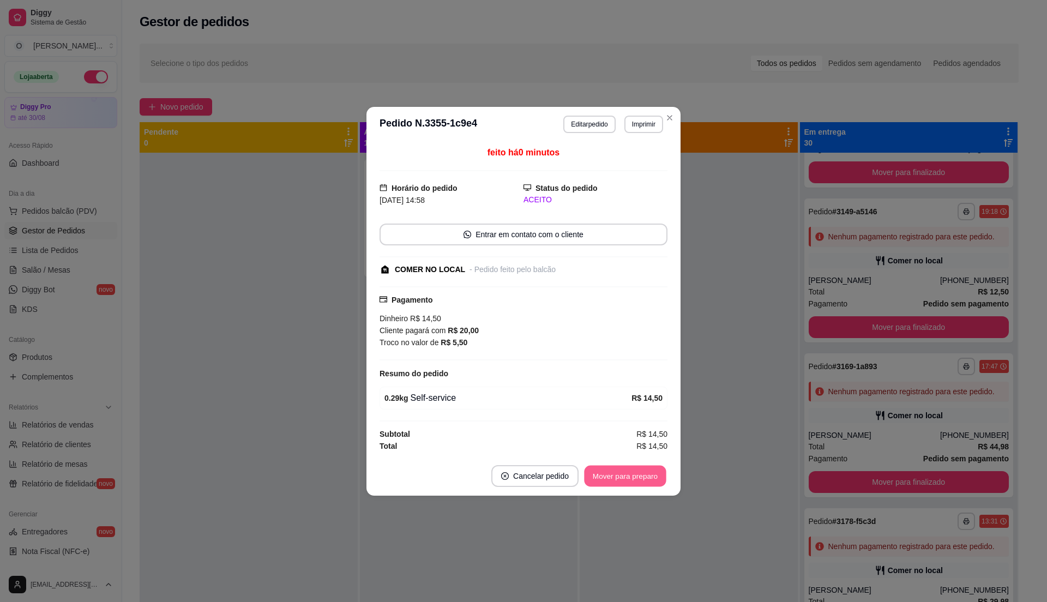
click at [632, 473] on button "Mover para preparo" at bounding box center [625, 475] width 82 height 21
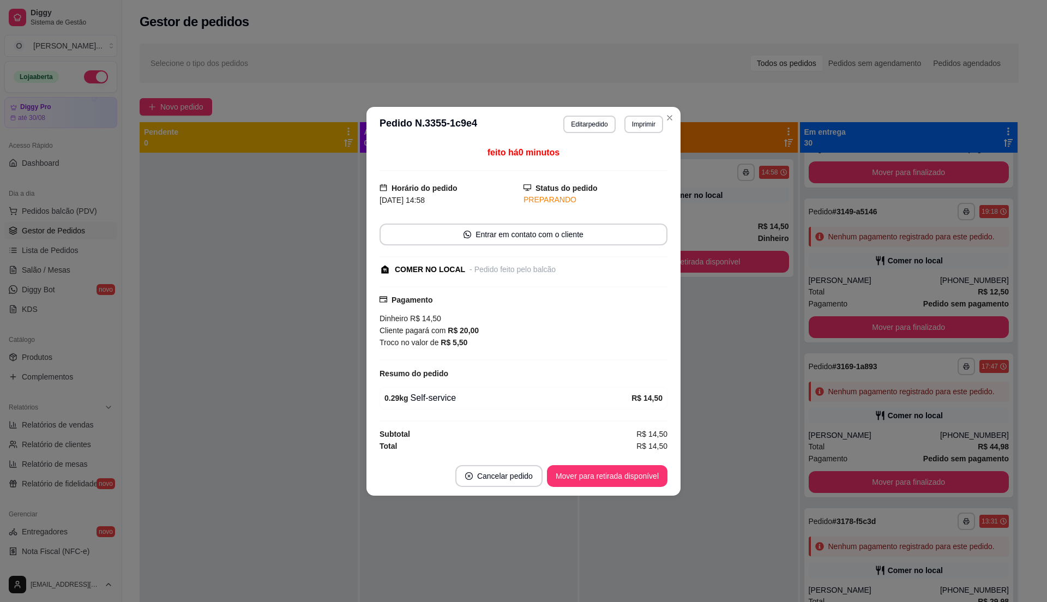
click at [632, 473] on button "Mover para retirada disponível" at bounding box center [607, 476] width 121 height 22
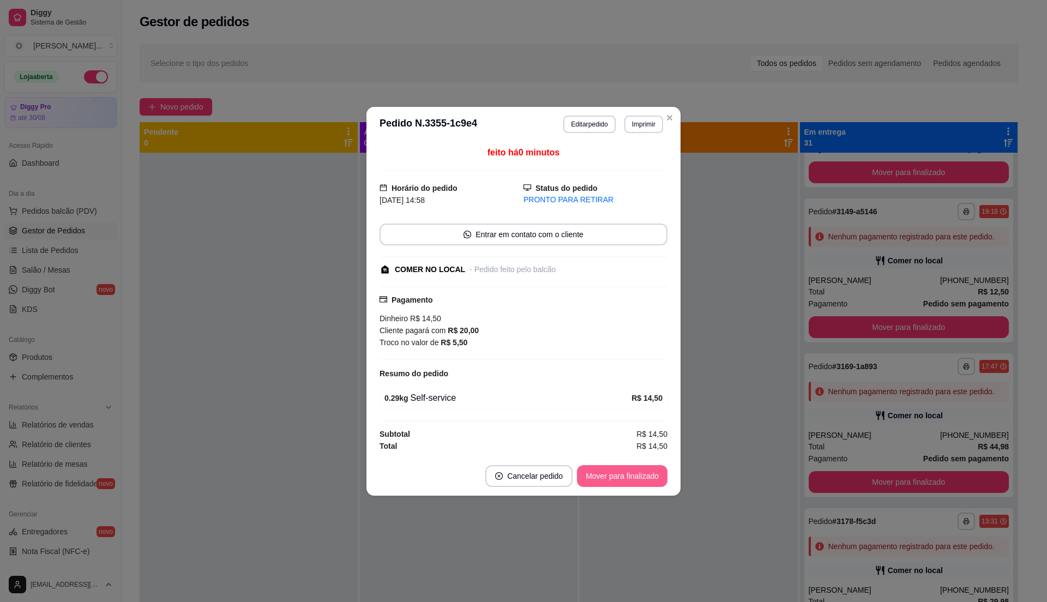
click at [601, 487] on button "Mover para finalizado" at bounding box center [622, 476] width 91 height 22
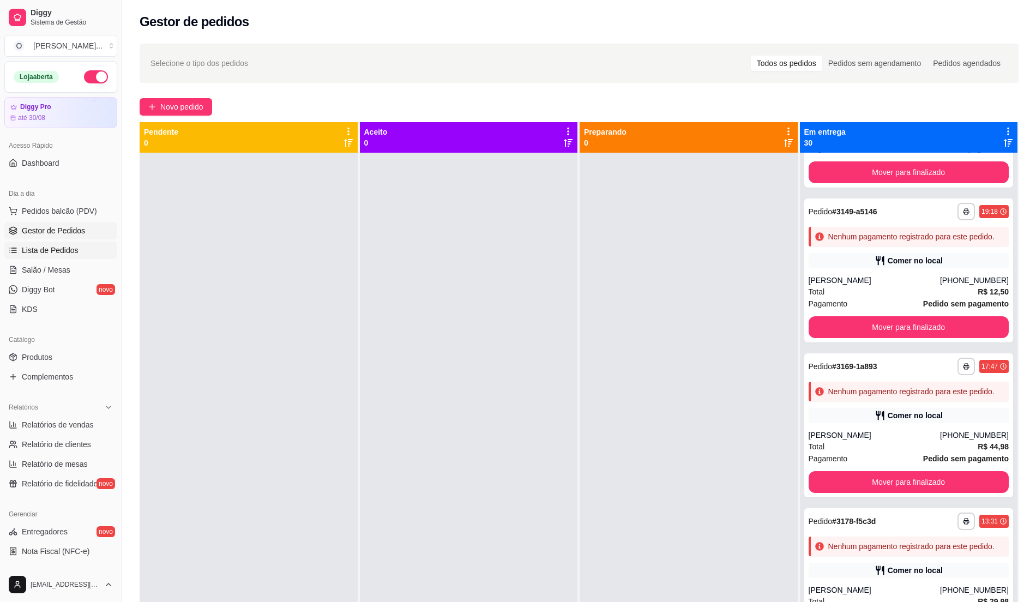
click at [69, 248] on span "Lista de Pedidos" at bounding box center [50, 250] width 57 height 11
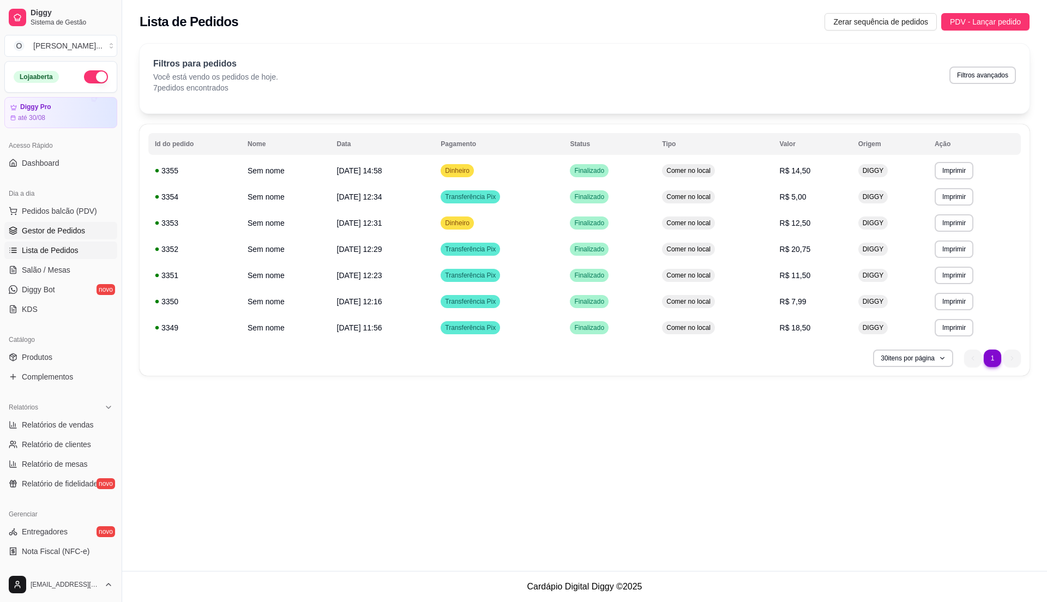
click at [69, 231] on span "Gestor de Pedidos" at bounding box center [53, 230] width 63 height 11
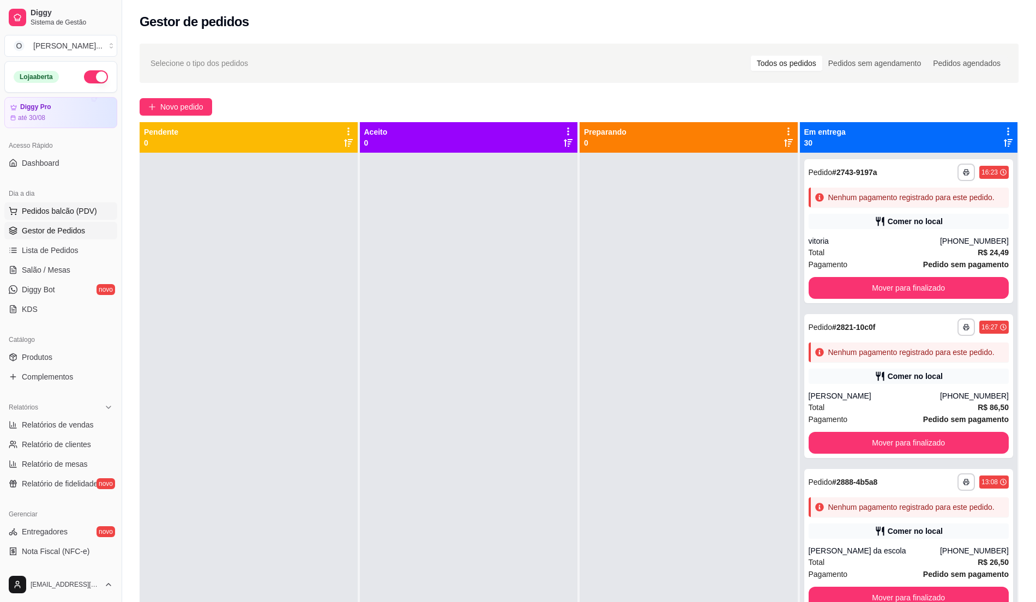
click at [68, 215] on span "Pedidos balcão (PDV)" at bounding box center [59, 211] width 75 height 11
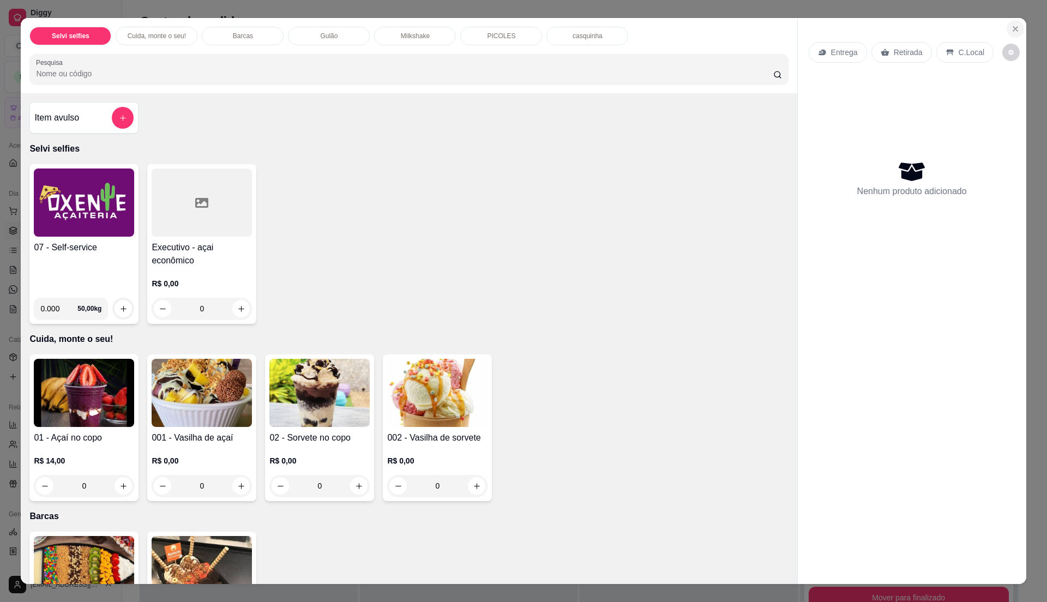
click at [1007, 23] on button "Close" at bounding box center [1015, 28] width 17 height 17
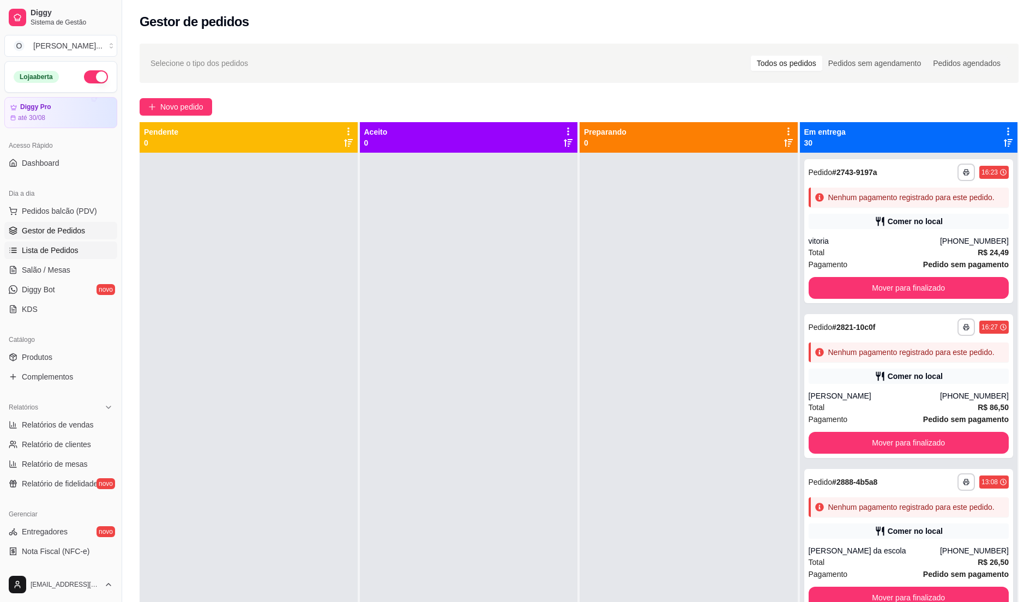
click at [73, 250] on span "Lista de Pedidos" at bounding box center [50, 250] width 57 height 11
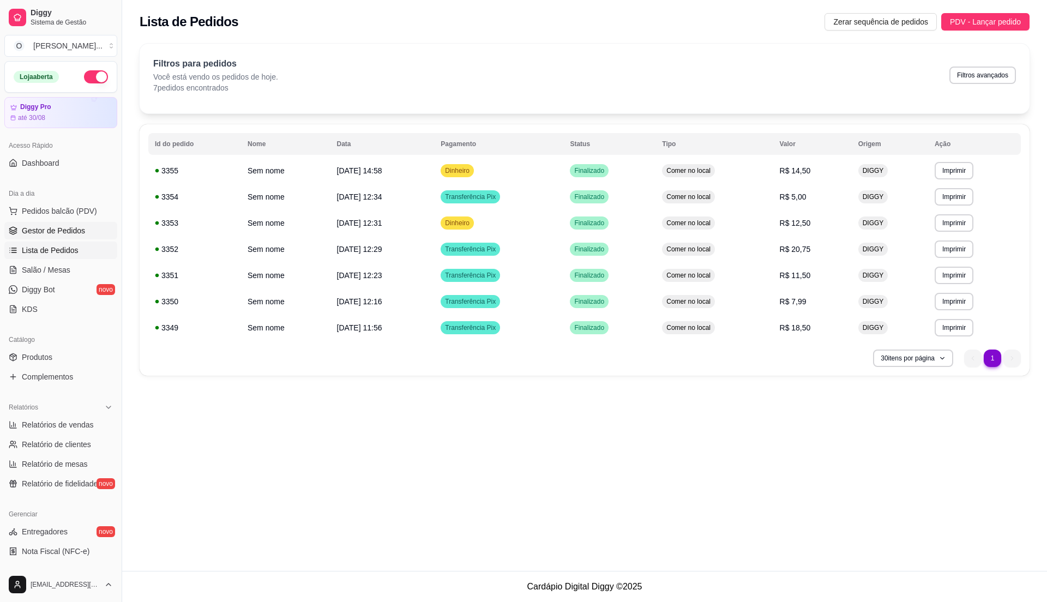
click at [73, 232] on span "Gestor de Pedidos" at bounding box center [53, 230] width 63 height 11
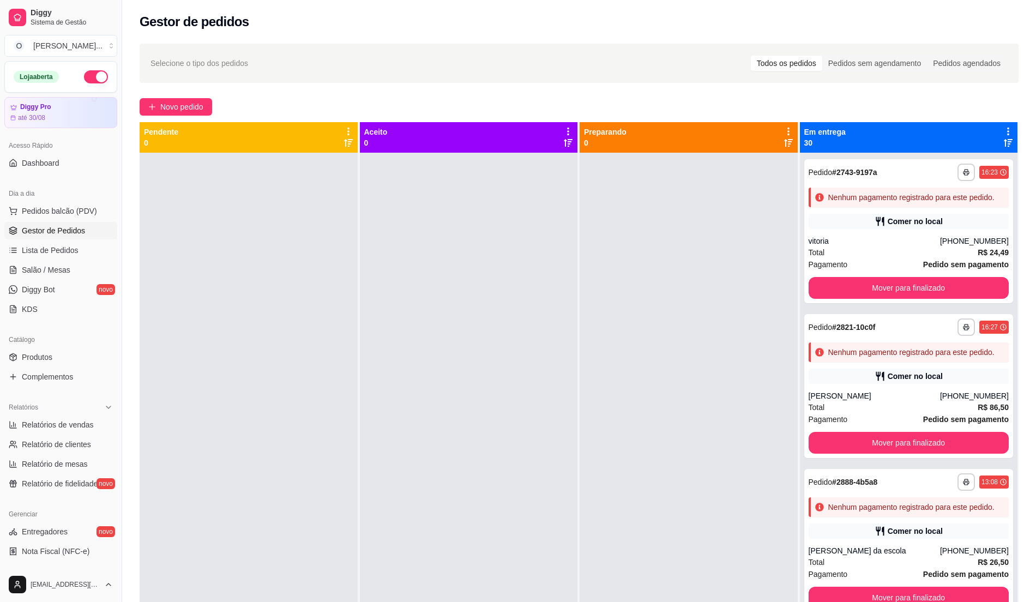
click at [82, 223] on link "Gestor de Pedidos" at bounding box center [60, 230] width 113 height 17
click at [74, 216] on span "Pedidos balcão (PDV)" at bounding box center [59, 211] width 75 height 11
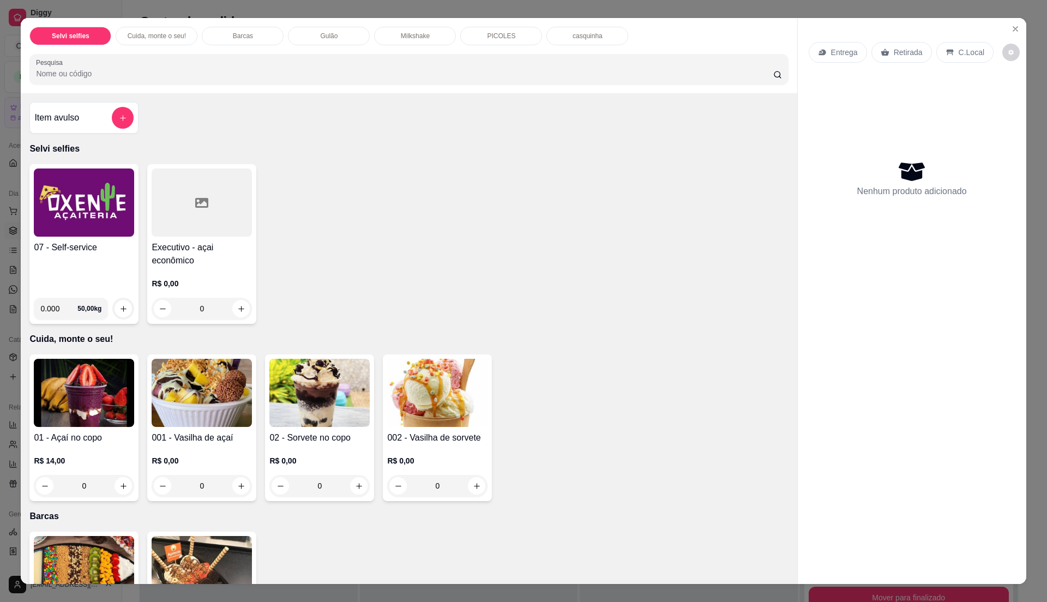
click at [114, 237] on img at bounding box center [84, 203] width 100 height 68
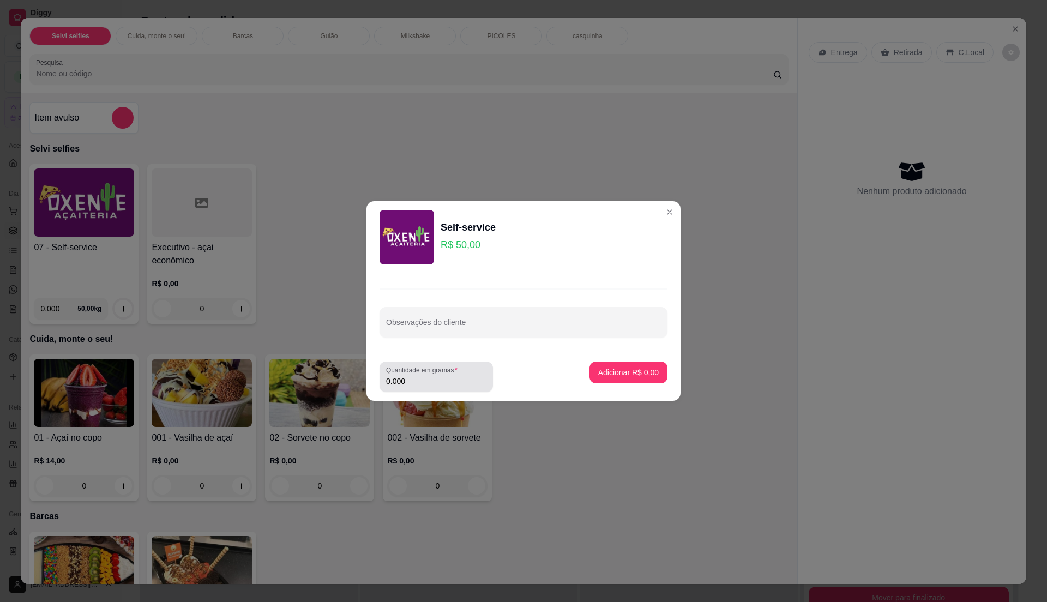
click at [436, 378] on input "0.000" at bounding box center [436, 381] width 100 height 11
type input "0.22"
click at [644, 373] on p "Adicionar R$ 11,00" at bounding box center [626, 372] width 63 height 10
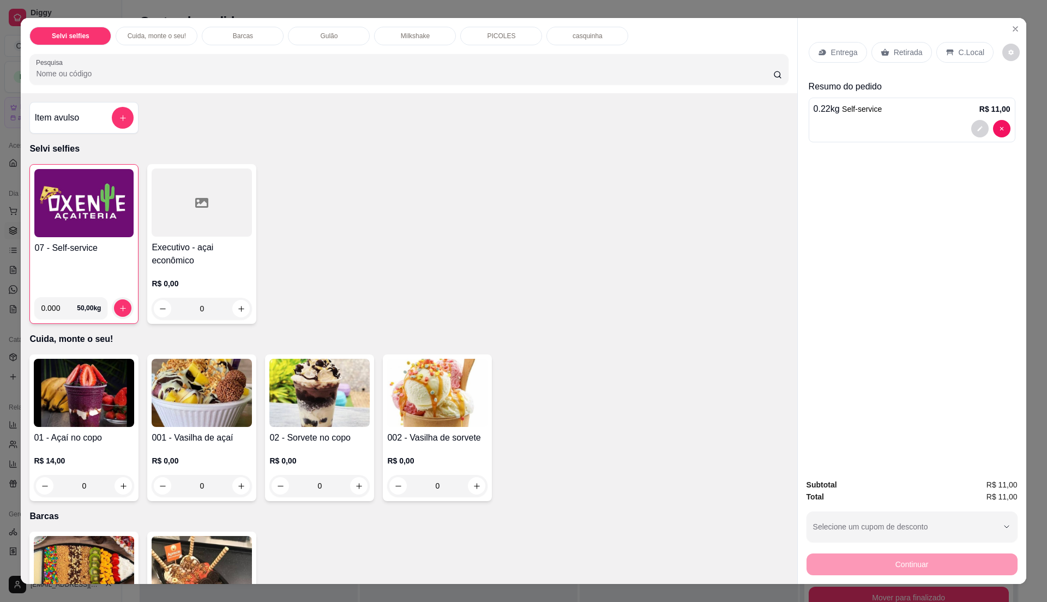
drag, startPoint x: 22, startPoint y: 305, endPoint x: 47, endPoint y: 301, distance: 25.5
click at [25, 304] on div "Item avulso Selvi selfies 07 - Self-service 0.000 50,00 kg Executivo - açai eco…" at bounding box center [409, 338] width 776 height 491
click at [101, 279] on div "07 - Self-service" at bounding box center [83, 265] width 99 height 47
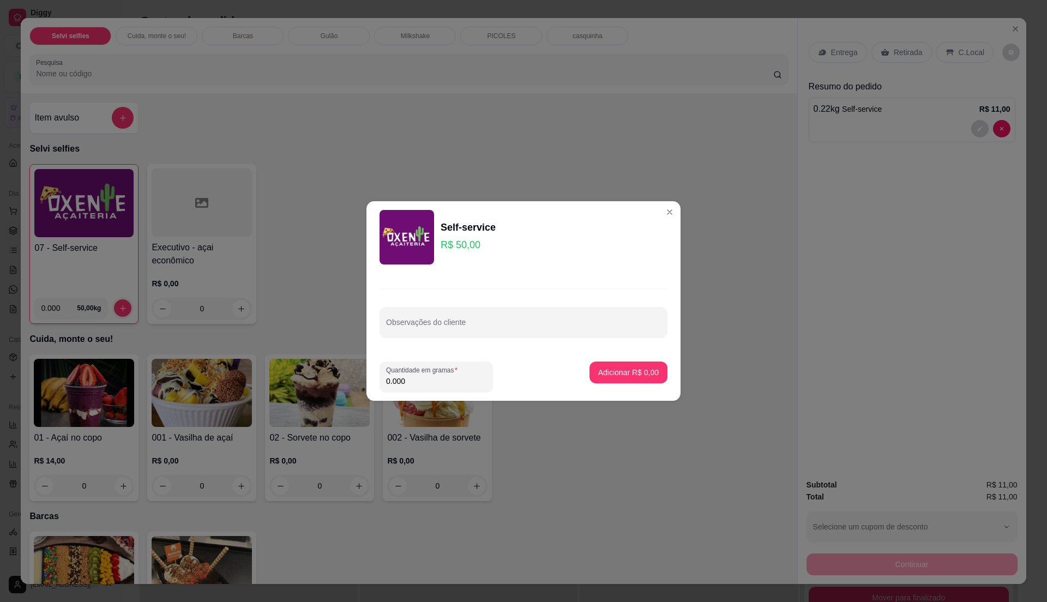
click at [429, 382] on input "0.000" at bounding box center [436, 381] width 100 height 11
click at [429, 382] on input "0" at bounding box center [436, 381] width 100 height 11
type input "0.165"
click at [617, 375] on p "Adicionar R$ 8,25" at bounding box center [628, 372] width 59 height 10
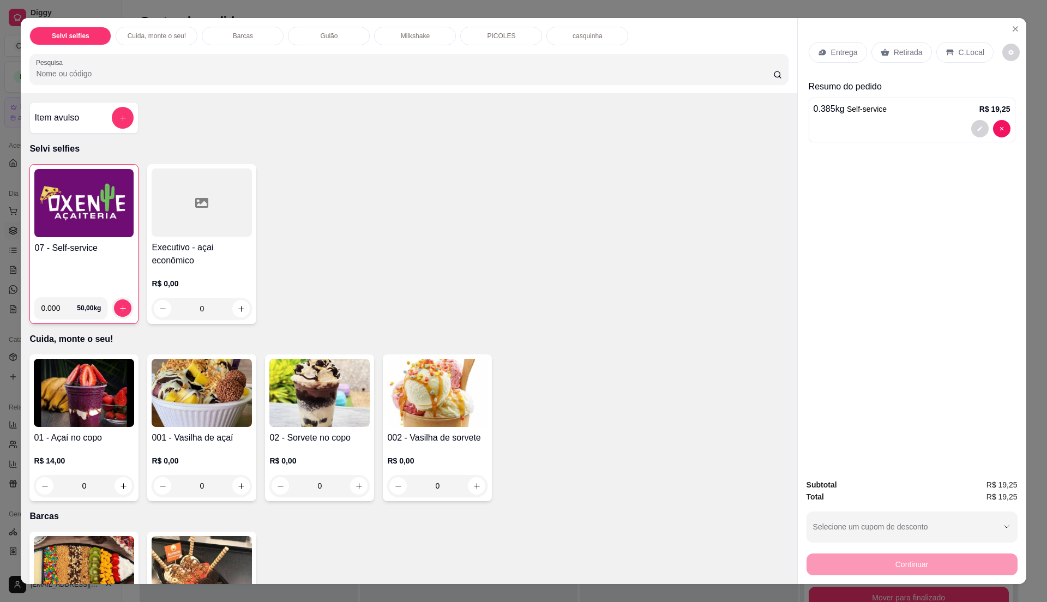
click at [965, 53] on p "C.Local" at bounding box center [972, 52] width 26 height 11
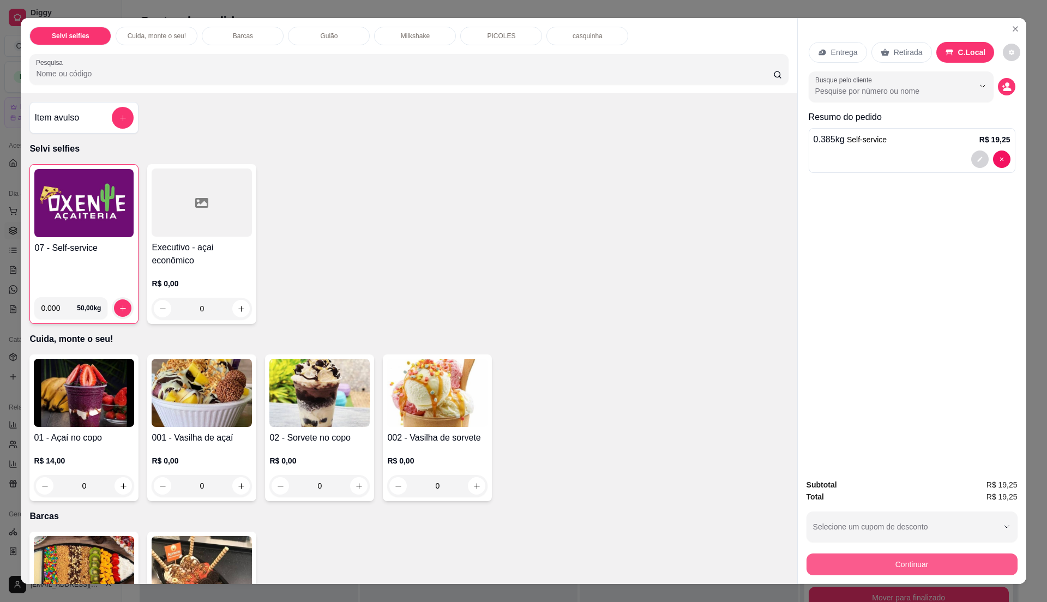
click at [908, 556] on button "Continuar" at bounding box center [912, 565] width 211 height 22
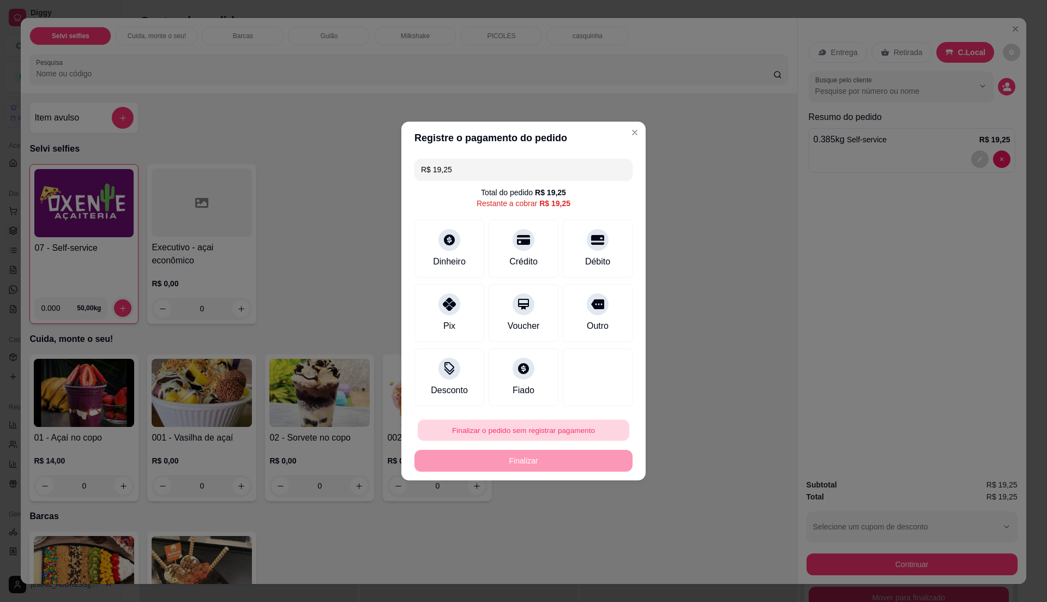
click at [499, 424] on button "Finalizar o pedido sem registrar pagamento" at bounding box center [524, 430] width 212 height 21
click at [585, 520] on button "Confirmar" at bounding box center [591, 520] width 40 height 17
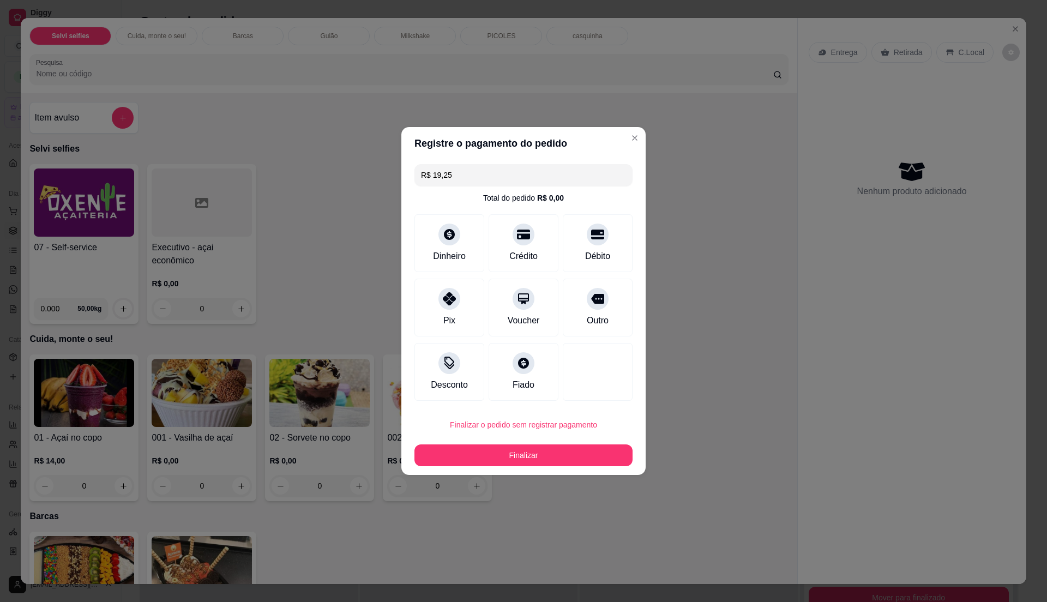
type input "R$ 0,00"
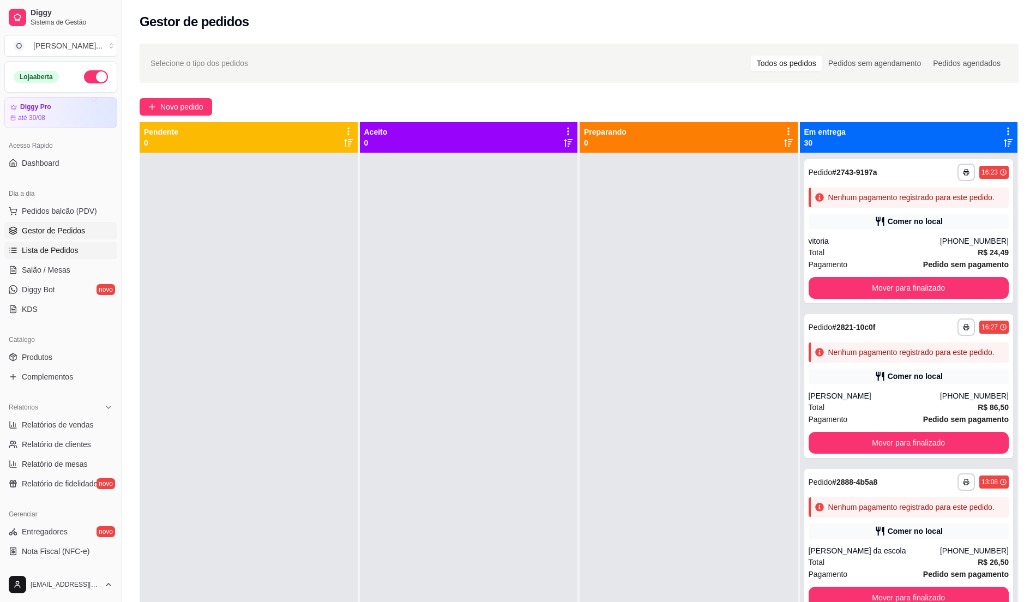
click at [53, 251] on span "Lista de Pedidos" at bounding box center [50, 250] width 57 height 11
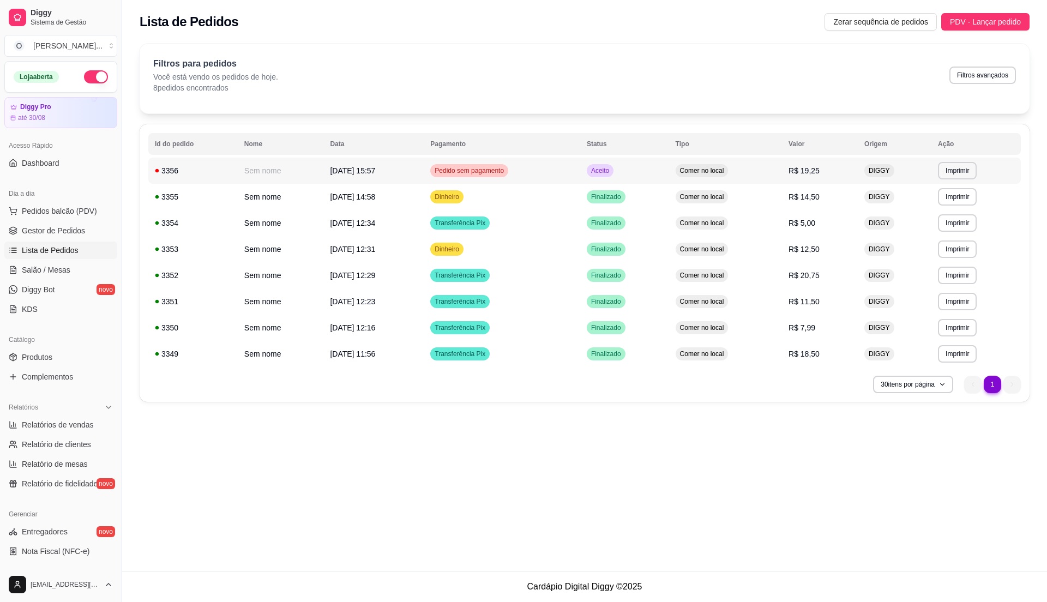
click at [595, 166] on td "Aceito" at bounding box center [624, 171] width 89 height 26
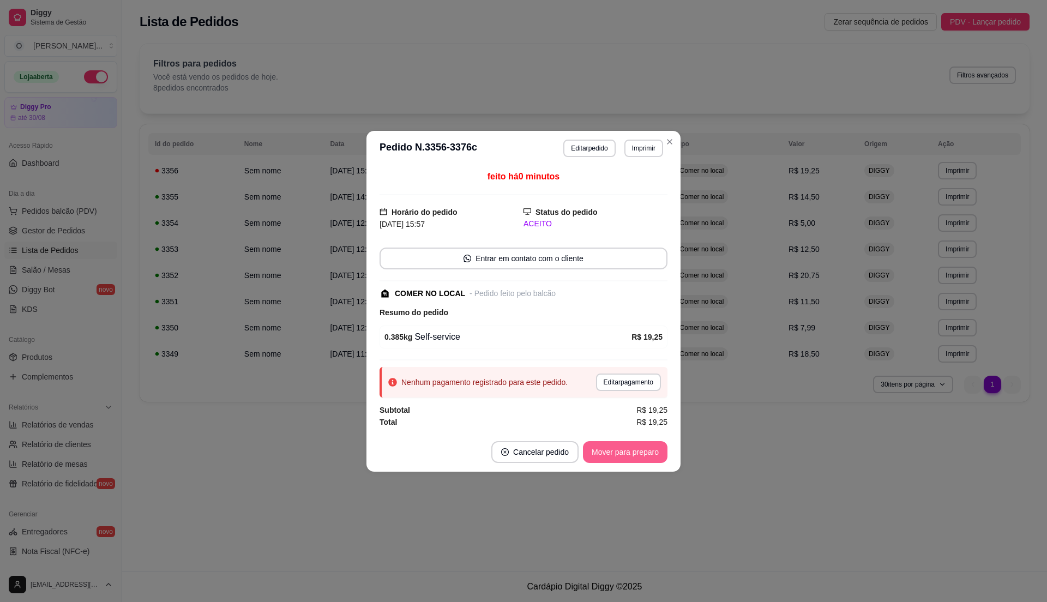
click at [640, 453] on button "Mover para preparo" at bounding box center [625, 452] width 85 height 22
click at [635, 453] on button "Mover para retirada disponível" at bounding box center [607, 452] width 121 height 22
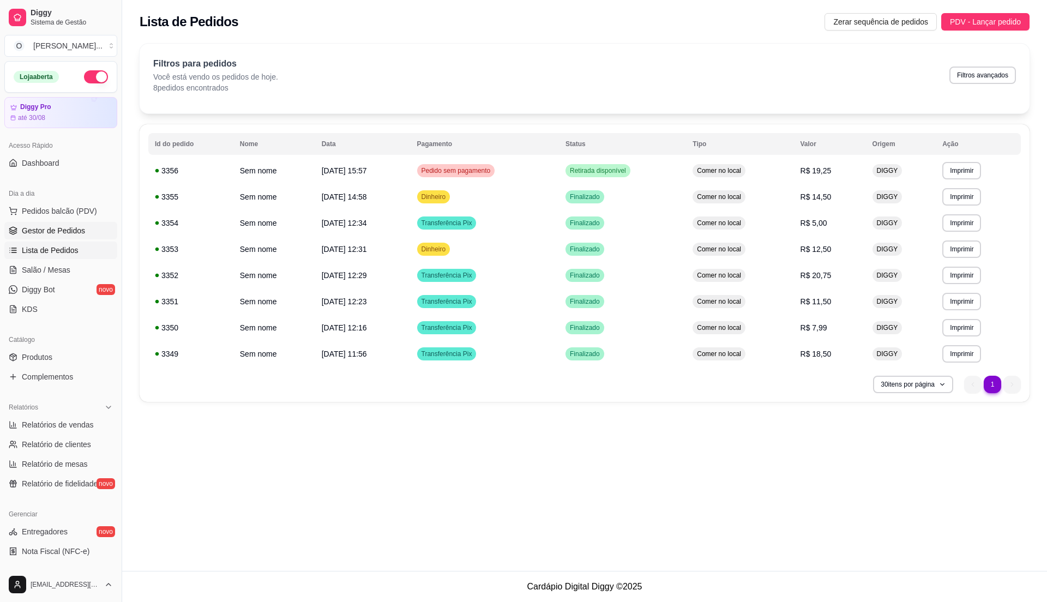
click at [77, 230] on span "Gestor de Pedidos" at bounding box center [53, 230] width 63 height 11
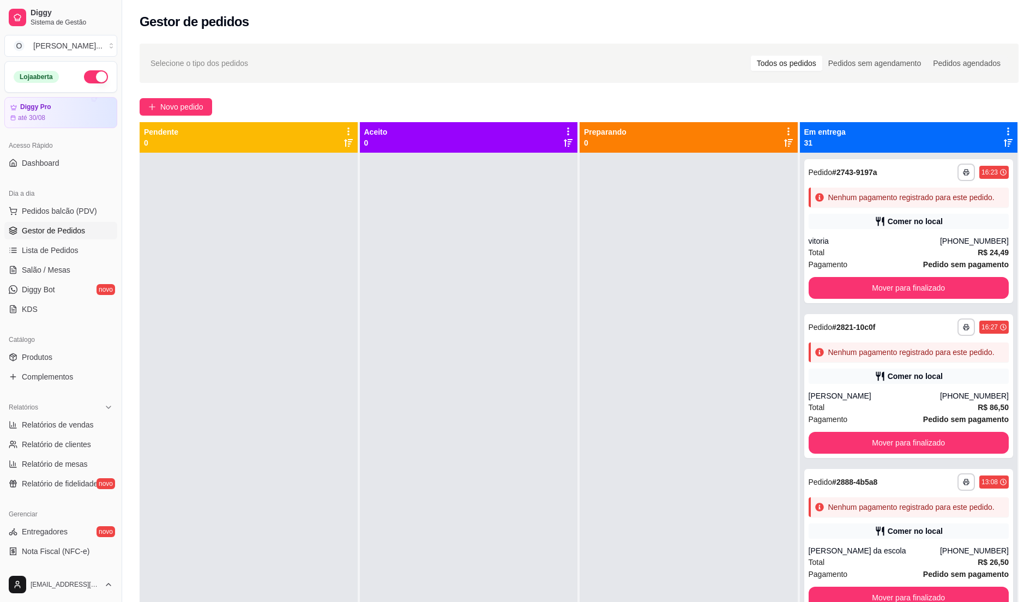
click at [1004, 146] on icon at bounding box center [1008, 143] width 9 height 8
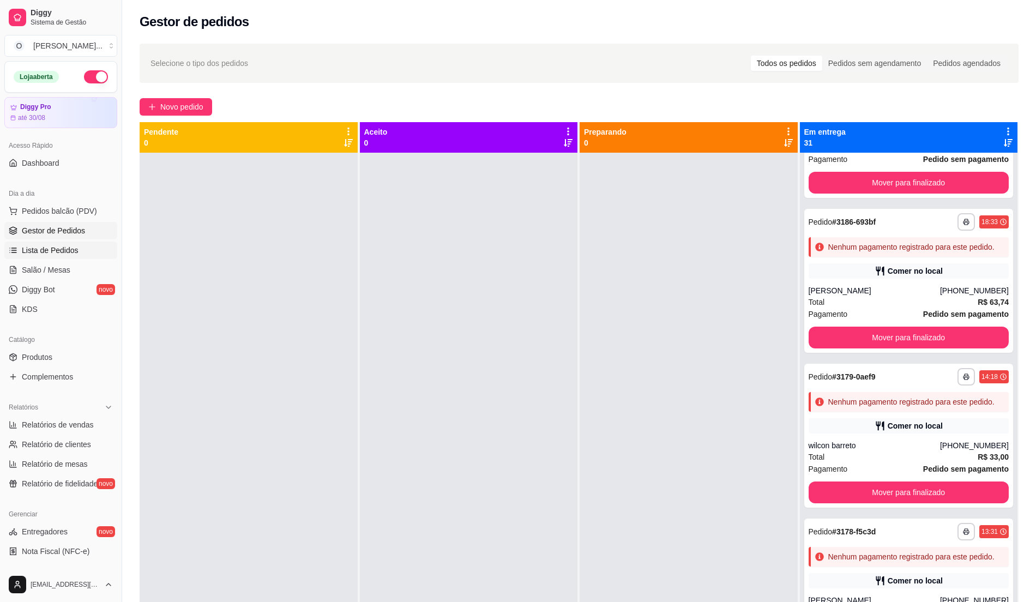
click at [73, 254] on span "Lista de Pedidos" at bounding box center [50, 250] width 57 height 11
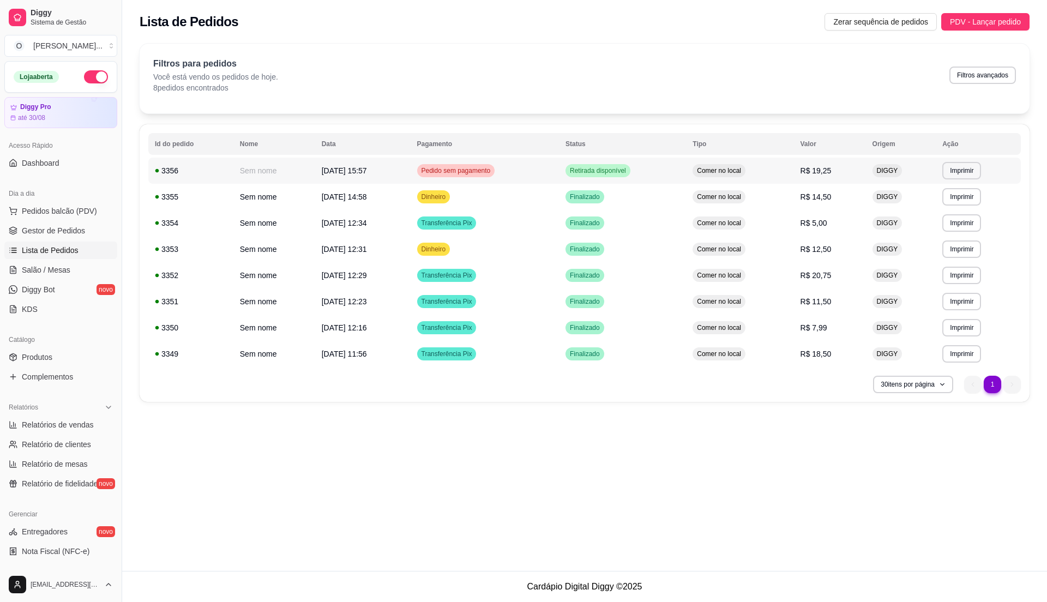
click at [666, 170] on td "Retirada disponível" at bounding box center [622, 171] width 127 height 26
click at [75, 229] on span "Gestor de Pedidos" at bounding box center [53, 230] width 63 height 11
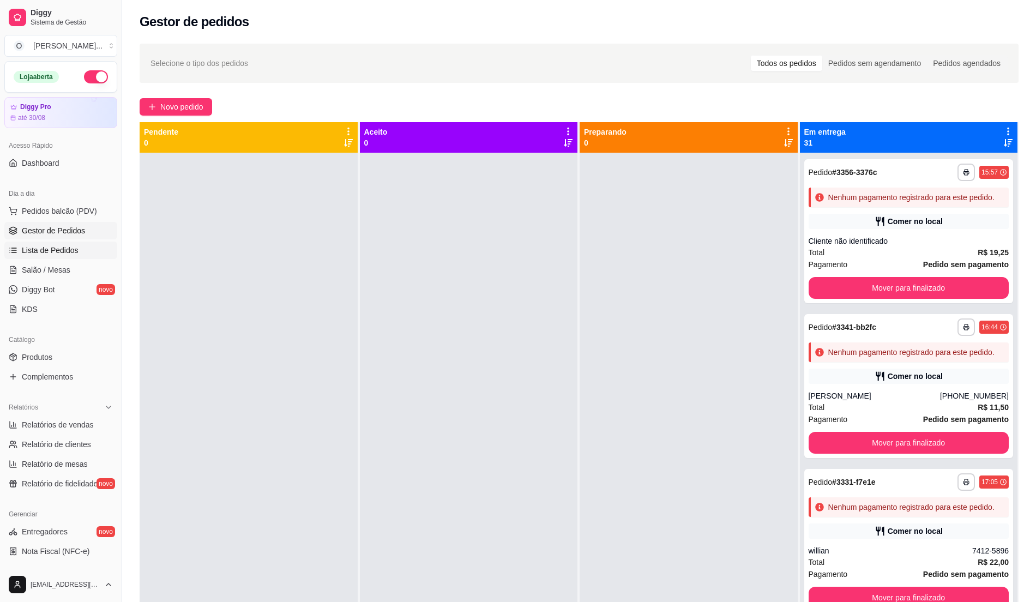
click at [67, 250] on span "Lista de Pedidos" at bounding box center [50, 250] width 57 height 11
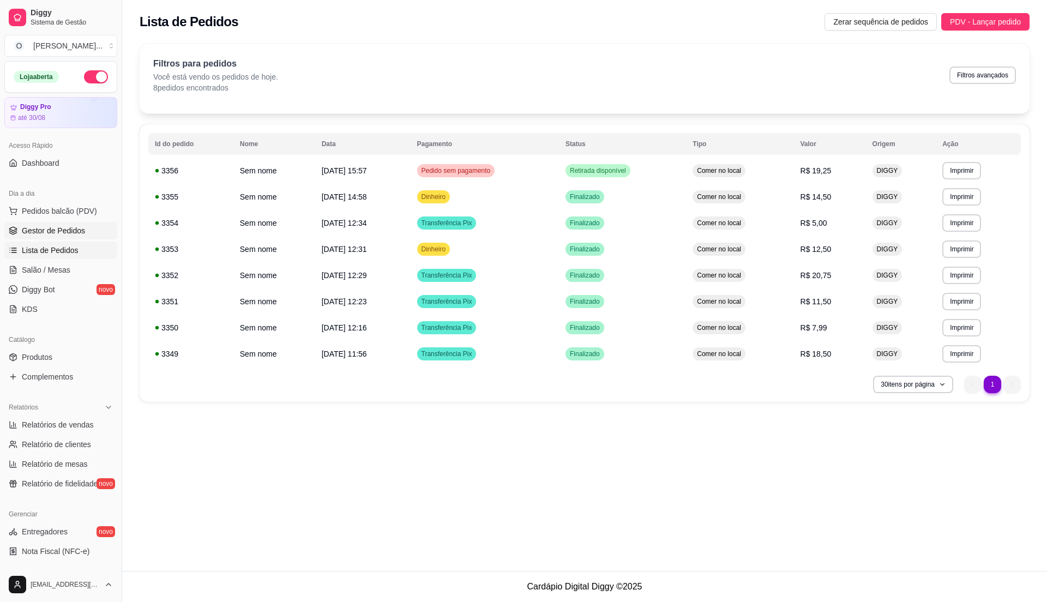
click at [68, 232] on span "Gestor de Pedidos" at bounding box center [53, 230] width 63 height 11
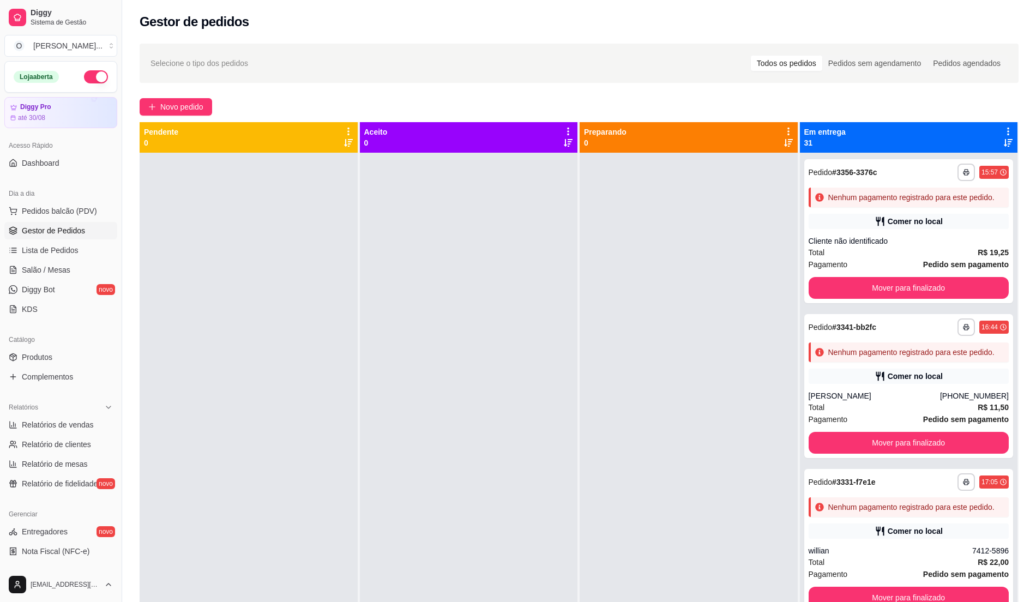
click at [604, 319] on div at bounding box center [689, 454] width 218 height 602
click at [491, 320] on div at bounding box center [469, 454] width 218 height 602
click at [50, 352] on span "Produtos" at bounding box center [37, 357] width 31 height 11
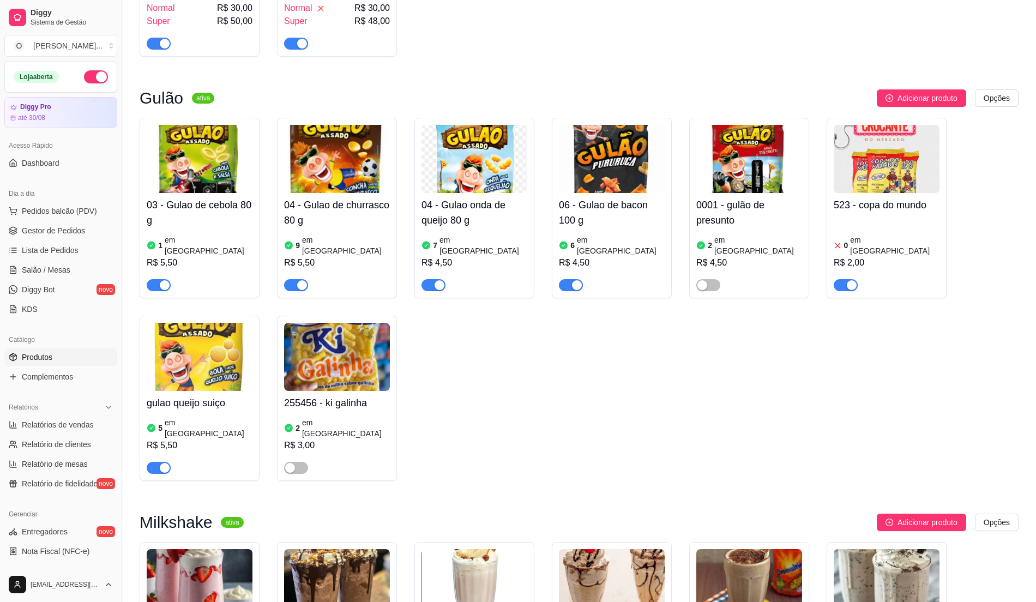
scroll to position [727, 0]
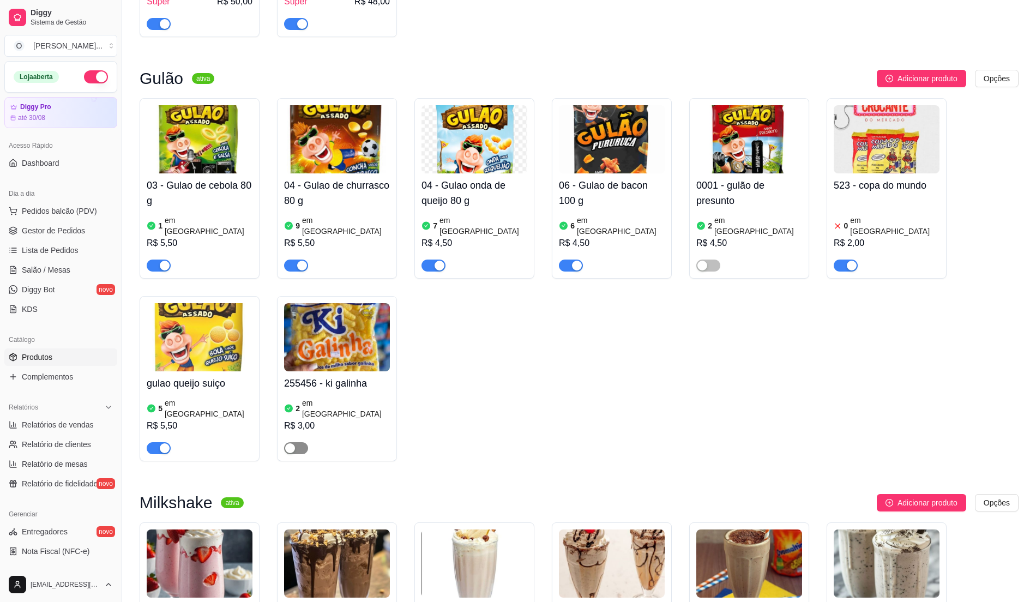
click at [304, 442] on span "button" at bounding box center [296, 448] width 24 height 12
click at [347, 356] on img at bounding box center [337, 337] width 106 height 68
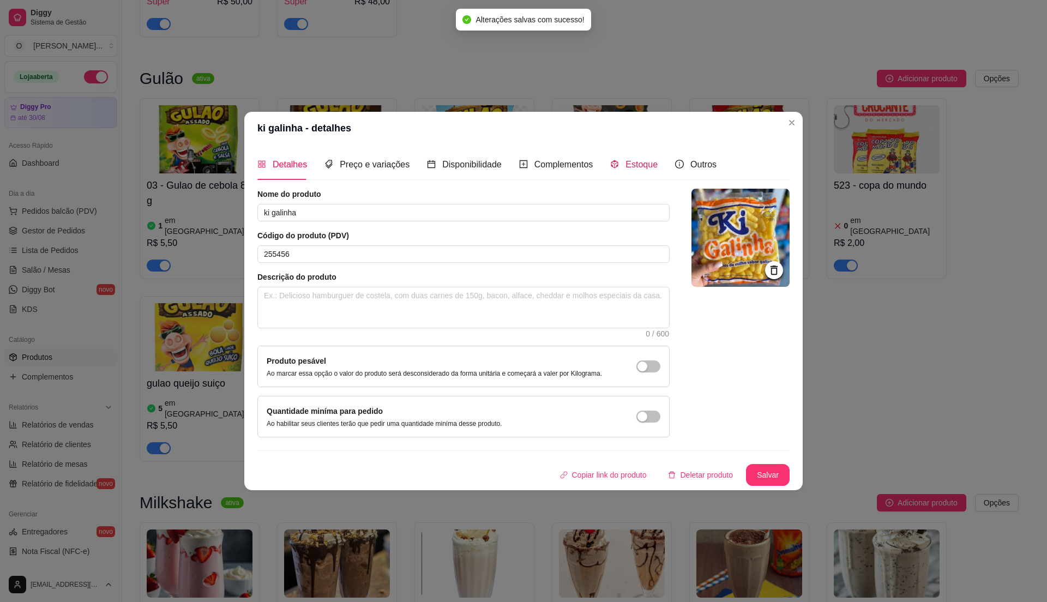
click at [638, 164] on span "Estoque" at bounding box center [642, 164] width 32 height 9
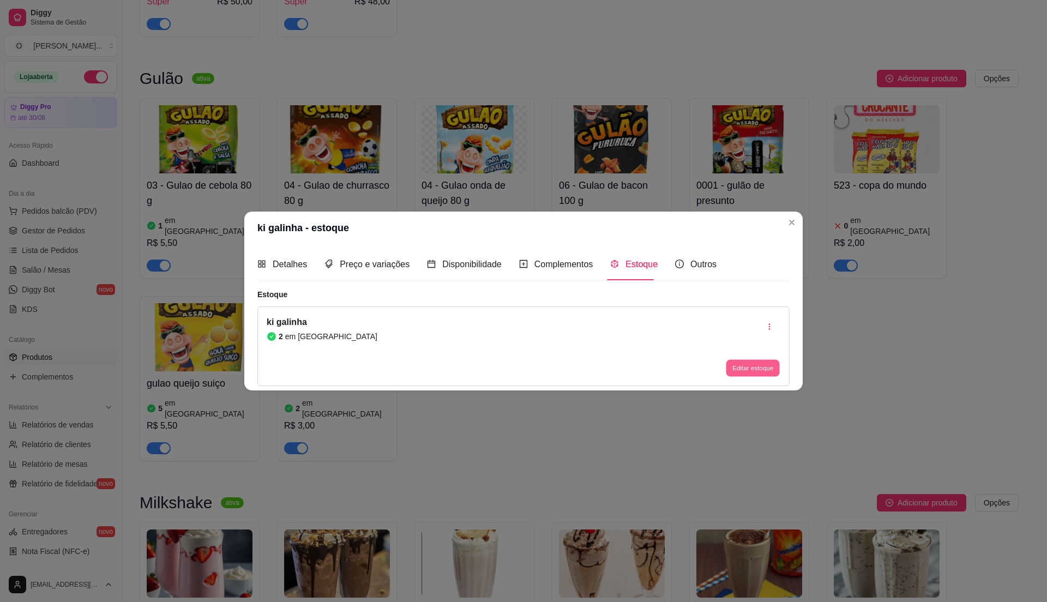
click at [752, 365] on button "Editar estoque" at bounding box center [752, 367] width 53 height 17
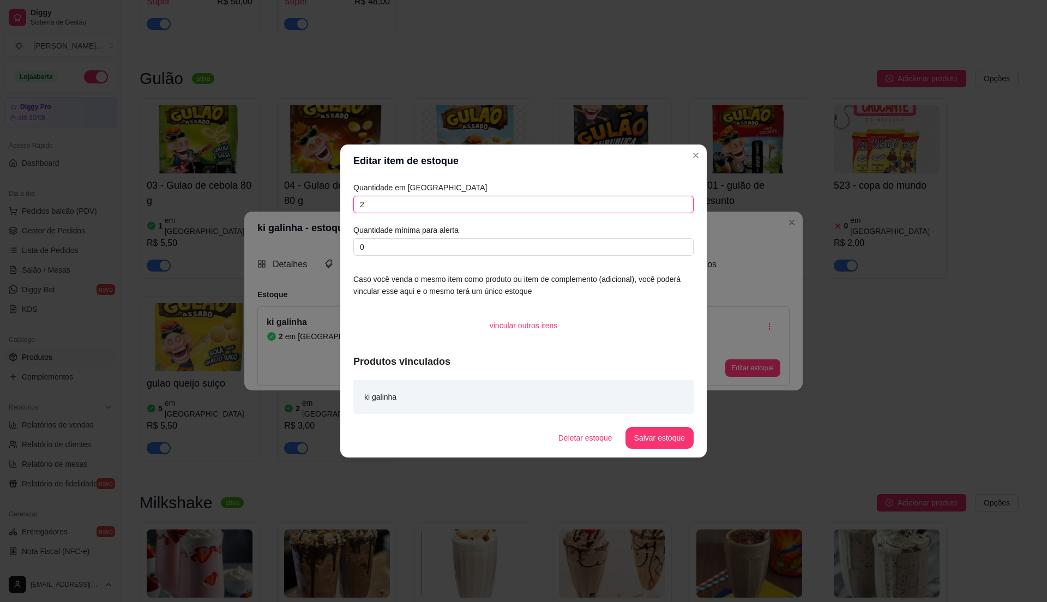
click at [456, 197] on input "2" at bounding box center [523, 204] width 340 height 17
type input "10"
click at [657, 437] on button "Salvar estoque" at bounding box center [659, 438] width 67 height 21
click at [664, 436] on button "Salvar estoque" at bounding box center [659, 438] width 67 height 21
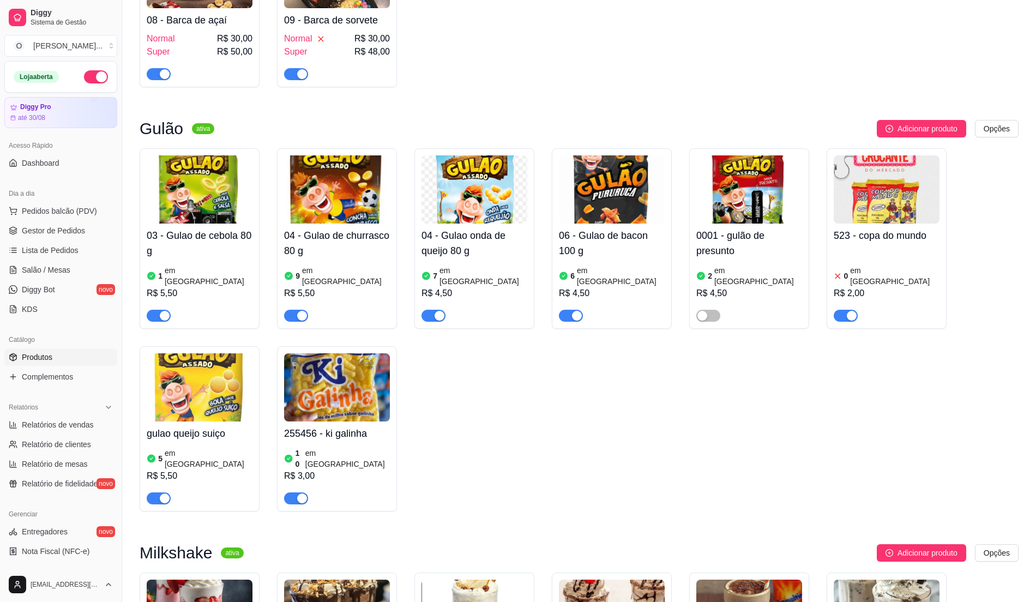
scroll to position [655, 0]
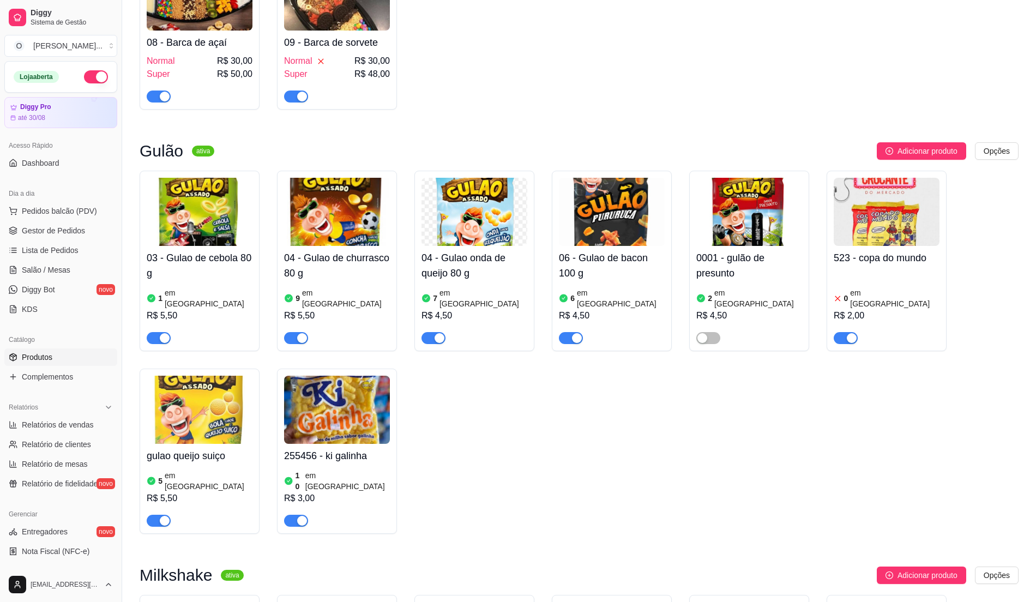
click at [903, 262] on h4 "523 - copa do mundo" at bounding box center [887, 257] width 106 height 15
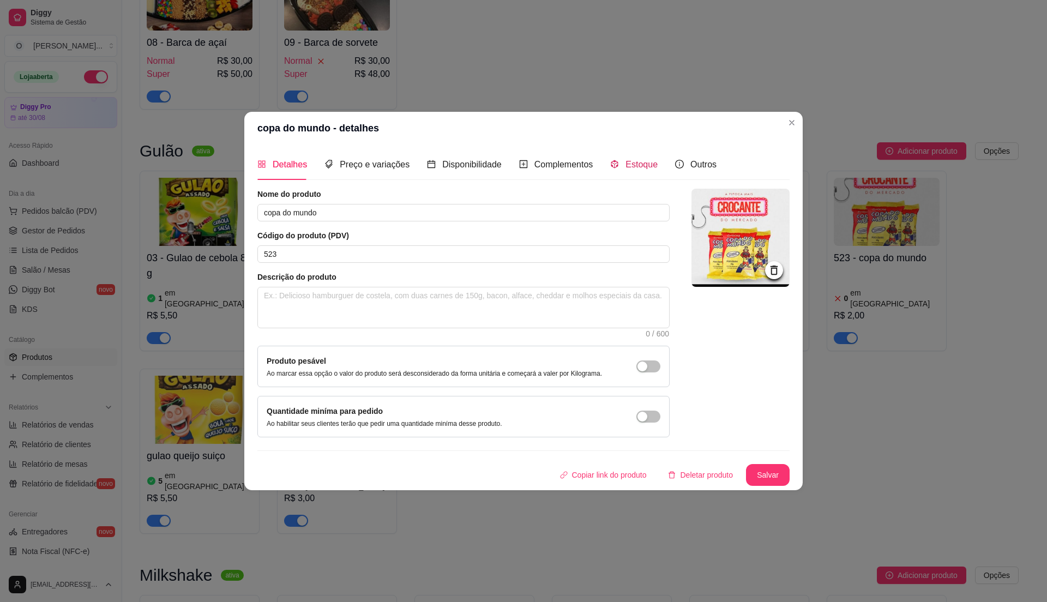
click at [626, 160] on span "Estoque" at bounding box center [642, 164] width 32 height 9
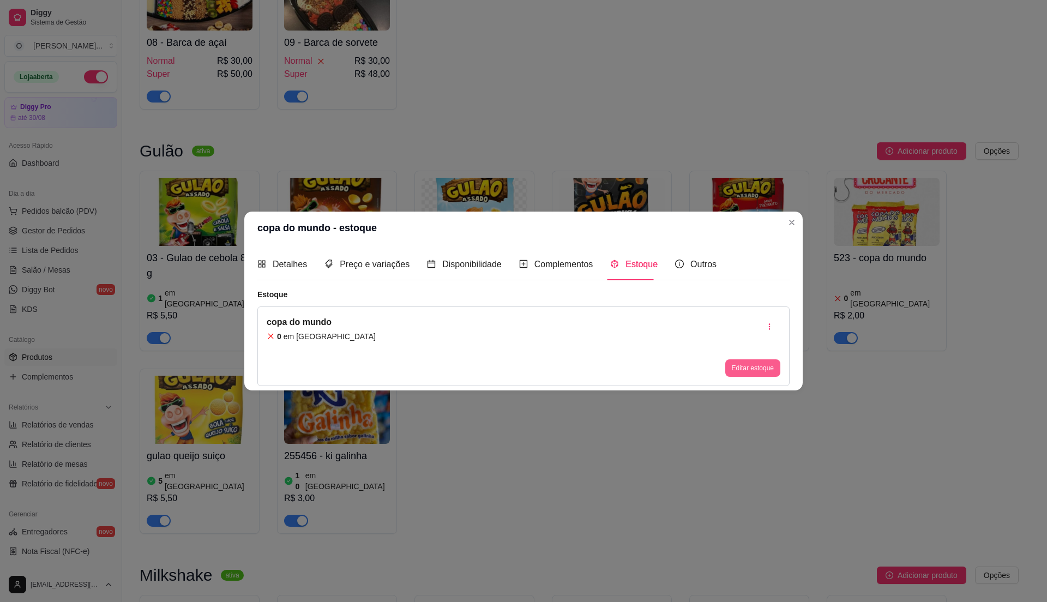
click at [738, 369] on button "Editar estoque" at bounding box center [752, 367] width 55 height 17
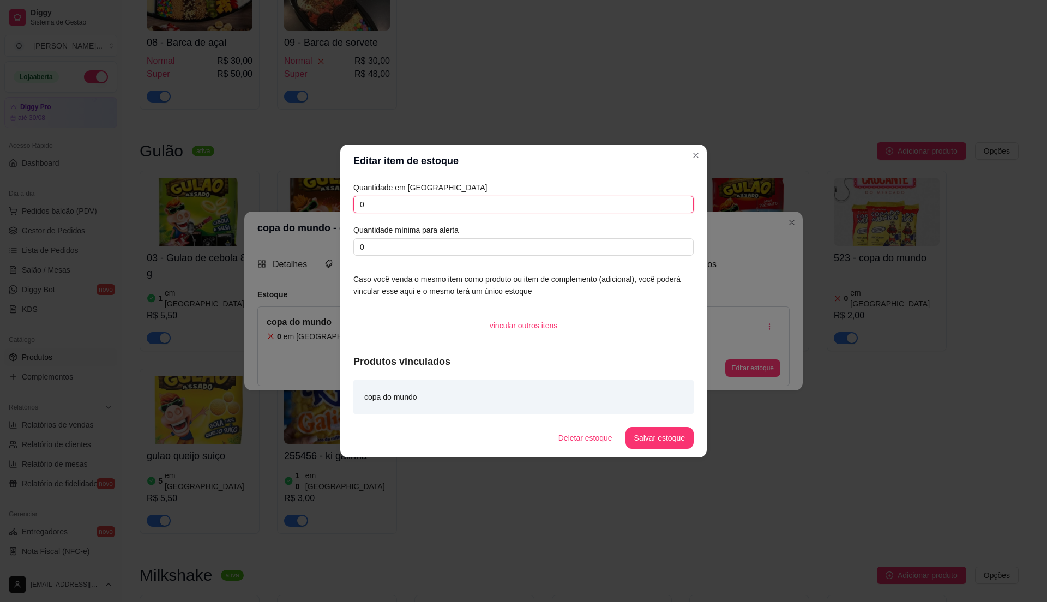
click at [411, 207] on input "0" at bounding box center [523, 204] width 340 height 17
type input "2"
type input "18"
click at [668, 442] on button "Salvar estoque" at bounding box center [660, 438] width 68 height 22
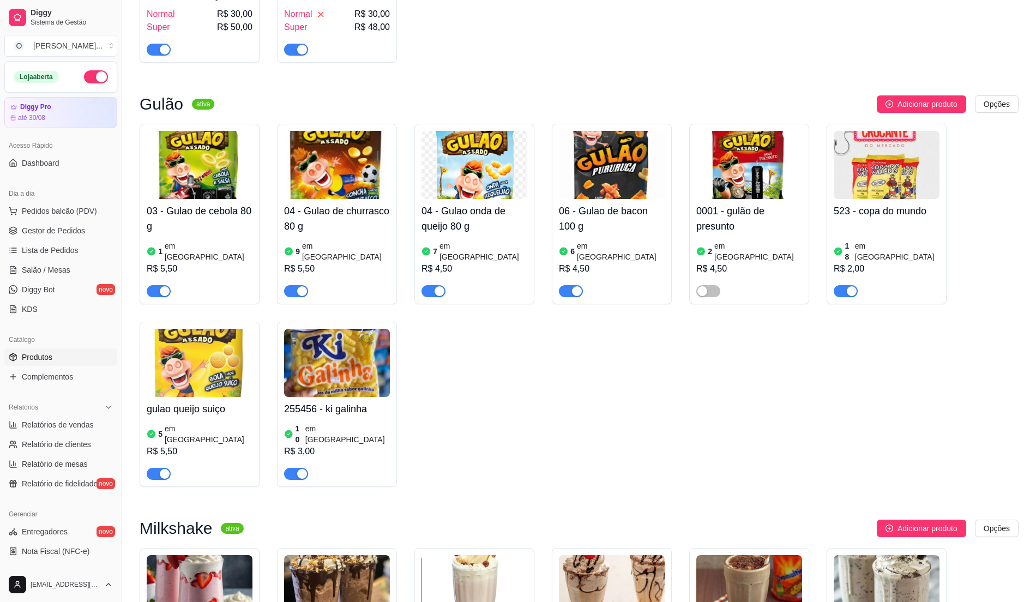
scroll to position [727, 0]
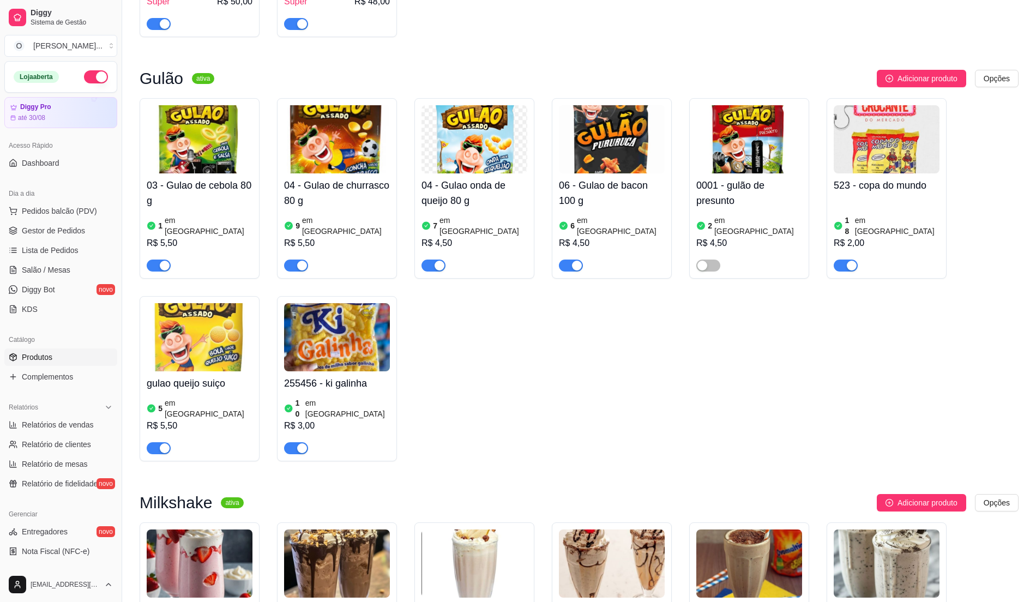
click at [172, 173] on img at bounding box center [200, 139] width 106 height 68
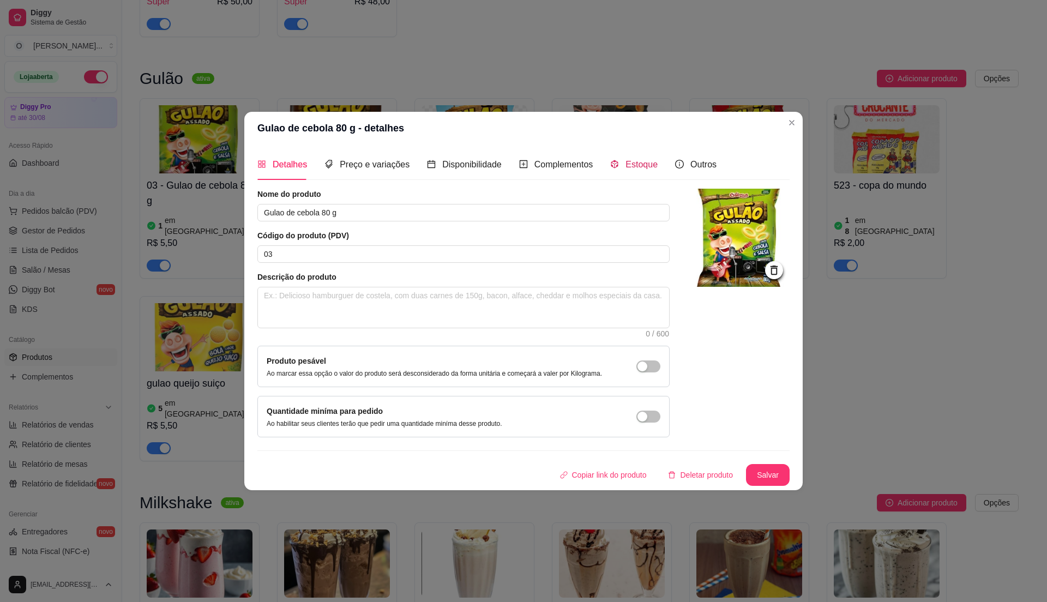
click at [629, 160] on span "Estoque" at bounding box center [642, 164] width 32 height 9
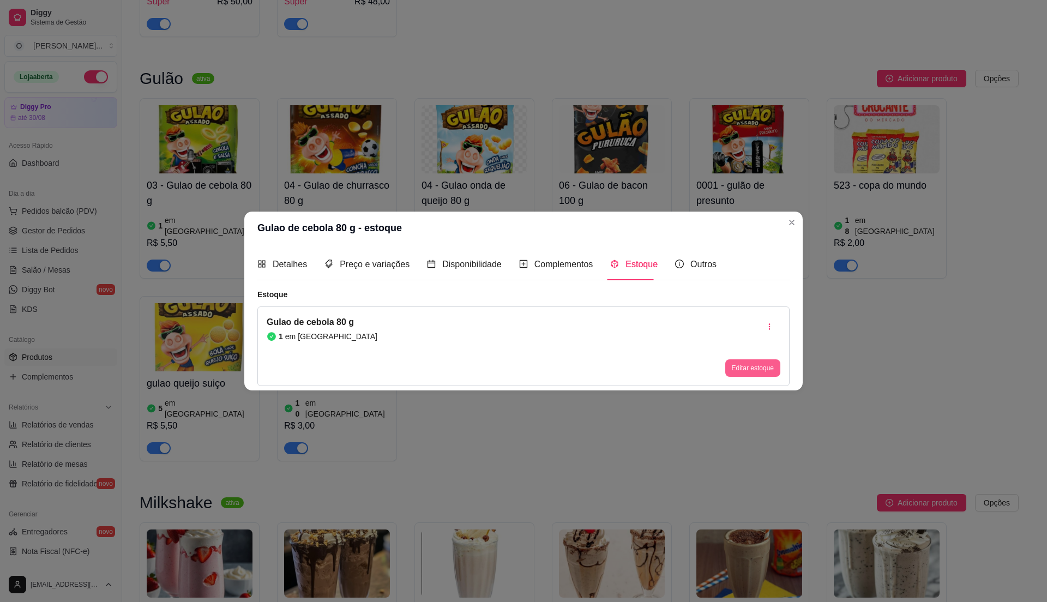
click at [767, 367] on button "Editar estoque" at bounding box center [752, 367] width 55 height 17
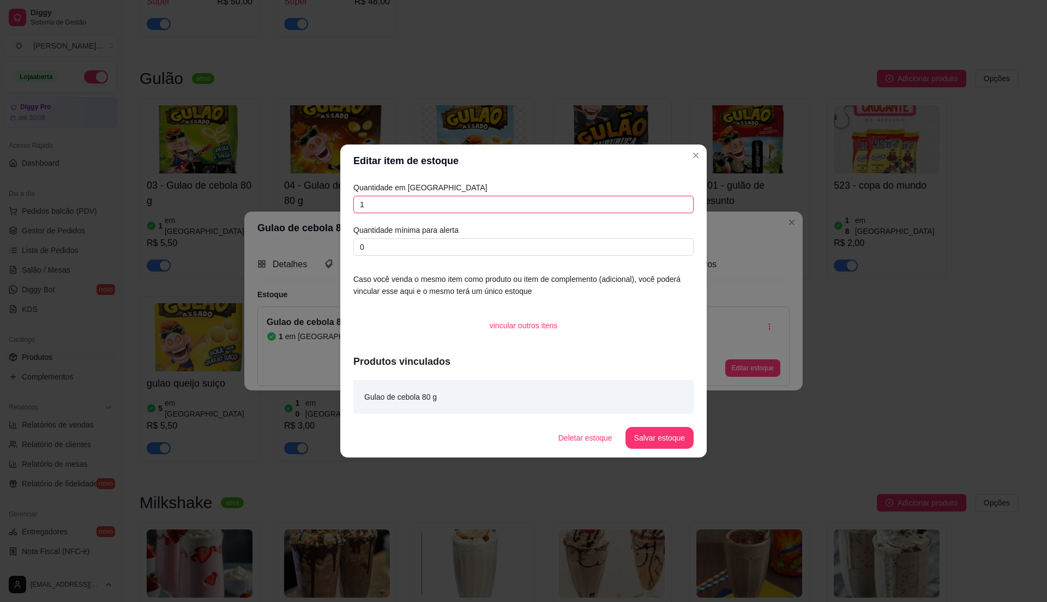
click at [400, 202] on input "1" at bounding box center [523, 204] width 340 height 17
type input "10"
click at [671, 440] on button "Salvar estoque" at bounding box center [660, 438] width 68 height 22
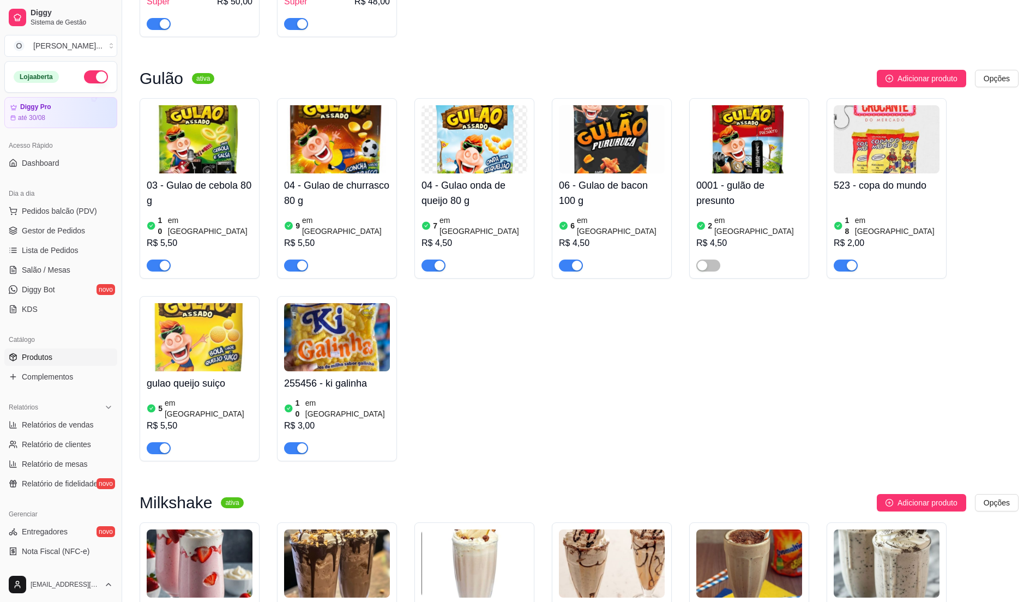
click at [345, 226] on div "9 em [GEOGRAPHIC_DATA]" at bounding box center [337, 226] width 106 height 22
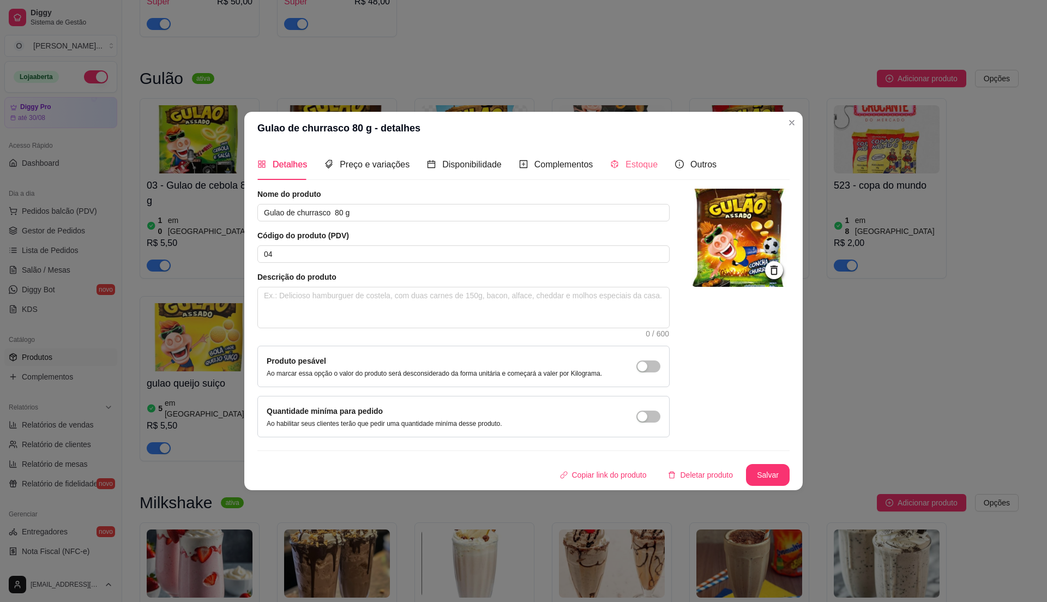
click at [631, 155] on div "Estoque" at bounding box center [633, 164] width 47 height 31
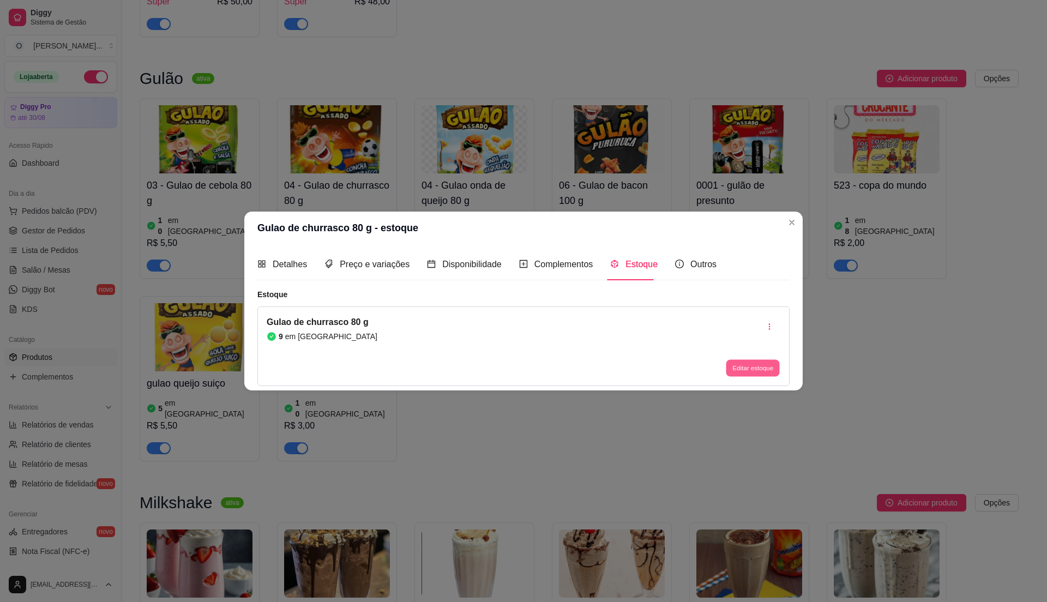
click at [750, 368] on button "Editar estoque" at bounding box center [752, 367] width 53 height 17
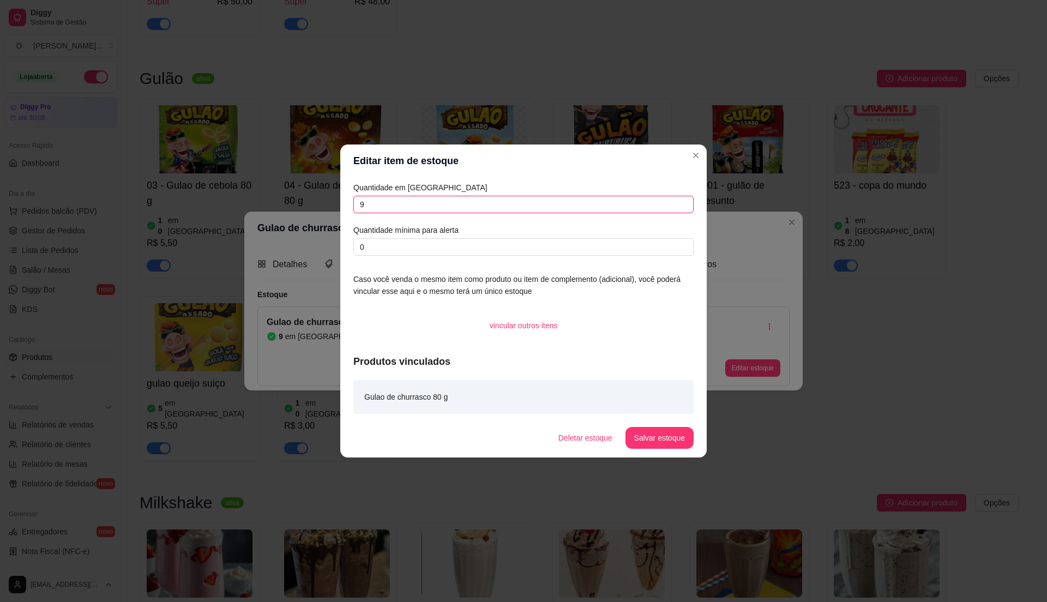
click at [383, 202] on input "9" at bounding box center [523, 204] width 340 height 17
type input "8"
click at [659, 437] on button "Salvar estoque" at bounding box center [659, 438] width 67 height 21
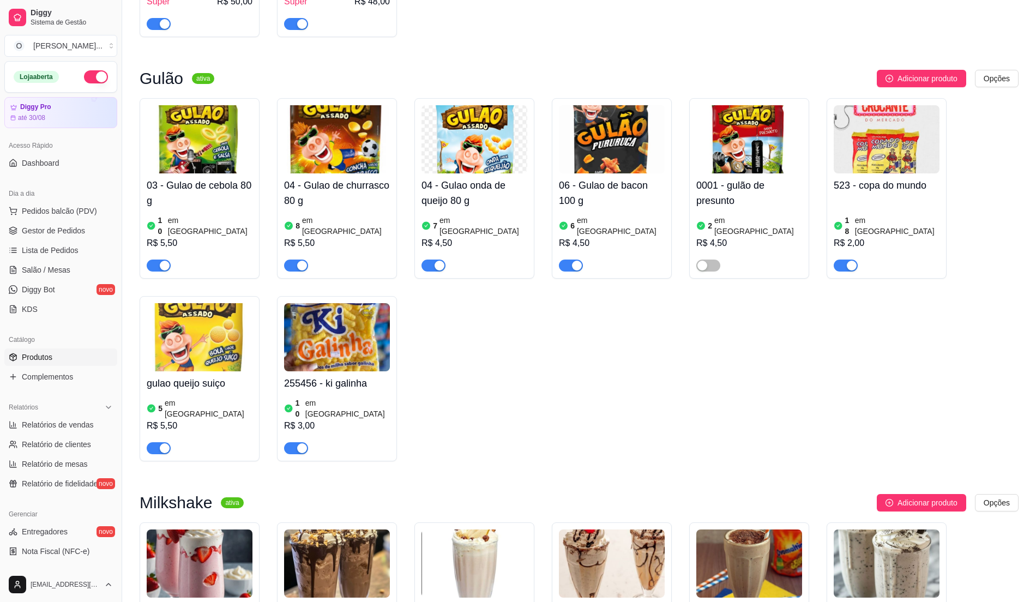
drag, startPoint x: 500, startPoint y: 383, endPoint x: 454, endPoint y: 367, distance: 48.5
click at [500, 379] on div "03 - Gulao de cebola 80 g 10 em estoque R$ 5,50 04 - Gulao de churrasco 80 g 8 …" at bounding box center [579, 279] width 879 height 363
click at [83, 236] on span "Gestor de Pedidos" at bounding box center [53, 230] width 63 height 11
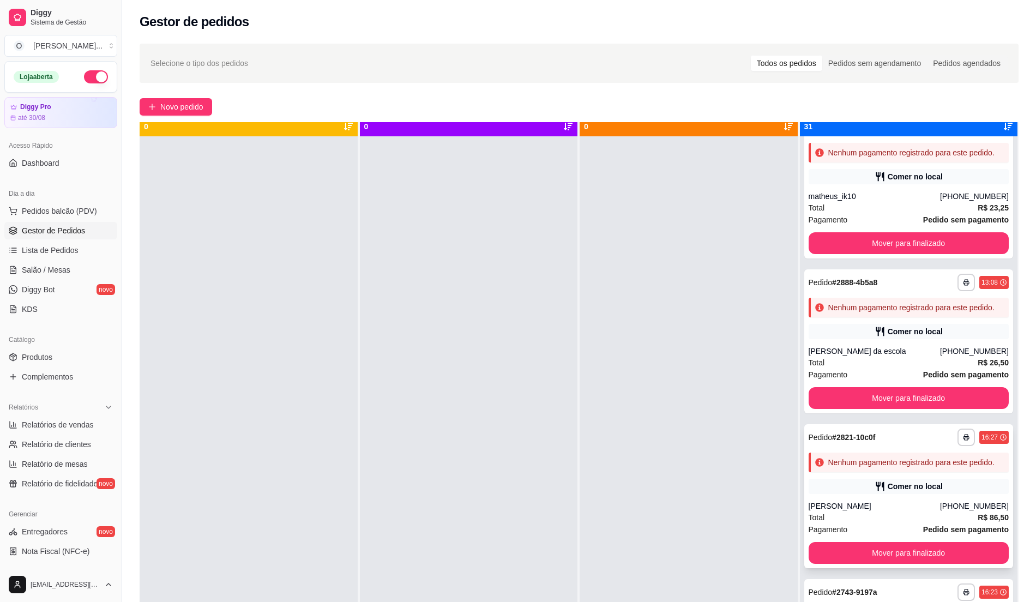
scroll to position [31, 0]
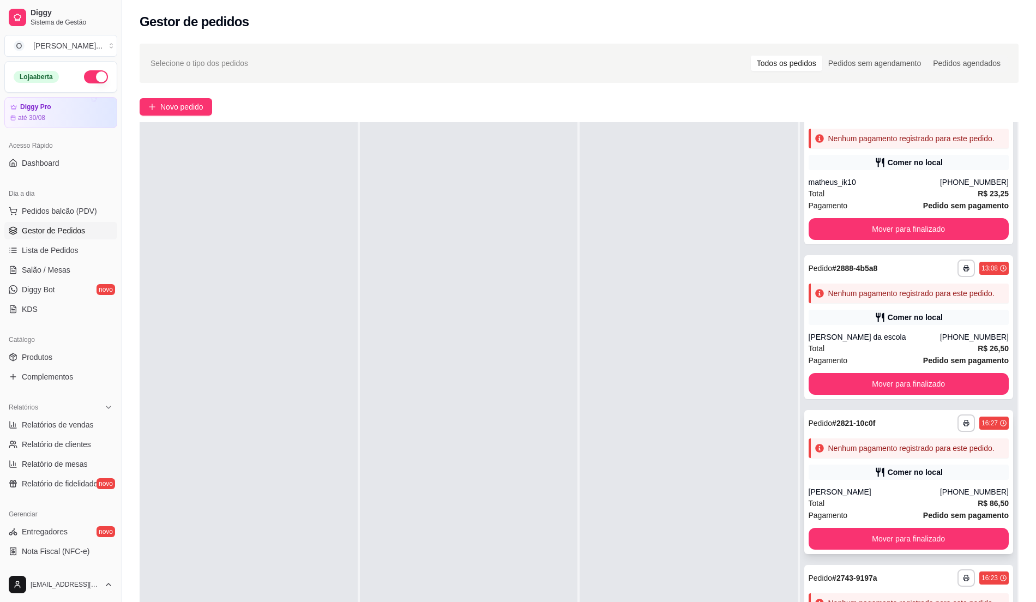
click at [927, 497] on div "Total R$ 86,50" at bounding box center [909, 503] width 201 height 12
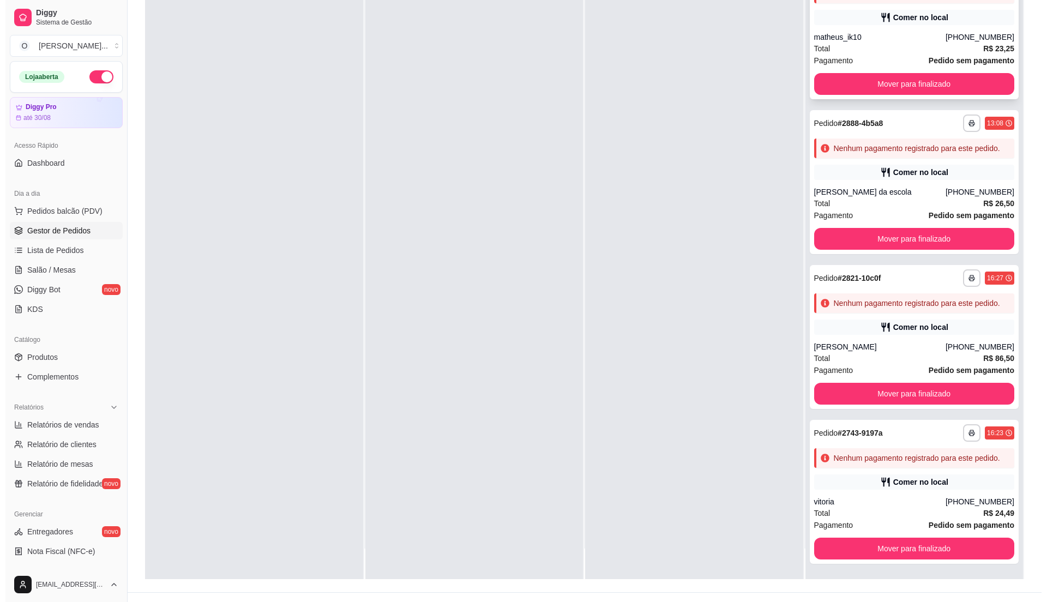
scroll to position [166, 0]
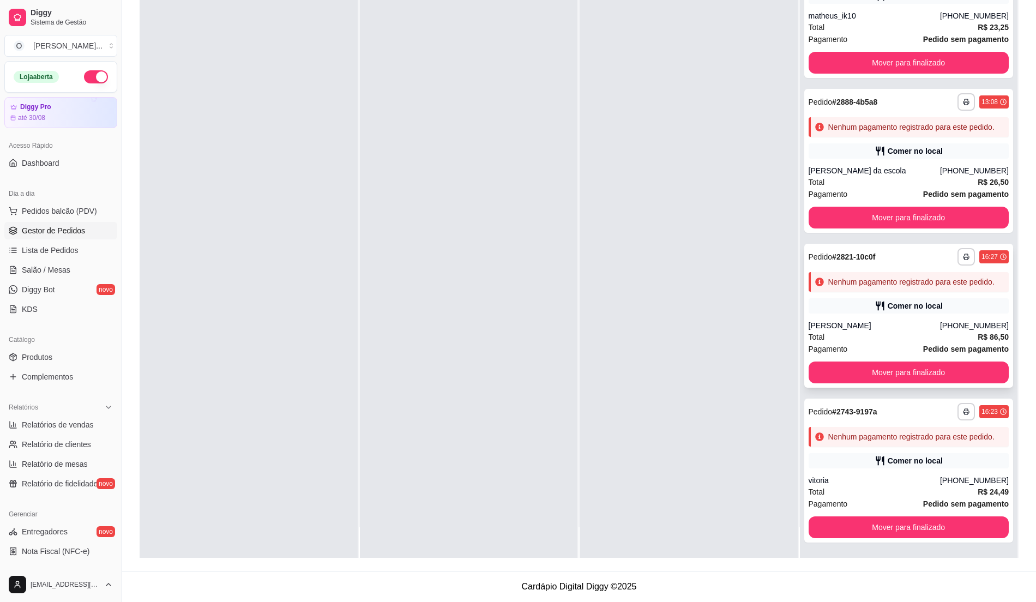
click at [880, 310] on div "**********" at bounding box center [908, 316] width 209 height 144
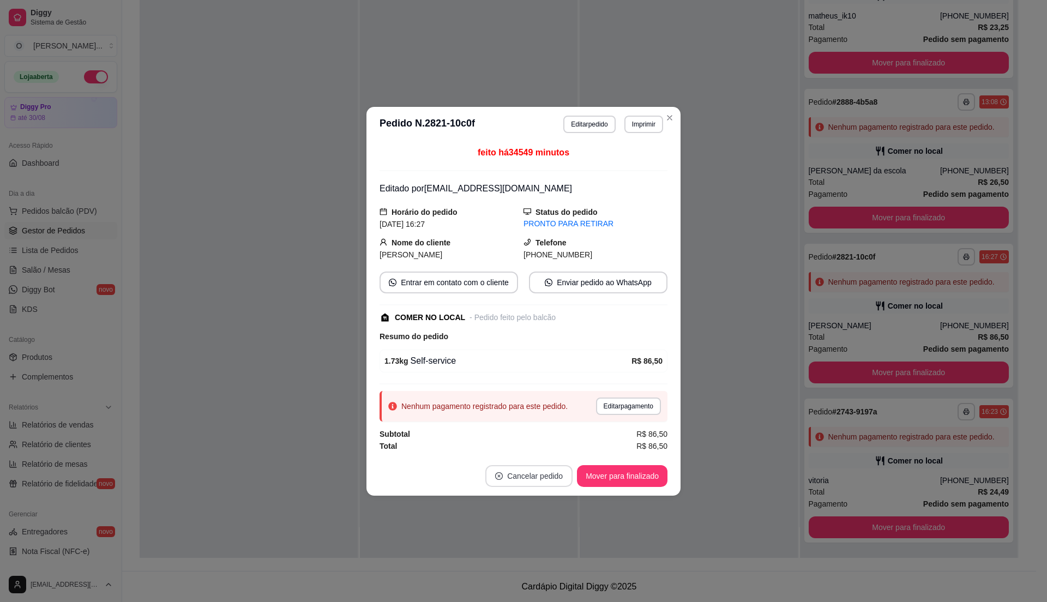
click at [525, 480] on button "Cancelar pedido" at bounding box center [528, 476] width 87 height 22
click at [561, 456] on button "Sim" at bounding box center [560, 451] width 44 height 22
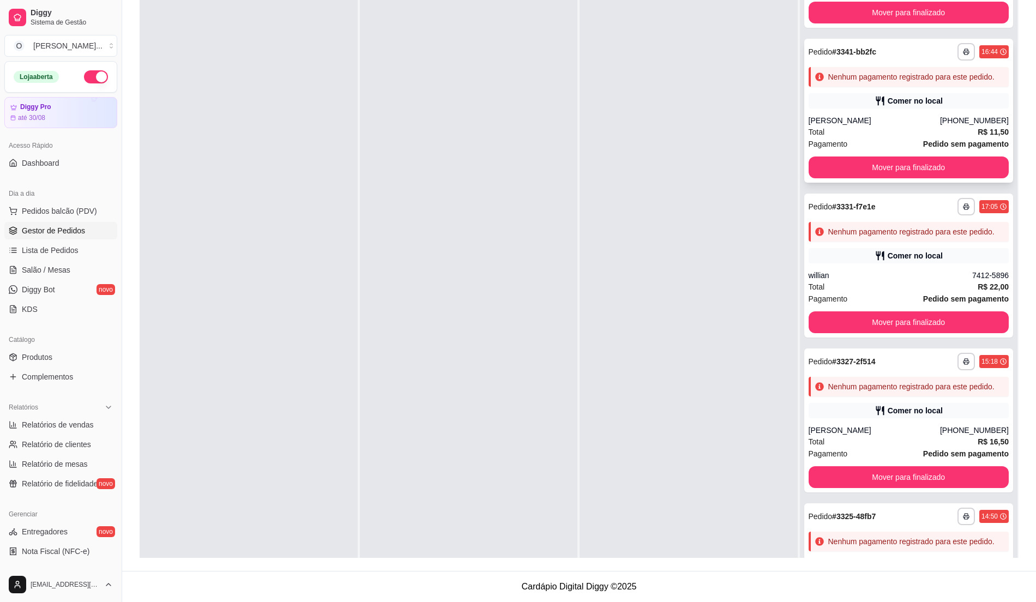
scroll to position [0, 0]
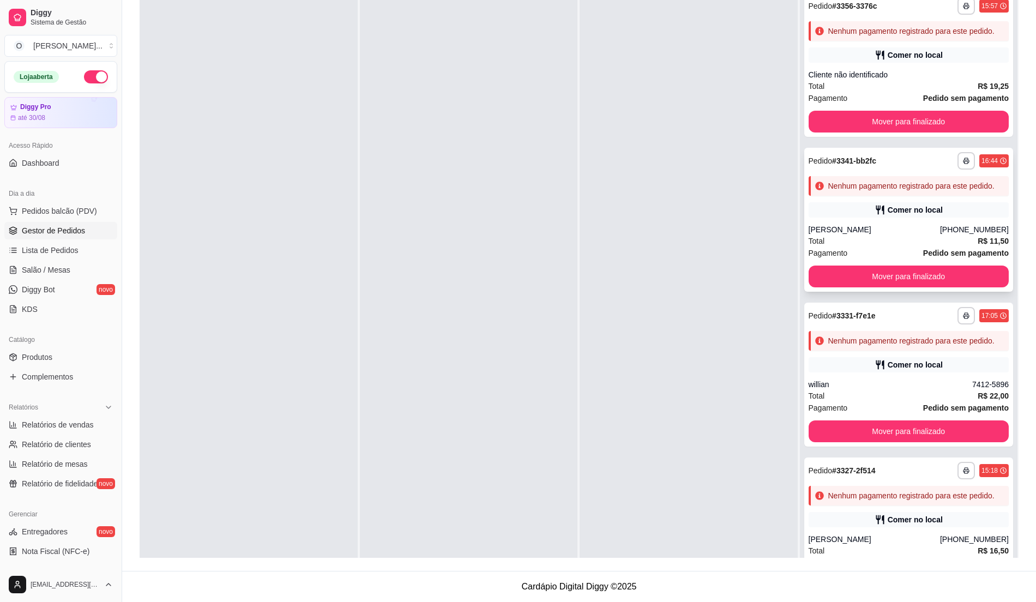
click at [854, 218] on div "Comer no local" at bounding box center [909, 209] width 201 height 15
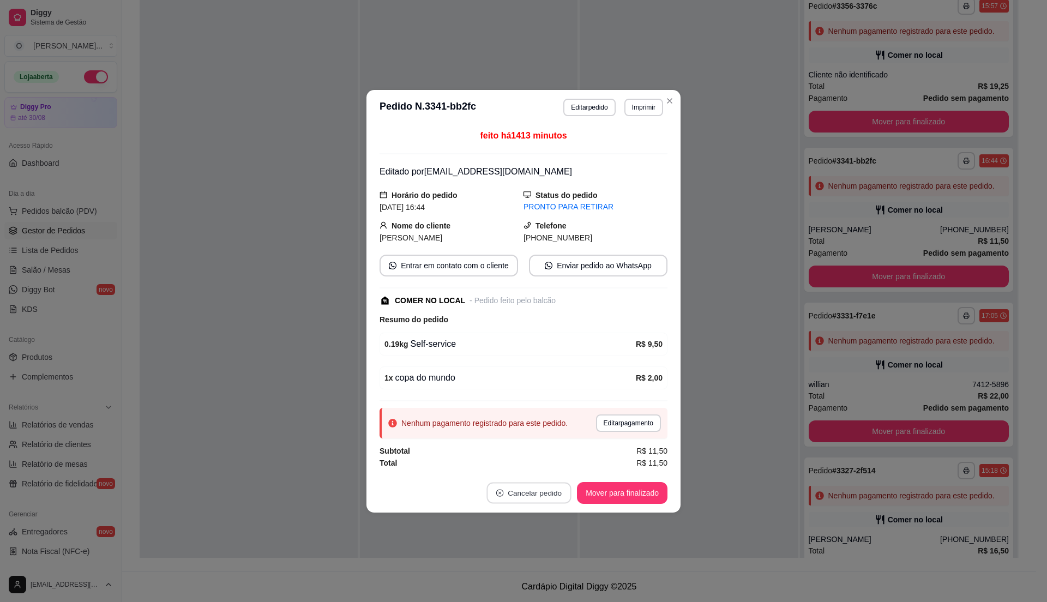
click at [537, 489] on button "Cancelar pedido" at bounding box center [529, 492] width 85 height 21
click at [562, 470] on button "Sim" at bounding box center [560, 468] width 44 height 22
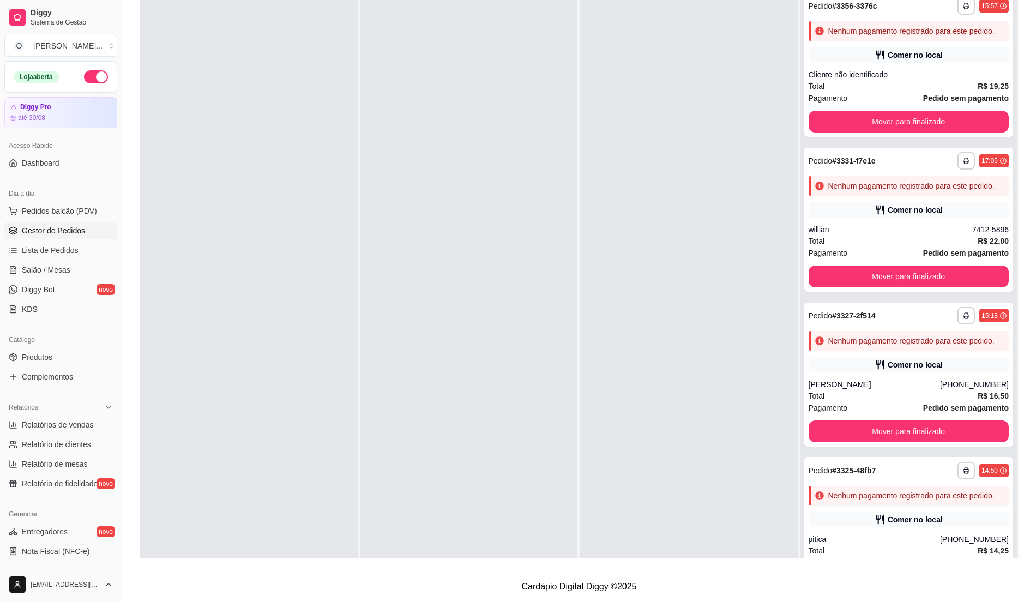
click at [732, 440] on div at bounding box center [689, 287] width 218 height 602
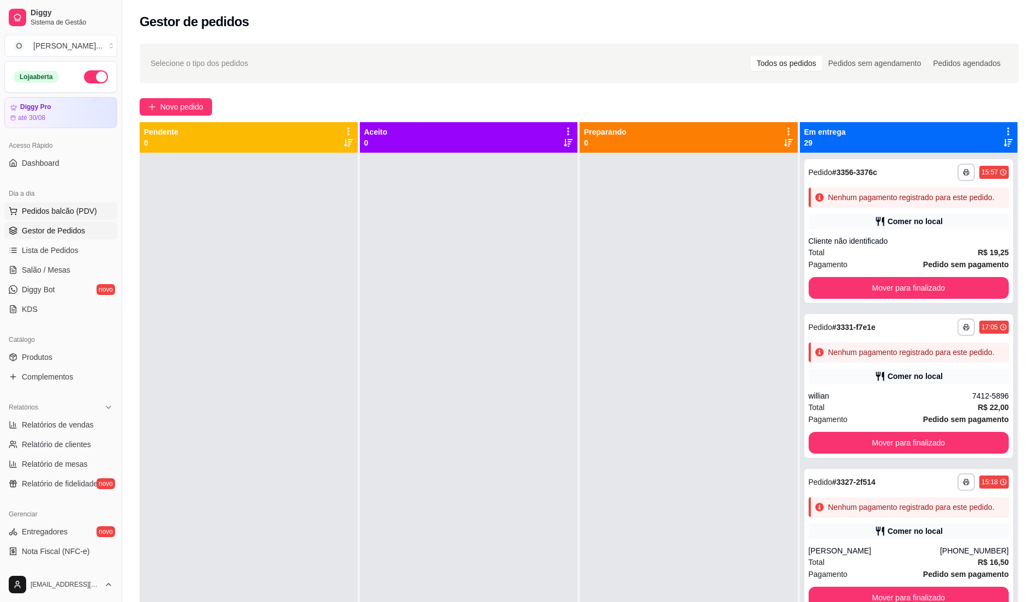
click at [68, 208] on span "Pedidos balcão (PDV)" at bounding box center [59, 211] width 75 height 11
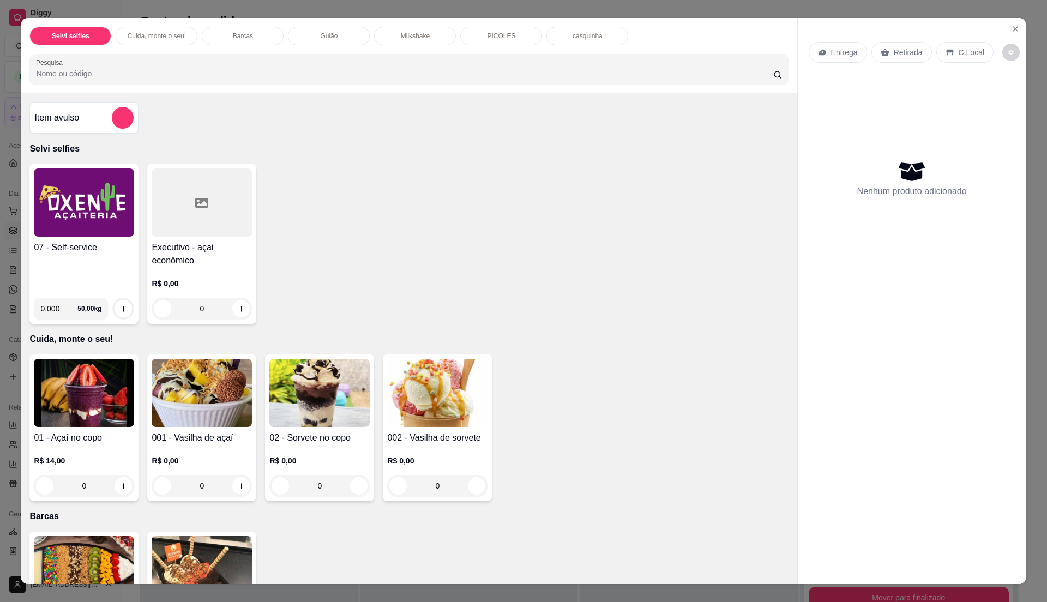
click at [92, 121] on div "Item avulso" at bounding box center [83, 118] width 99 height 22
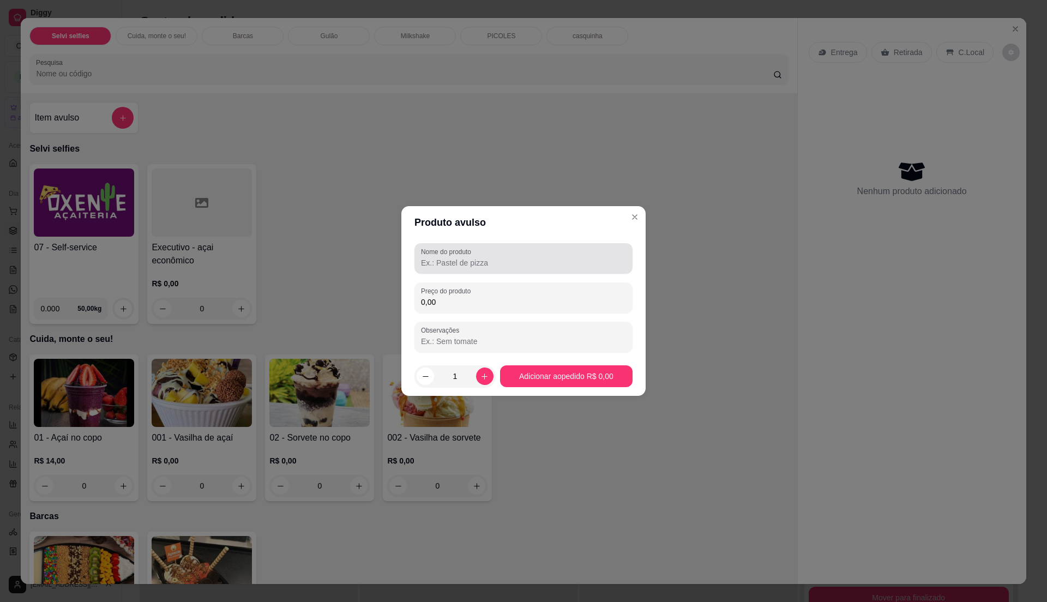
click at [512, 254] on div at bounding box center [523, 259] width 205 height 22
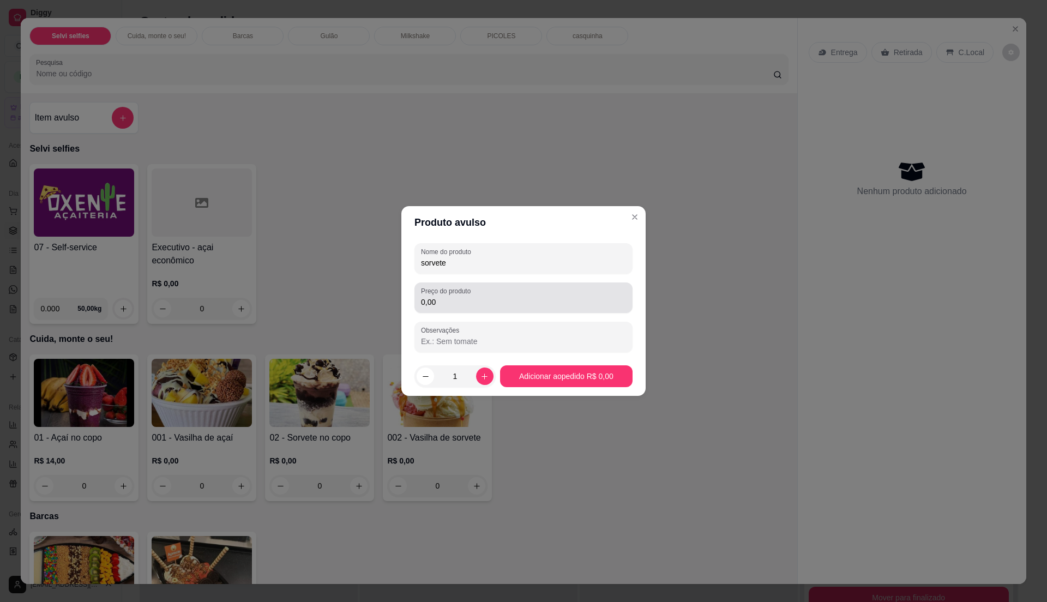
type input "sorvete"
click at [495, 295] on div "0,00" at bounding box center [523, 298] width 205 height 22
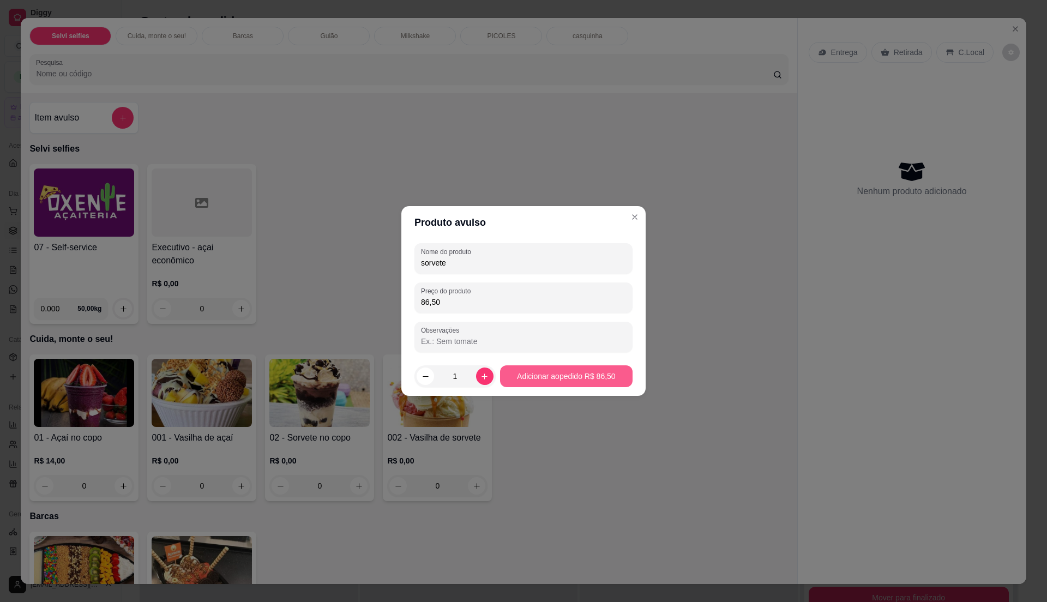
type input "86,50"
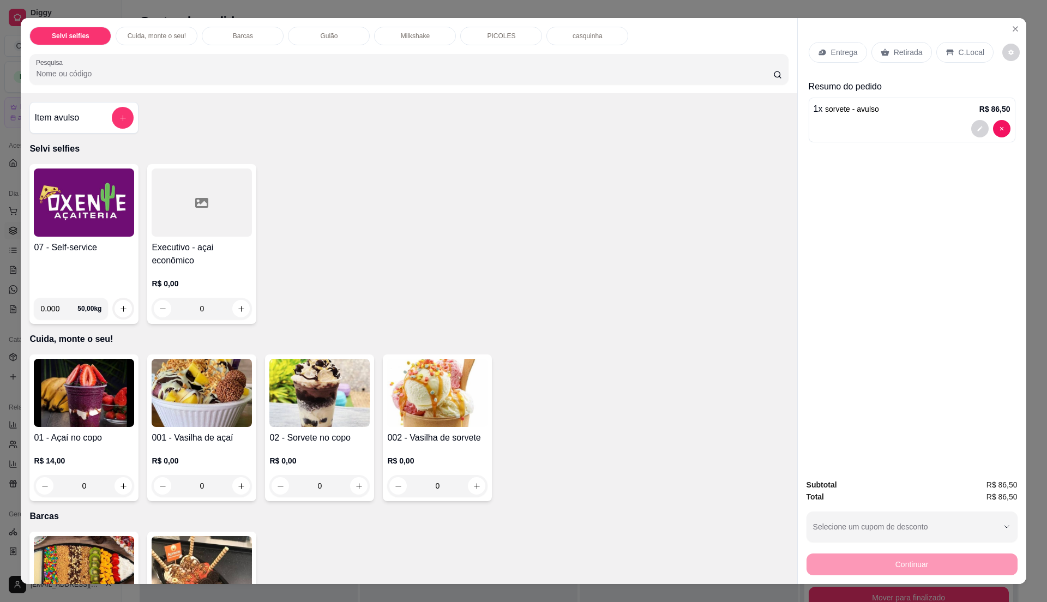
click at [946, 55] on icon at bounding box center [950, 52] width 9 height 9
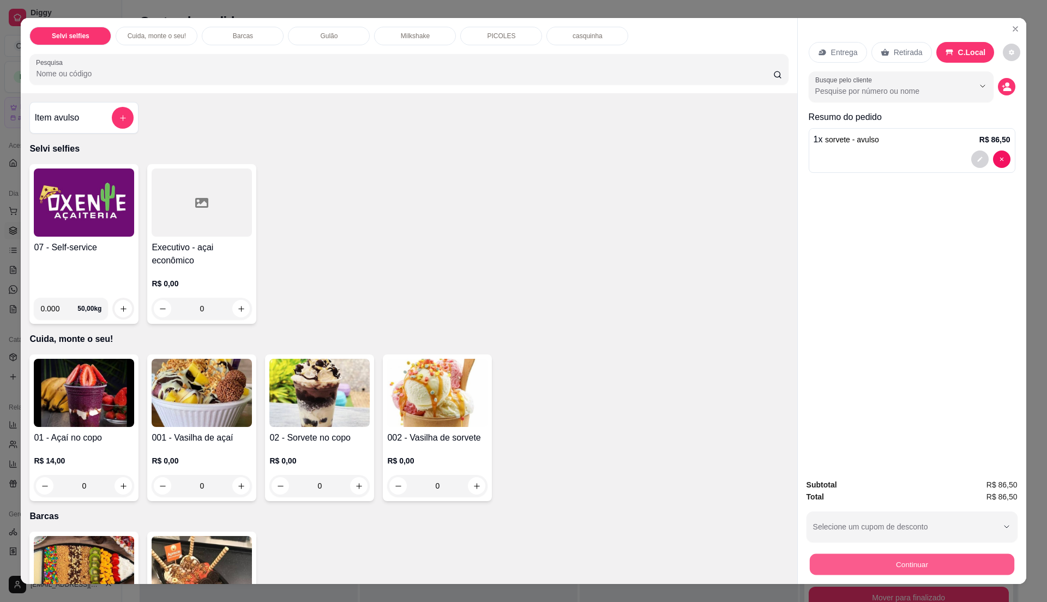
click at [868, 568] on button "Continuar" at bounding box center [911, 564] width 205 height 21
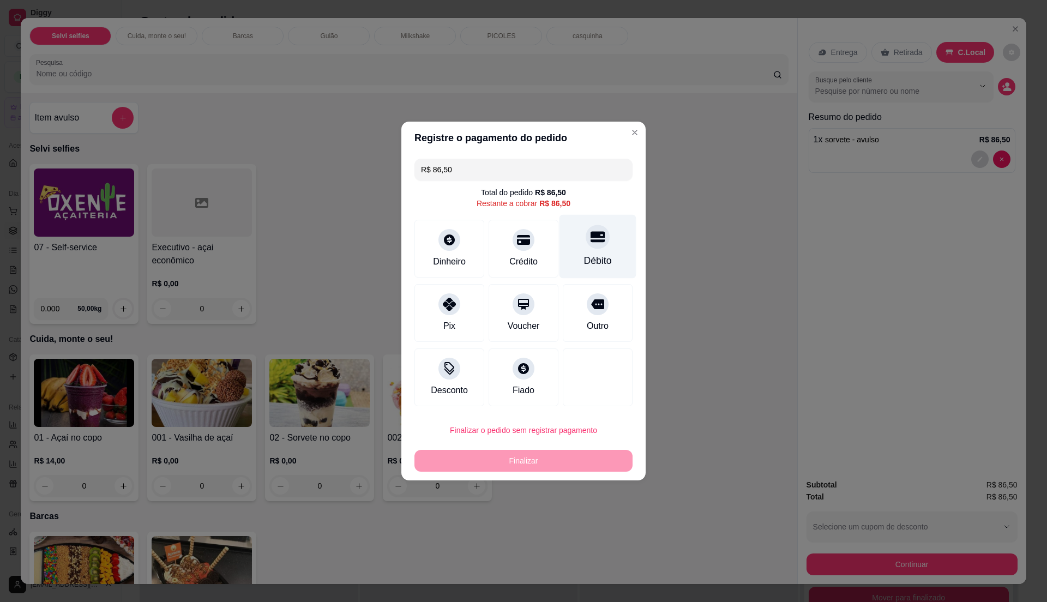
click at [584, 257] on div "Débito" at bounding box center [598, 261] width 28 height 14
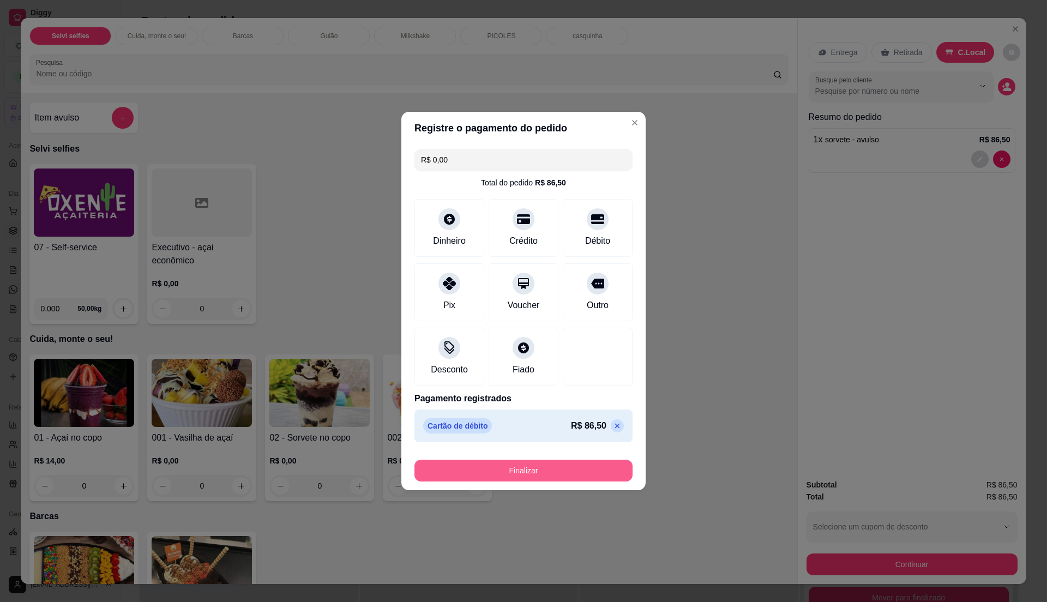
click at [550, 477] on button "Finalizar" at bounding box center [524, 471] width 218 height 22
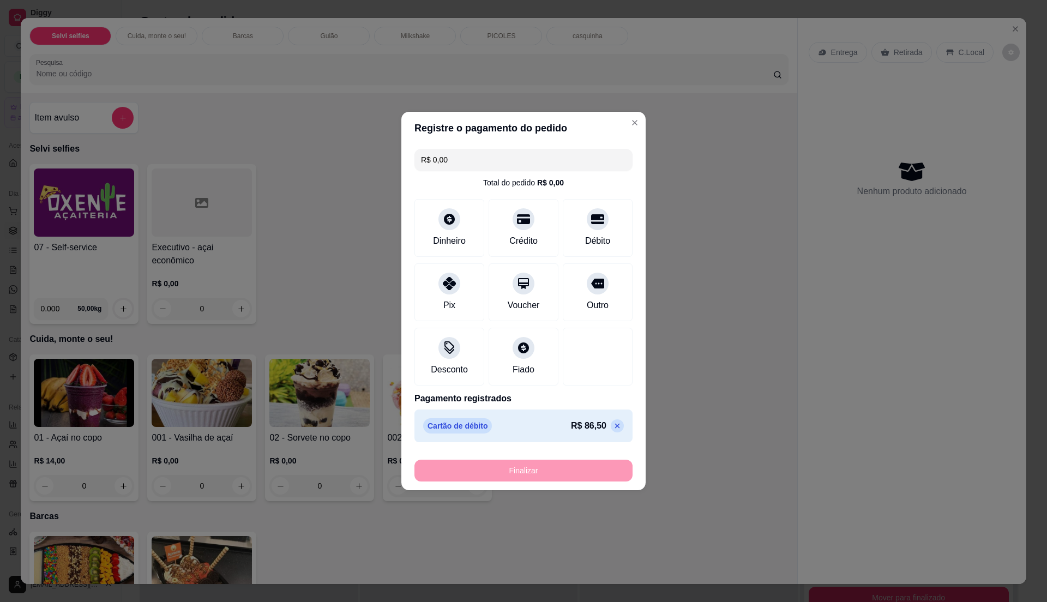
type input "-R$ 86,50"
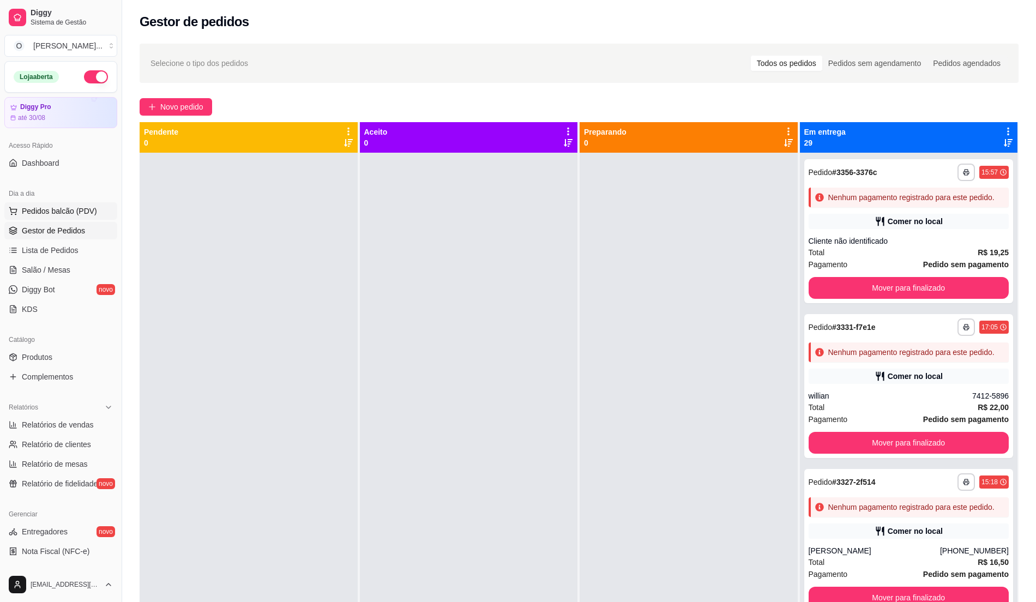
click at [69, 209] on span "Pedidos balcão (PDV)" at bounding box center [59, 211] width 75 height 11
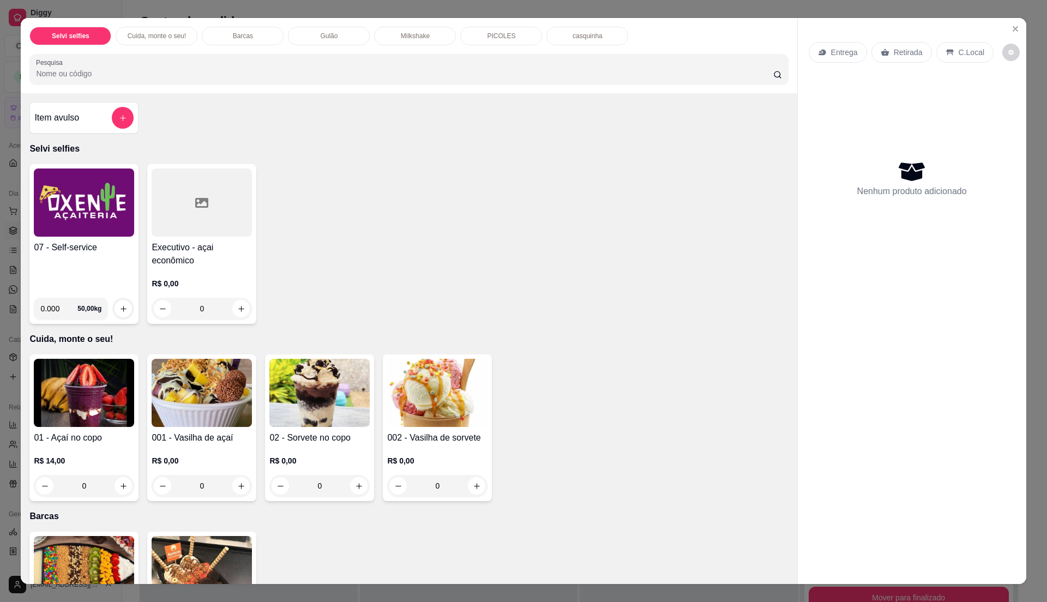
click at [60, 212] on img at bounding box center [84, 203] width 100 height 68
click at [70, 115] on h4 "Item avulso" at bounding box center [56, 117] width 45 height 13
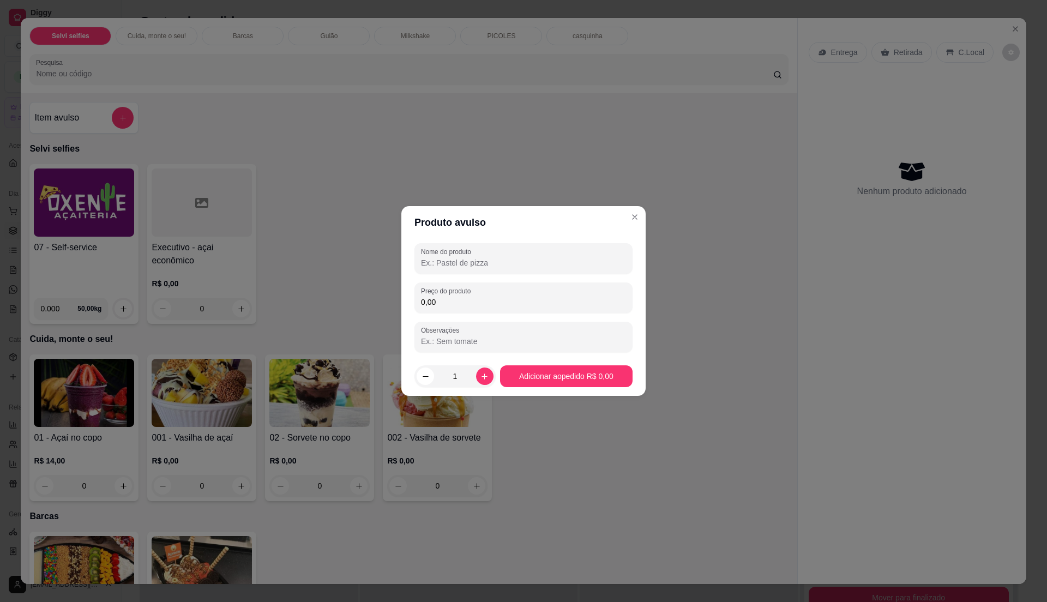
click at [456, 305] on input "0,00" at bounding box center [523, 302] width 205 height 11
type input "11,50"
click at [499, 269] on div at bounding box center [523, 259] width 205 height 22
type input "sorvete"
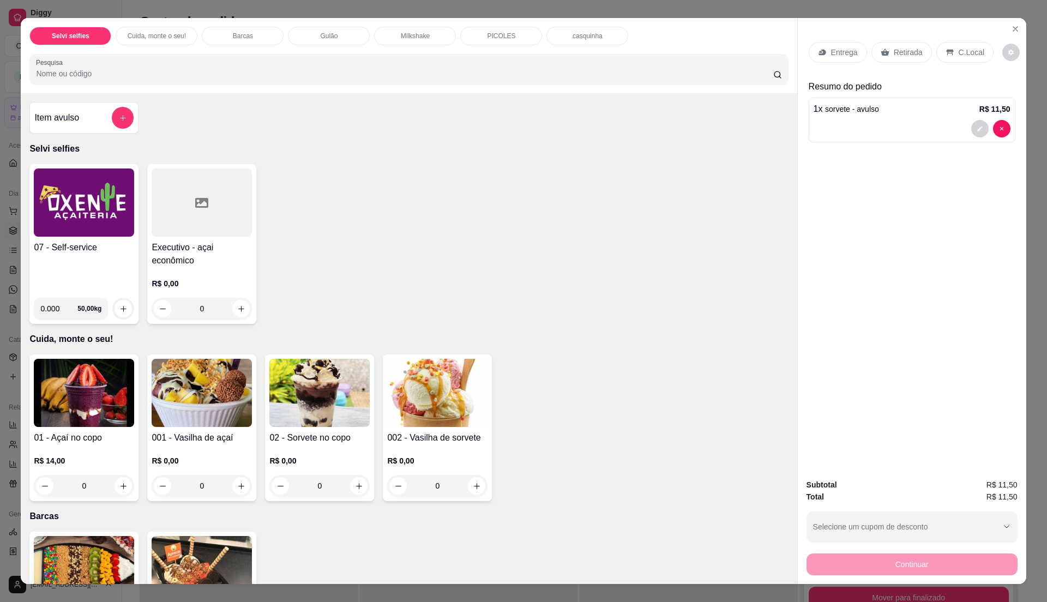
click at [946, 49] on icon at bounding box center [950, 52] width 9 height 9
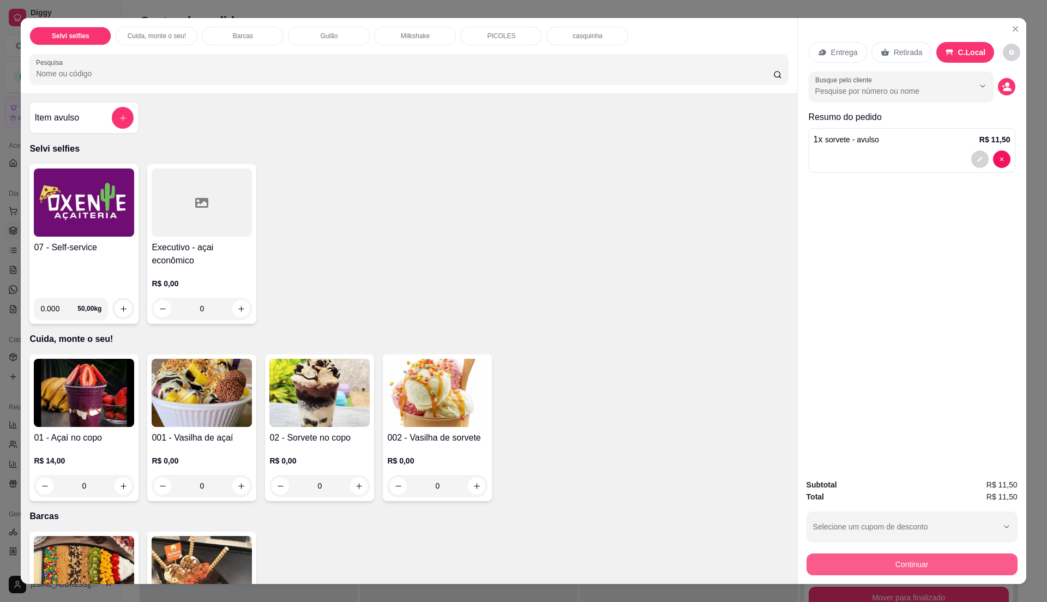
click at [925, 561] on button "Continuar" at bounding box center [912, 565] width 211 height 22
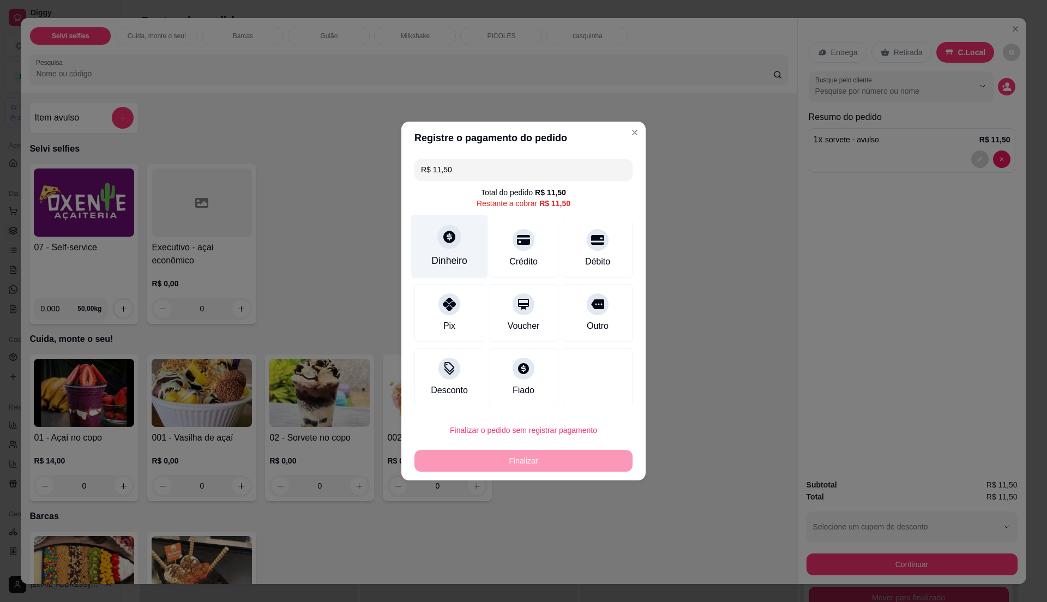
click at [442, 248] on div "Dinheiro" at bounding box center [449, 247] width 77 height 64
click at [511, 259] on div "Crédito" at bounding box center [523, 261] width 31 height 14
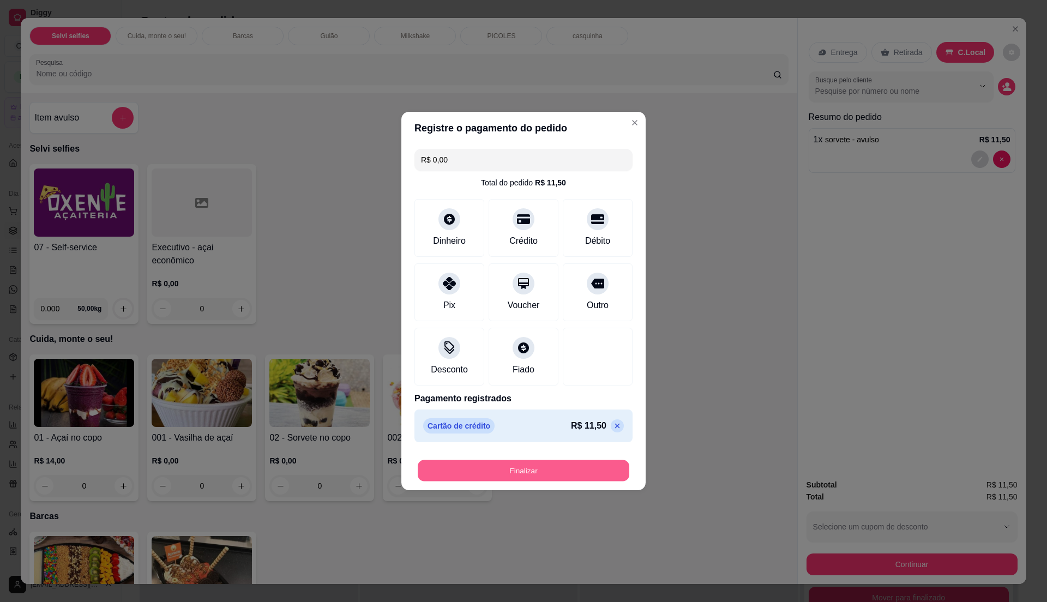
click at [586, 478] on button "Finalizar" at bounding box center [524, 470] width 212 height 21
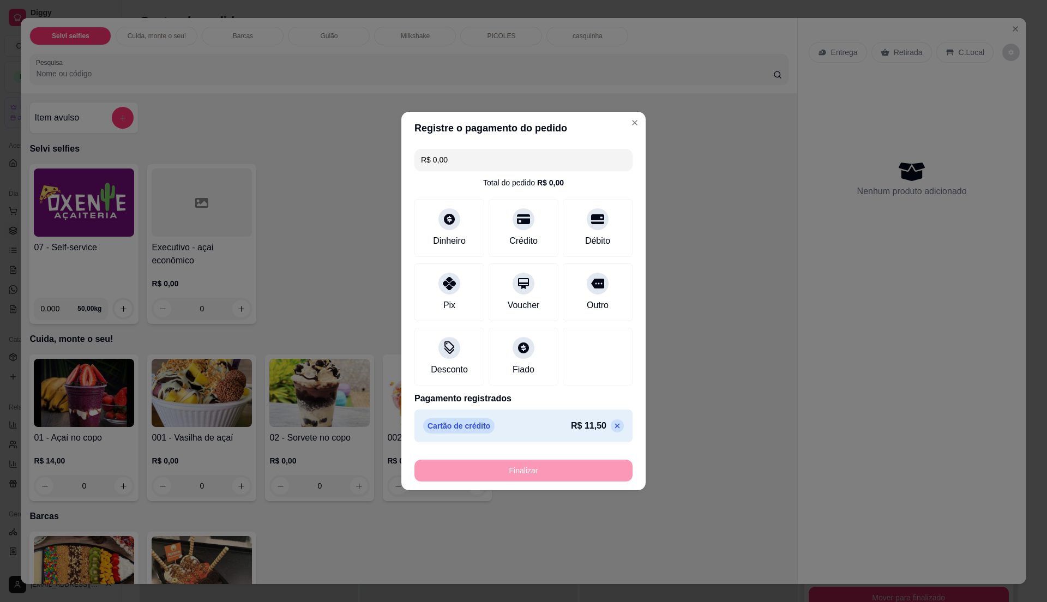
type input "-R$ 11,50"
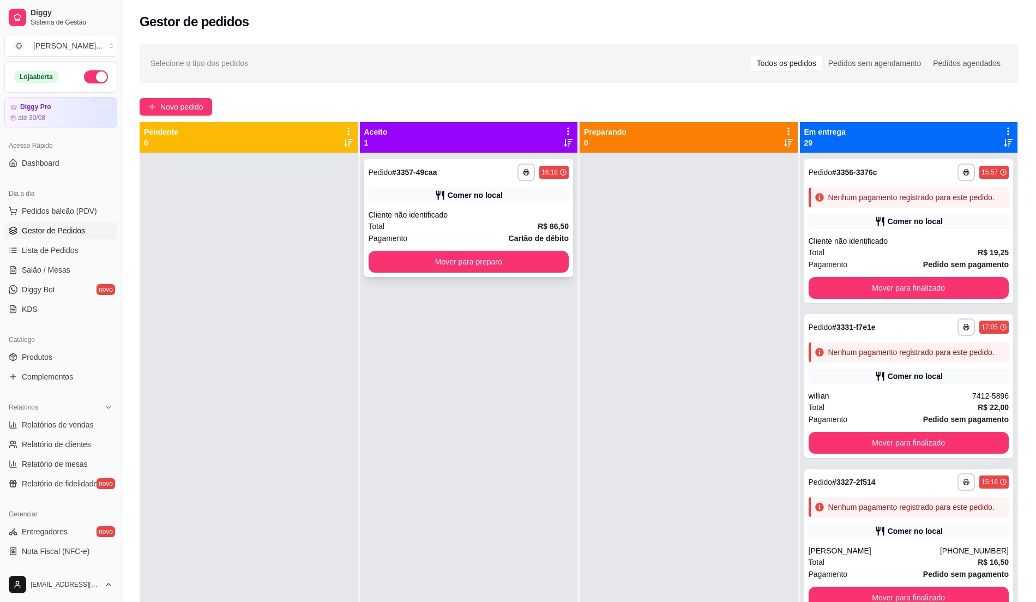
click at [485, 224] on div "Total R$ 86,50" at bounding box center [469, 226] width 201 height 12
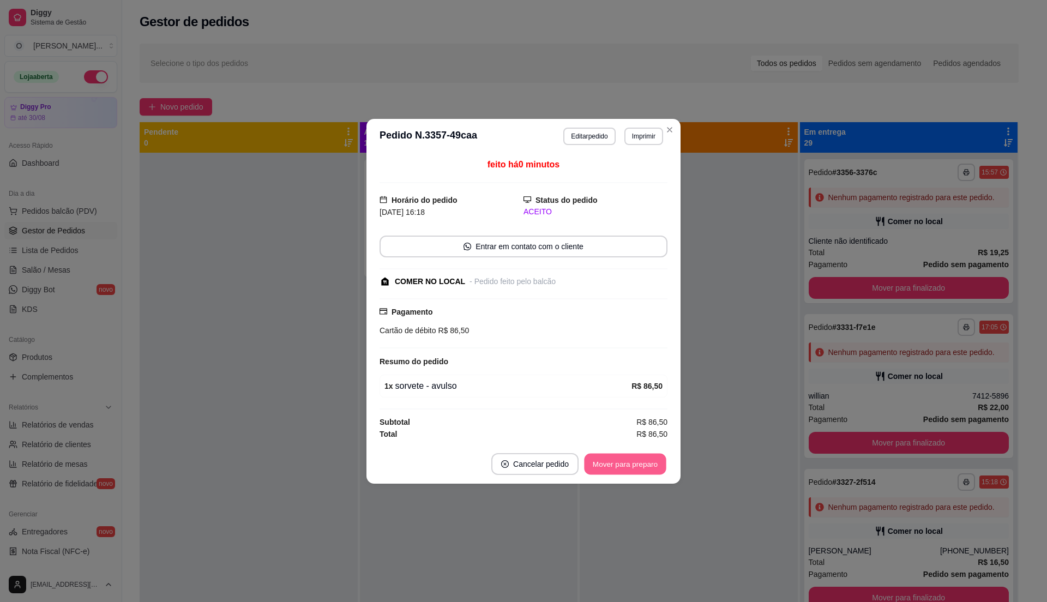
click at [611, 467] on button "Mover para preparo" at bounding box center [625, 463] width 82 height 21
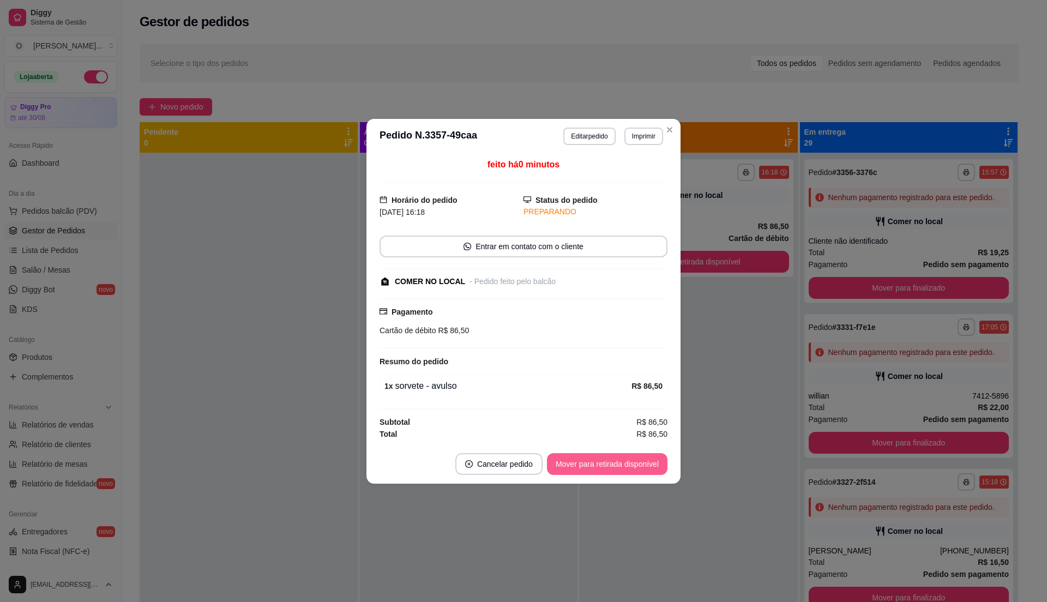
click at [615, 465] on button "Mover para retirada disponível" at bounding box center [607, 464] width 121 height 22
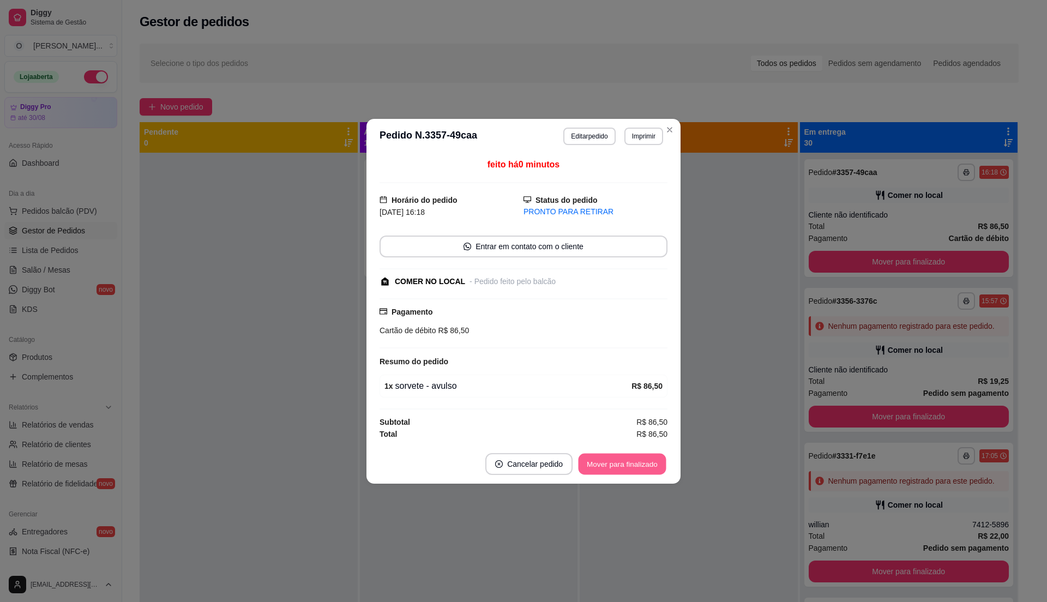
click at [615, 465] on button "Mover para finalizado" at bounding box center [623, 463] width 88 height 21
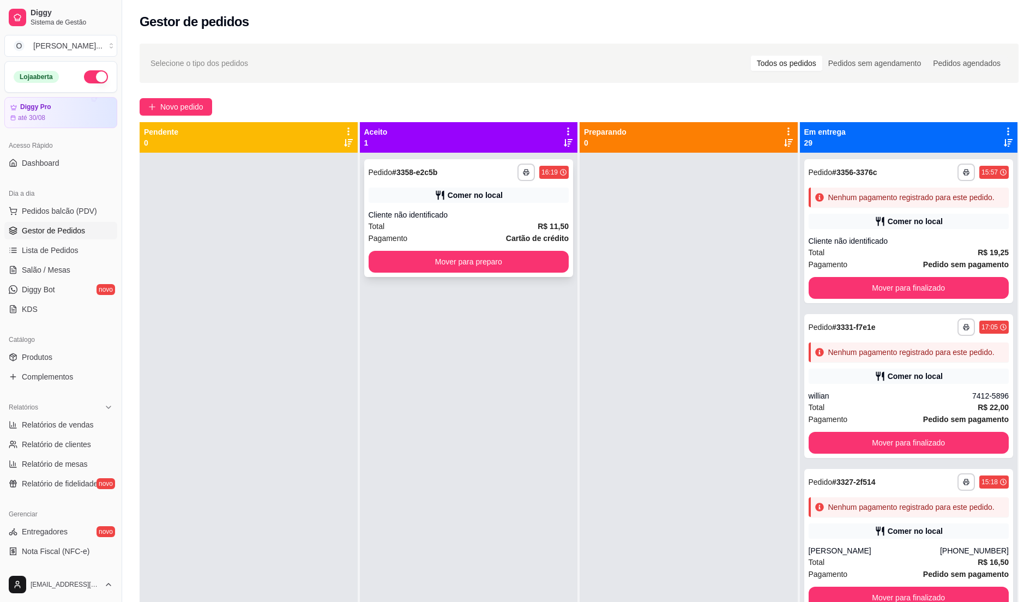
click at [475, 223] on div "Total R$ 11,50" at bounding box center [469, 226] width 201 height 12
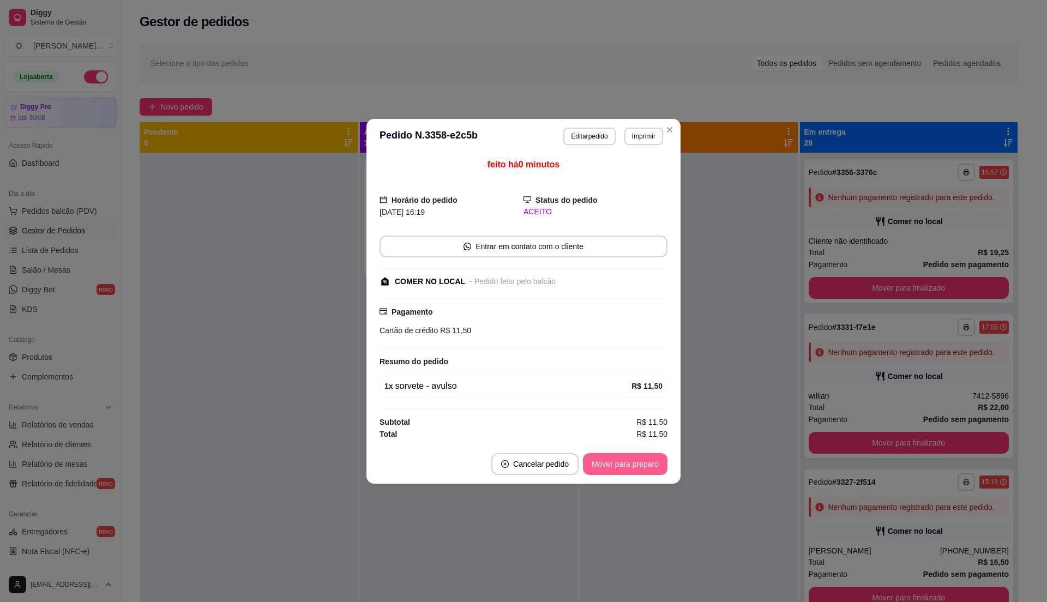
click at [626, 461] on button "Mover para preparo" at bounding box center [625, 464] width 85 height 22
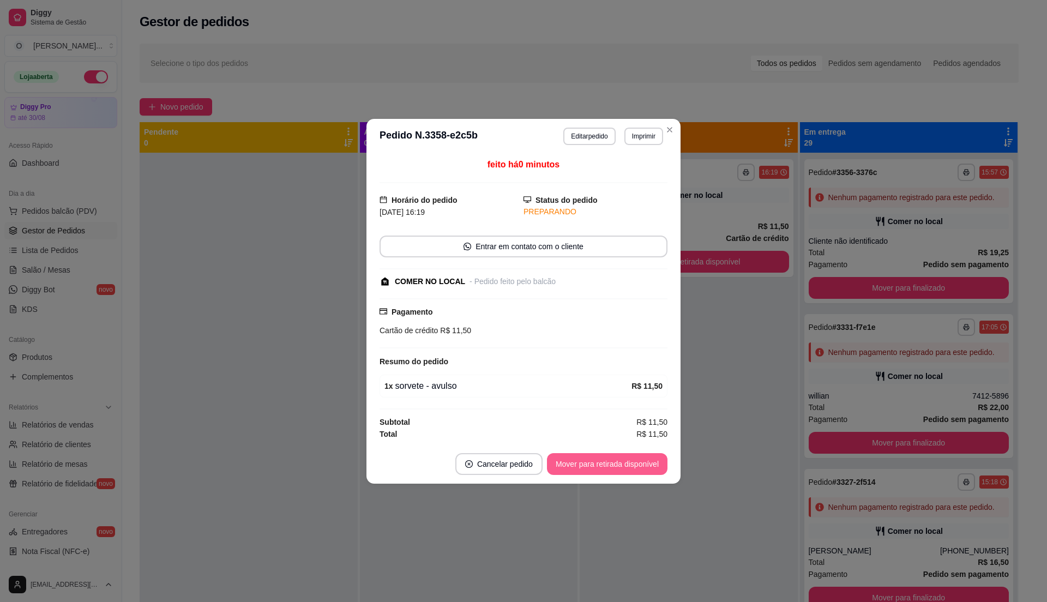
click at [626, 461] on button "Mover para retirada disponível" at bounding box center [607, 464] width 121 height 22
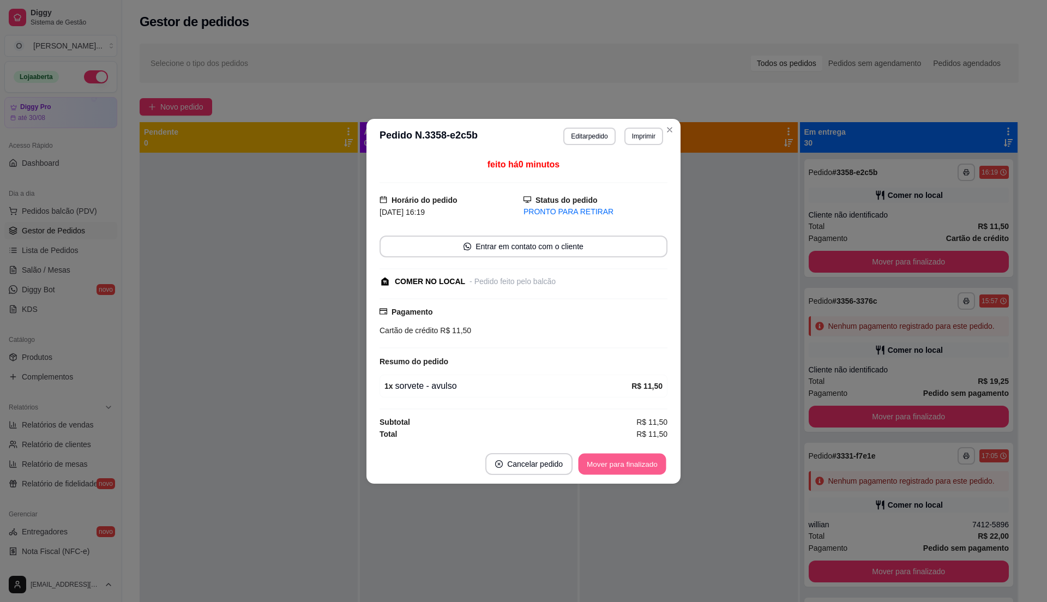
click at [626, 461] on button "Mover para finalizado" at bounding box center [623, 463] width 88 height 21
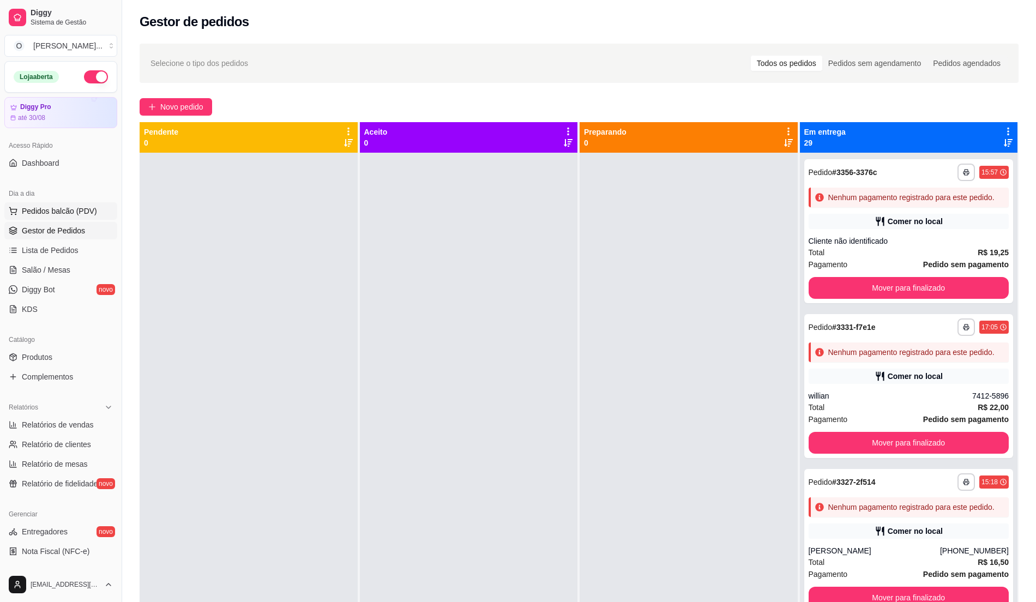
click at [73, 219] on button "Pedidos balcão (PDV)" at bounding box center [60, 210] width 113 height 17
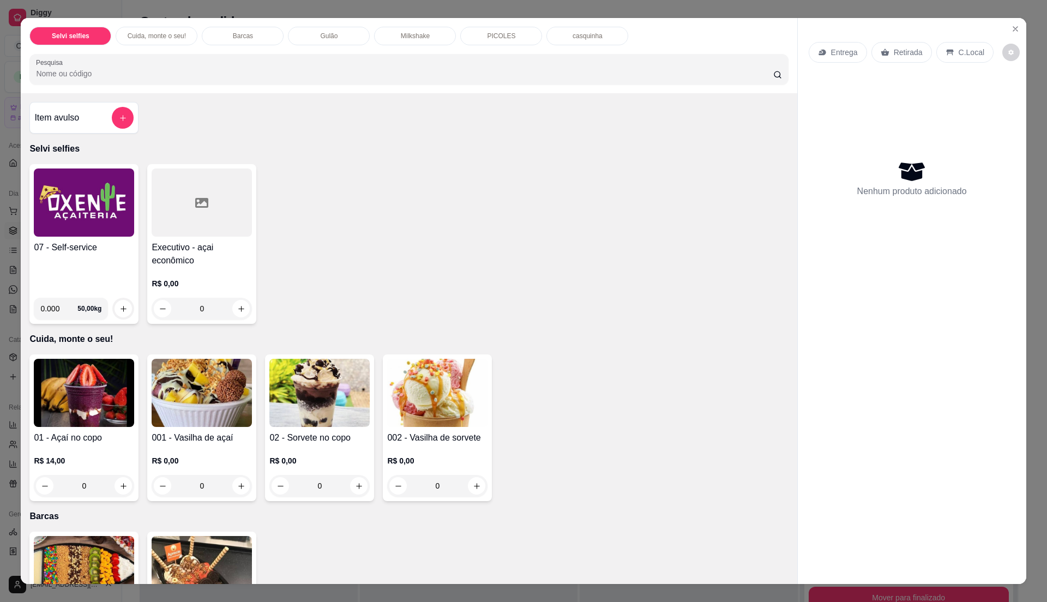
click at [97, 251] on h4 "07 - Self-service" at bounding box center [84, 247] width 100 height 13
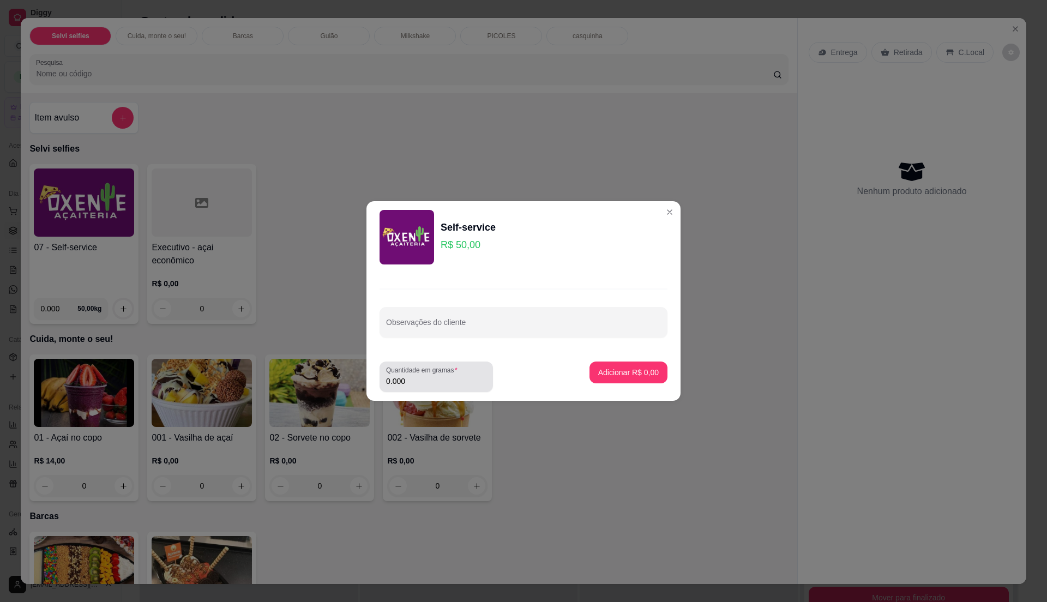
click at [411, 379] on input "0.000" at bounding box center [436, 381] width 100 height 11
type input "0.28"
click at [627, 376] on p "Adicionar R$ 14,00" at bounding box center [626, 372] width 65 height 11
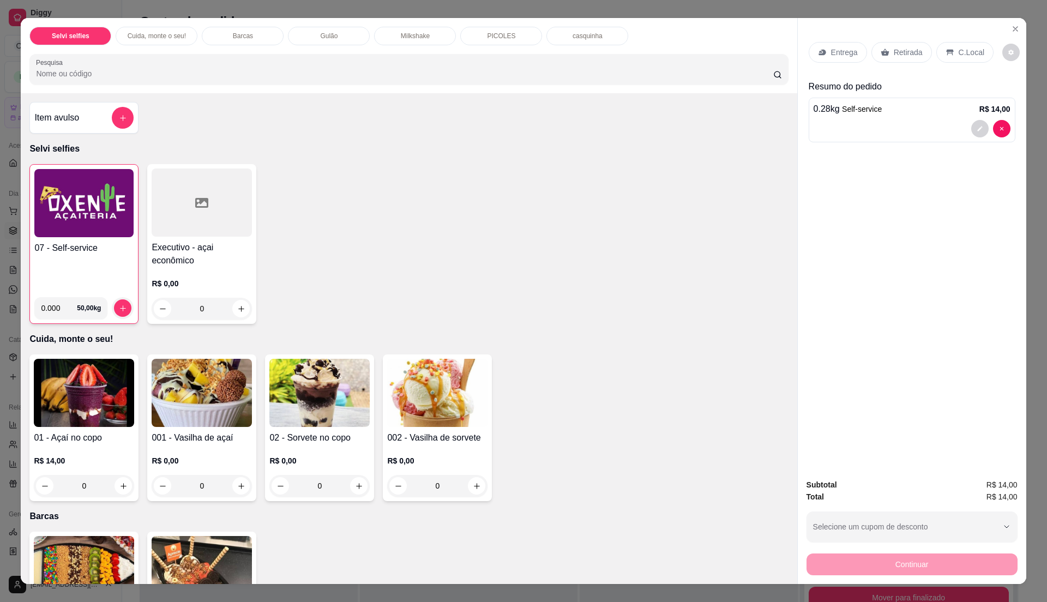
click at [971, 47] on p "C.Local" at bounding box center [972, 52] width 26 height 11
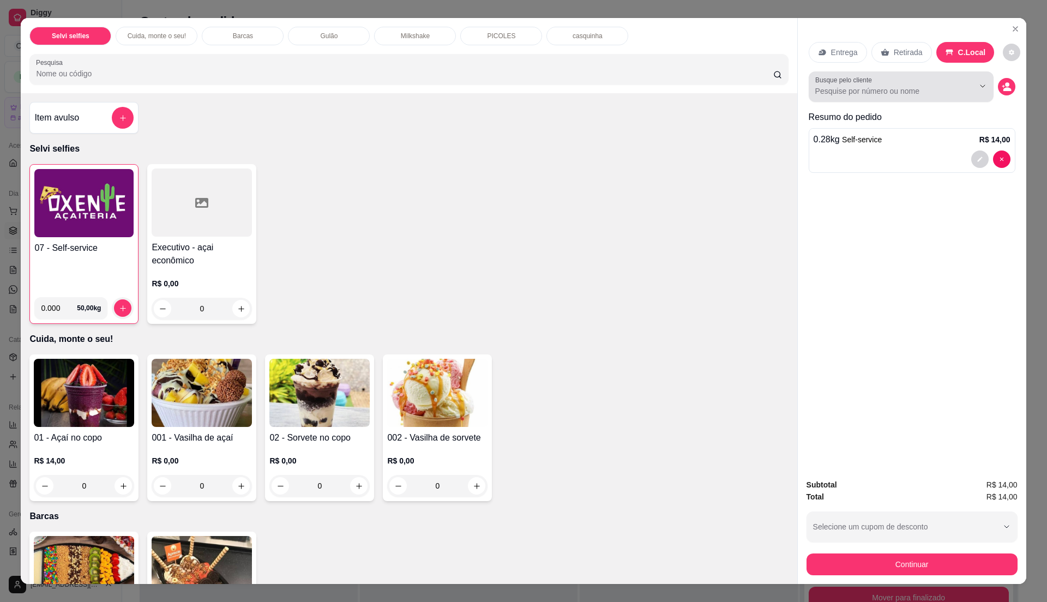
drag, startPoint x: 925, startPoint y: 92, endPoint x: 923, endPoint y: 86, distance: 6.2
click at [923, 86] on input "Busque pelo cliente" at bounding box center [885, 91] width 141 height 11
type input "maya"
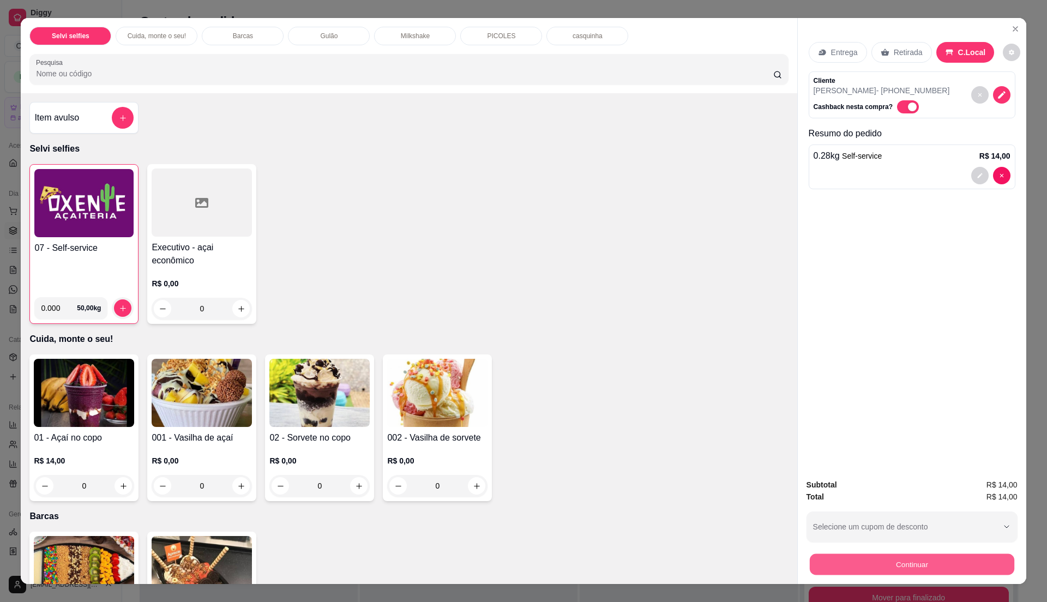
click at [852, 563] on button "Continuar" at bounding box center [911, 564] width 205 height 21
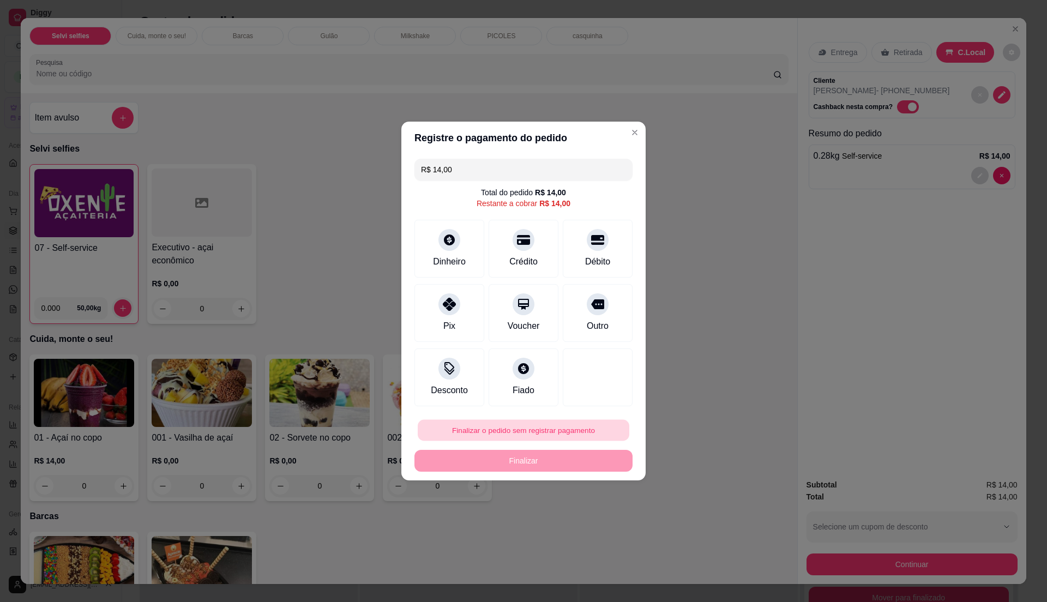
click at [520, 427] on button "Finalizar o pedido sem registrar pagamento" at bounding box center [524, 430] width 212 height 21
click at [600, 523] on button "Confirmar" at bounding box center [591, 520] width 40 height 17
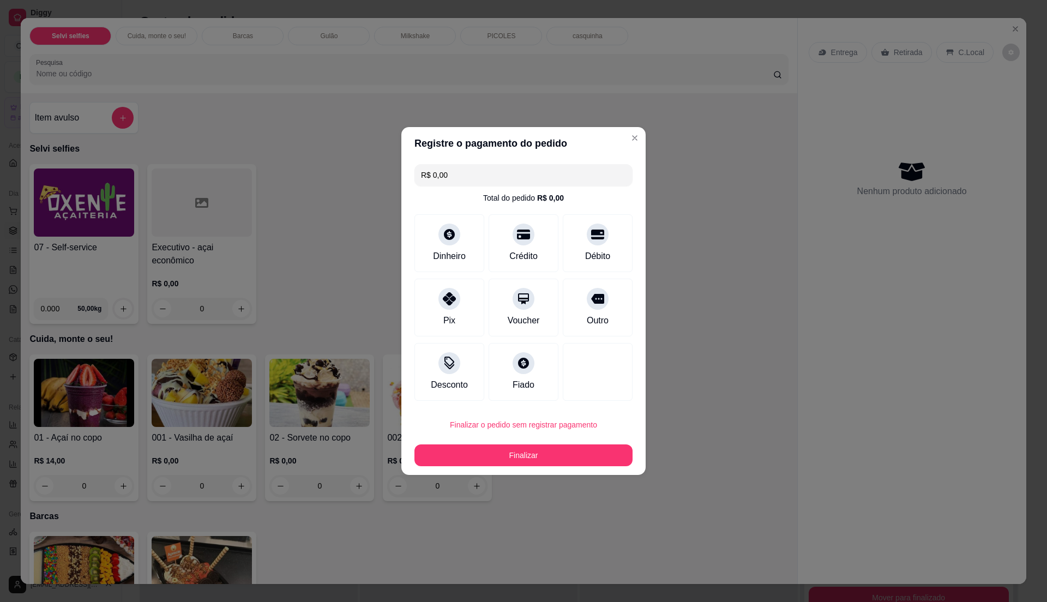
type input "R$ 0,00"
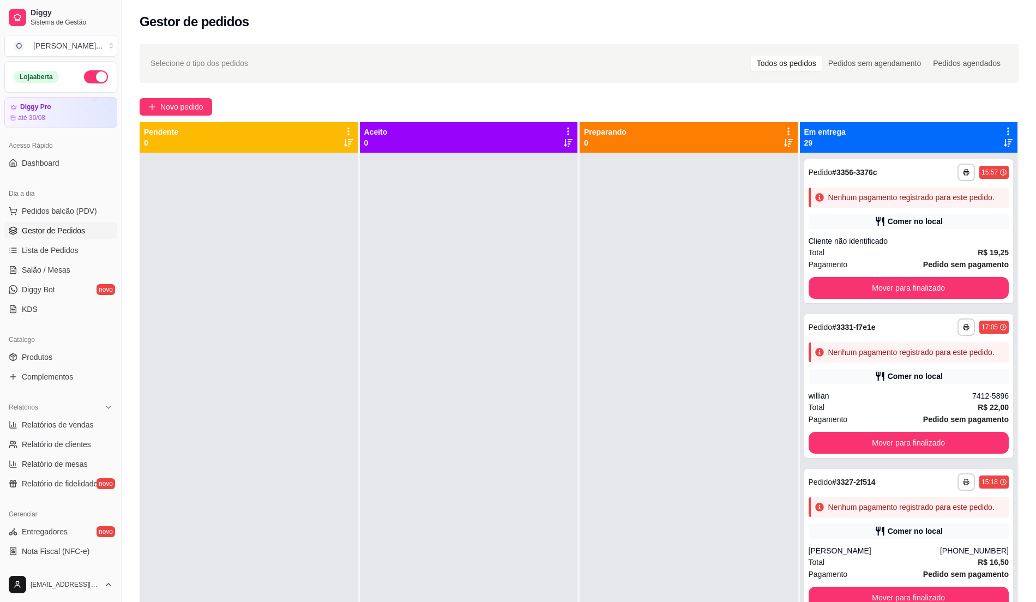
click at [47, 241] on ul "Pedidos balcão (PDV) Gestor de Pedidos Lista de Pedidos Salão / Mesas Diggy Bot…" at bounding box center [60, 260] width 113 height 116
click at [48, 243] on link "Lista de Pedidos" at bounding box center [60, 250] width 113 height 17
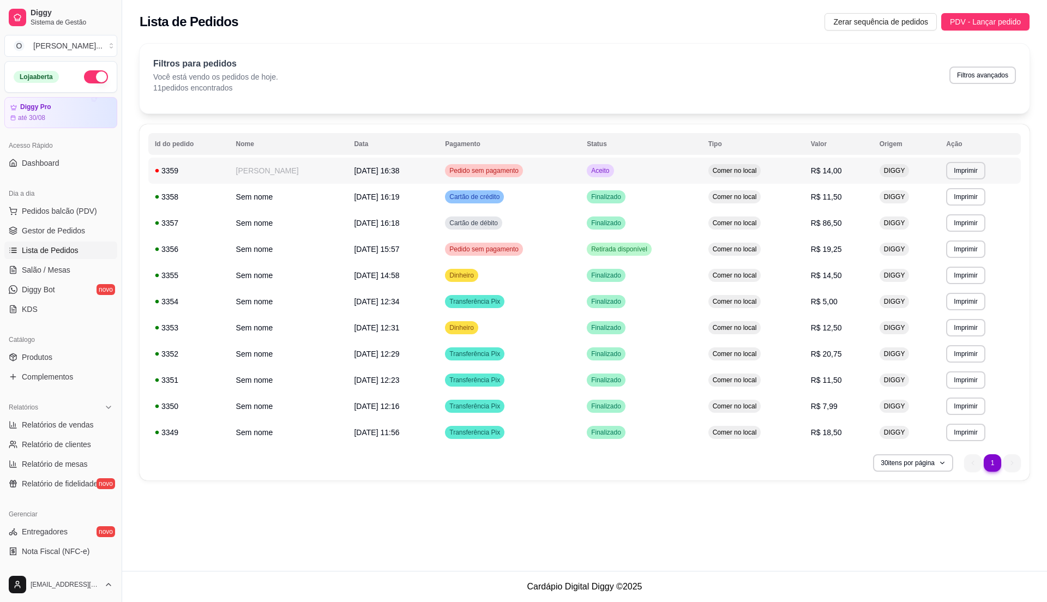
click at [690, 177] on td "Aceito" at bounding box center [640, 171] width 121 height 26
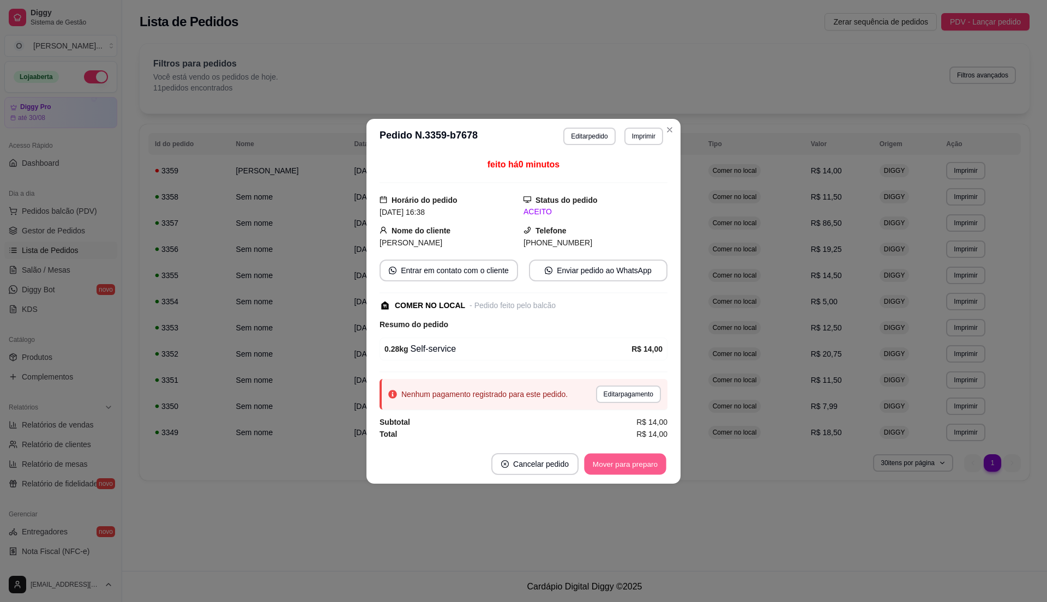
click at [636, 473] on button "Mover para preparo" at bounding box center [625, 463] width 82 height 21
click at [636, 468] on button "Mover para retirada disponível" at bounding box center [607, 463] width 117 height 21
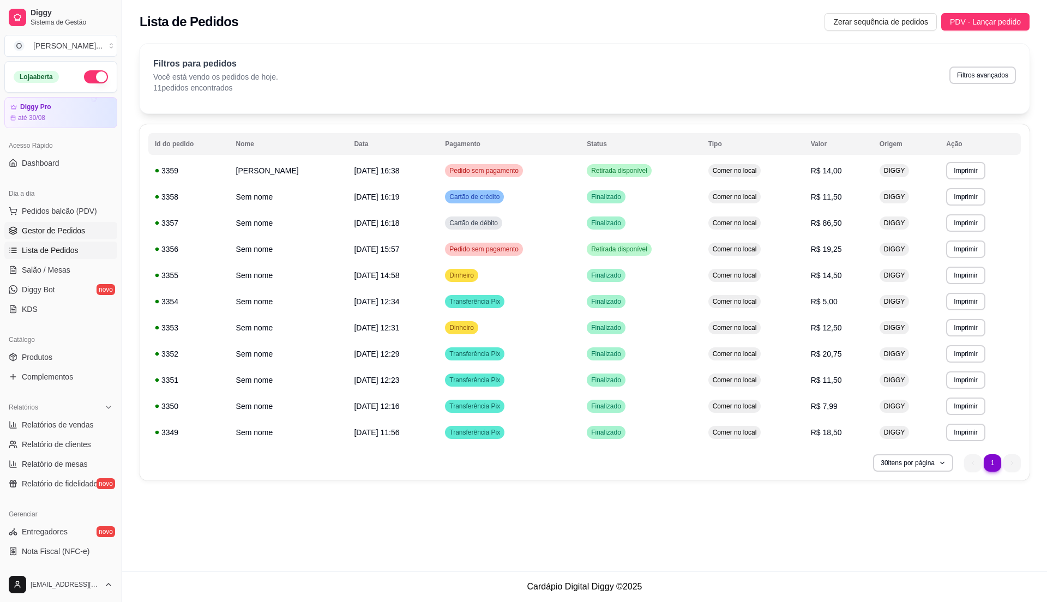
click at [57, 231] on span "Gestor de Pedidos" at bounding box center [53, 230] width 63 height 11
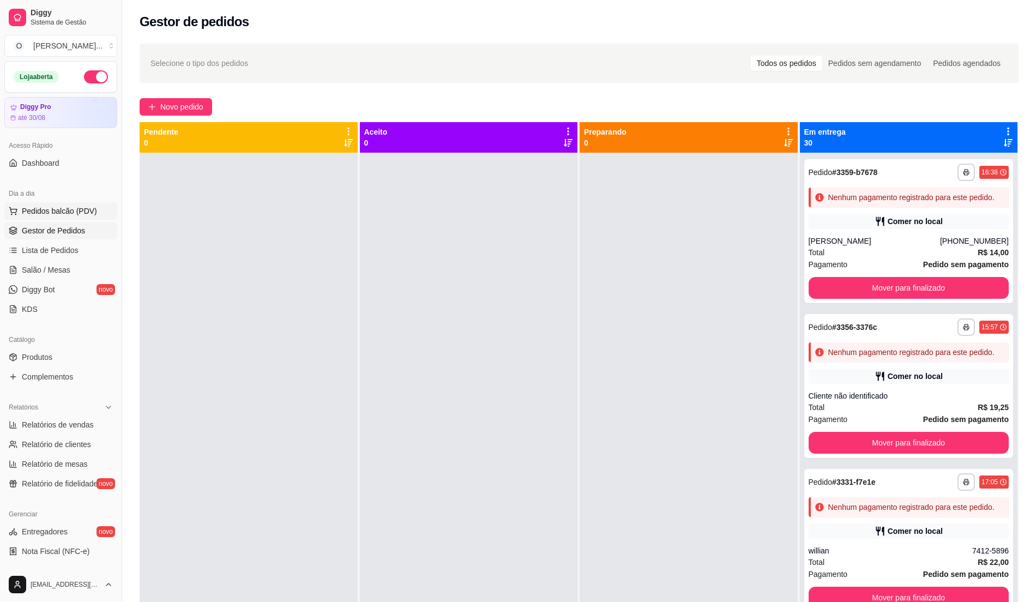
click at [80, 208] on span "Pedidos balcão (PDV)" at bounding box center [59, 211] width 75 height 11
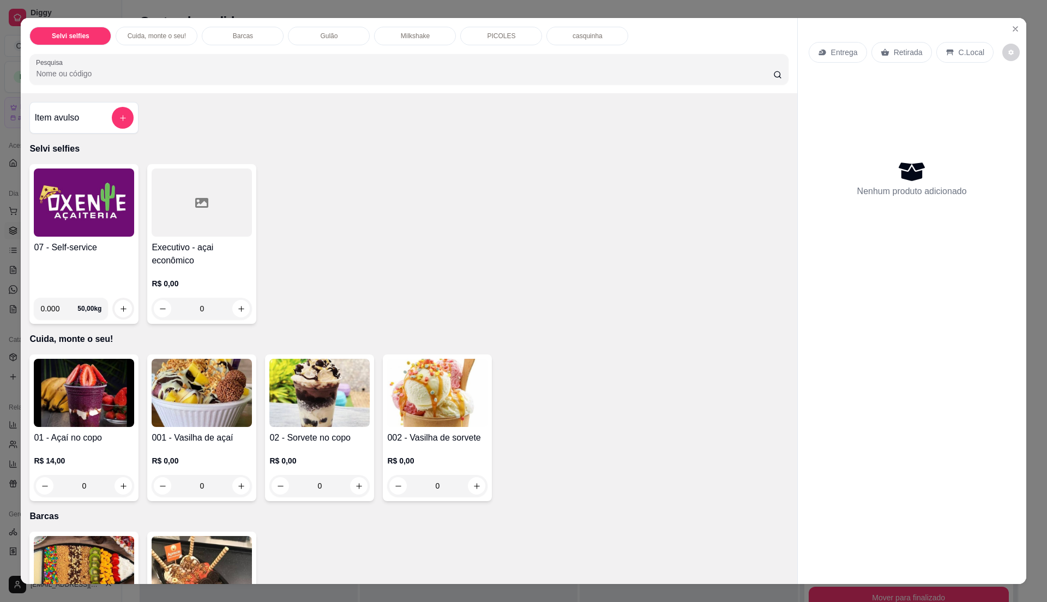
click at [63, 232] on img at bounding box center [84, 203] width 100 height 68
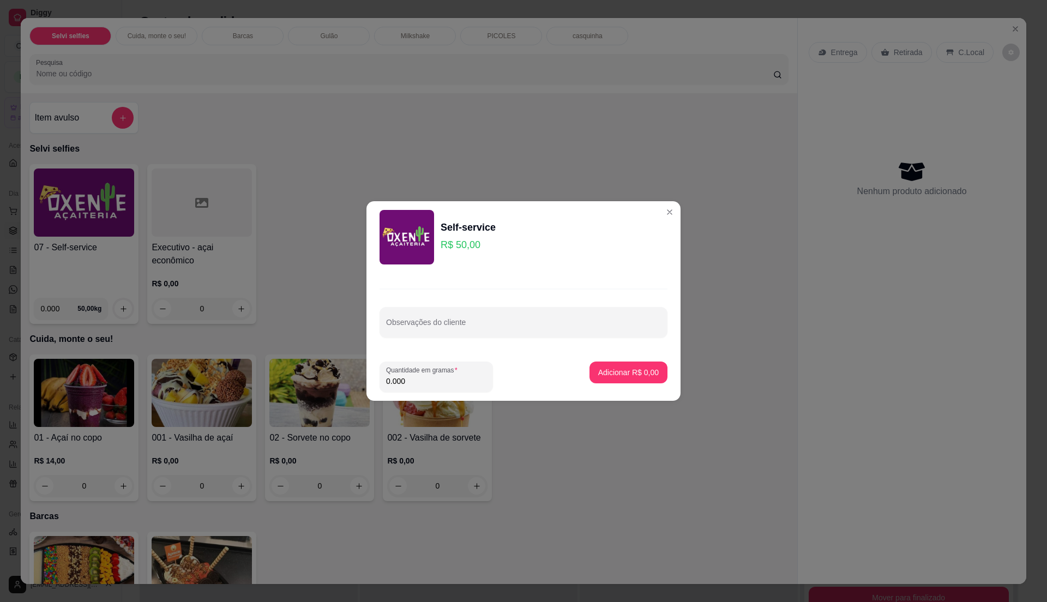
click at [443, 376] on input "0.000" at bounding box center [436, 381] width 100 height 11
type input "0.21"
click at [640, 371] on p "Adicionar R$ 10,50" at bounding box center [626, 372] width 63 height 10
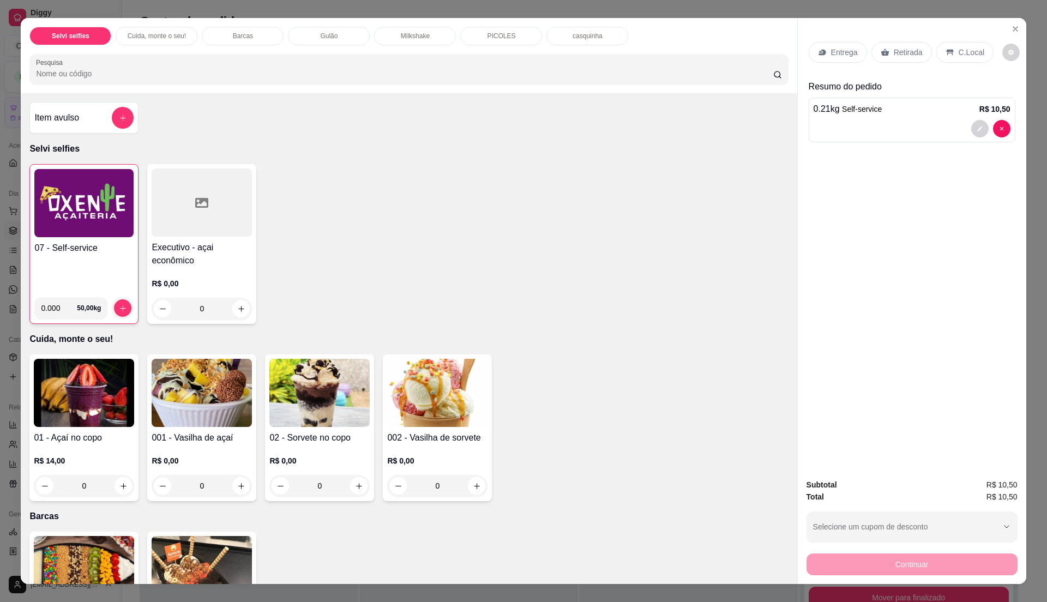
click at [971, 50] on p "C.Local" at bounding box center [972, 52] width 26 height 11
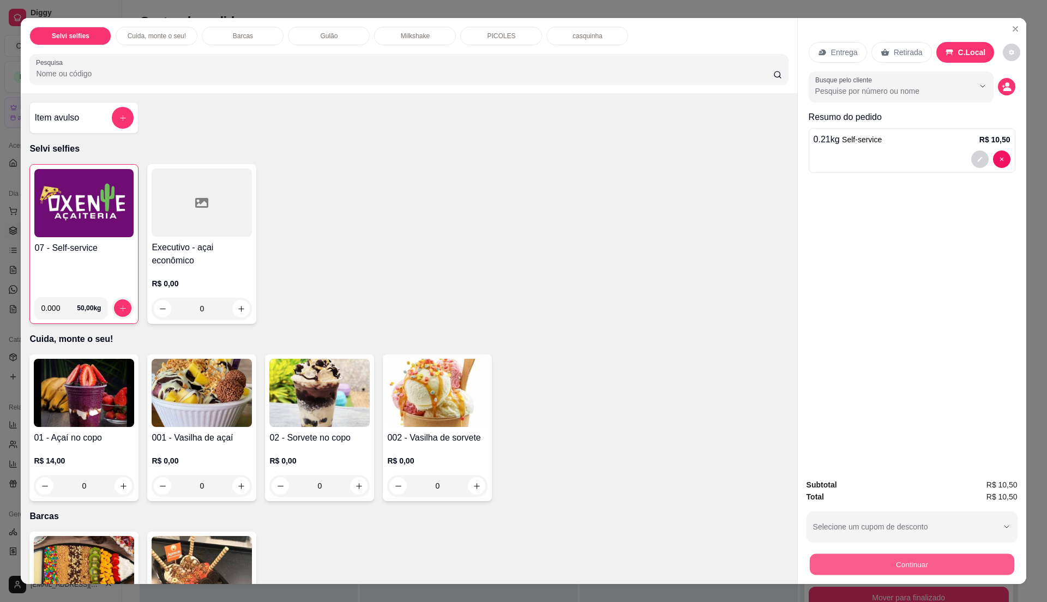
click at [899, 561] on button "Continuar" at bounding box center [911, 564] width 205 height 21
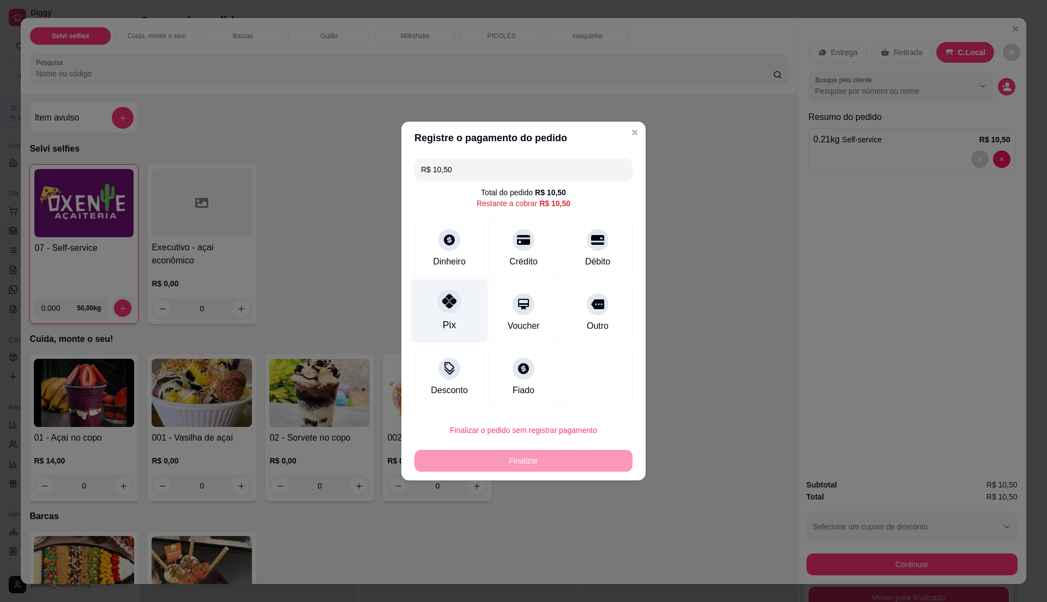
click at [441, 316] on div "Pix" at bounding box center [449, 311] width 77 height 64
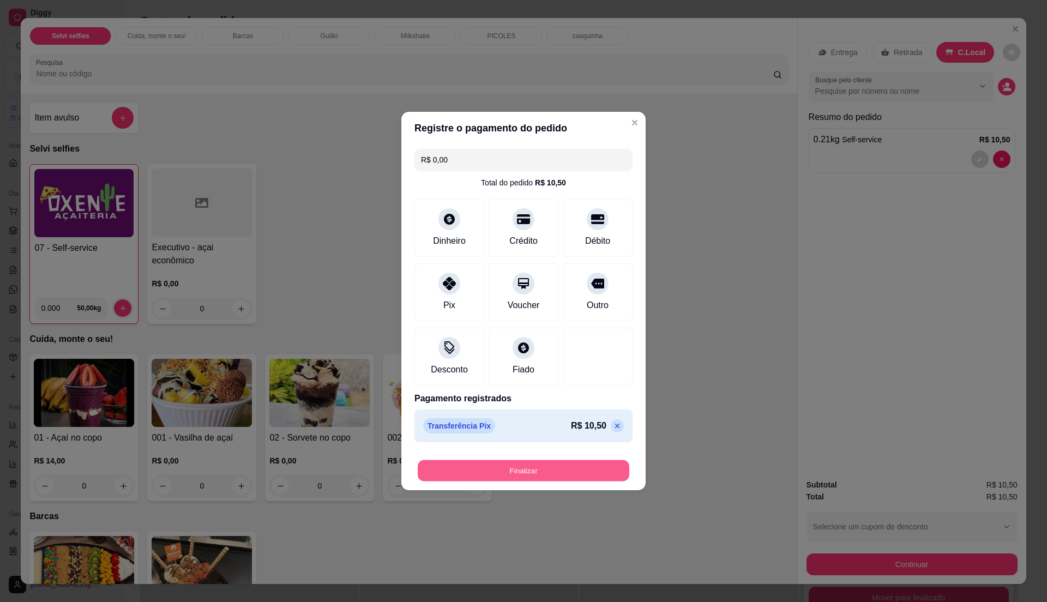
click at [578, 463] on button "Finalizar" at bounding box center [524, 470] width 212 height 21
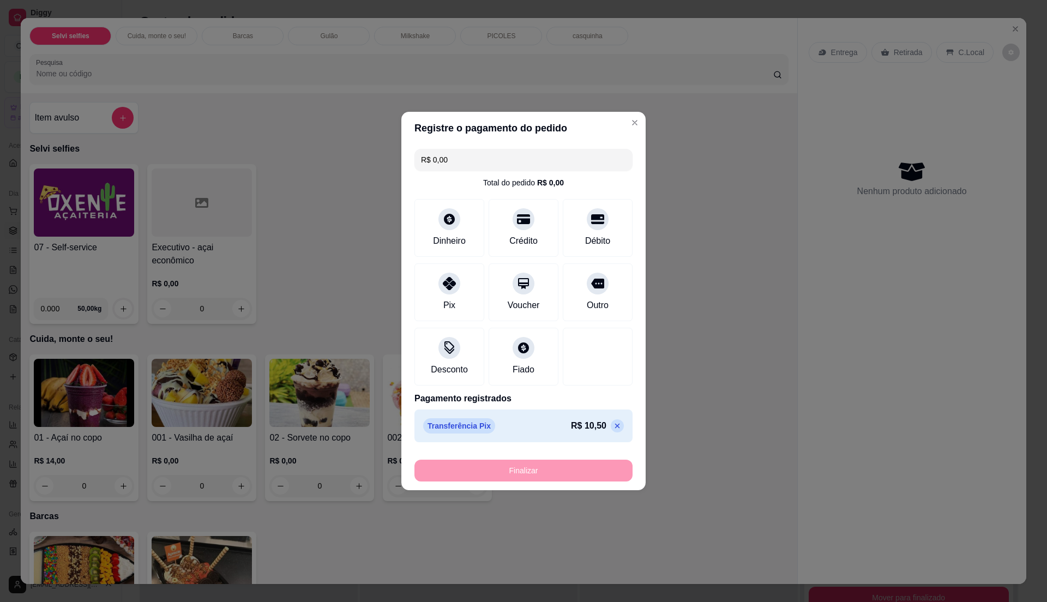
type input "-R$ 10,50"
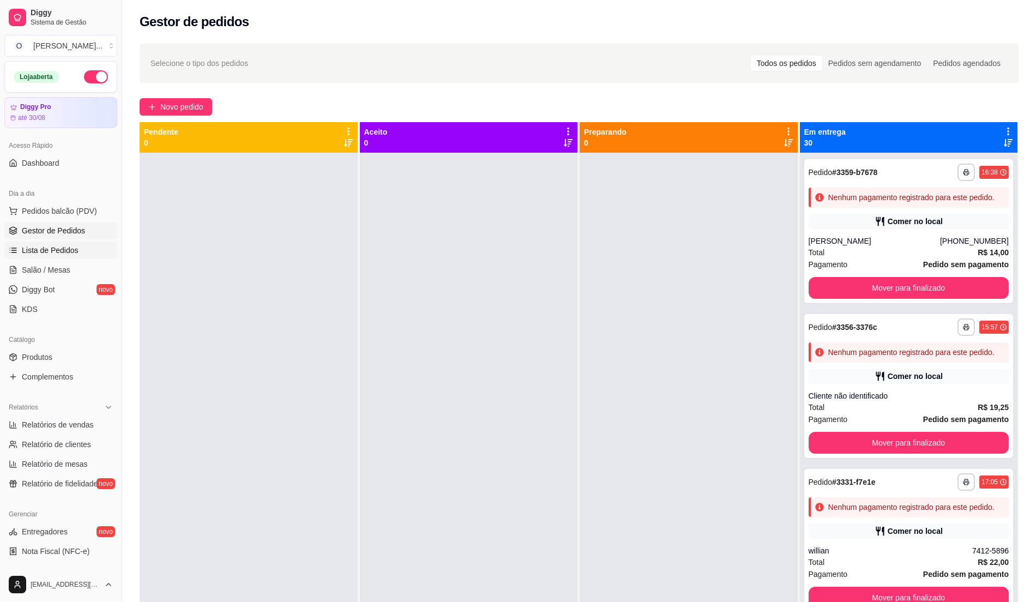
click at [77, 244] on link "Lista de Pedidos" at bounding box center [60, 250] width 113 height 17
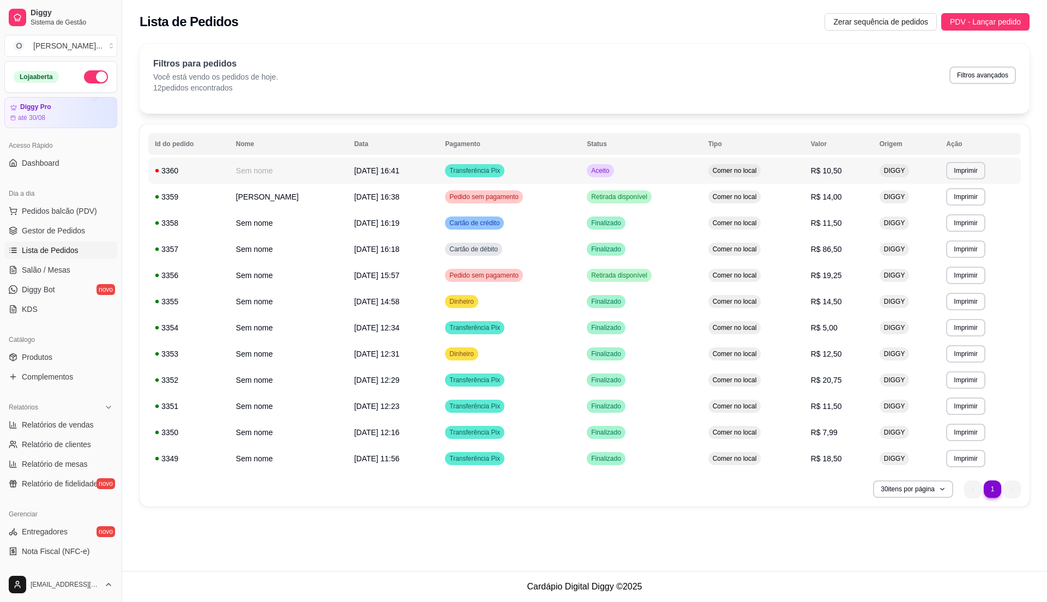
click at [580, 173] on td "Transferência Pix" at bounding box center [510, 171] width 142 height 26
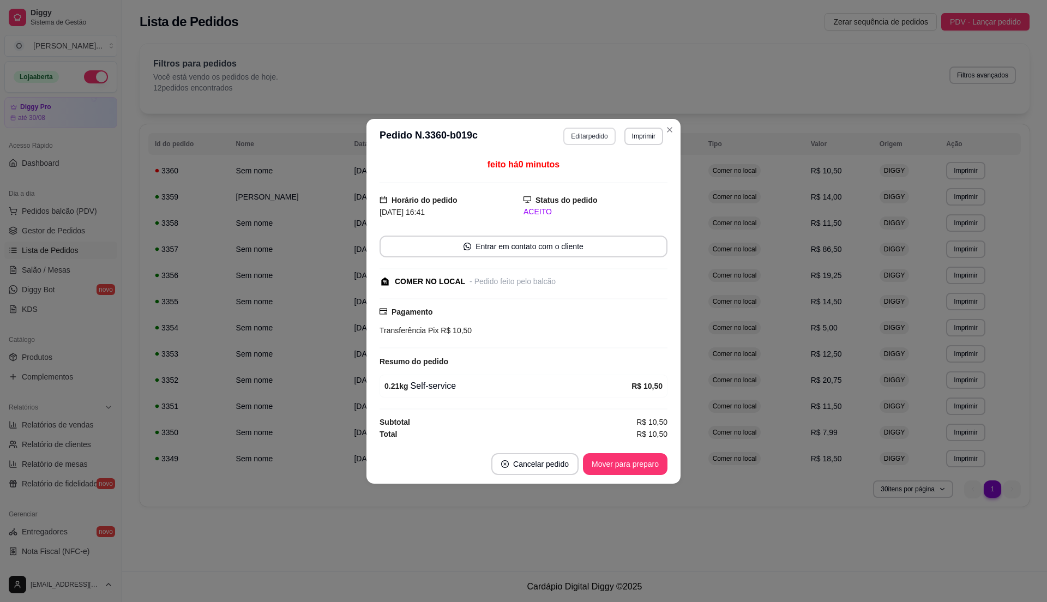
click at [589, 132] on button "Editar pedido" at bounding box center [589, 136] width 52 height 17
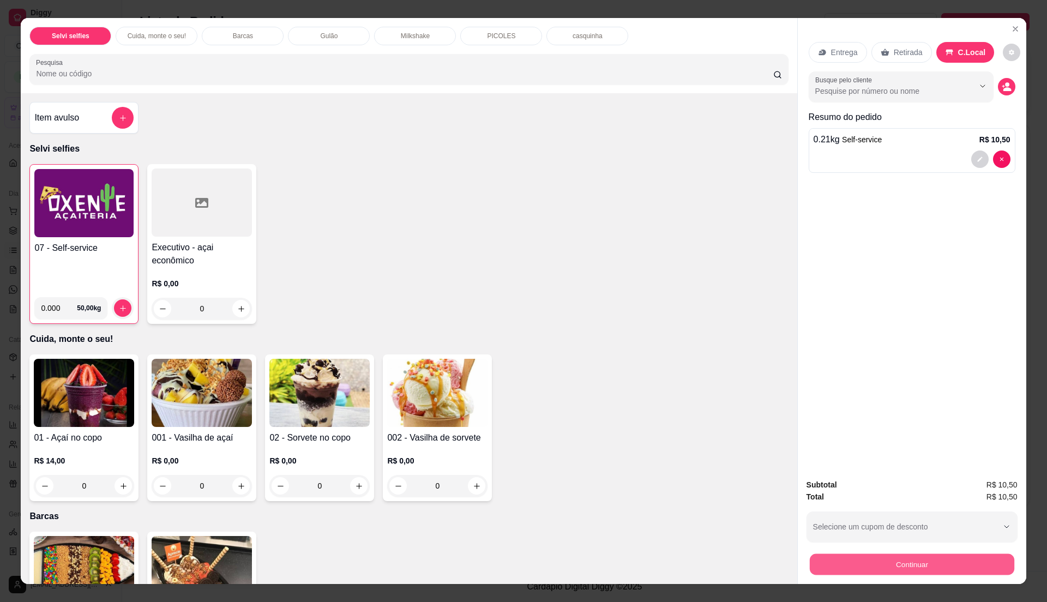
click at [818, 555] on button "Continuar" at bounding box center [911, 564] width 205 height 21
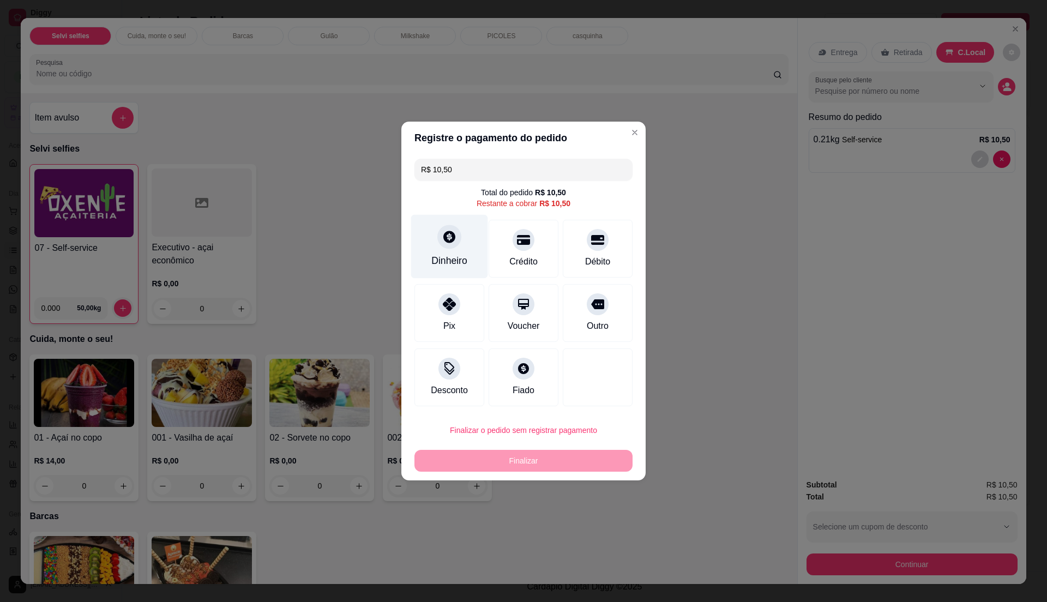
click at [451, 233] on icon at bounding box center [449, 237] width 12 height 12
click at [493, 166] on input "R$ 10,50" at bounding box center [523, 170] width 205 height 22
click at [469, 247] on div "Dinheiro" at bounding box center [449, 247] width 77 height 64
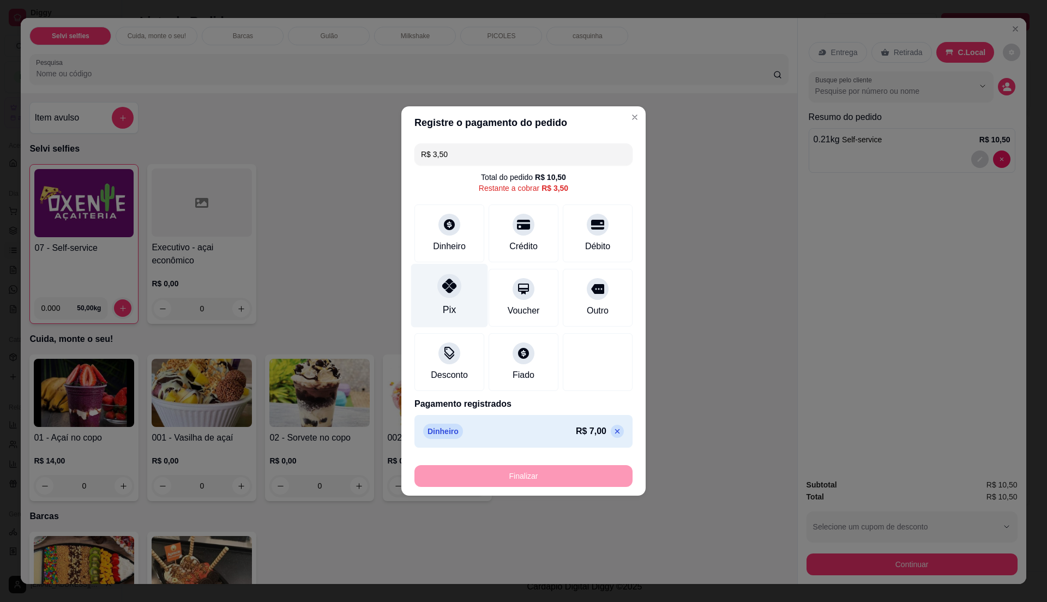
click at [441, 293] on div at bounding box center [449, 286] width 24 height 24
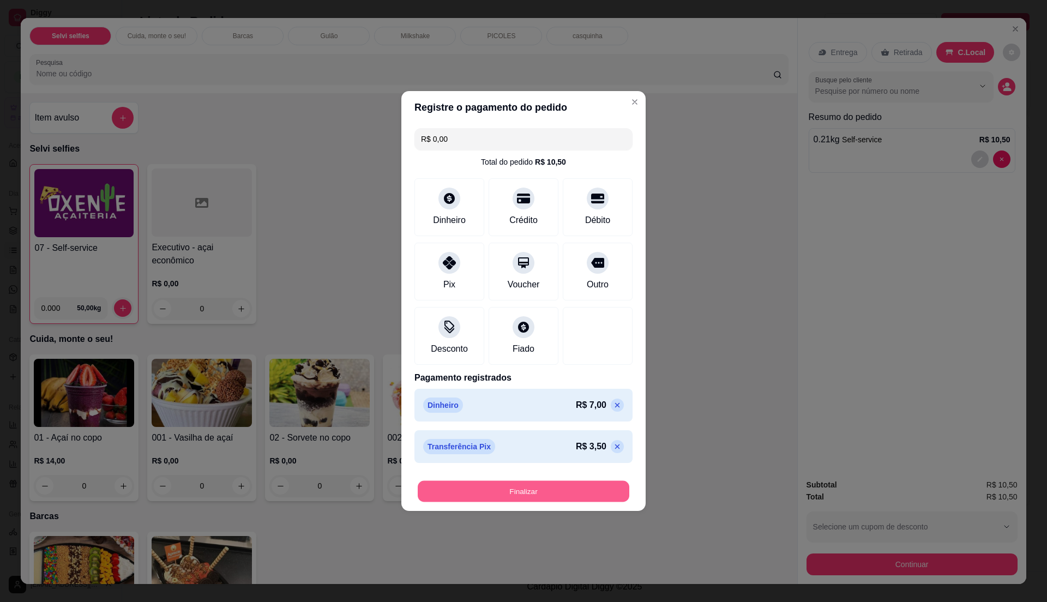
click at [516, 495] on button "Finalizar" at bounding box center [524, 491] width 212 height 21
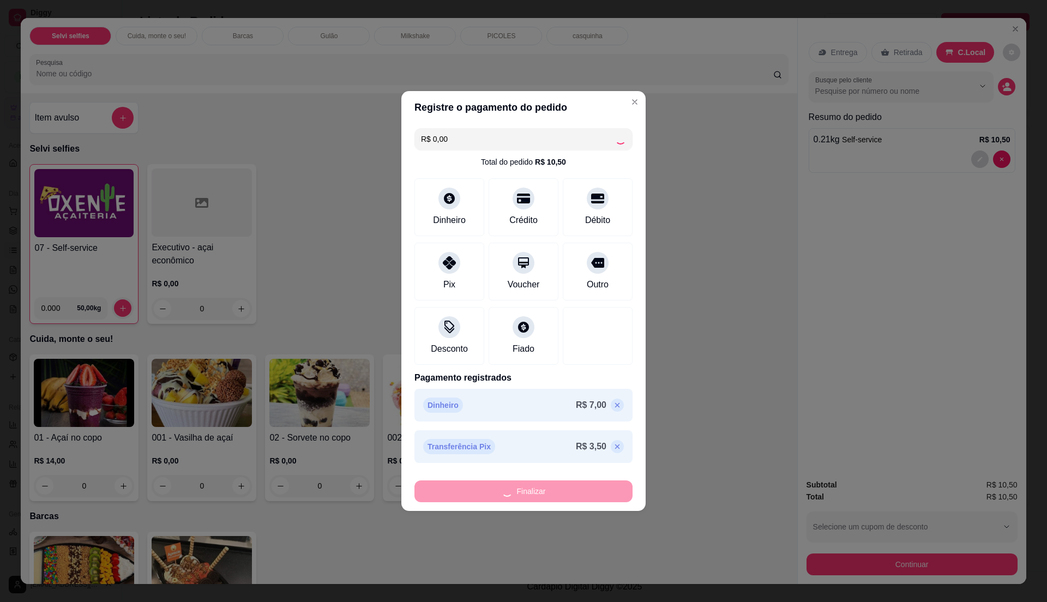
type input "-R$ 10,50"
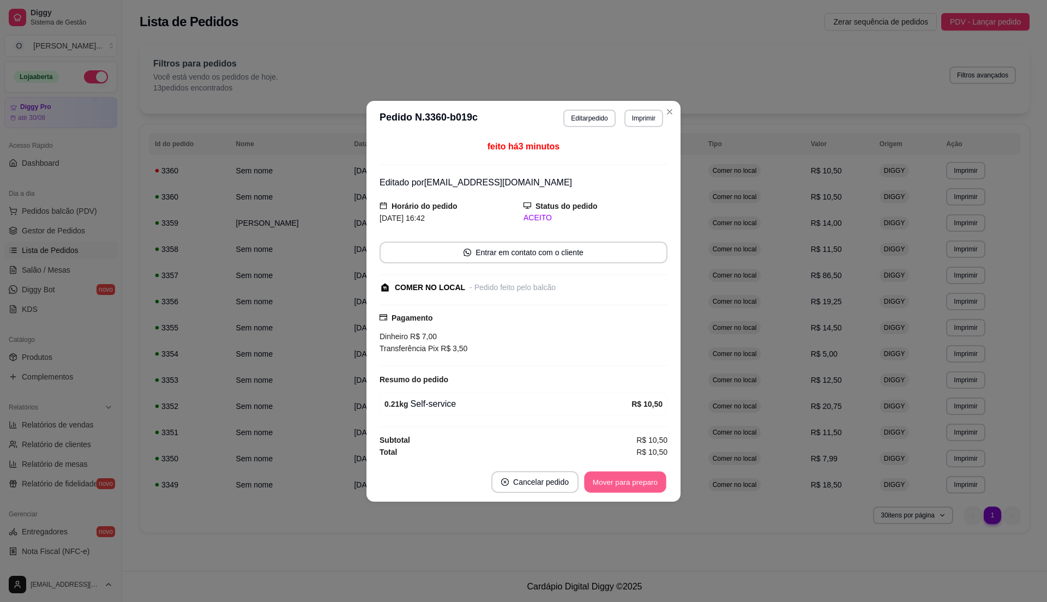
click at [640, 476] on button "Mover para preparo" at bounding box center [625, 481] width 82 height 21
click at [640, 476] on button "Mover para retirada disponível" at bounding box center [607, 482] width 121 height 22
click at [640, 476] on button "Mover para finalizado" at bounding box center [623, 481] width 88 height 21
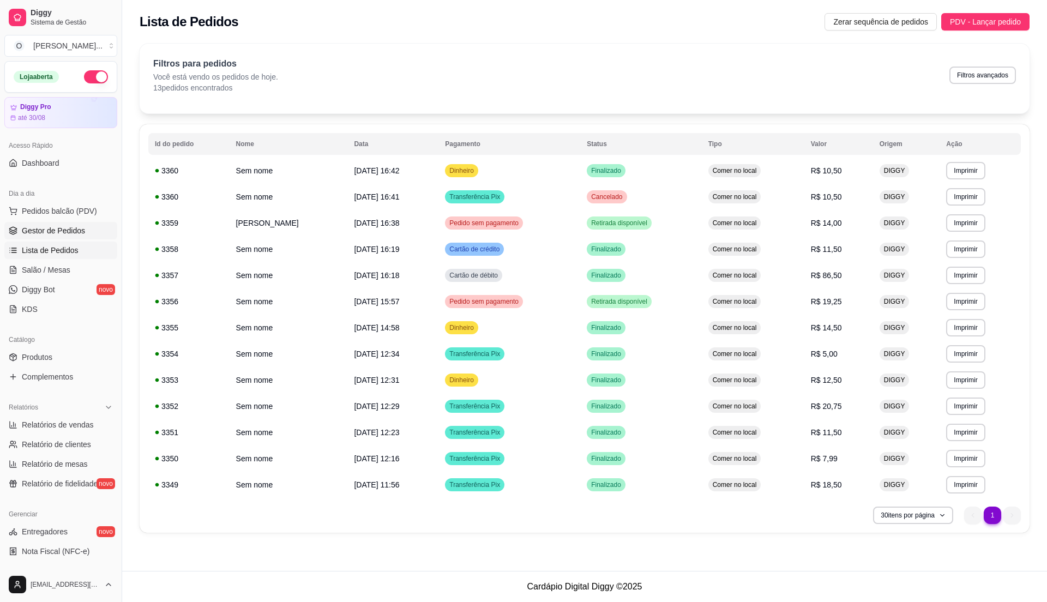
click at [73, 235] on span "Gestor de Pedidos" at bounding box center [53, 230] width 63 height 11
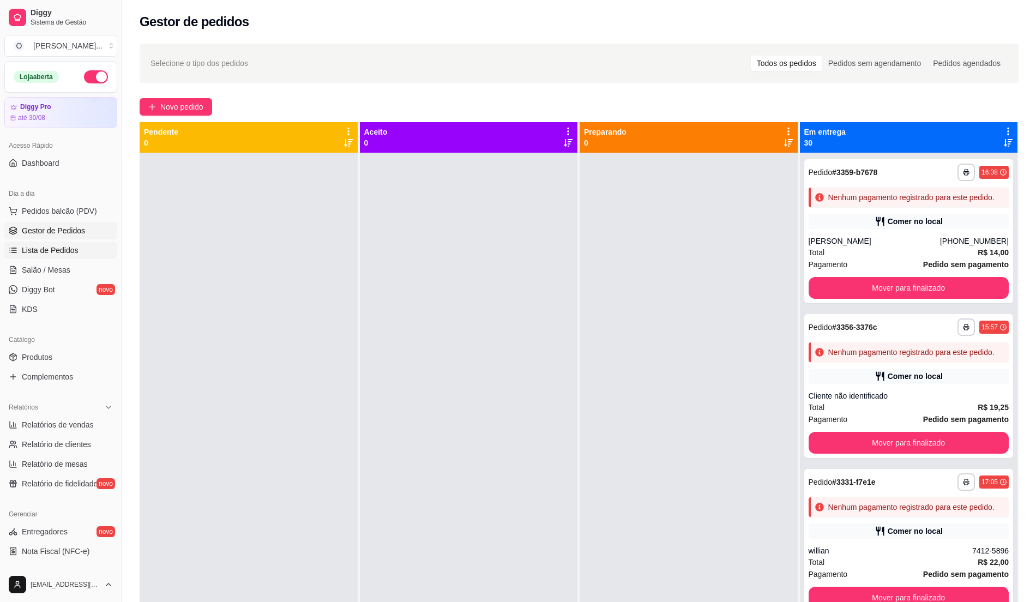
click at [57, 249] on span "Lista de Pedidos" at bounding box center [50, 250] width 57 height 11
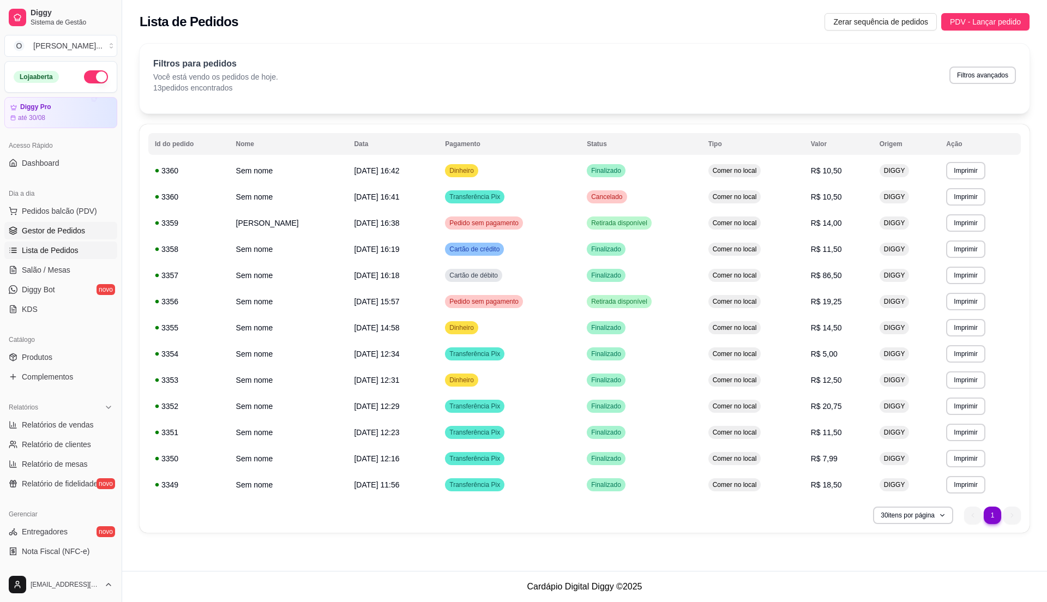
click at [70, 234] on span "Gestor de Pedidos" at bounding box center [53, 230] width 63 height 11
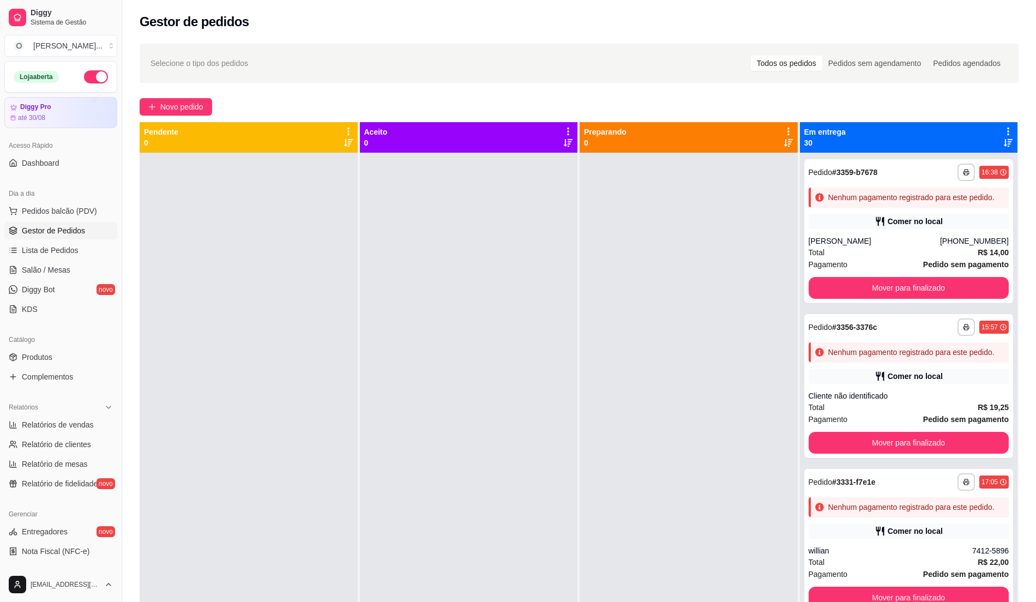
click at [539, 369] on div at bounding box center [469, 454] width 218 height 602
click at [68, 208] on span "Pedidos balcão (PDV)" at bounding box center [59, 211] width 75 height 11
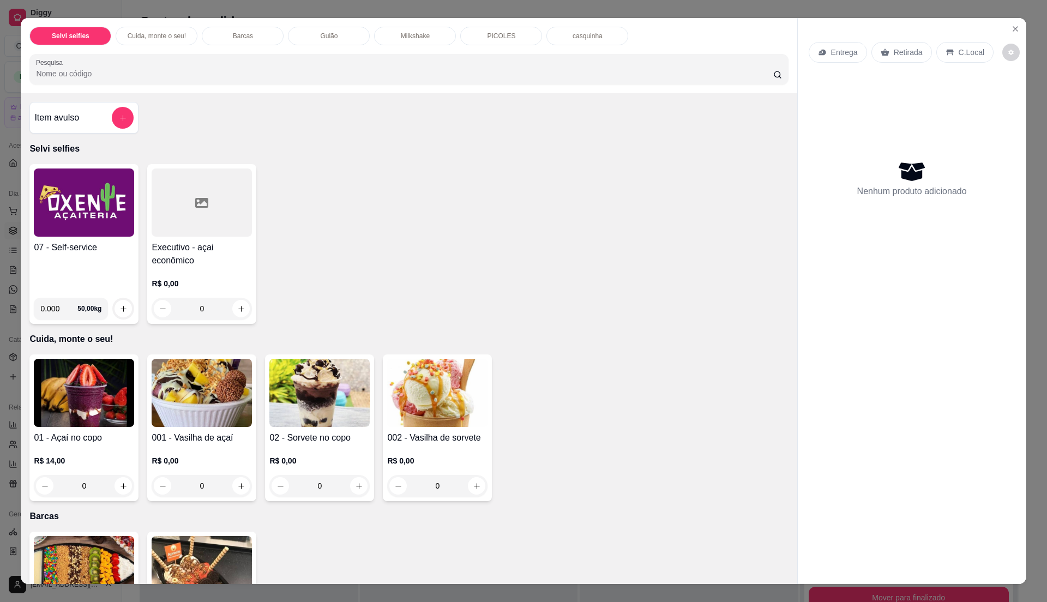
click at [67, 230] on img at bounding box center [84, 203] width 100 height 68
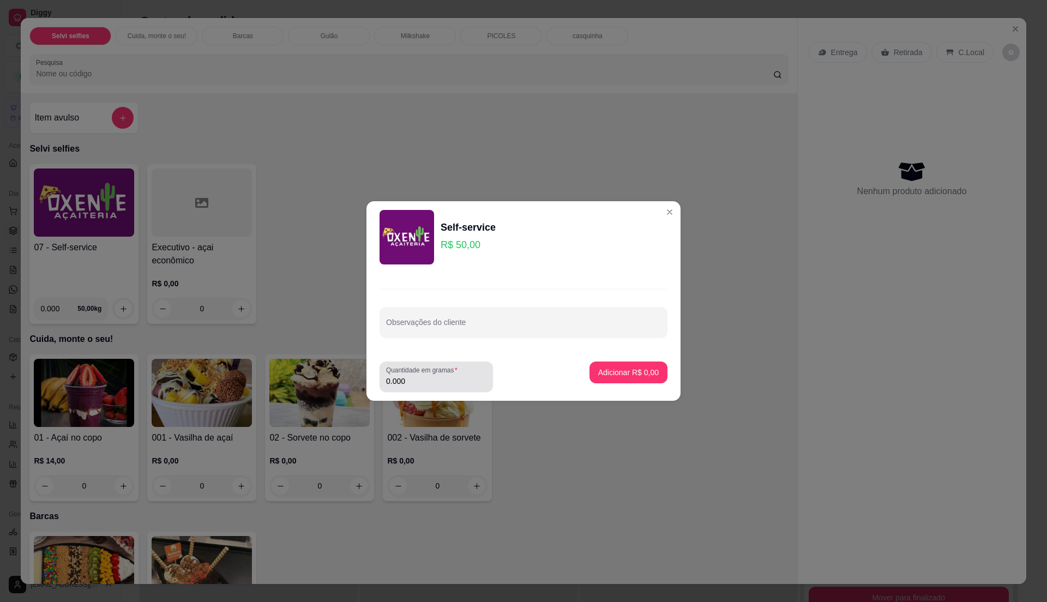
click at [419, 376] on input "0.000" at bounding box center [436, 381] width 100 height 11
type input "0.19"
click at [619, 369] on p "Adicionar R$ 9,50" at bounding box center [628, 372] width 61 height 11
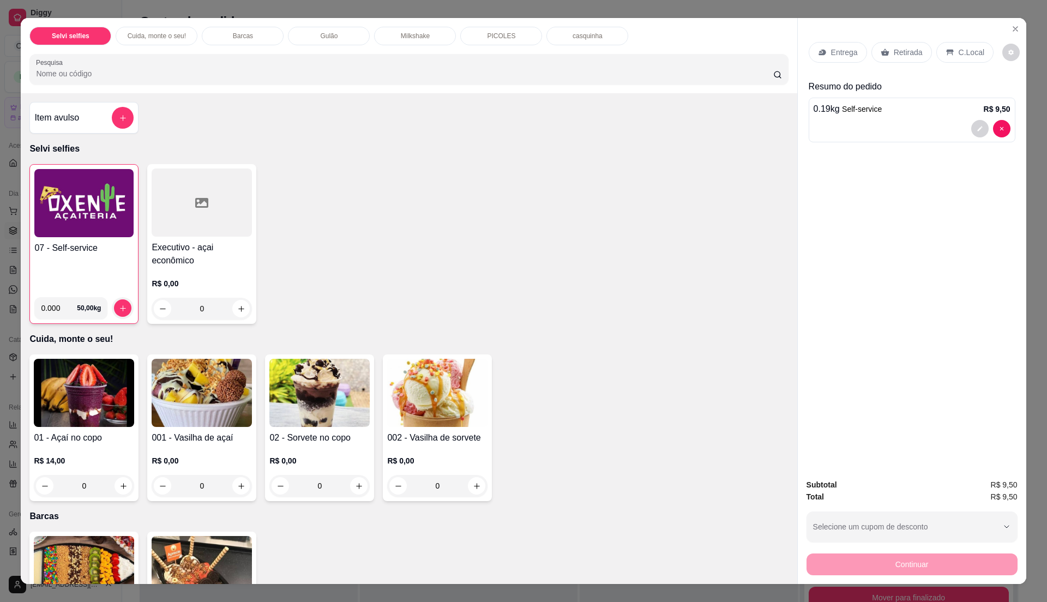
click at [962, 47] on p "C.Local" at bounding box center [972, 52] width 26 height 11
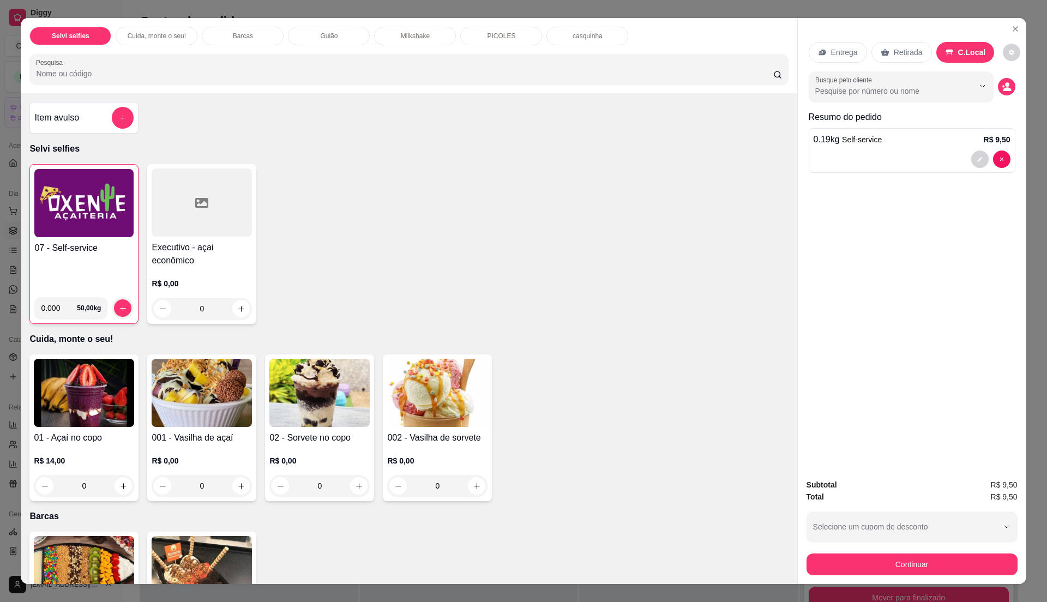
click at [92, 251] on h4 "07 - Self-service" at bounding box center [83, 248] width 99 height 13
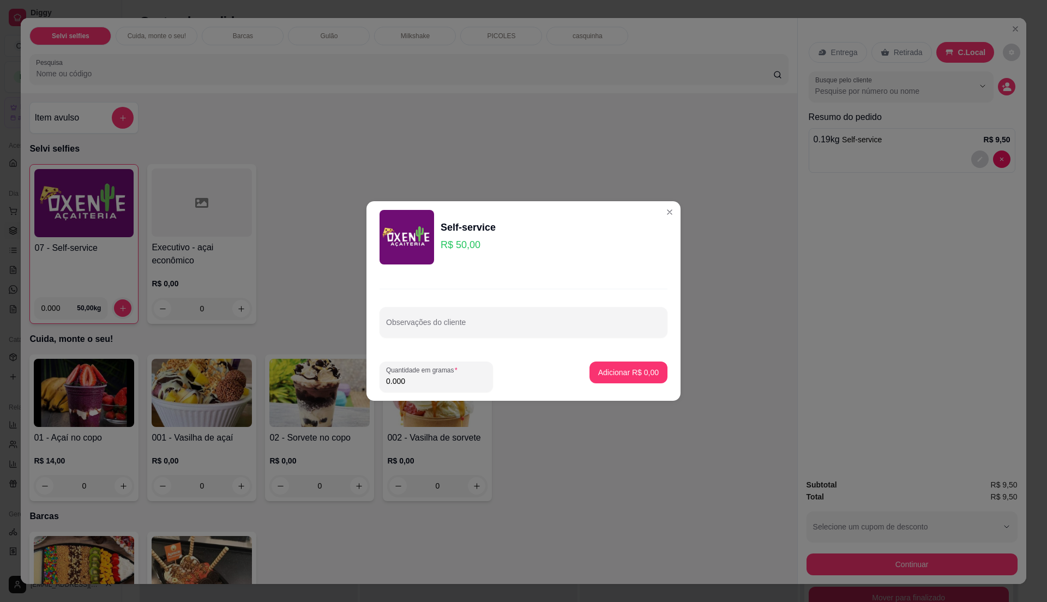
click at [422, 395] on footer "Quantidade em gramas 0.000 Adicionar R$ 0,00" at bounding box center [524, 377] width 314 height 48
click at [421, 378] on input "0.000" at bounding box center [436, 381] width 100 height 11
type input "0.31"
click at [604, 374] on p "Adicionar R$ 15,50" at bounding box center [626, 372] width 63 height 10
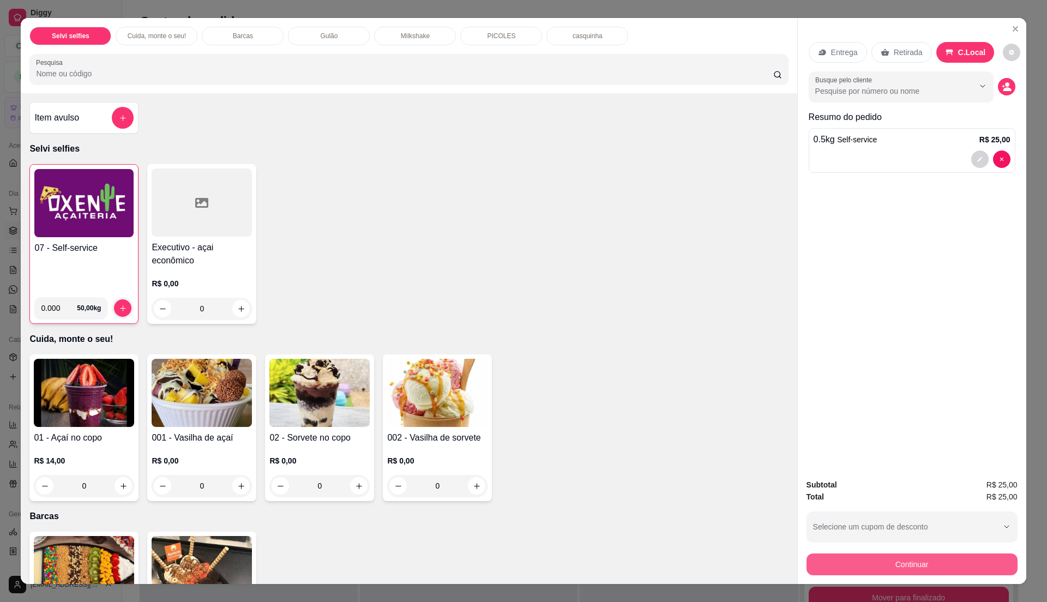
click at [912, 560] on button "Continuar" at bounding box center [912, 565] width 211 height 22
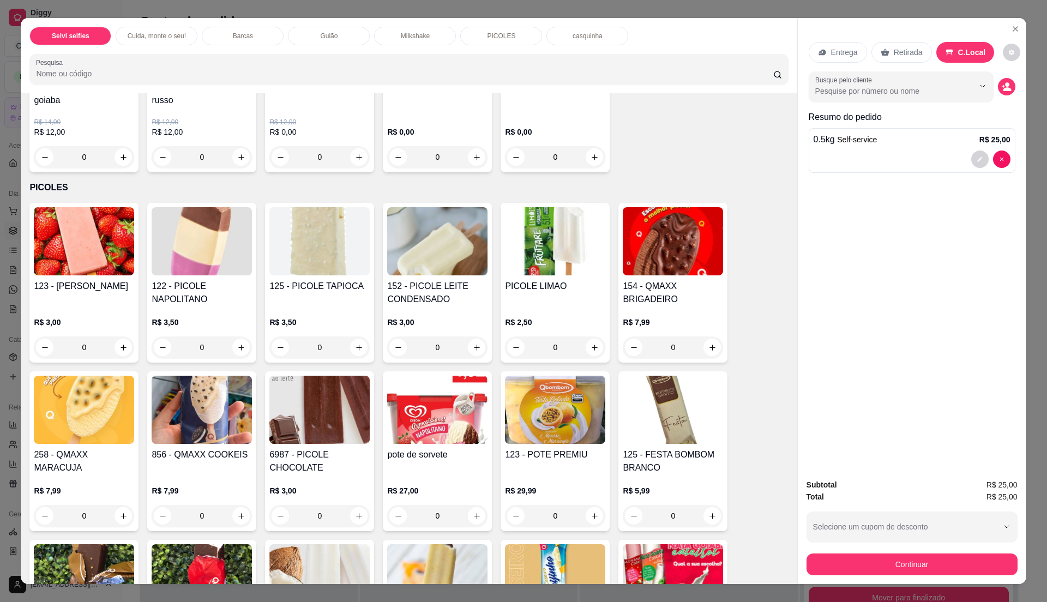
scroll to position [1309, 0]
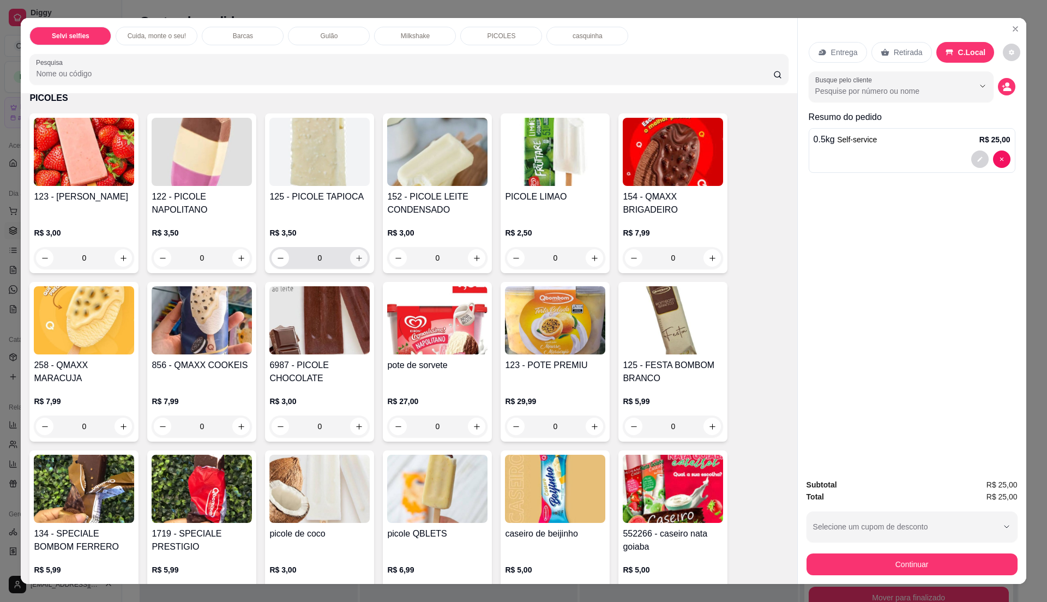
click at [352, 253] on button "increase-product-quantity" at bounding box center [358, 257] width 17 height 17
click at [355, 256] on icon "increase-product-quantity" at bounding box center [359, 258] width 8 height 8
type input "1"
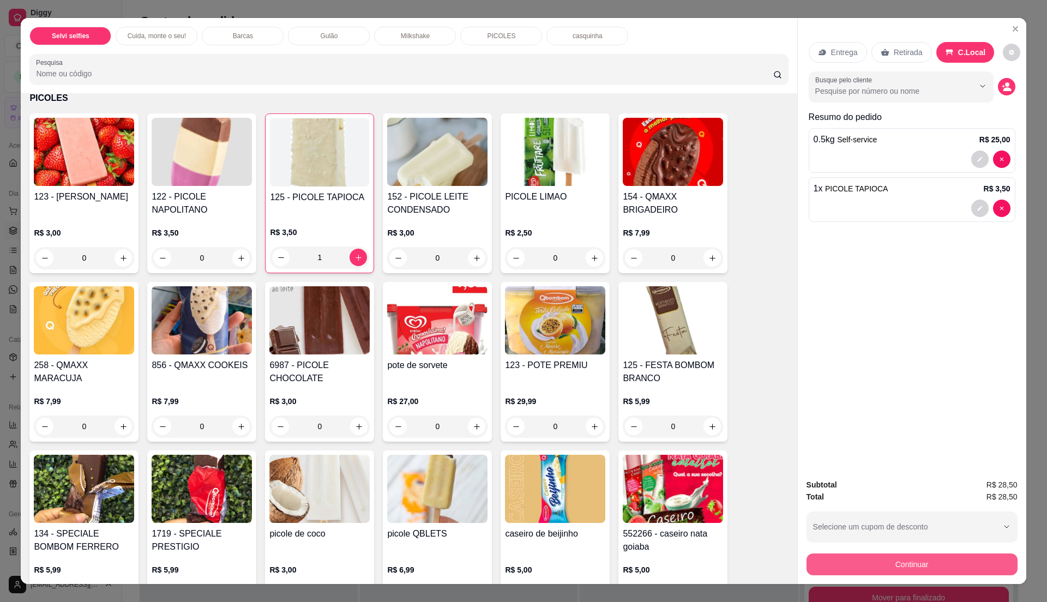
click at [905, 562] on button "Continuar" at bounding box center [912, 565] width 211 height 22
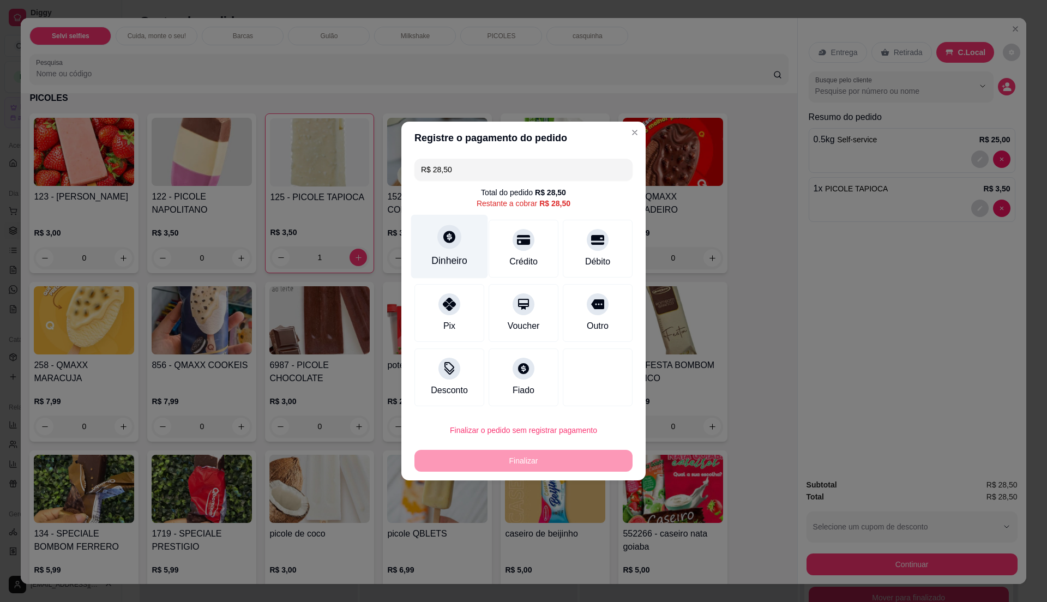
click at [452, 251] on div "Dinheiro" at bounding box center [449, 247] width 77 height 64
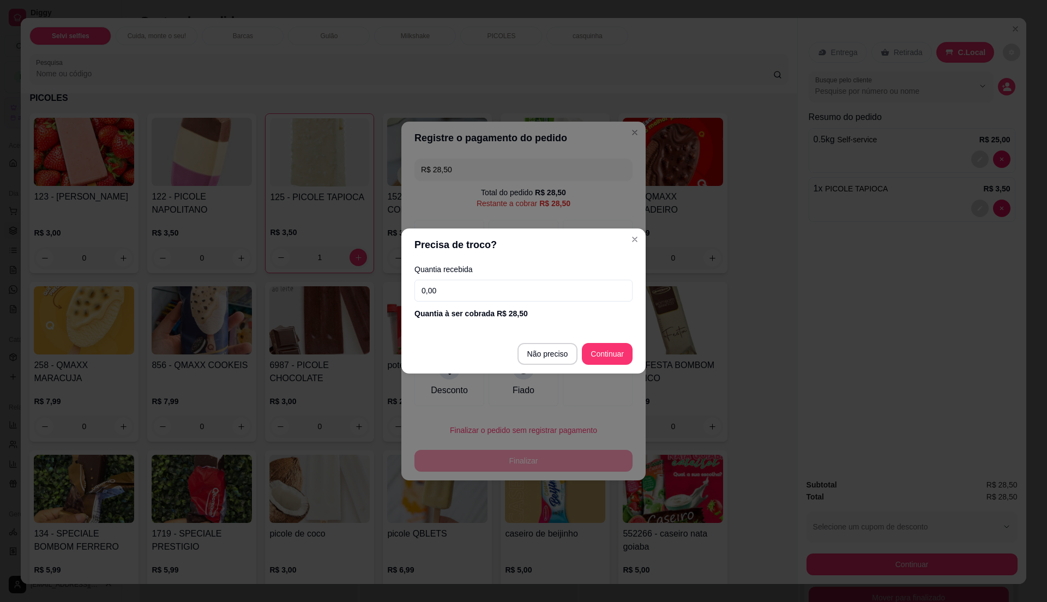
click at [473, 296] on input "0,00" at bounding box center [524, 291] width 218 height 22
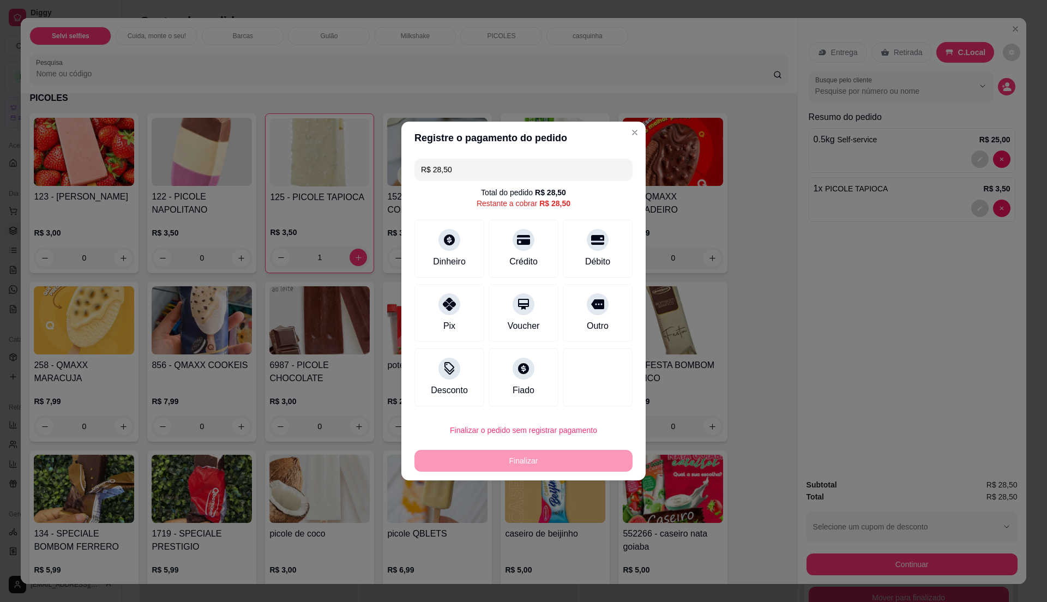
click at [494, 169] on input "R$ 28,50" at bounding box center [523, 170] width 205 height 22
type input "R$ 3,50"
click at [449, 251] on div "Dinheiro" at bounding box center [449, 247] width 77 height 64
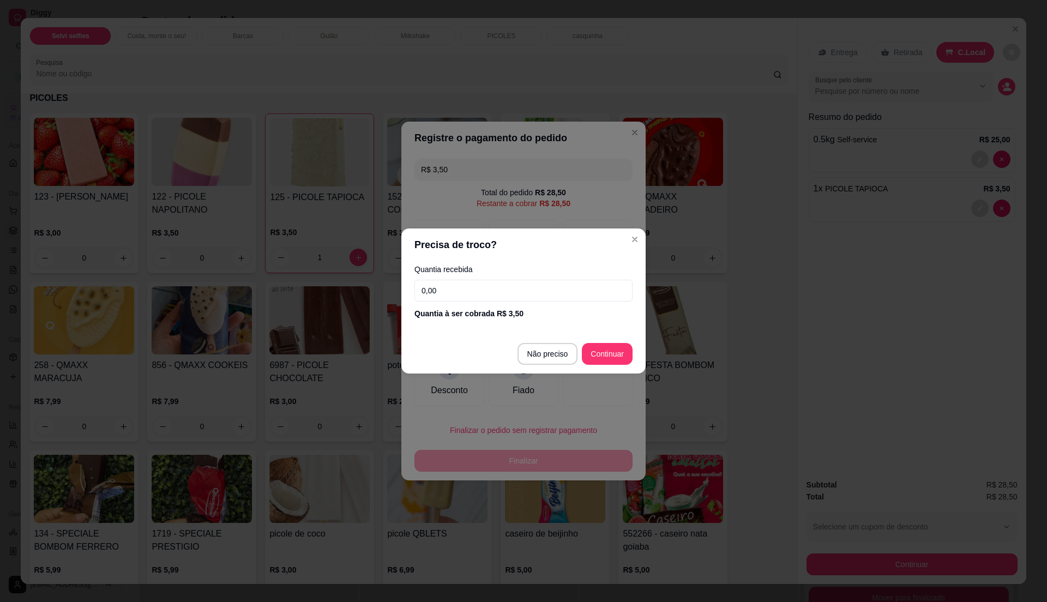
click at [500, 291] on input "0,00" at bounding box center [524, 291] width 218 height 22
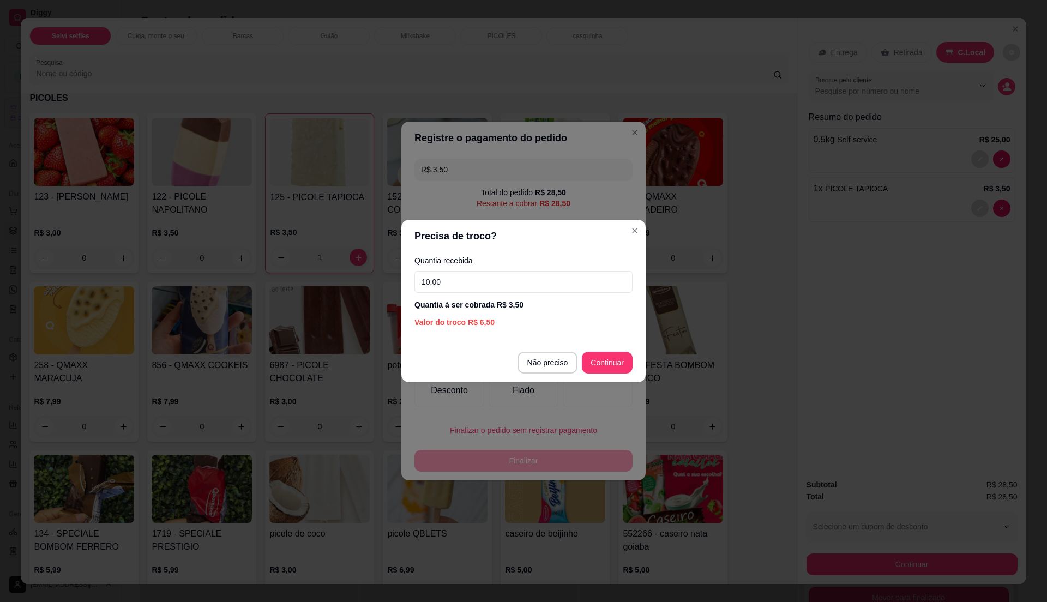
type input "10,00"
click at [604, 350] on footer "Não preciso Continuar" at bounding box center [523, 362] width 244 height 39
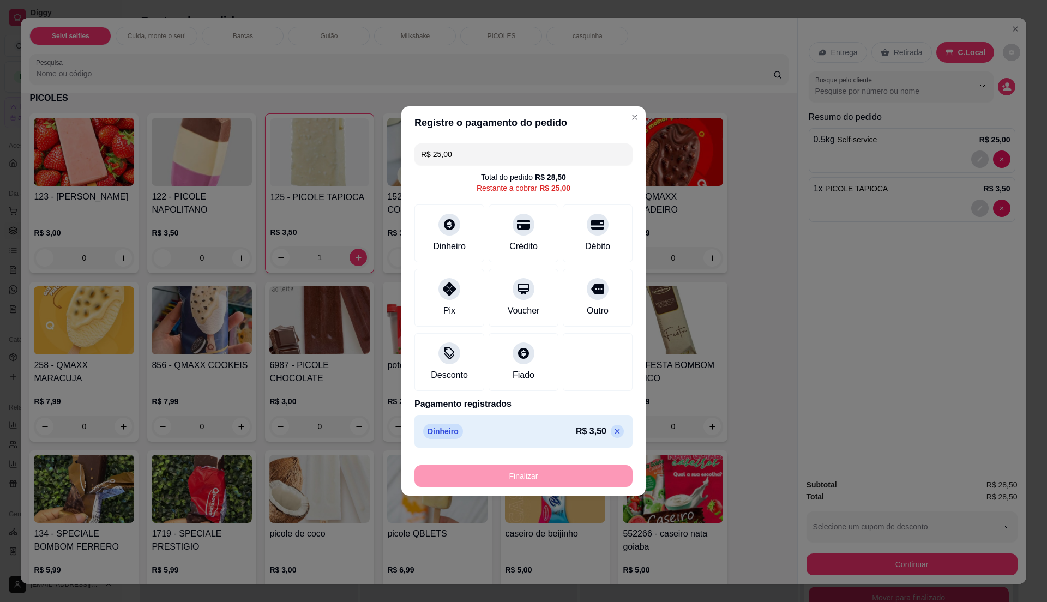
click at [459, 149] on input "R$ 25,00" at bounding box center [523, 154] width 205 height 22
click at [446, 303] on div "Pix" at bounding box center [449, 310] width 13 height 14
type input "R$ 9,50"
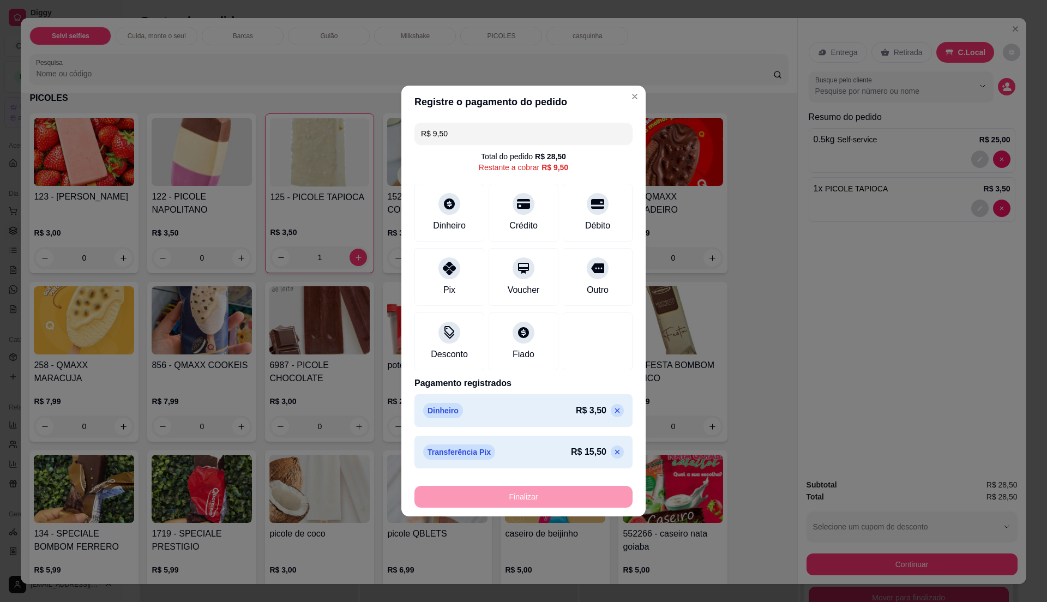
click at [504, 127] on input "R$ 9,50" at bounding box center [523, 134] width 205 height 22
click at [448, 232] on div "Dinheiro" at bounding box center [449, 211] width 77 height 64
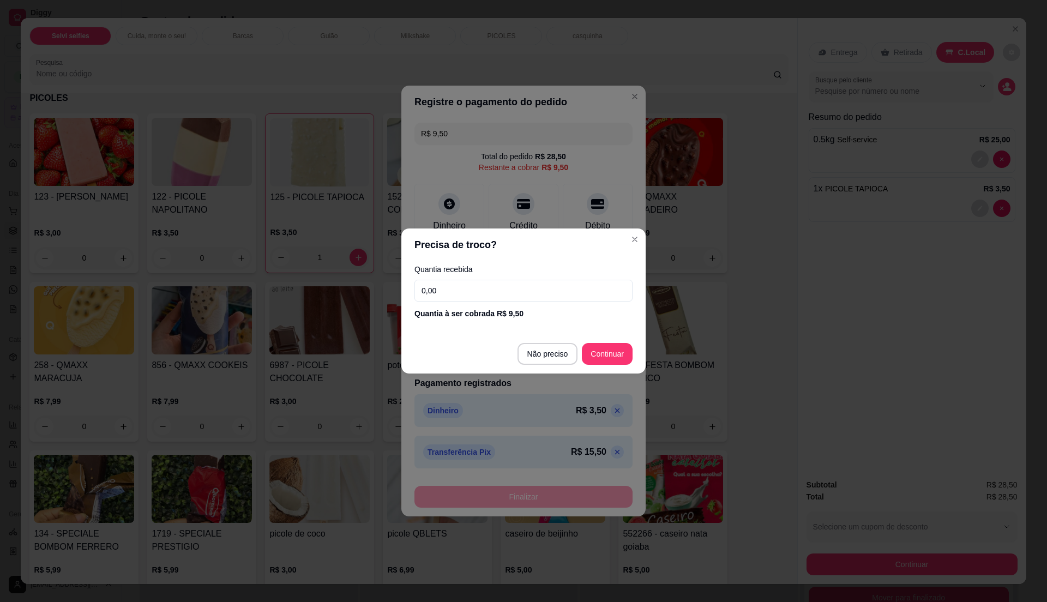
click at [468, 286] on input "0,00" at bounding box center [524, 291] width 218 height 22
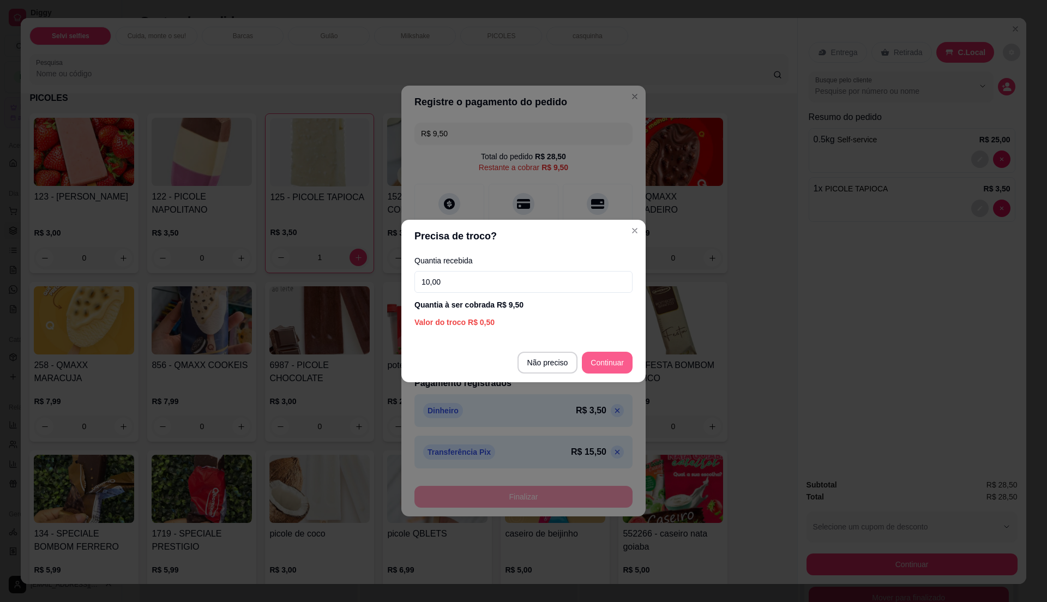
type input "10,00"
click at [601, 351] on footer "Não preciso Continuar" at bounding box center [523, 362] width 244 height 39
type input "R$ 0,00"
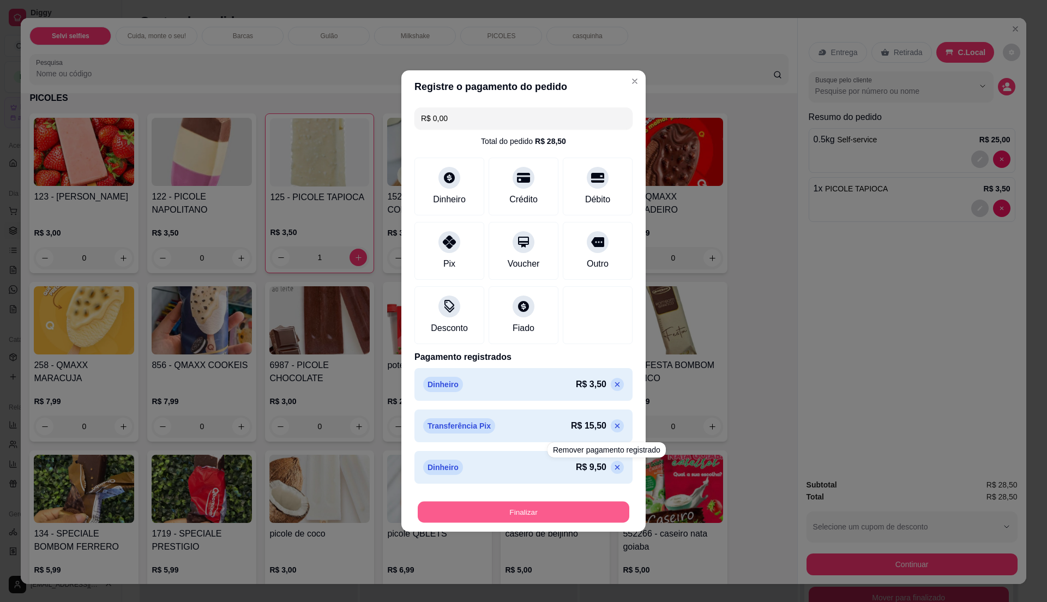
click at [597, 513] on button "Finalizar" at bounding box center [524, 512] width 212 height 21
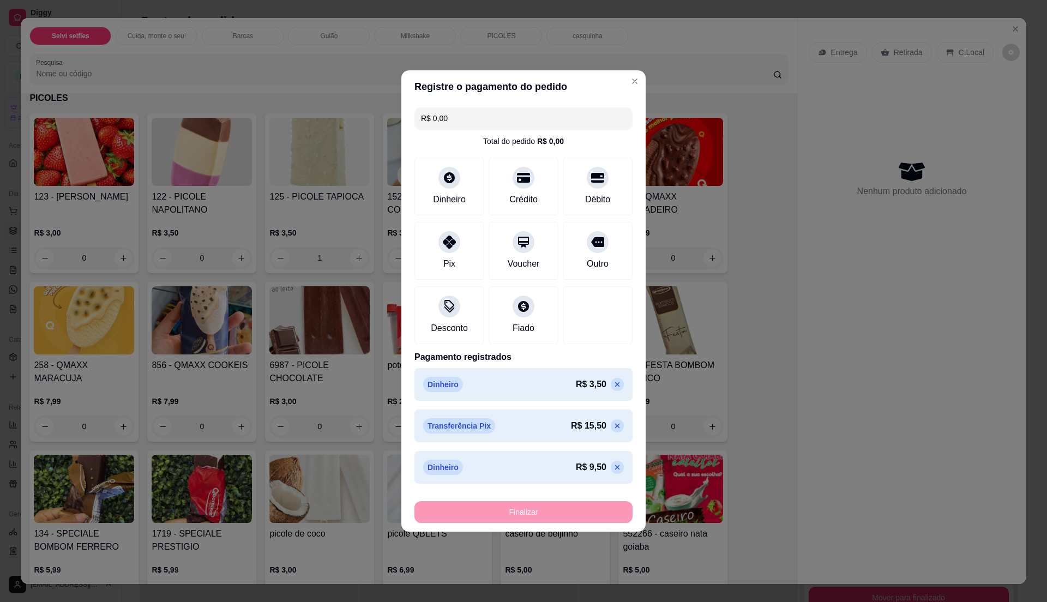
type input "0"
type input "-R$ 28,50"
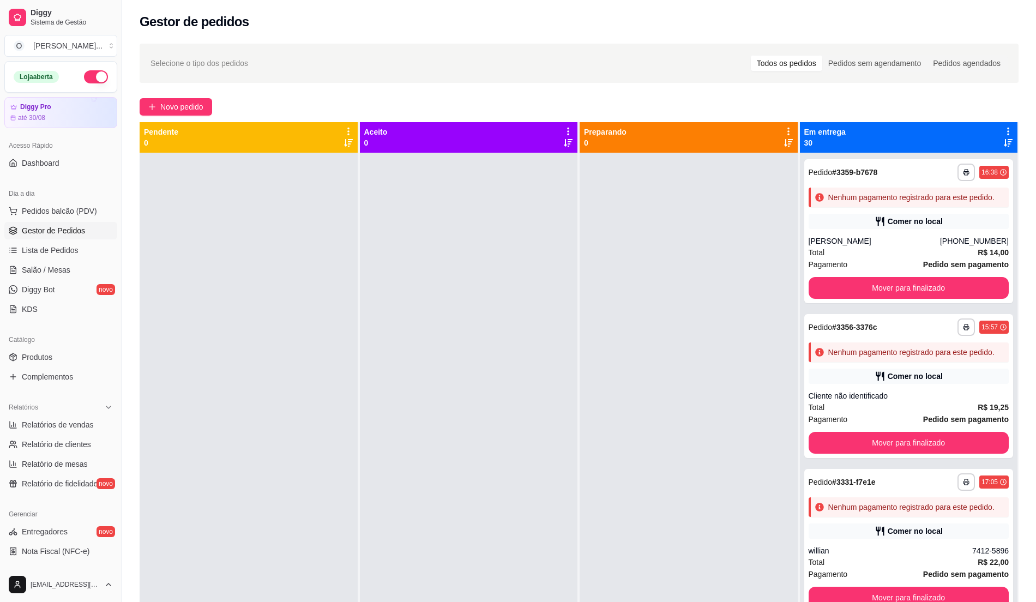
click at [64, 236] on span "Gestor de Pedidos" at bounding box center [53, 230] width 63 height 11
click at [57, 254] on span "Lista de Pedidos" at bounding box center [50, 250] width 57 height 11
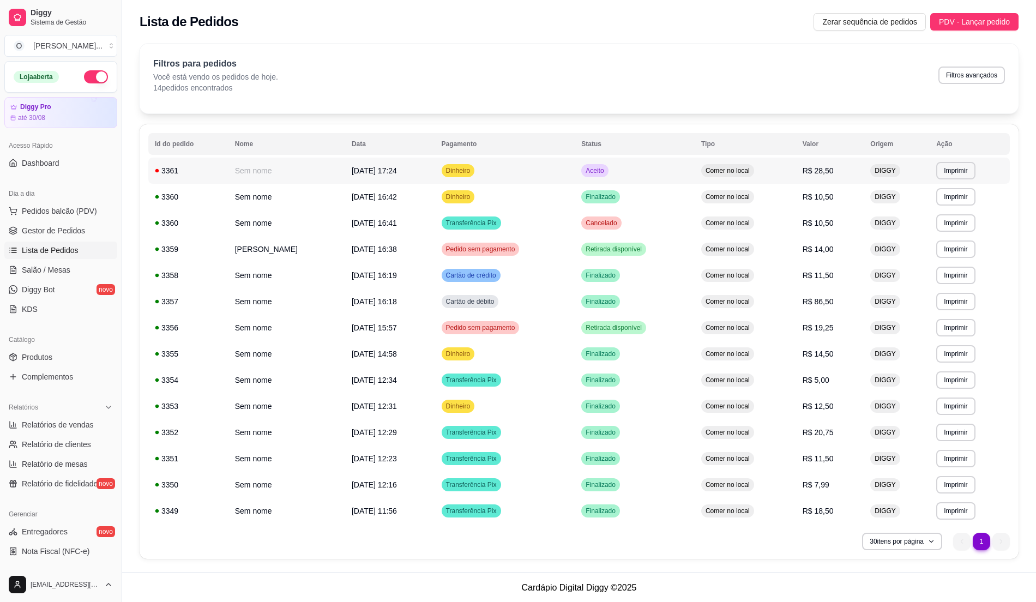
click at [646, 166] on td "Aceito" at bounding box center [635, 171] width 120 height 26
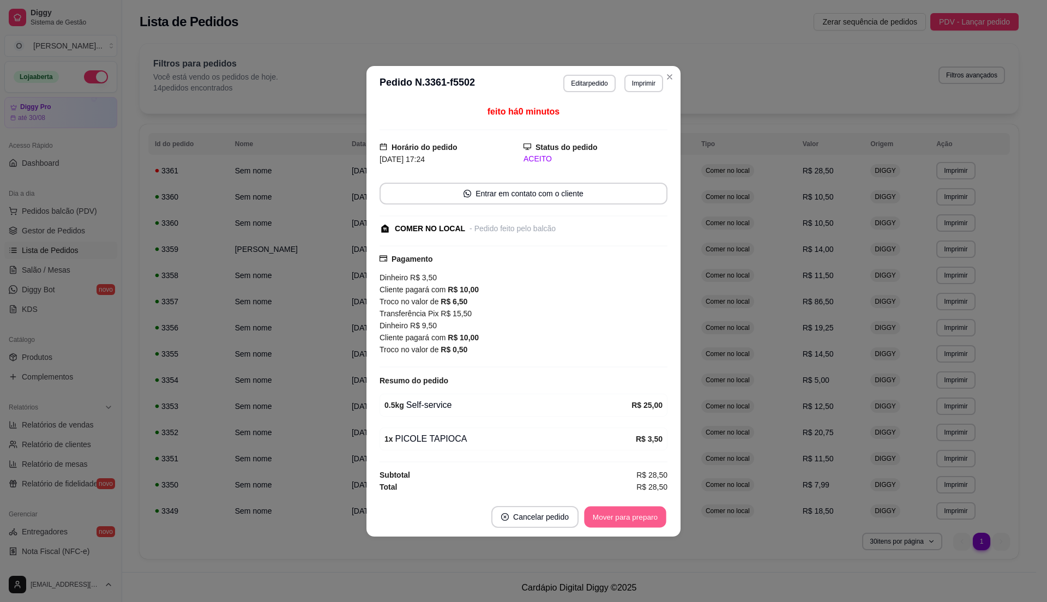
click at [635, 513] on button "Mover para preparo" at bounding box center [625, 516] width 82 height 21
click at [635, 513] on button "Mover para retirada disponível" at bounding box center [607, 516] width 117 height 21
click at [635, 513] on button "Mover para finalizado" at bounding box center [622, 517] width 91 height 22
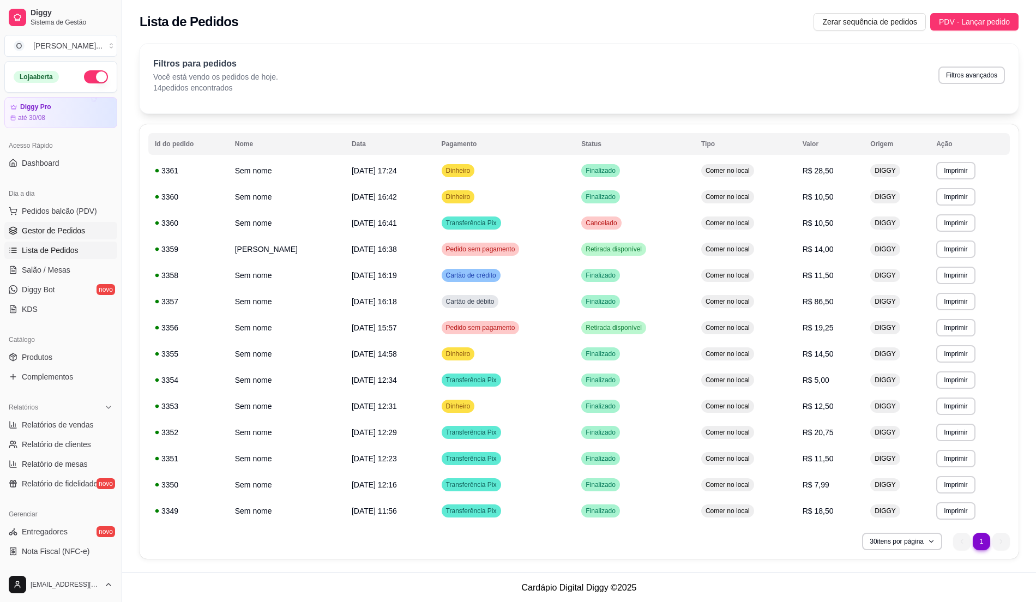
click at [61, 230] on span "Gestor de Pedidos" at bounding box center [53, 230] width 63 height 11
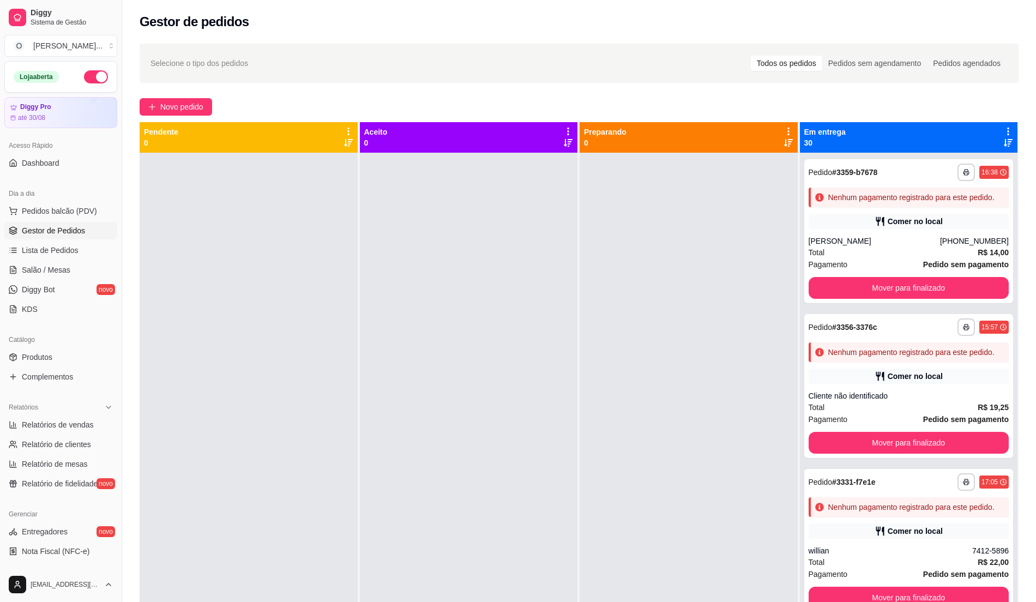
drag, startPoint x: 396, startPoint y: 345, endPoint x: 355, endPoint y: 338, distance: 42.1
click at [396, 345] on div at bounding box center [469, 454] width 218 height 602
click at [70, 218] on button "Pedidos balcão (PDV)" at bounding box center [60, 210] width 113 height 17
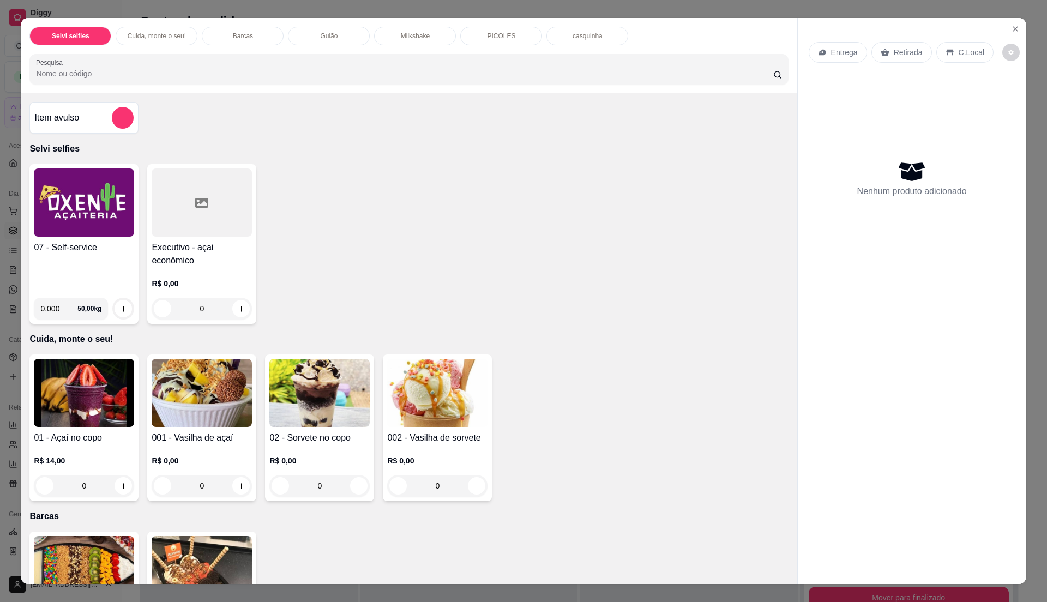
click at [81, 235] on img at bounding box center [84, 203] width 100 height 68
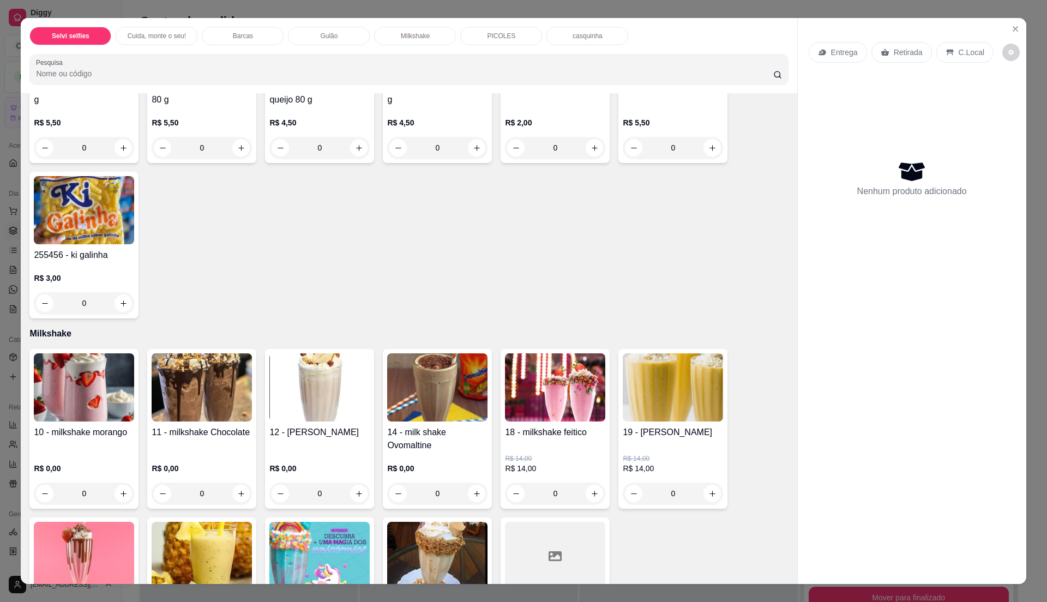
scroll to position [808, 0]
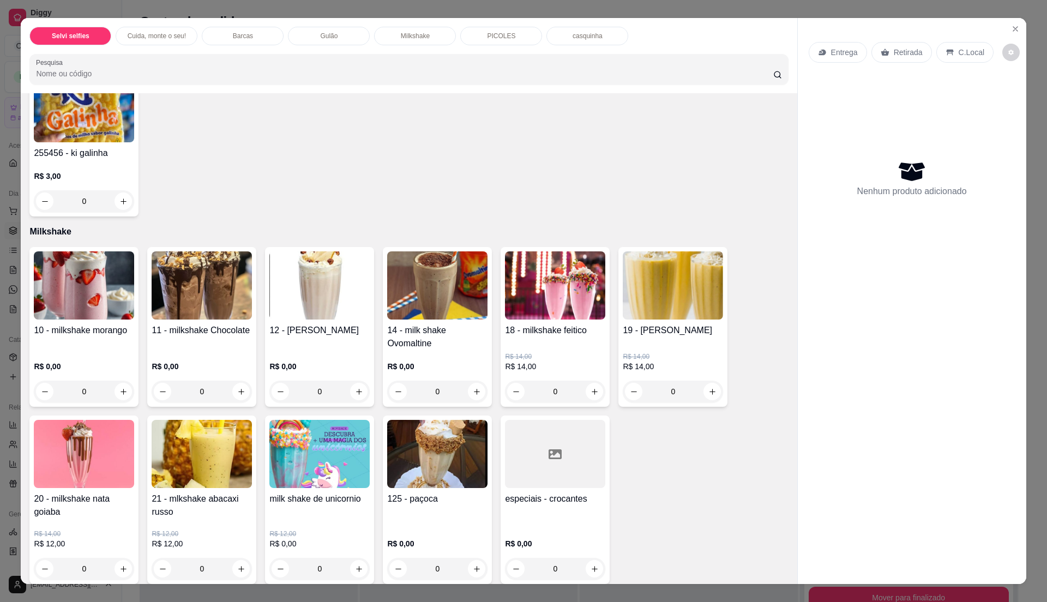
click at [106, 337] on h4 "10 - milkshake morango" at bounding box center [84, 330] width 100 height 13
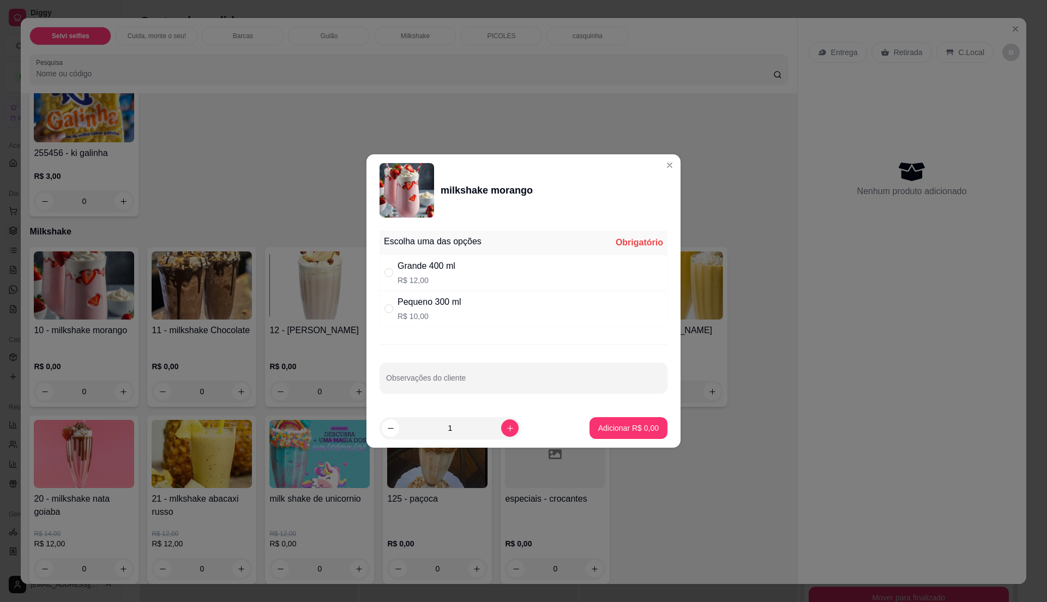
click at [442, 285] on p "R$ 12,00" at bounding box center [427, 280] width 58 height 11
radio input "true"
click at [506, 426] on icon "increase-product-quantity" at bounding box center [510, 428] width 8 height 8
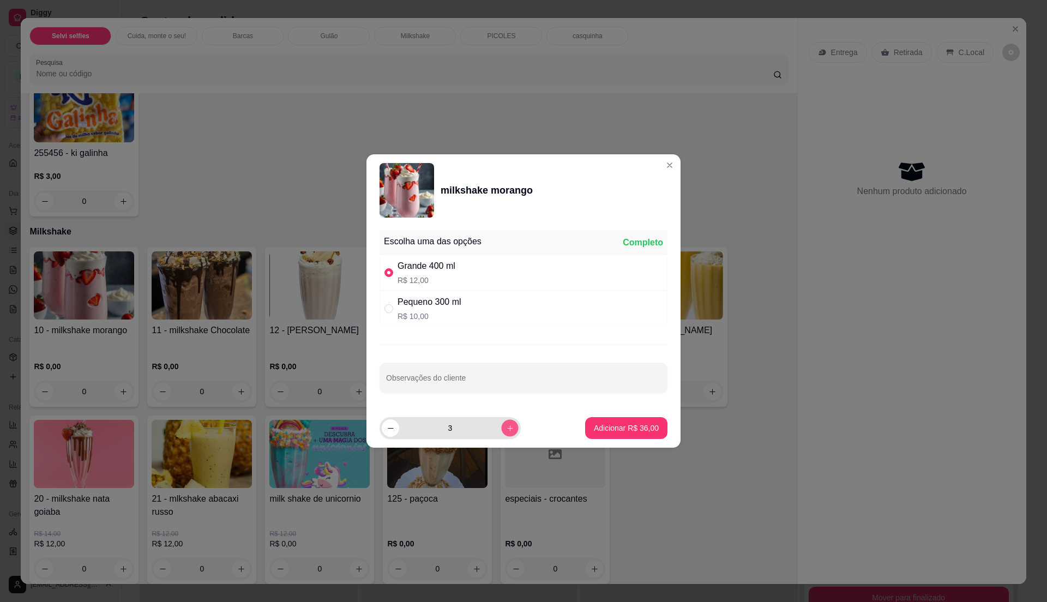
type input "4"
click at [622, 422] on button "Adicionar R$ 48,00" at bounding box center [626, 428] width 82 height 22
type input "4"
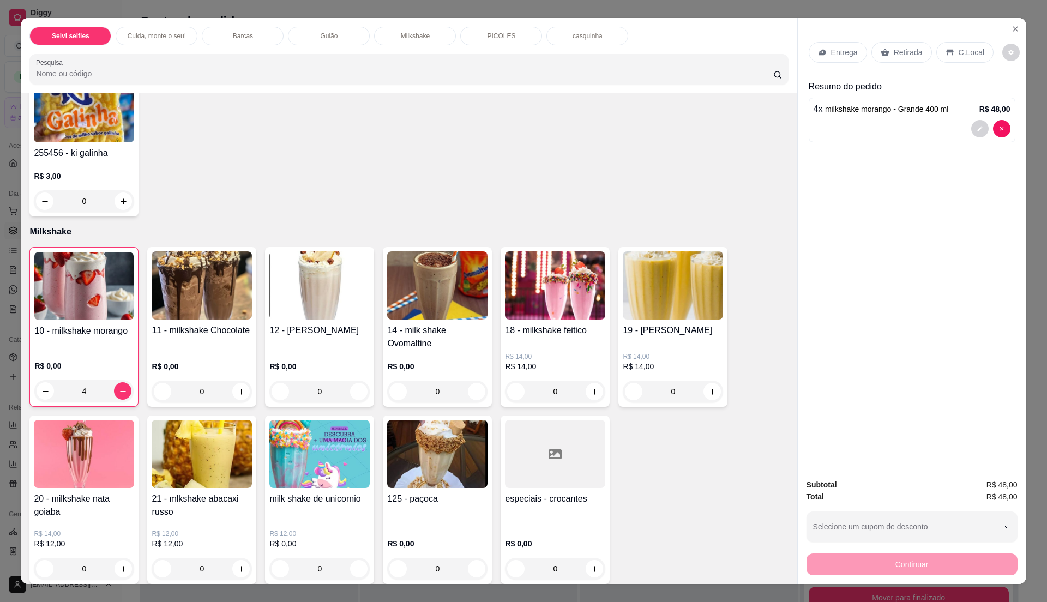
click at [966, 43] on div "C.Local" at bounding box center [964, 52] width 57 height 21
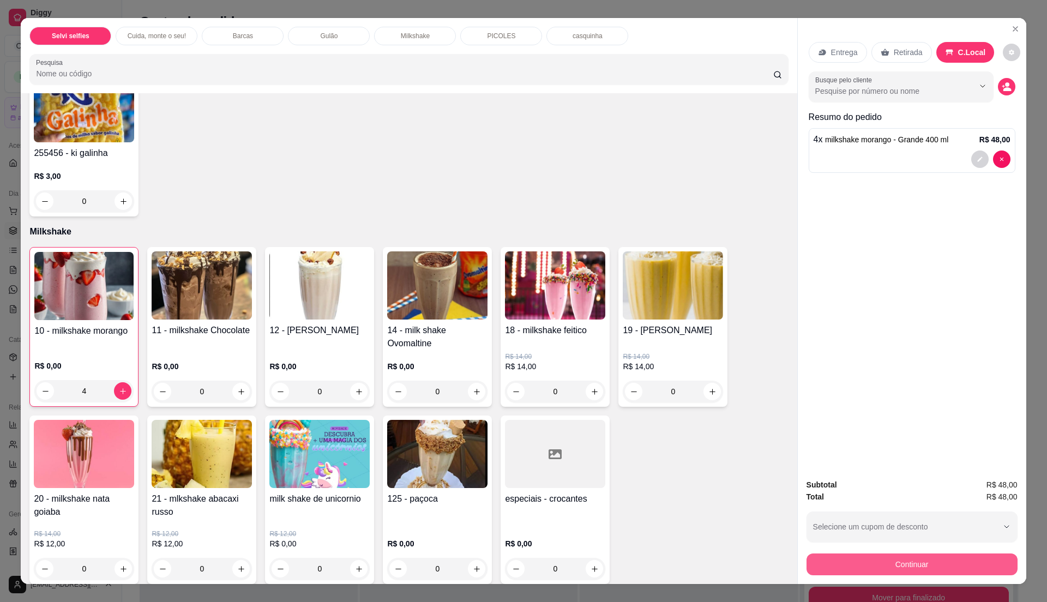
click at [895, 563] on button "Continuar" at bounding box center [912, 565] width 211 height 22
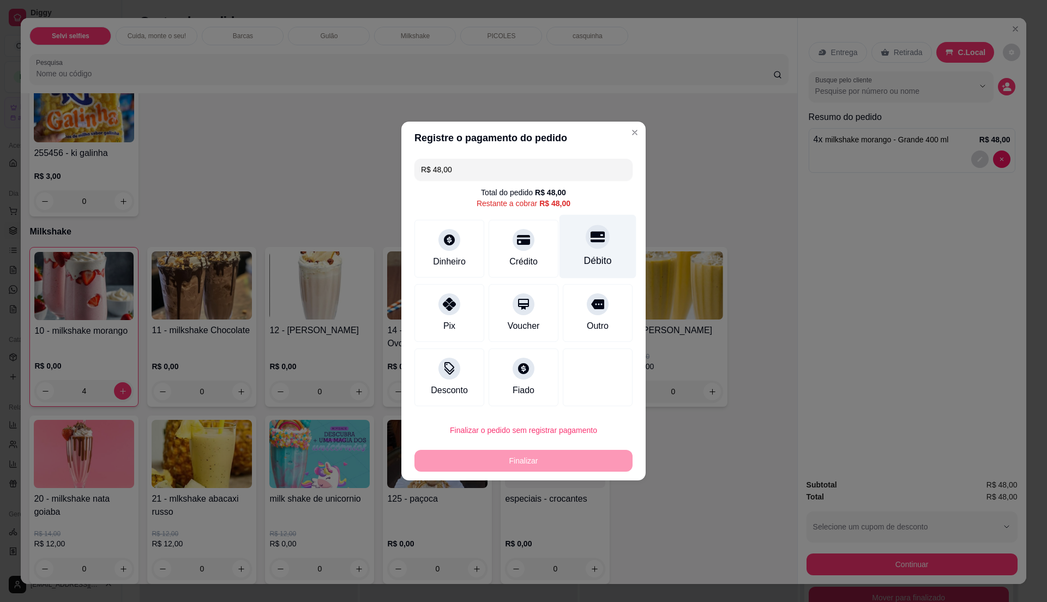
click at [596, 252] on div "Débito" at bounding box center [598, 247] width 77 height 64
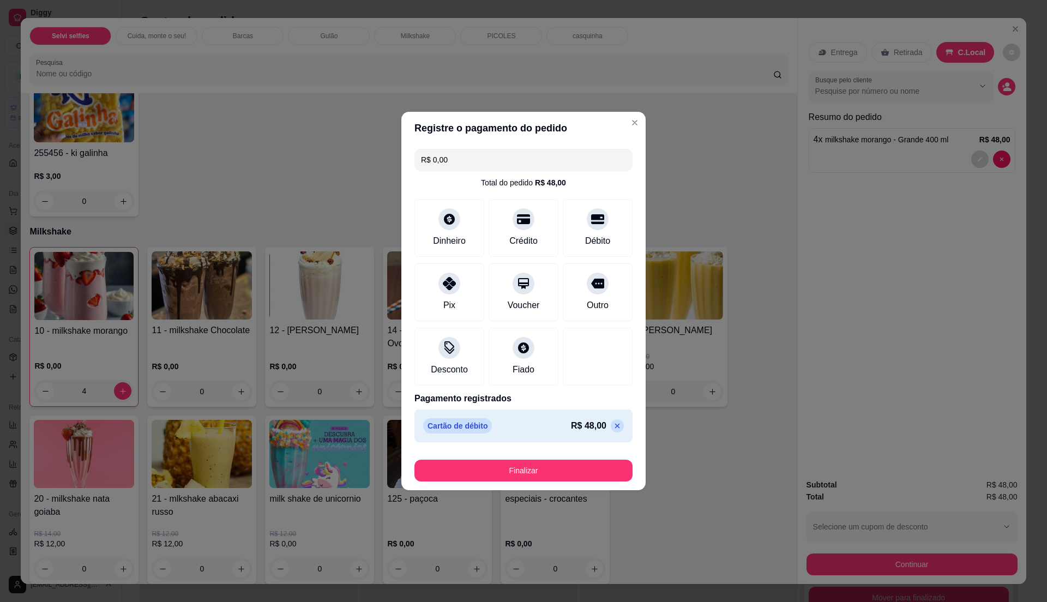
click at [613, 426] on icon at bounding box center [617, 426] width 9 height 9
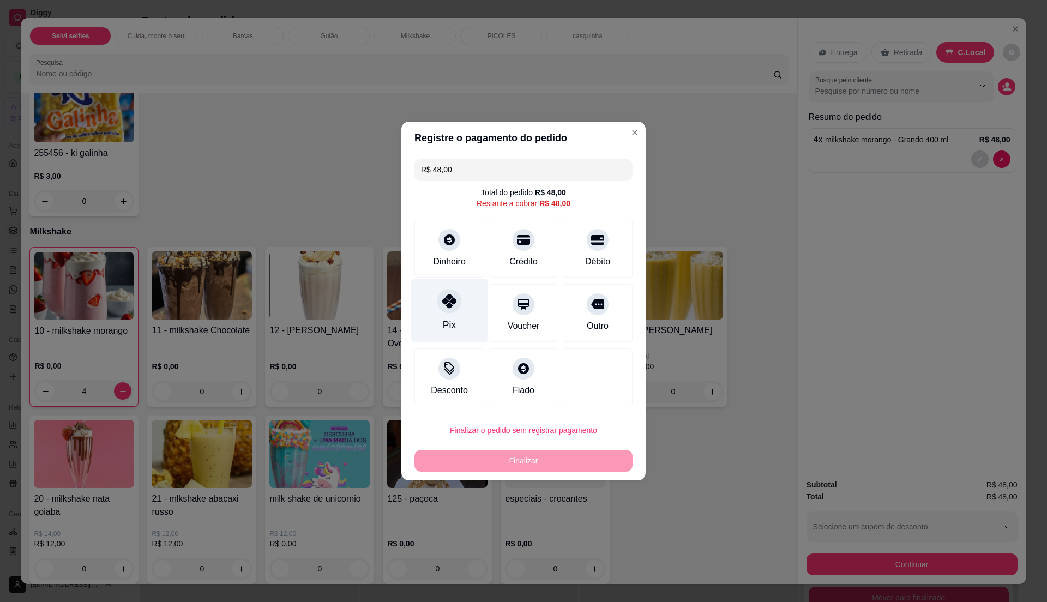
click at [435, 324] on div "Pix" at bounding box center [449, 311] width 77 height 64
type input "R$ 0,00"
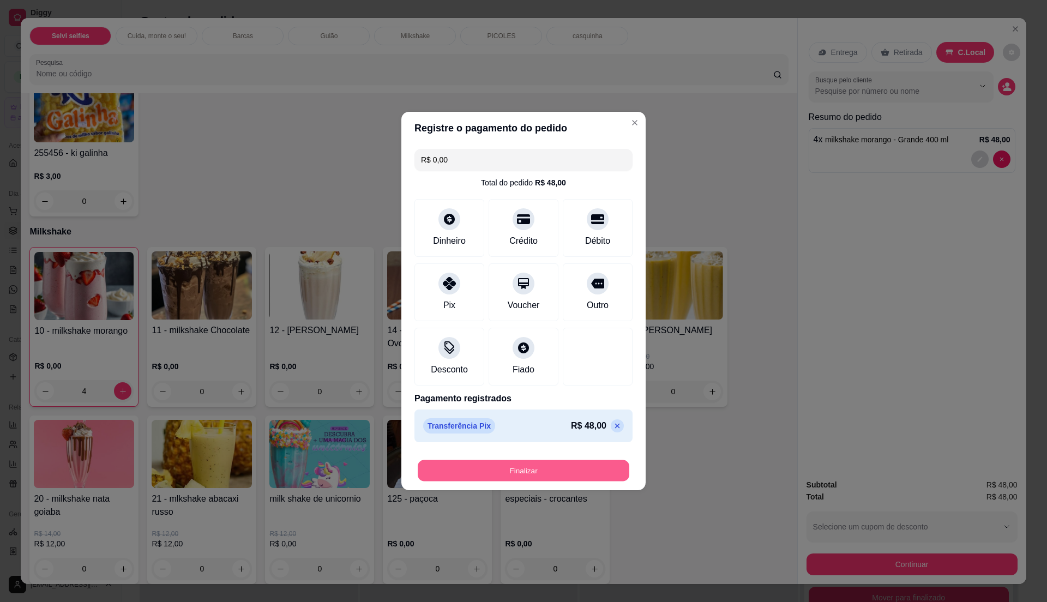
click at [581, 476] on button "Finalizar" at bounding box center [524, 470] width 212 height 21
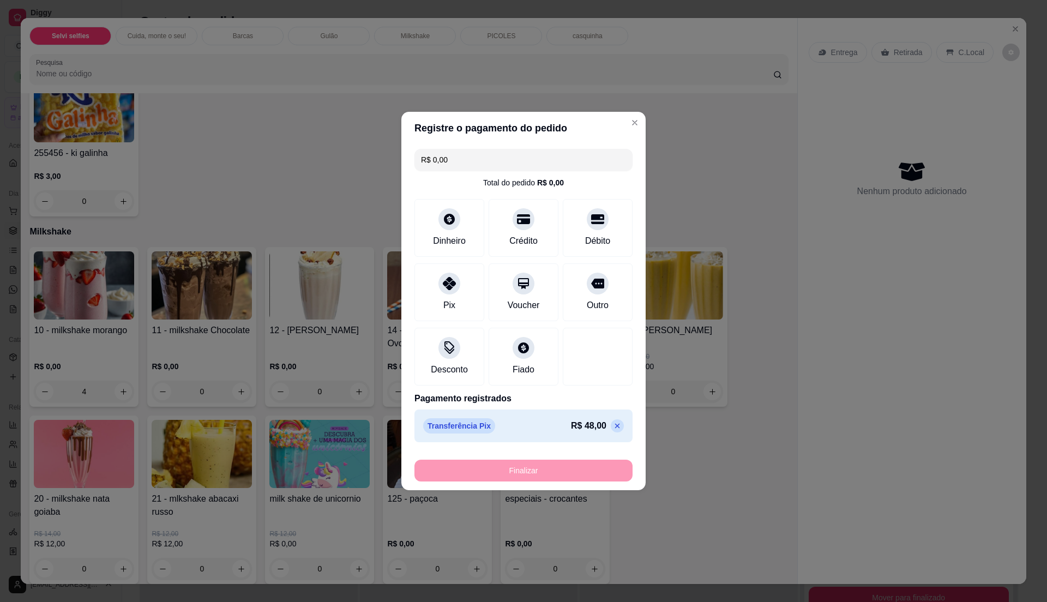
type input "0"
type input "-R$ 48,00"
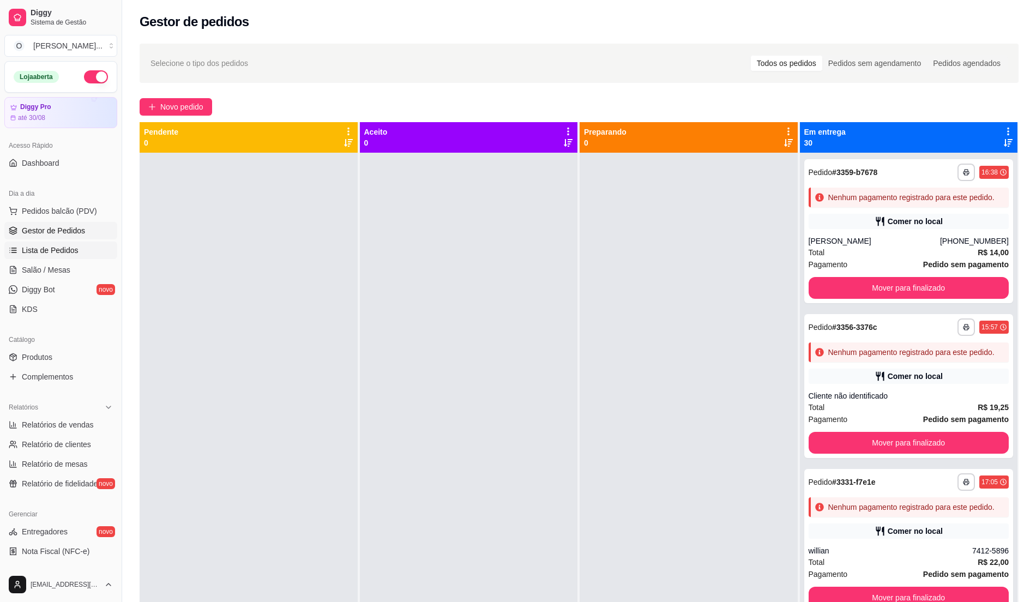
click at [46, 256] on span "Lista de Pedidos" at bounding box center [50, 250] width 57 height 11
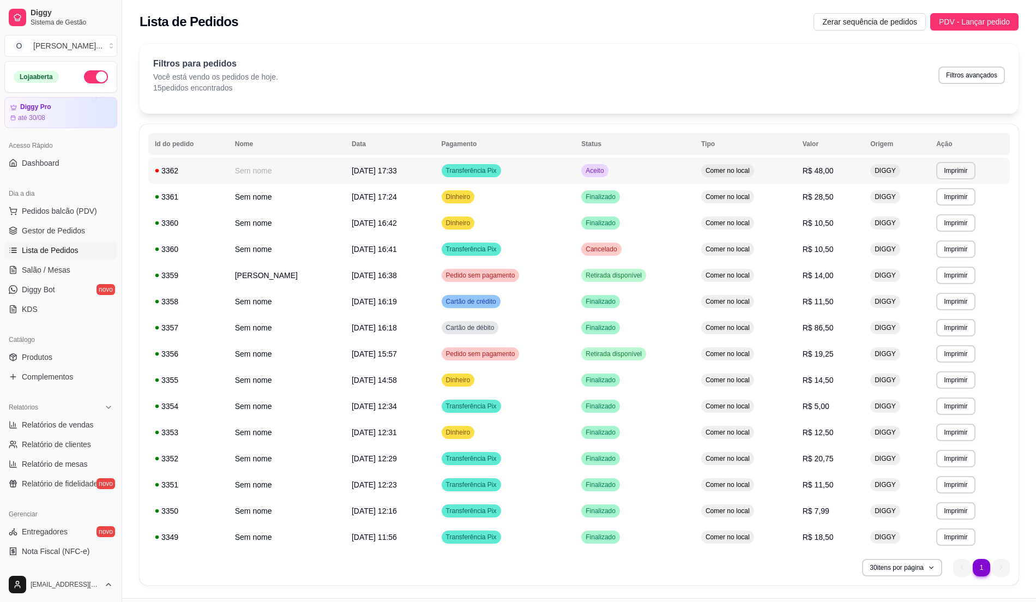
click at [608, 166] on div "Aceito" at bounding box center [594, 170] width 27 height 13
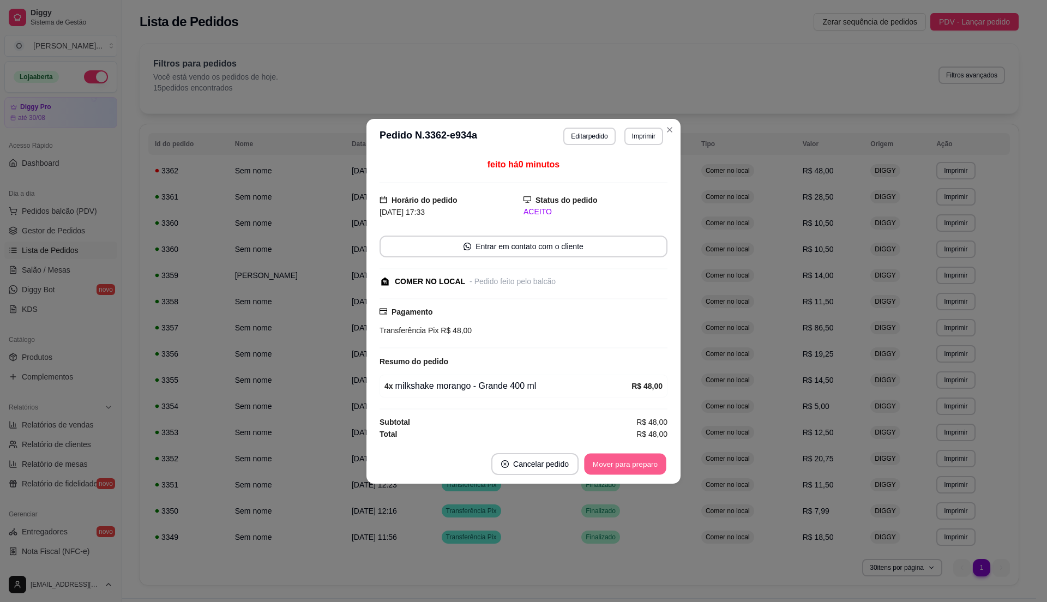
click at [635, 467] on button "Mover para preparo" at bounding box center [625, 463] width 82 height 21
click at [635, 467] on button "Mover para retirada disponível" at bounding box center [607, 463] width 117 height 21
click at [635, 467] on button "Mover para finalizado" at bounding box center [623, 463] width 88 height 21
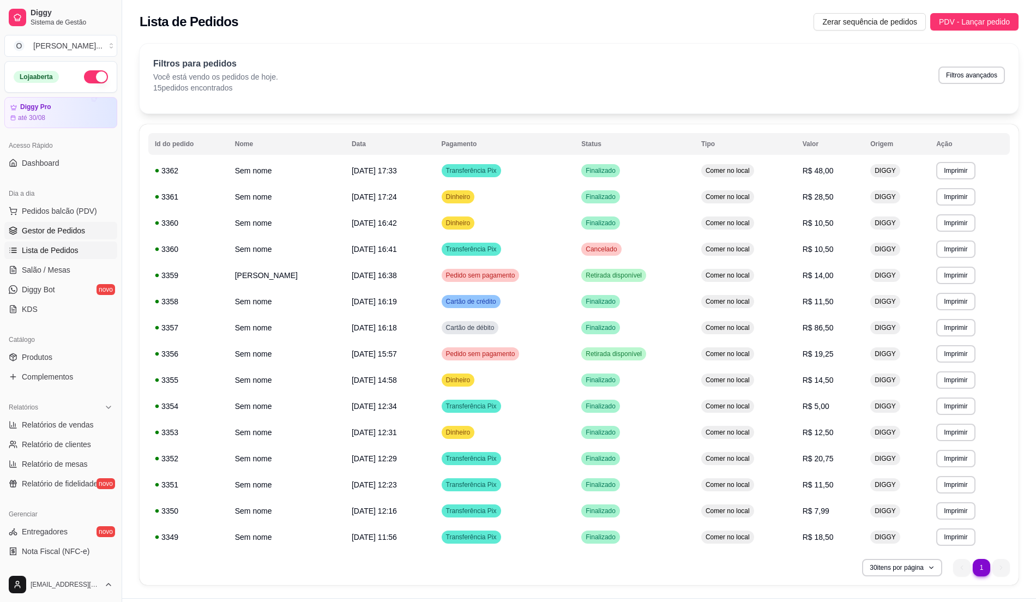
click at [81, 225] on span "Gestor de Pedidos" at bounding box center [53, 230] width 63 height 11
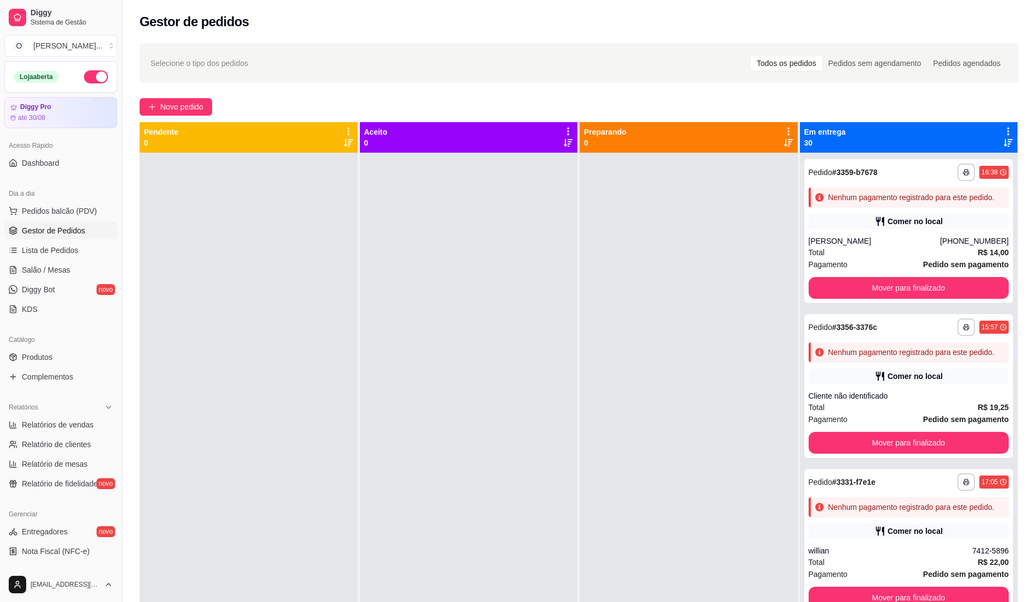
click at [458, 375] on div at bounding box center [469, 454] width 218 height 602
click at [71, 206] on span "Pedidos balcão (PDV)" at bounding box center [59, 211] width 75 height 11
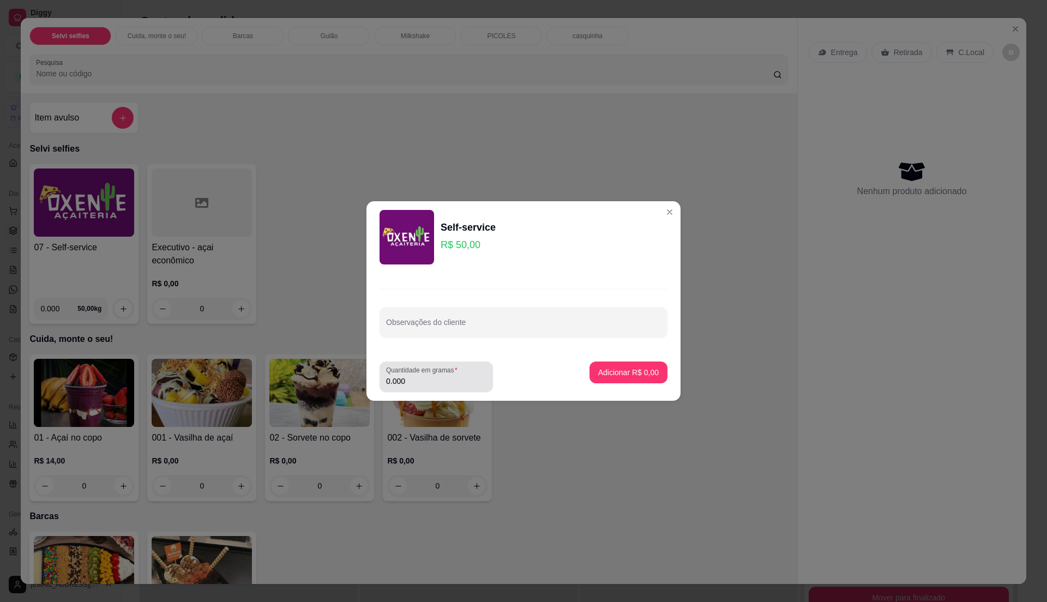
click at [430, 375] on div "0.000" at bounding box center [436, 377] width 100 height 22
click at [418, 376] on input "0.000" at bounding box center [436, 381] width 100 height 11
type input "0.48"
click at [627, 374] on p "Adicionar R$ 24,00" at bounding box center [626, 372] width 63 height 10
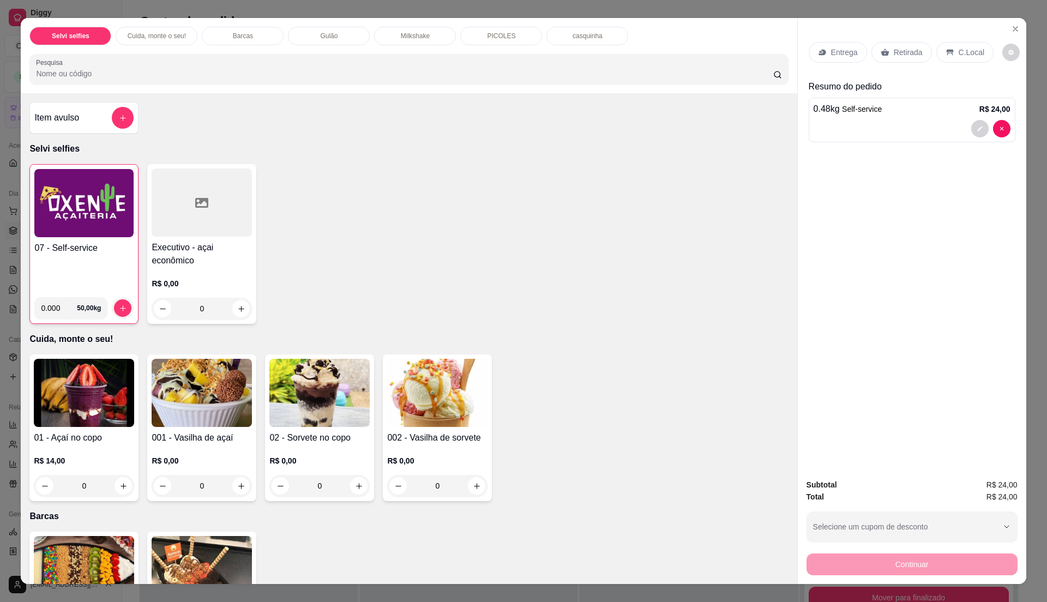
click at [960, 51] on p "C.Local" at bounding box center [972, 52] width 26 height 11
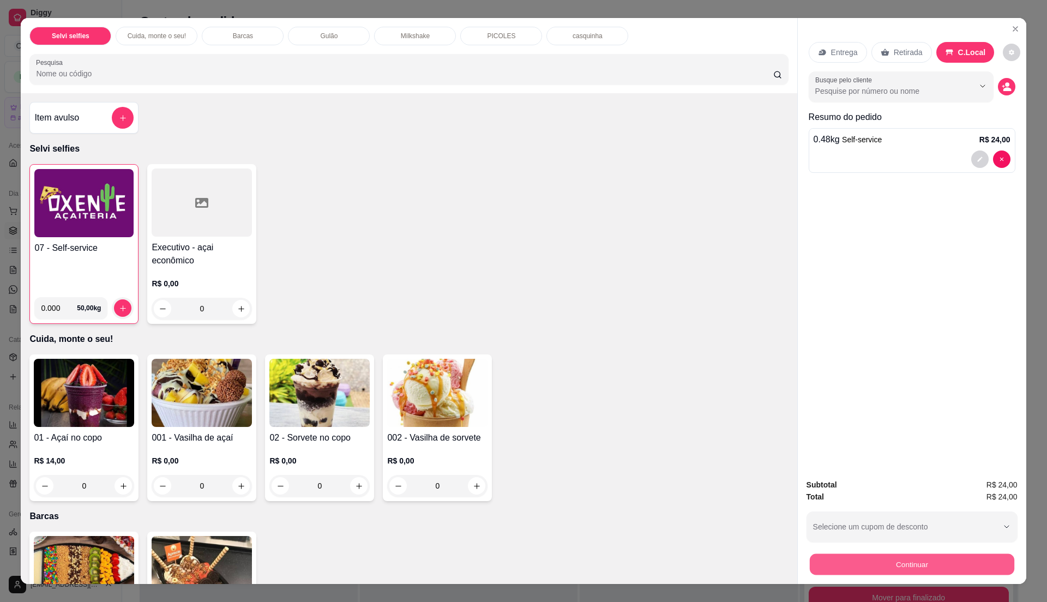
click at [897, 563] on button "Continuar" at bounding box center [911, 564] width 205 height 21
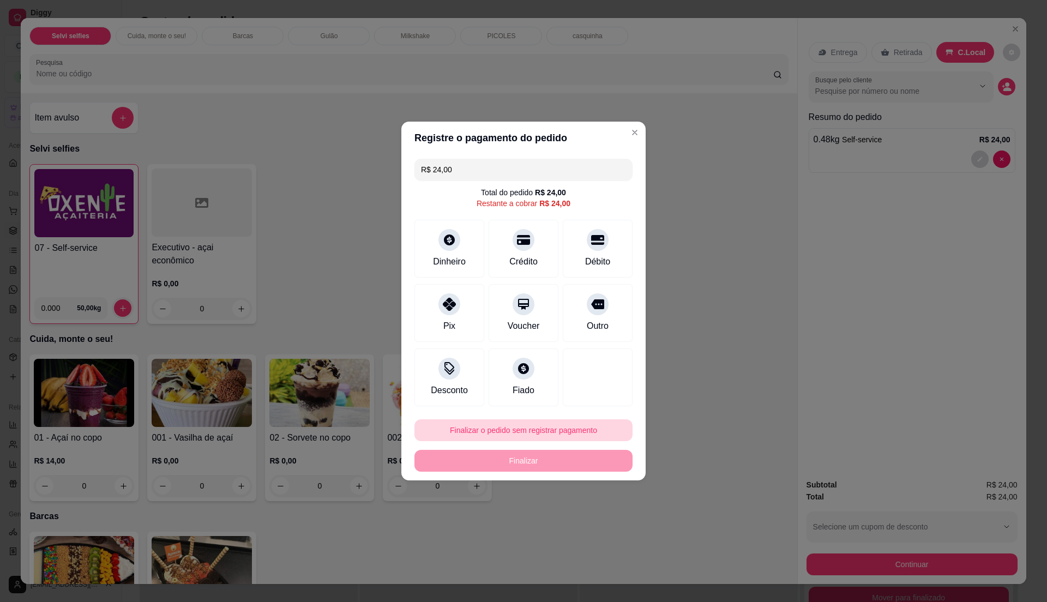
click at [536, 428] on button "Finalizar o pedido sem registrar pagamento" at bounding box center [524, 430] width 218 height 22
click at [590, 527] on button "Confirmar" at bounding box center [592, 520] width 40 height 17
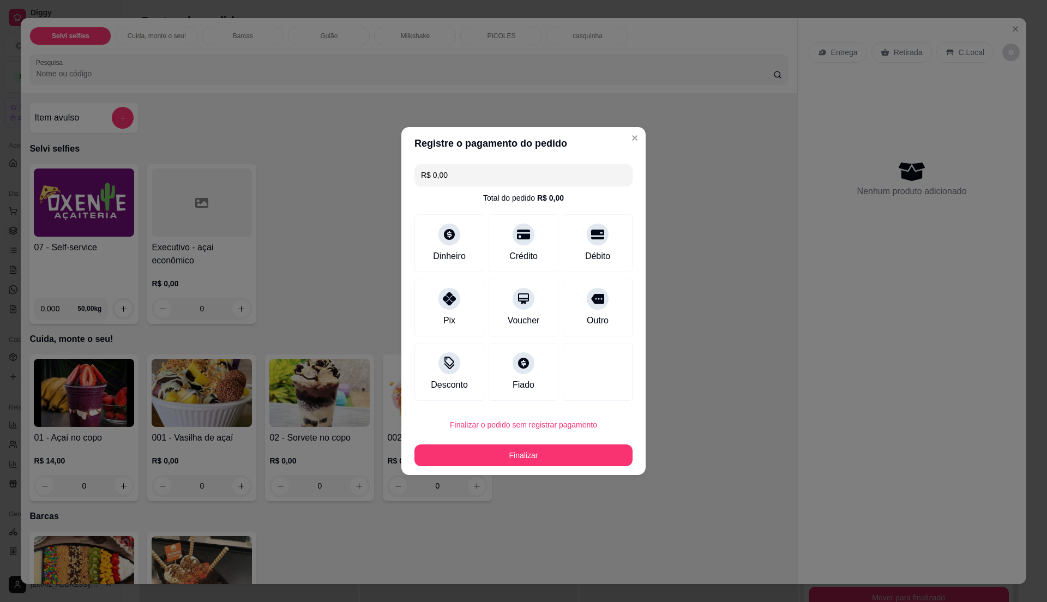
type input "R$ 0,00"
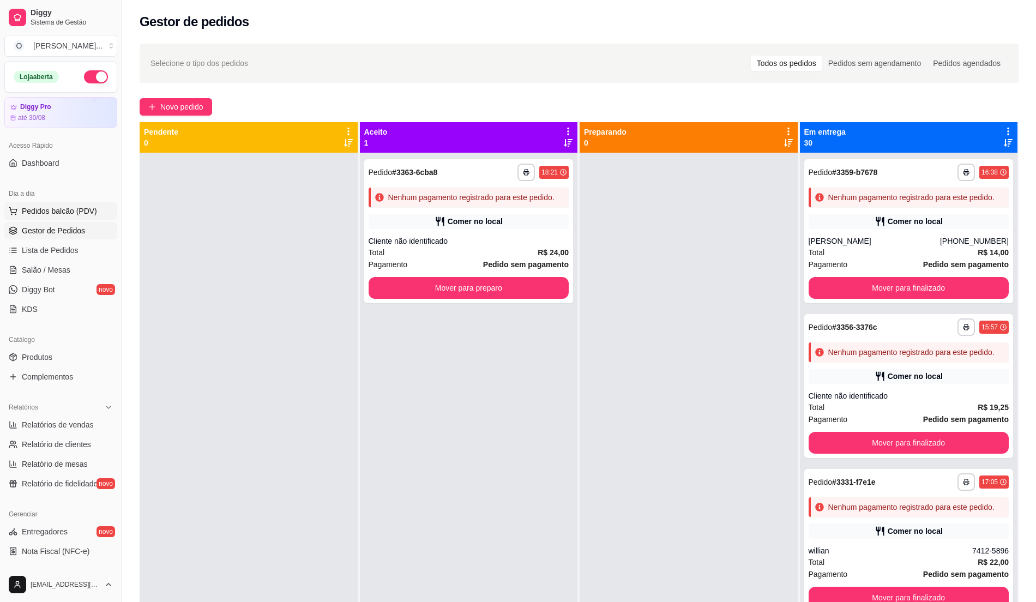
click at [59, 213] on span "Pedidos balcão (PDV)" at bounding box center [59, 211] width 75 height 11
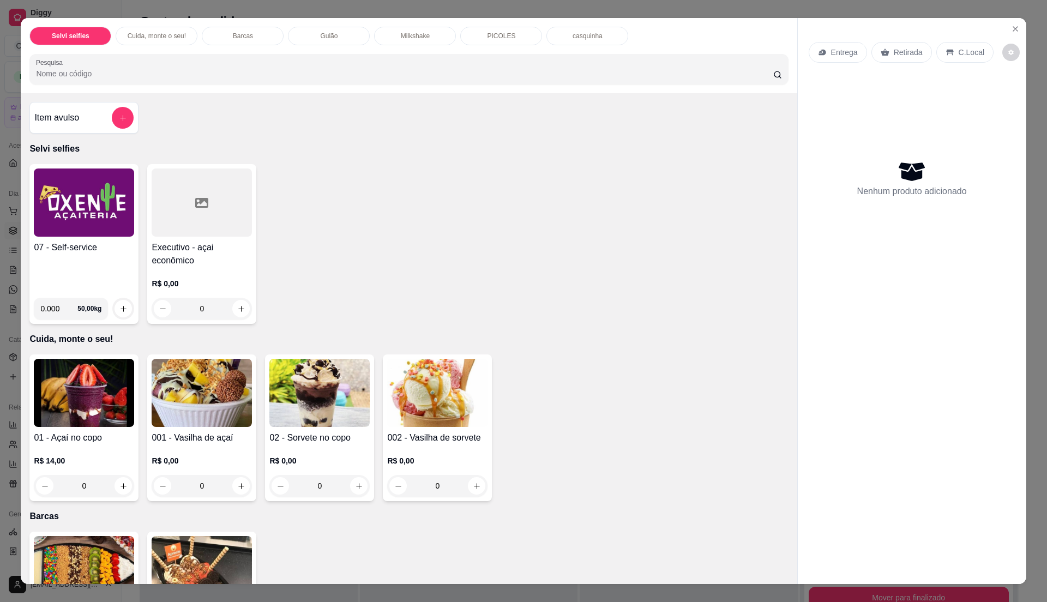
click at [87, 264] on div "07 - Self-service" at bounding box center [84, 265] width 100 height 48
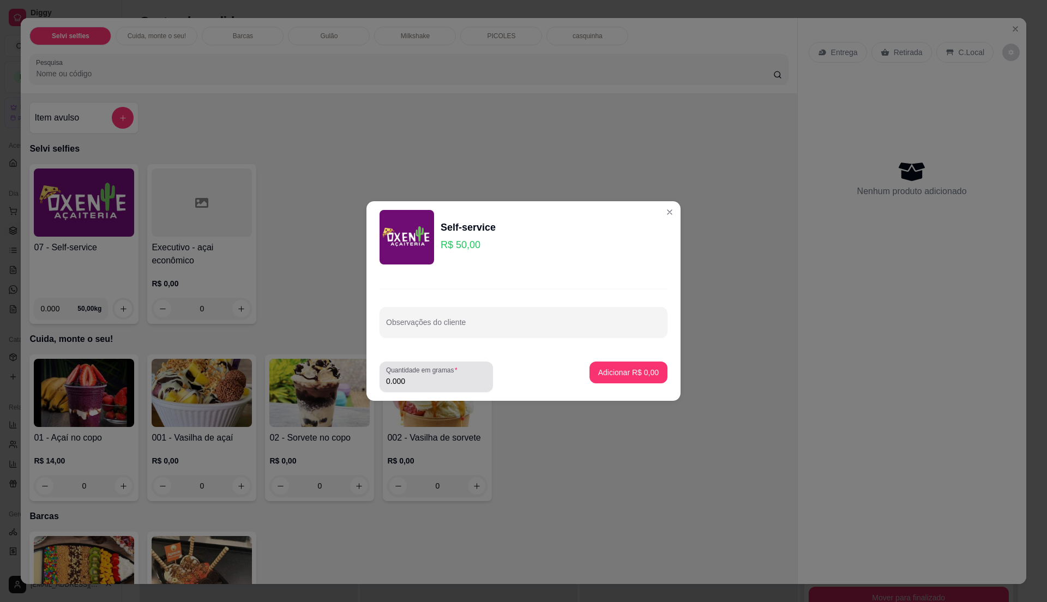
click at [445, 369] on label "Quantidade em gramas" at bounding box center [423, 369] width 75 height 9
click at [445, 376] on input "0.000" at bounding box center [436, 381] width 100 height 11
type input "0.530"
click at [646, 369] on p "Adicionar R$ 26,50" at bounding box center [626, 372] width 63 height 10
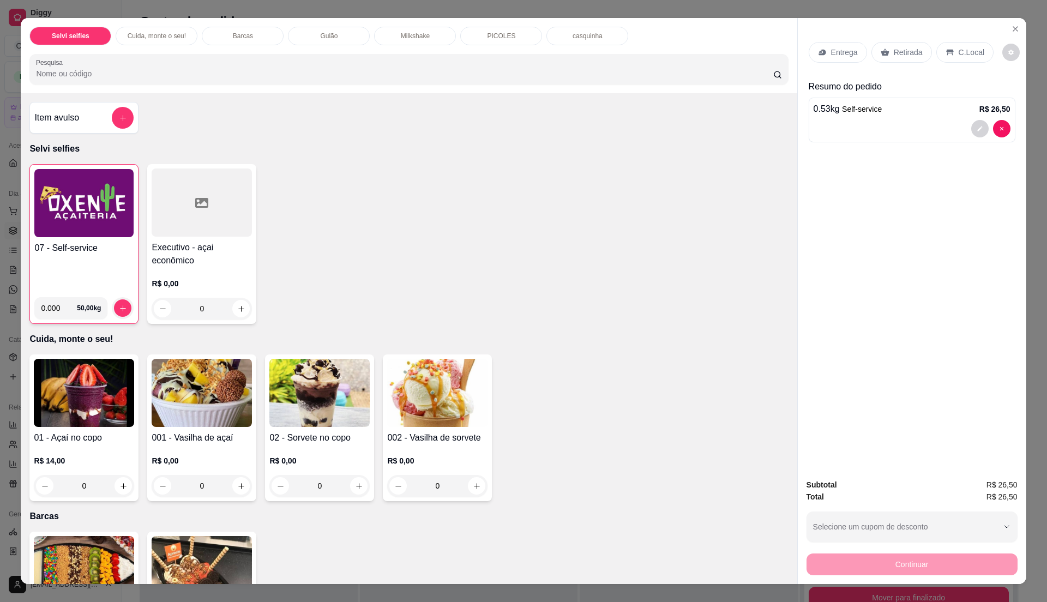
click at [960, 46] on div "C.Local" at bounding box center [964, 52] width 57 height 21
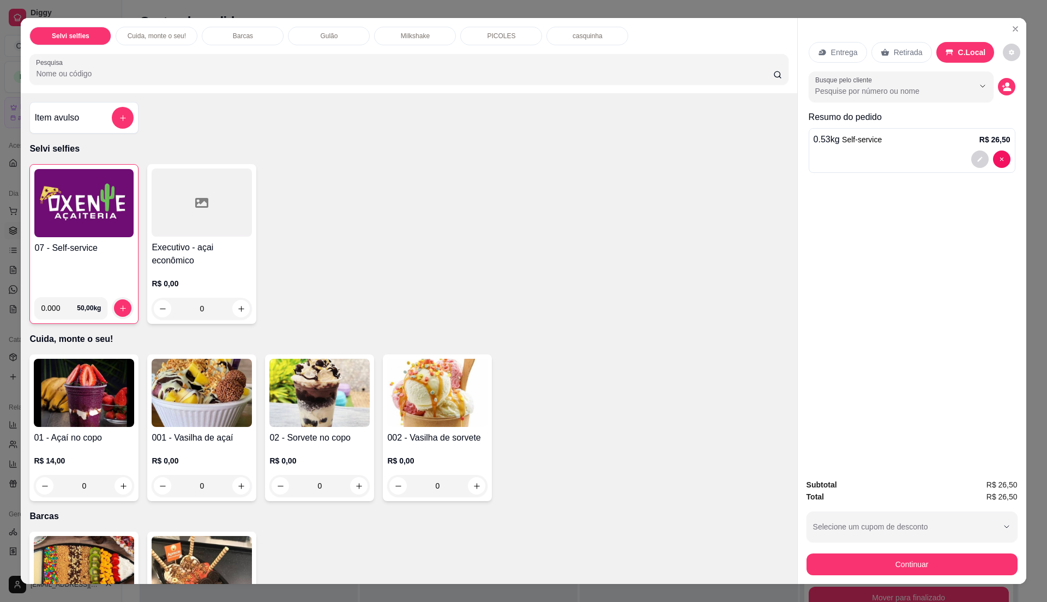
click at [840, 51] on p "Entrega" at bounding box center [844, 52] width 27 height 11
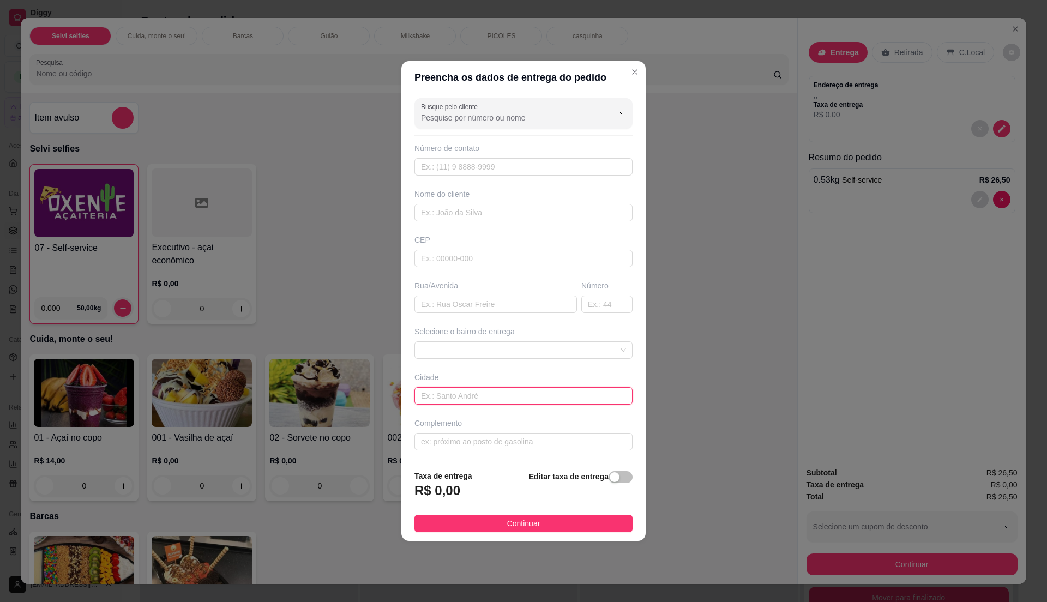
click at [605, 398] on input "text" at bounding box center [524, 395] width 218 height 17
click at [614, 349] on span at bounding box center [523, 350] width 205 height 16
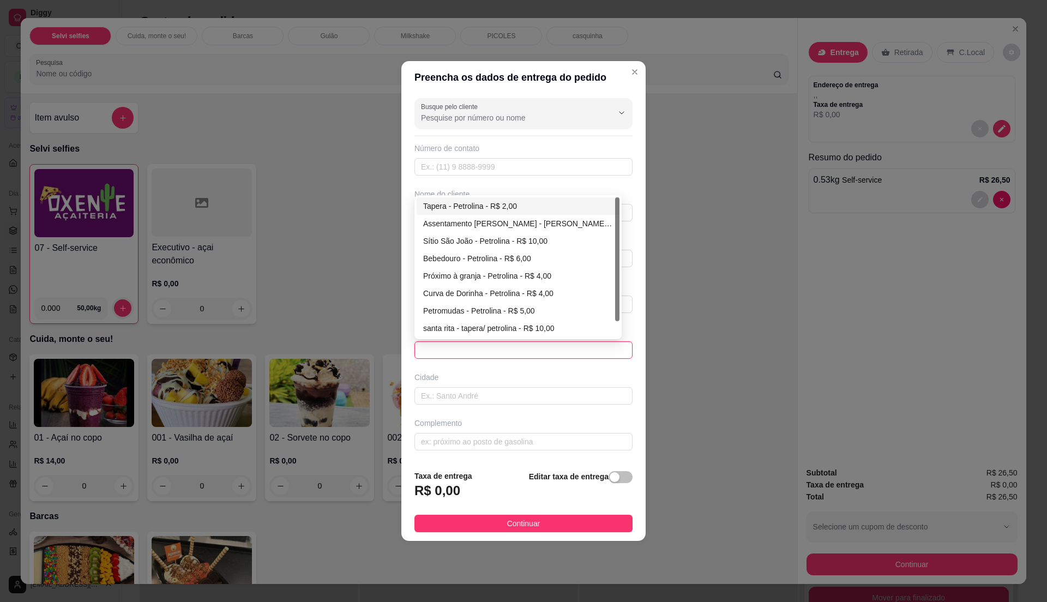
click at [489, 208] on div "Tapera - Petrolina - R$ 2,00" at bounding box center [518, 206] width 190 height 12
type input "Petrolina"
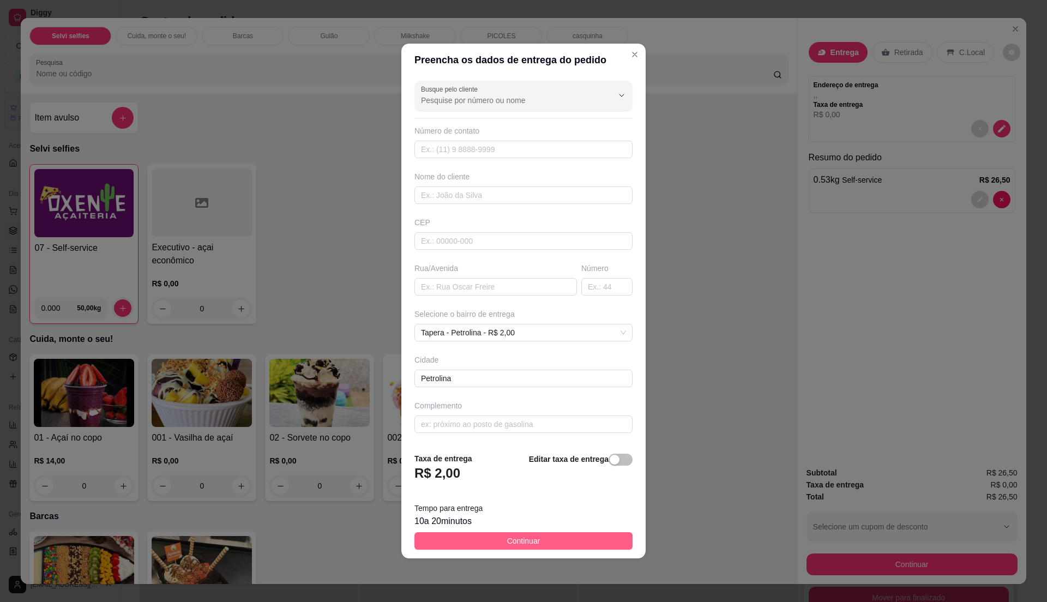
click at [587, 540] on button "Continuar" at bounding box center [524, 540] width 218 height 17
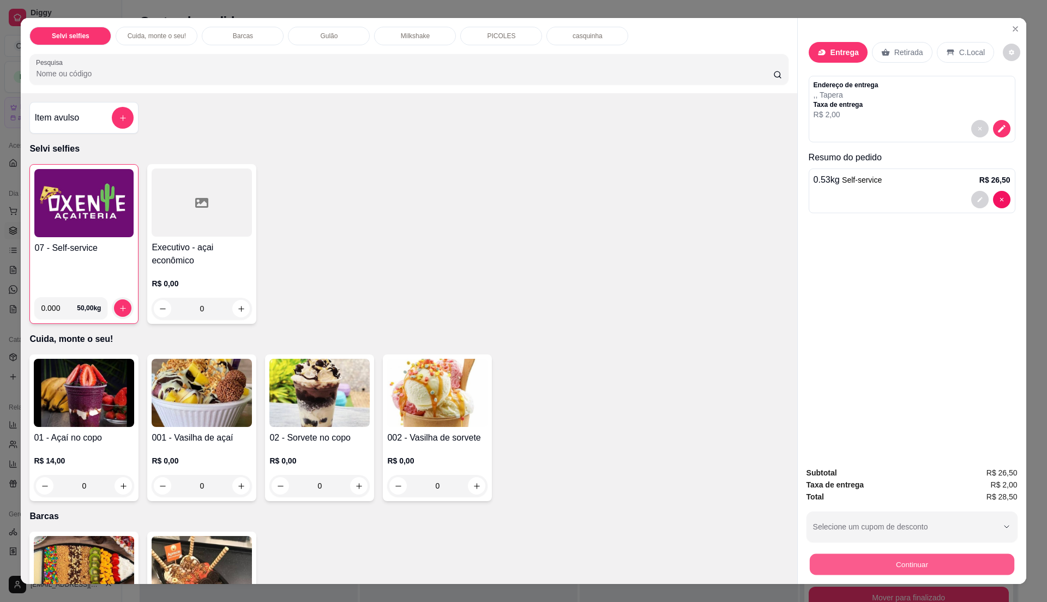
click at [873, 557] on button "Continuar" at bounding box center [911, 564] width 205 height 21
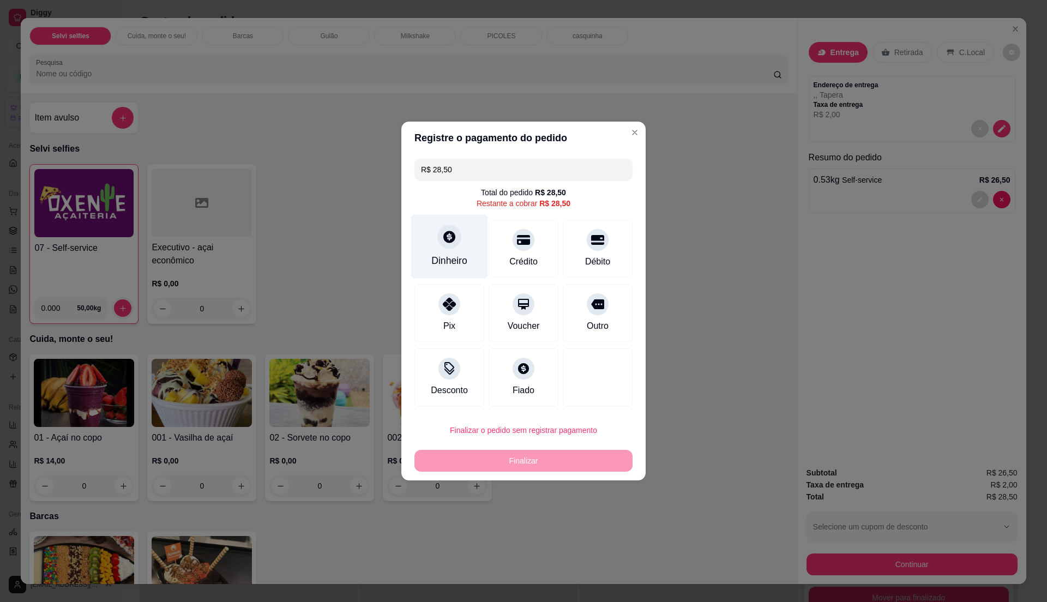
click at [456, 250] on div "Dinheiro" at bounding box center [449, 247] width 77 height 64
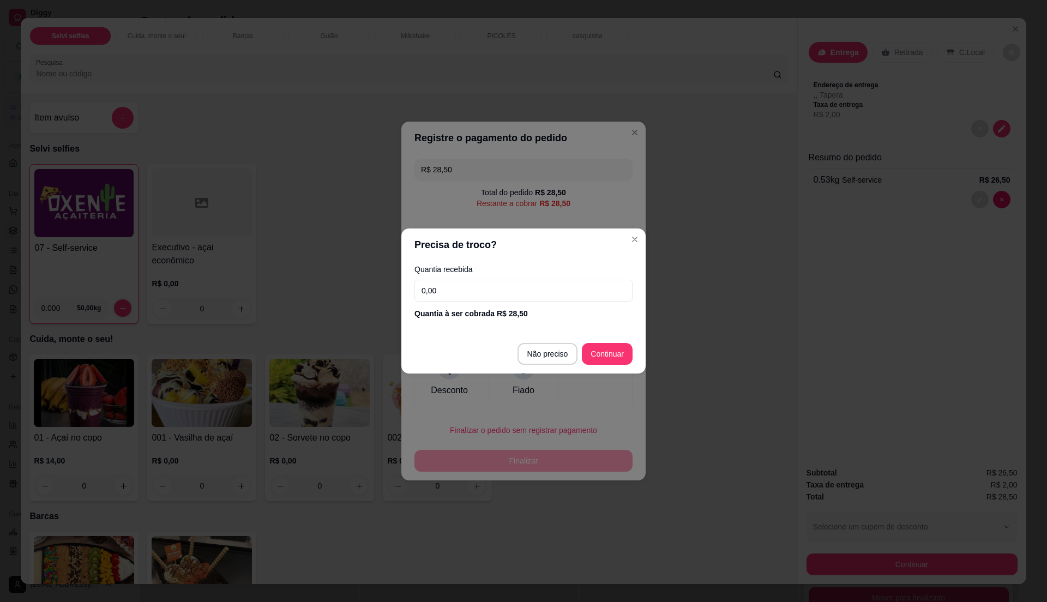
click at [492, 287] on input "0,00" at bounding box center [524, 291] width 218 height 22
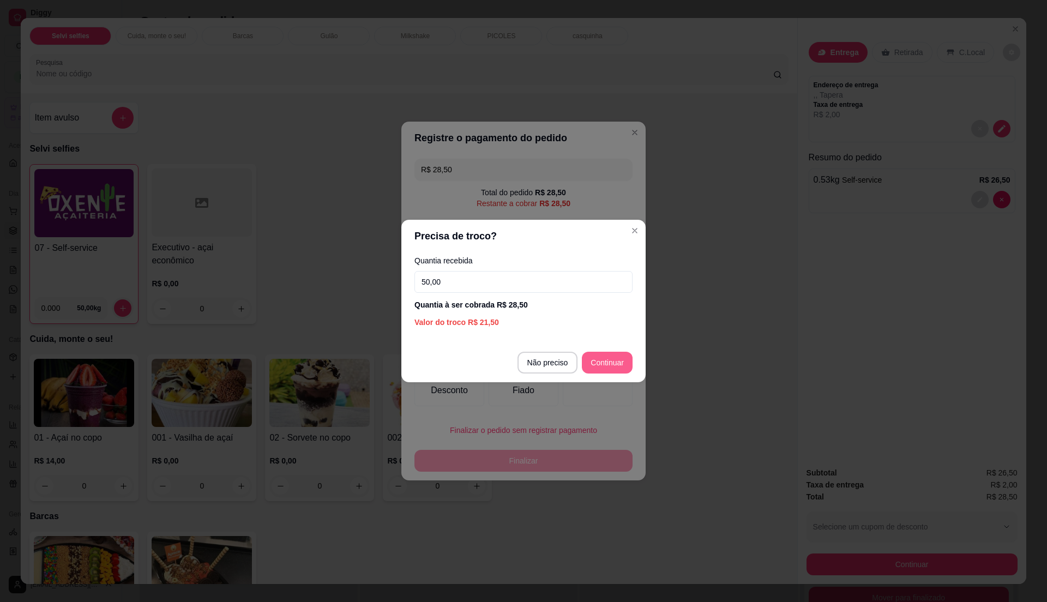
type input "50,00"
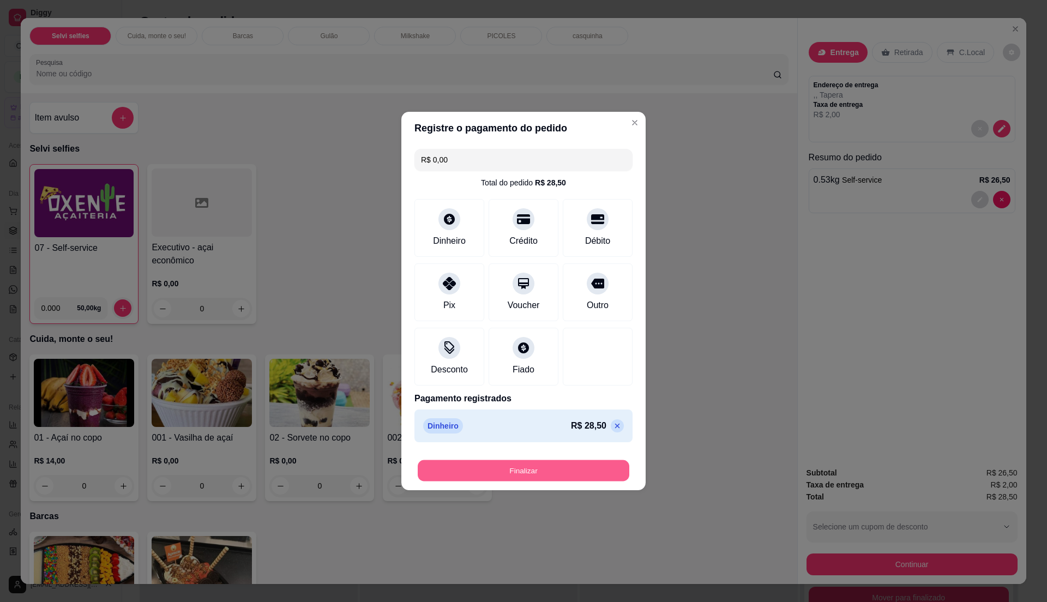
click at [570, 470] on button "Finalizar" at bounding box center [524, 470] width 212 height 21
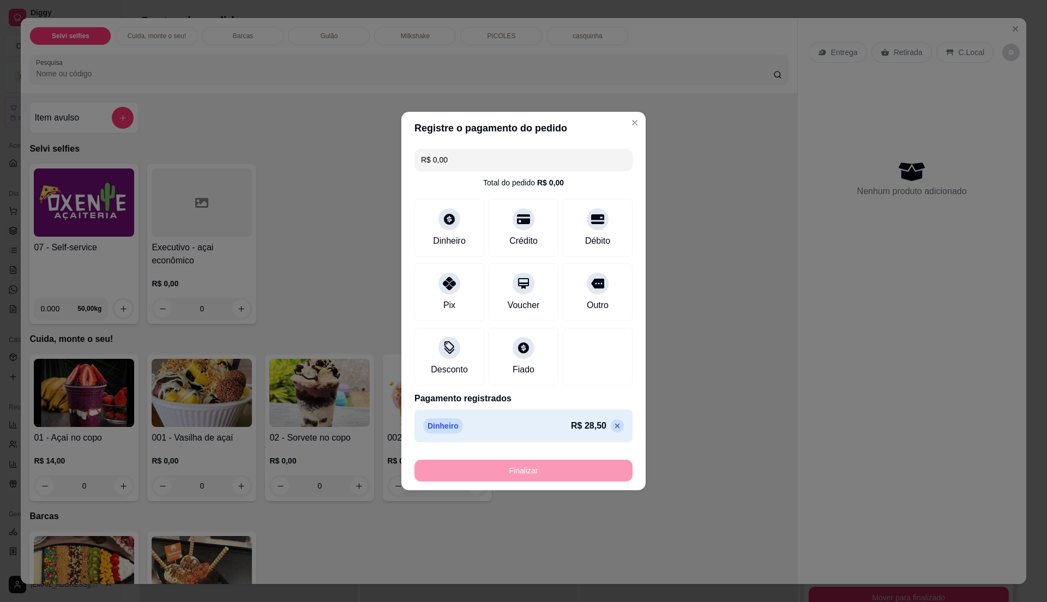
type input "-R$ 28,50"
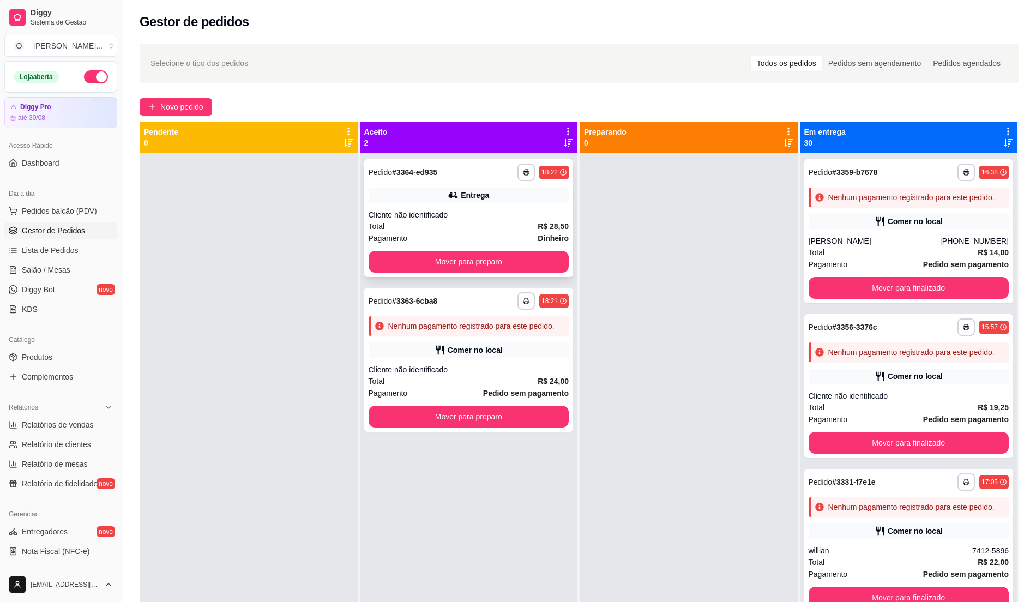
click at [452, 218] on div "Cliente não identificado" at bounding box center [469, 214] width 201 height 11
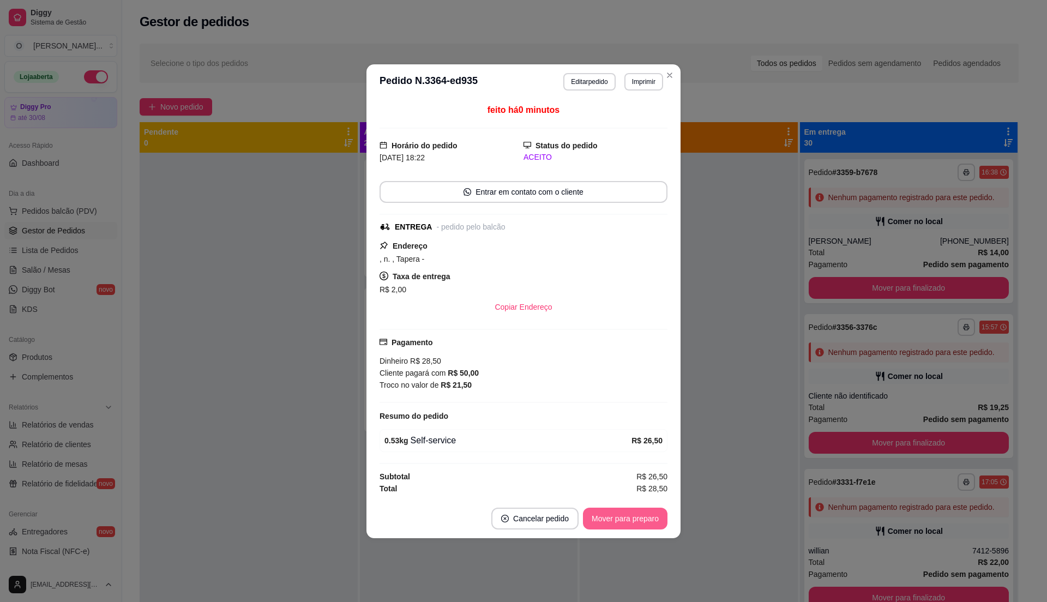
click at [624, 524] on button "Mover para preparo" at bounding box center [625, 519] width 85 height 22
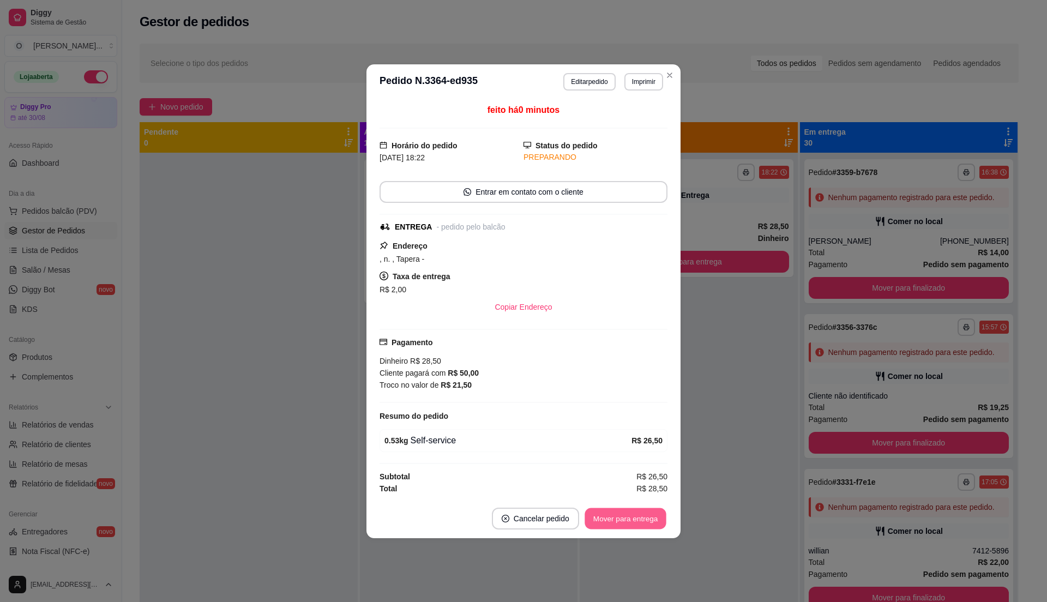
click at [624, 524] on button "Mover para entrega" at bounding box center [626, 518] width 82 height 21
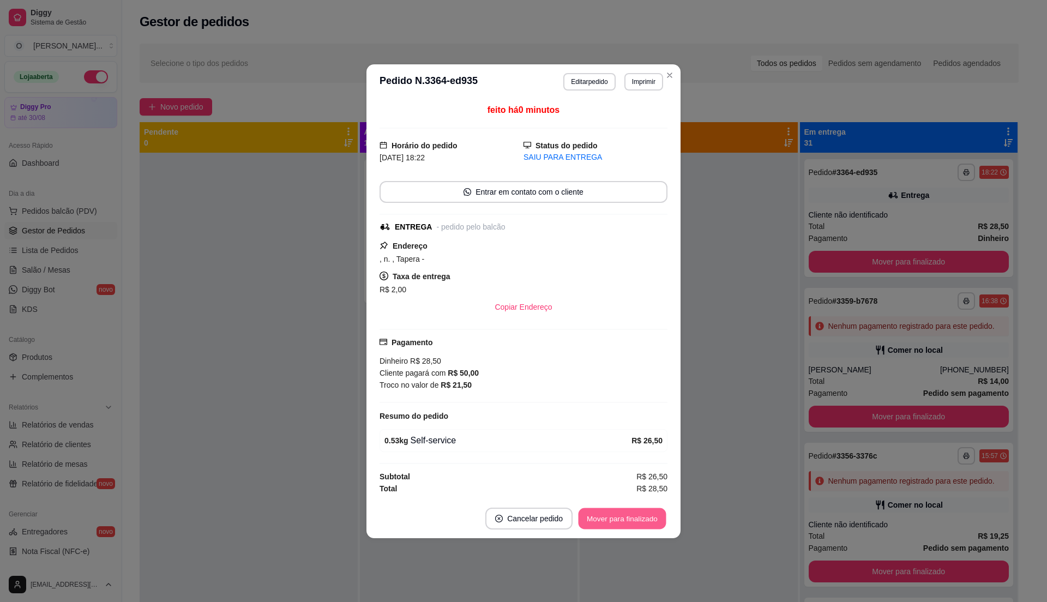
click at [624, 524] on button "Mover para finalizado" at bounding box center [623, 518] width 88 height 21
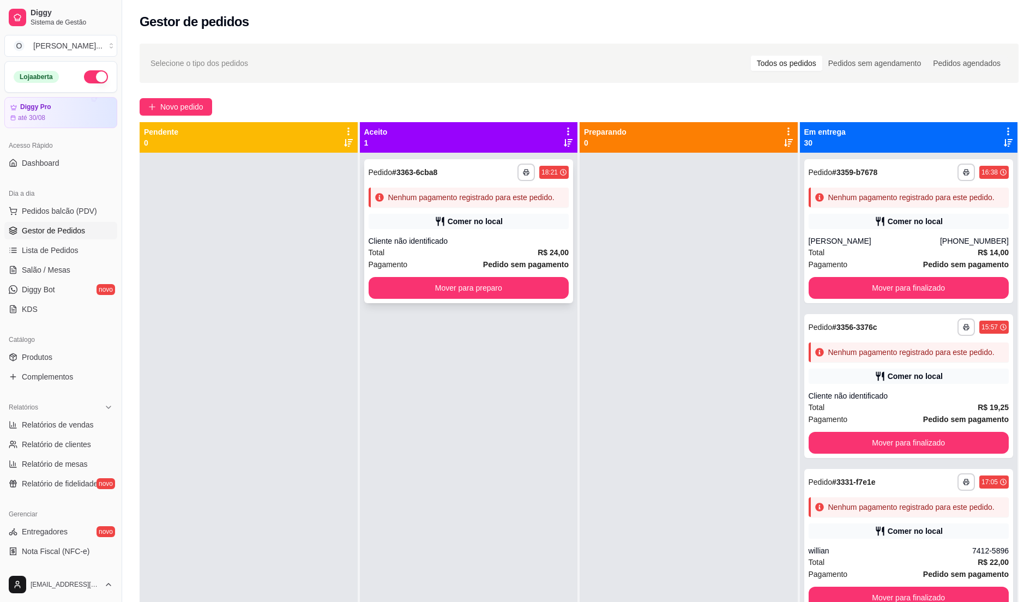
click at [488, 235] on div "**********" at bounding box center [468, 231] width 209 height 144
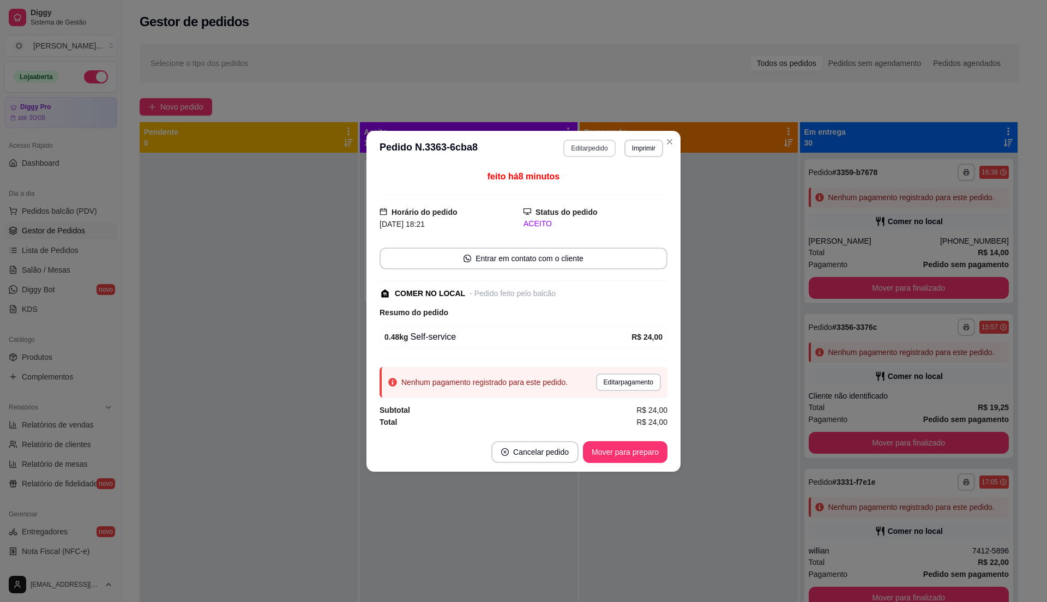
click at [597, 144] on button "Editar pedido" at bounding box center [589, 148] width 52 height 17
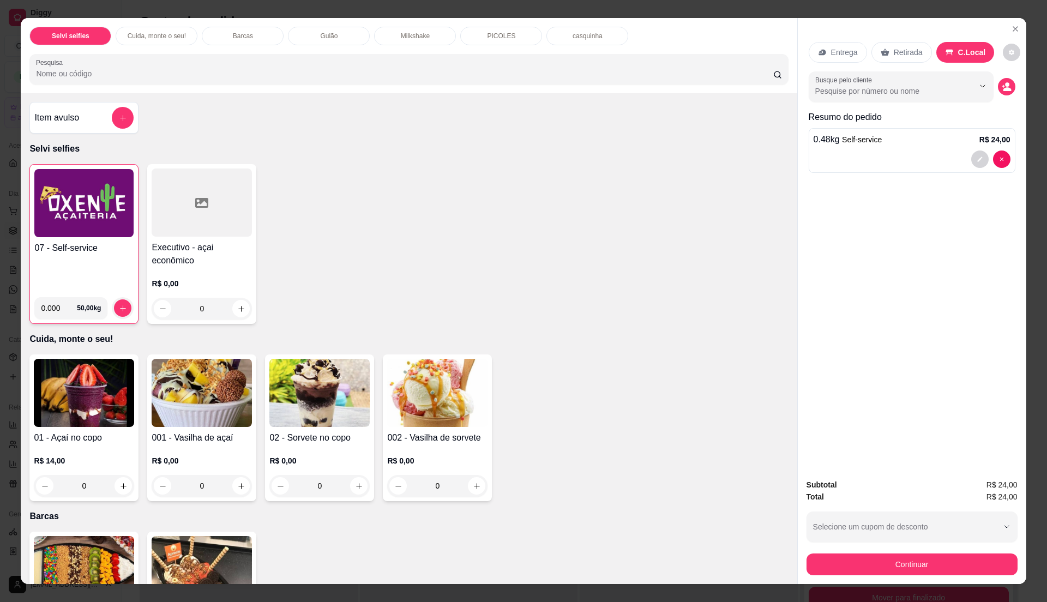
click at [68, 279] on div "07 - Self-service" at bounding box center [83, 265] width 99 height 47
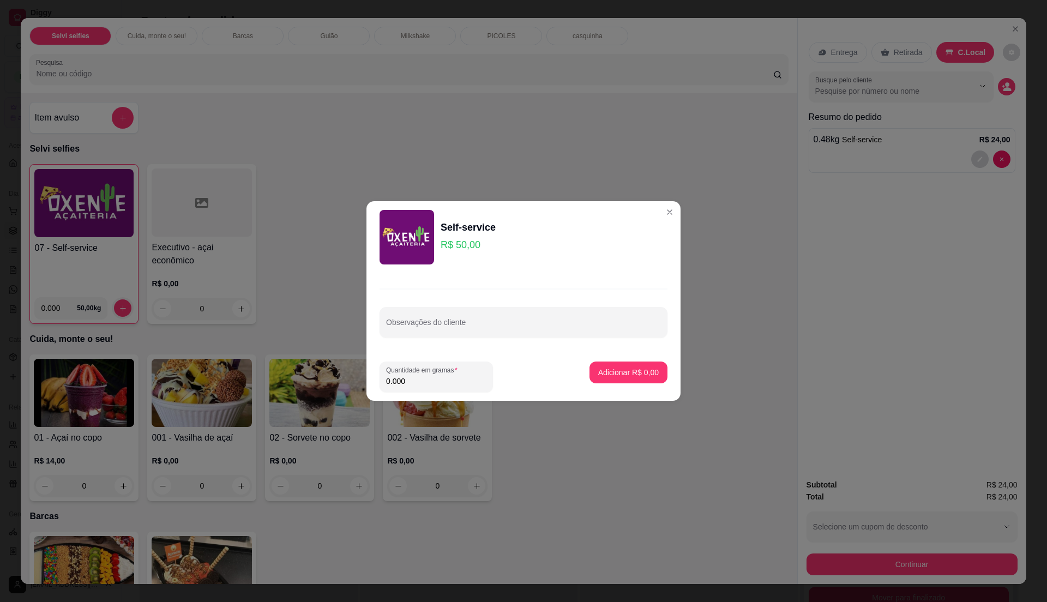
click at [428, 382] on input "0.000" at bounding box center [436, 381] width 100 height 11
type input "0.42"
click at [618, 376] on p "Adicionar R$ 21,00" at bounding box center [626, 372] width 65 height 11
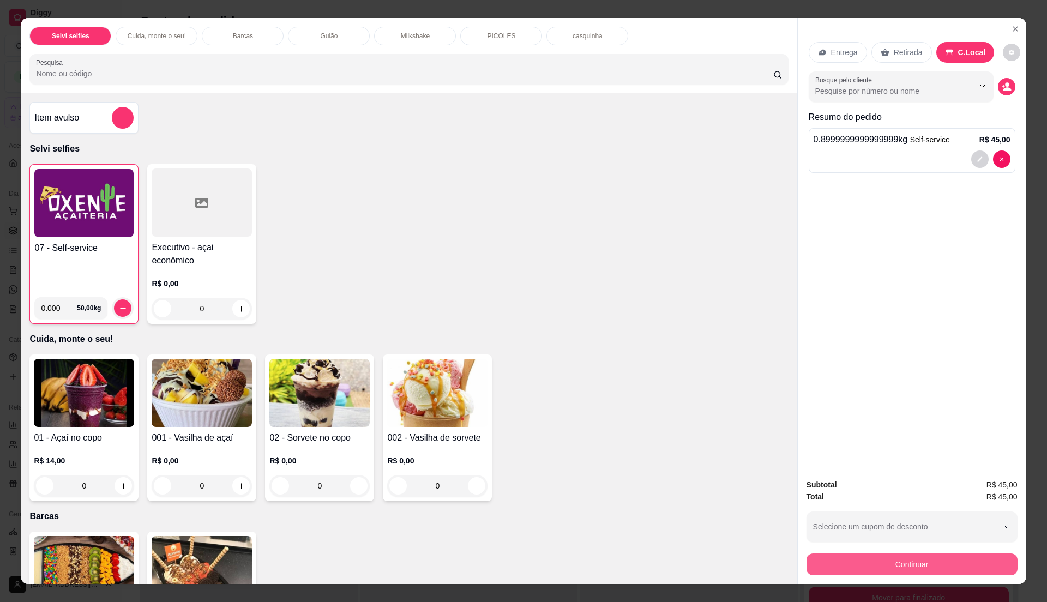
click at [919, 561] on button "Continuar" at bounding box center [912, 565] width 211 height 22
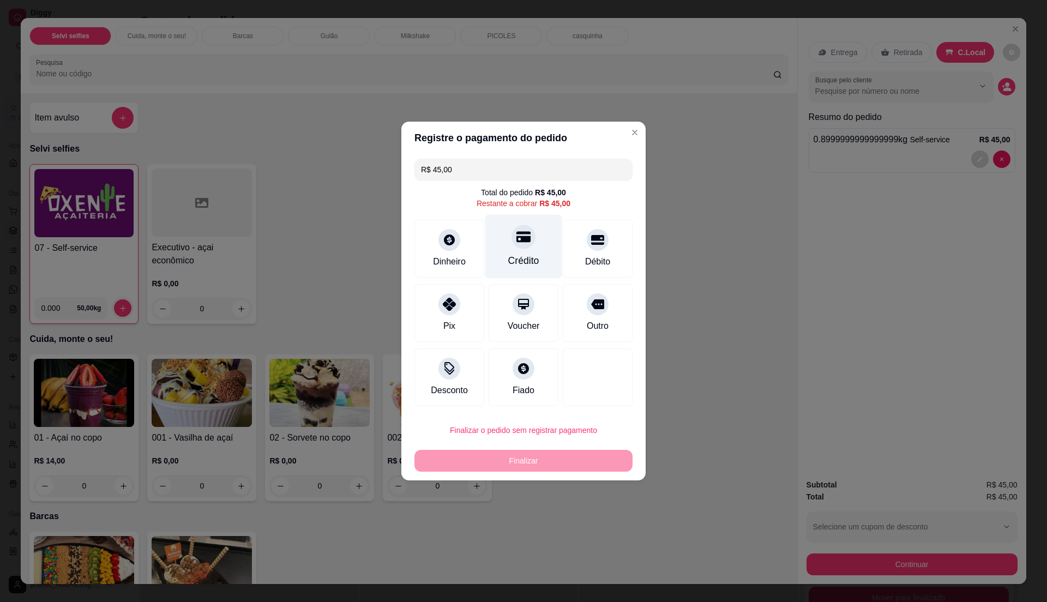
click at [500, 255] on div "Crédito" at bounding box center [523, 247] width 77 height 64
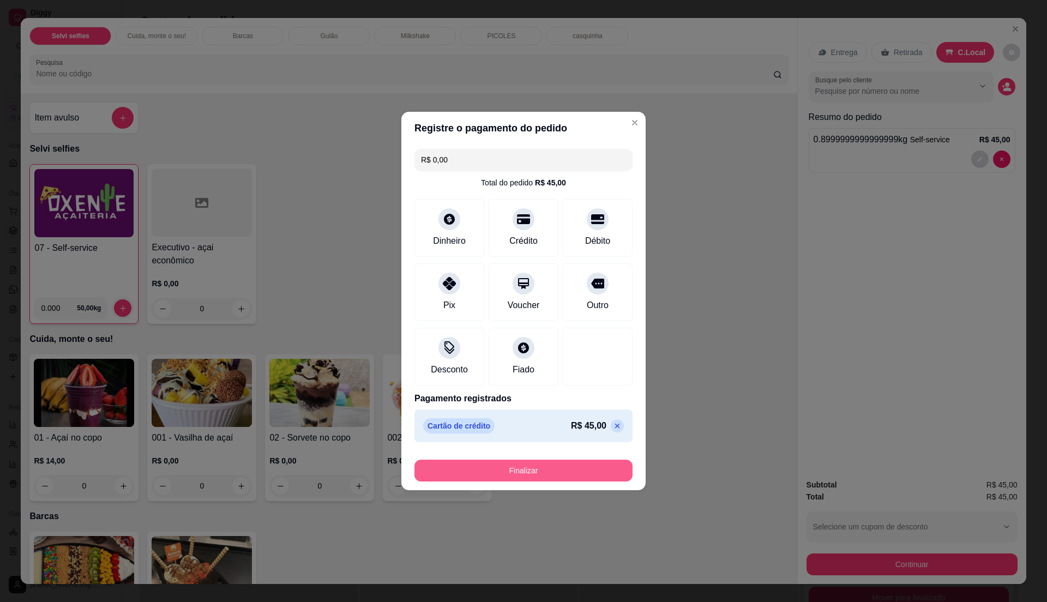
click at [519, 467] on button "Finalizar" at bounding box center [524, 471] width 218 height 22
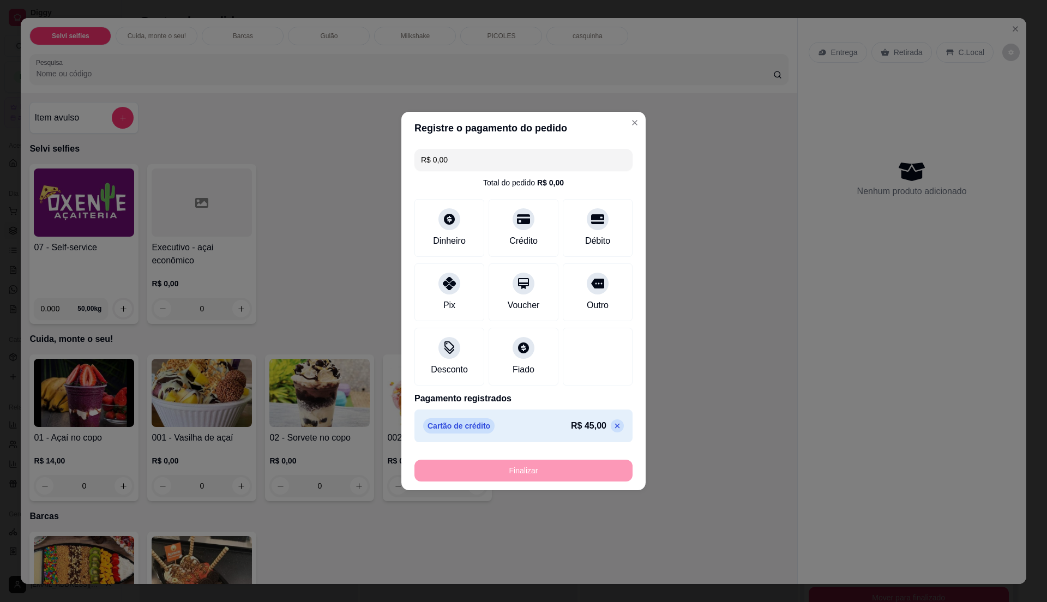
type input "-R$ 45,00"
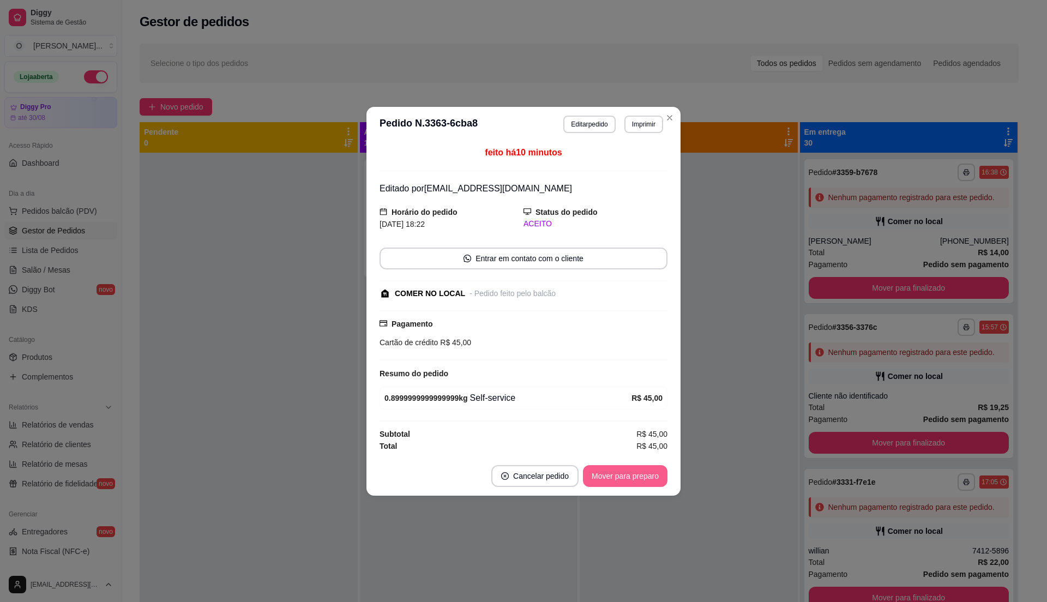
click at [622, 477] on button "Mover para preparo" at bounding box center [625, 476] width 85 height 22
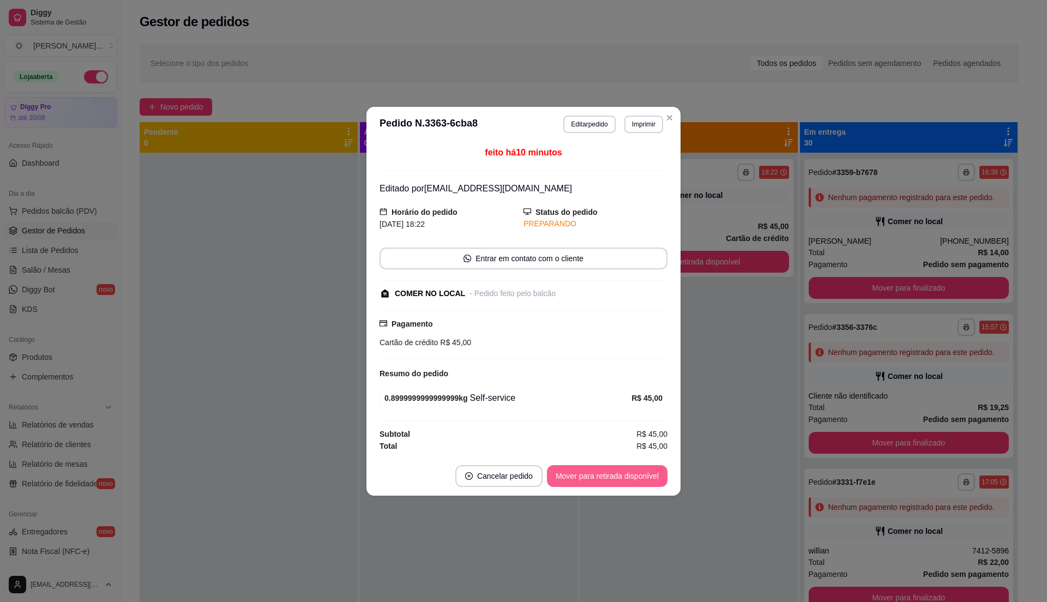
click at [622, 477] on button "Mover para retirada disponível" at bounding box center [607, 476] width 121 height 22
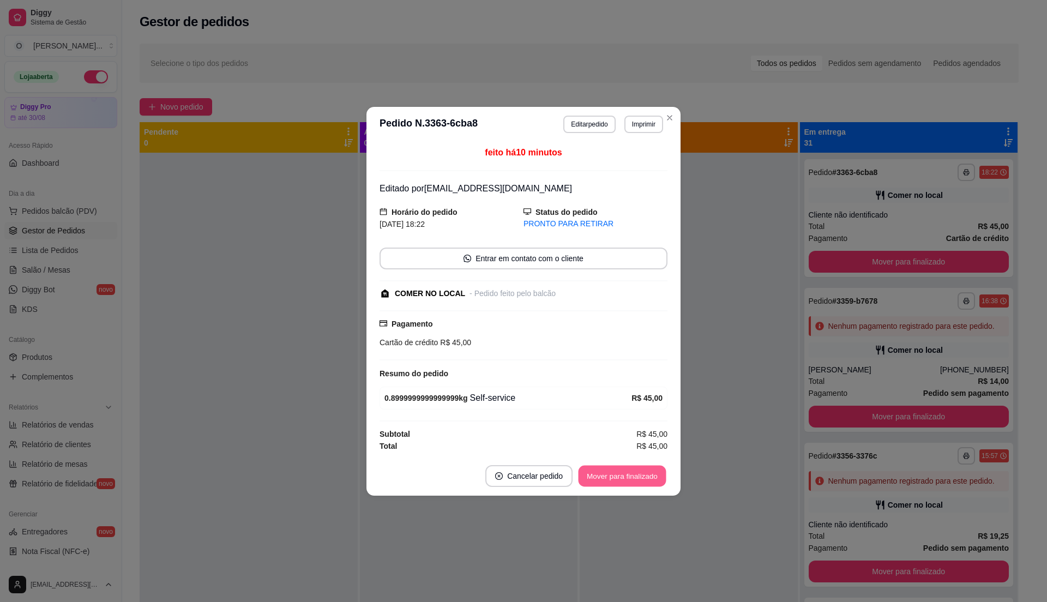
click at [622, 477] on button "Mover para finalizado" at bounding box center [623, 475] width 88 height 21
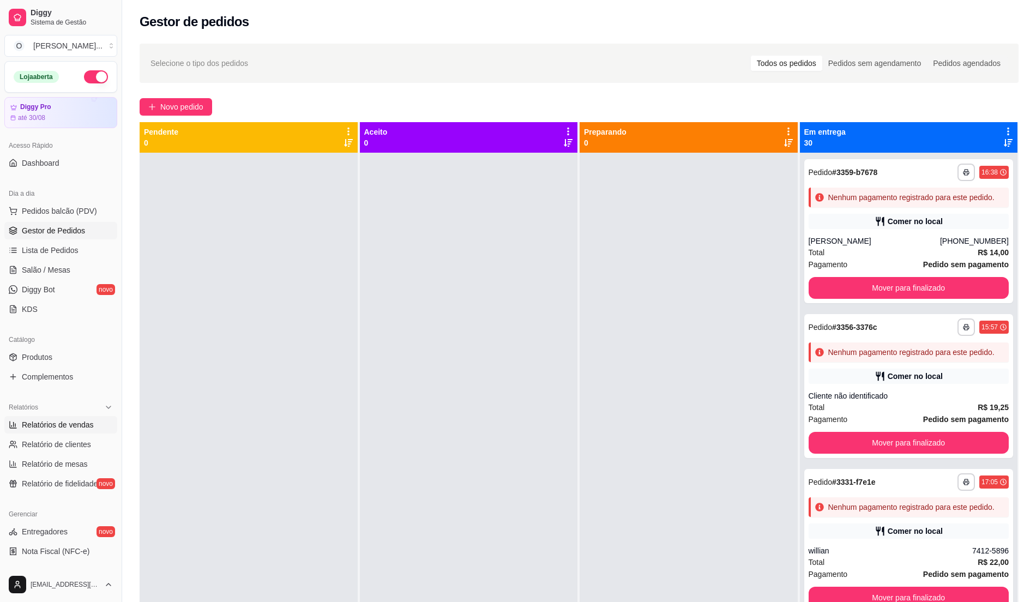
click at [72, 425] on span "Relatórios de vendas" at bounding box center [58, 424] width 72 height 11
